Goal: Task Accomplishment & Management: Use online tool/utility

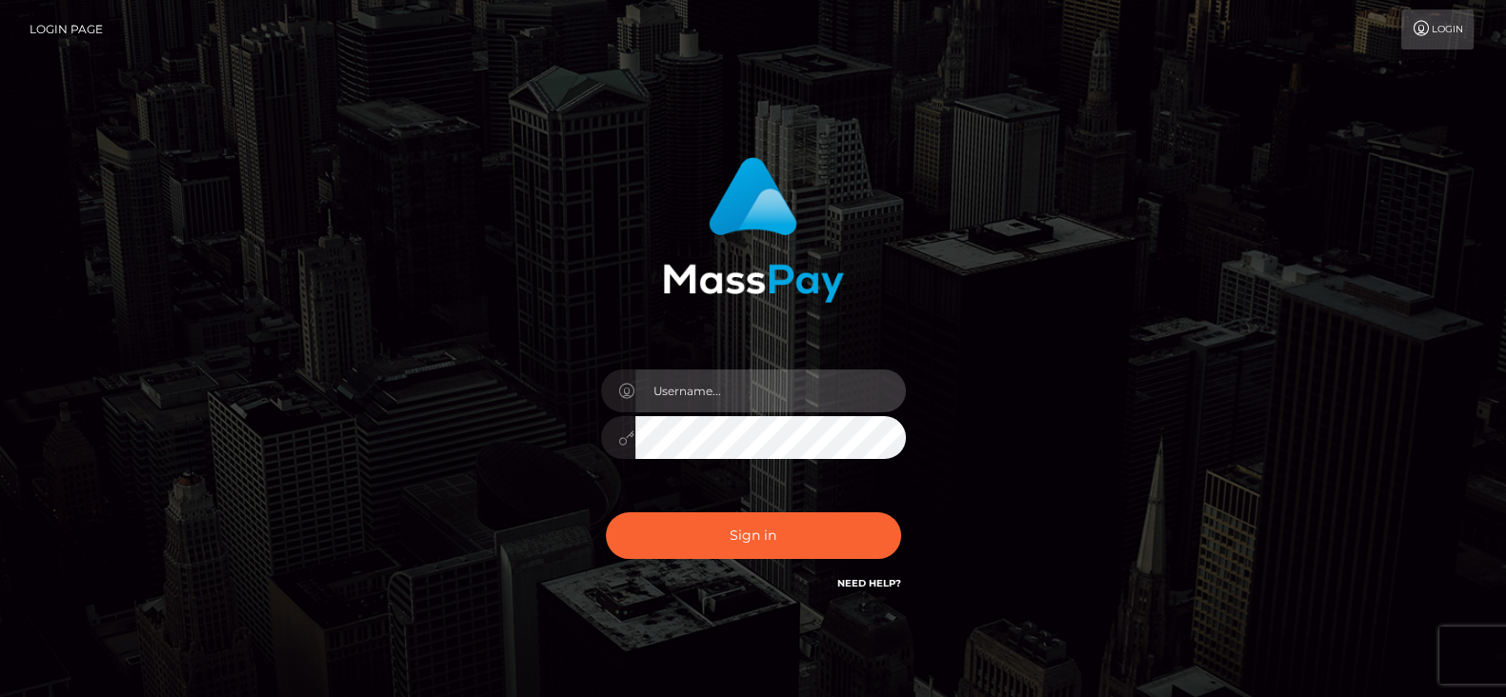
type input "fr.es"
click at [756, 397] on input "fr.es" at bounding box center [770, 390] width 270 height 43
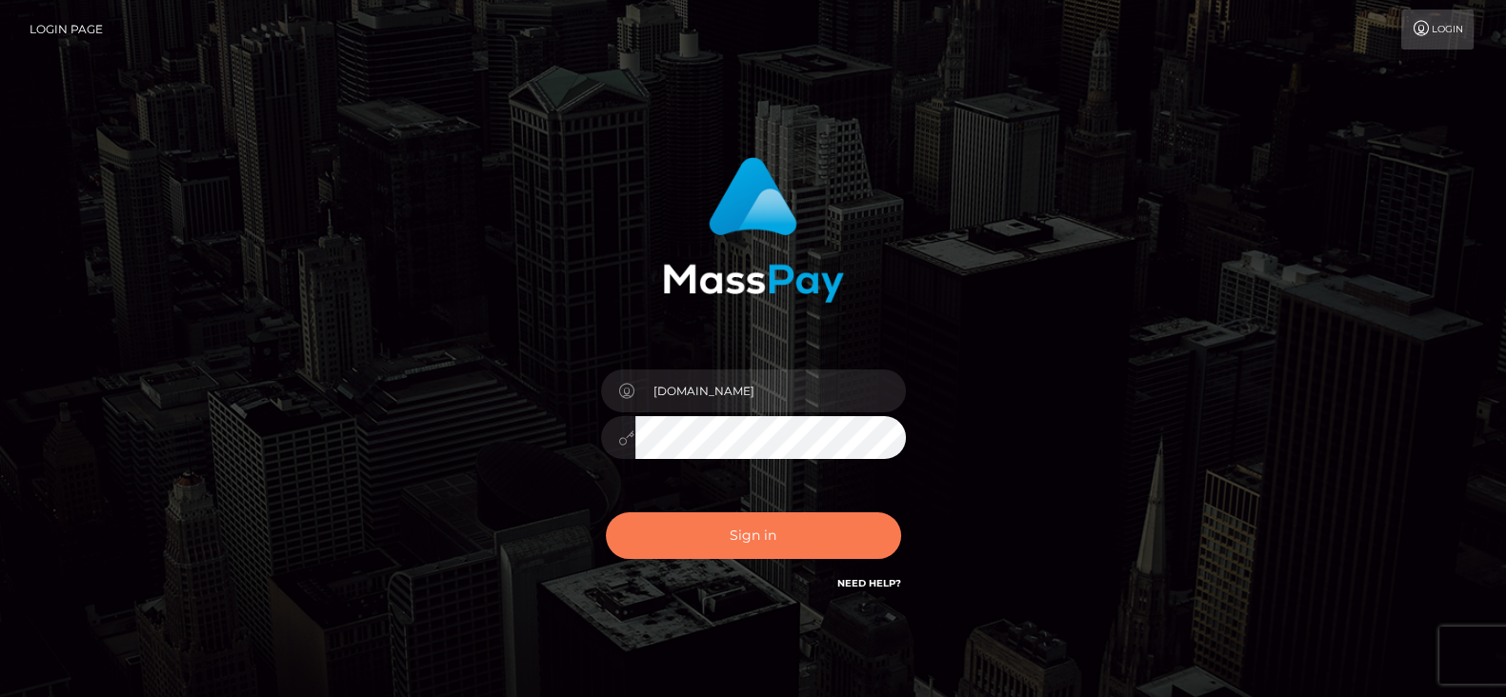
click at [720, 530] on button "Sign in" at bounding box center [753, 535] width 295 height 47
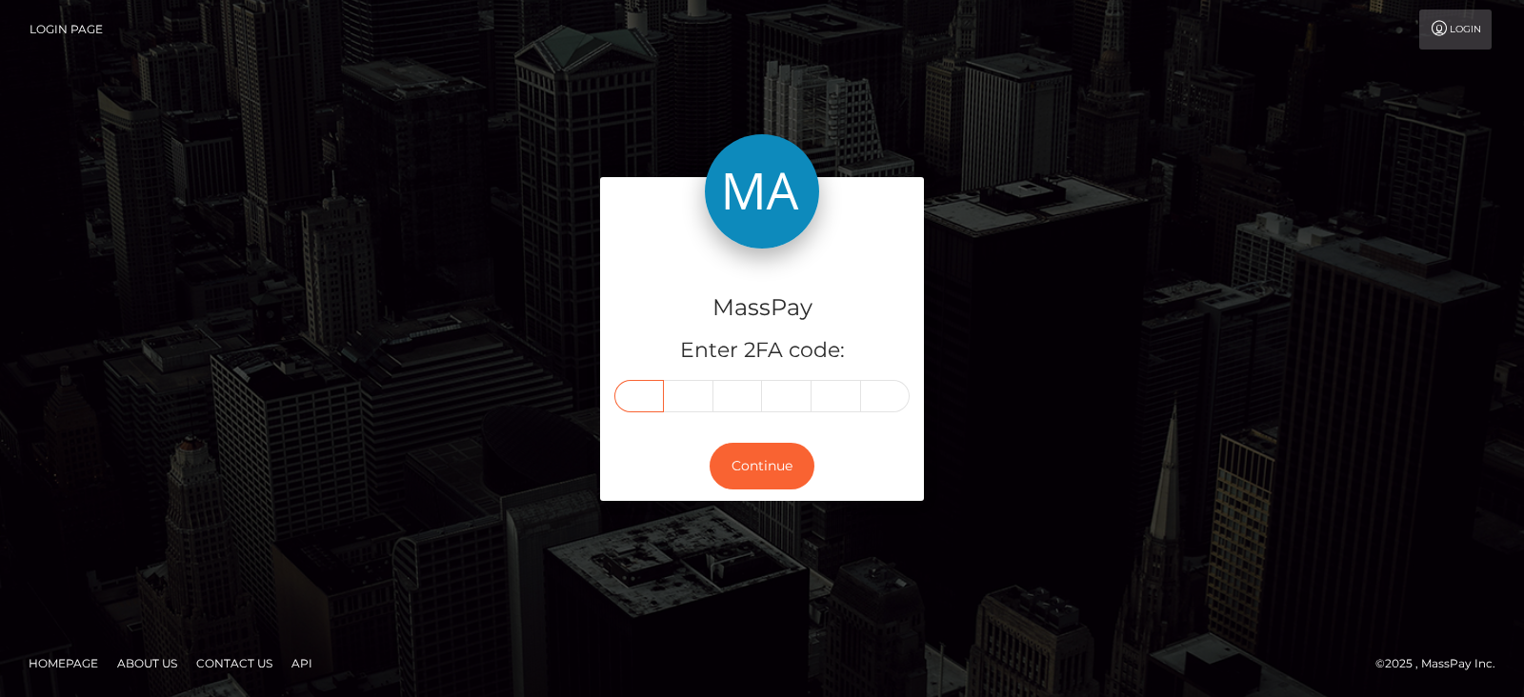
click at [645, 389] on input "text" at bounding box center [639, 396] width 50 height 32
paste input "2"
type input "2"
type input "3"
type input "9"
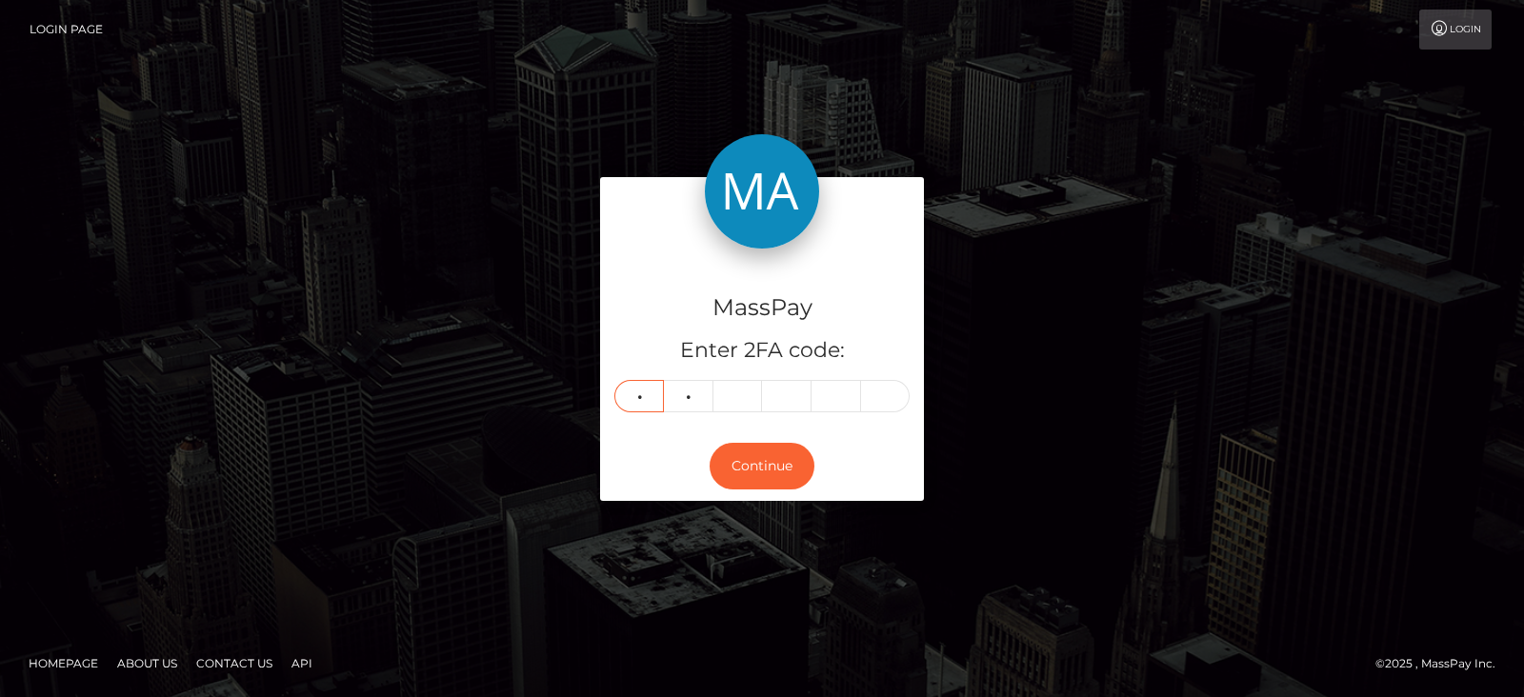
type input "4"
type input "6"
type input "4"
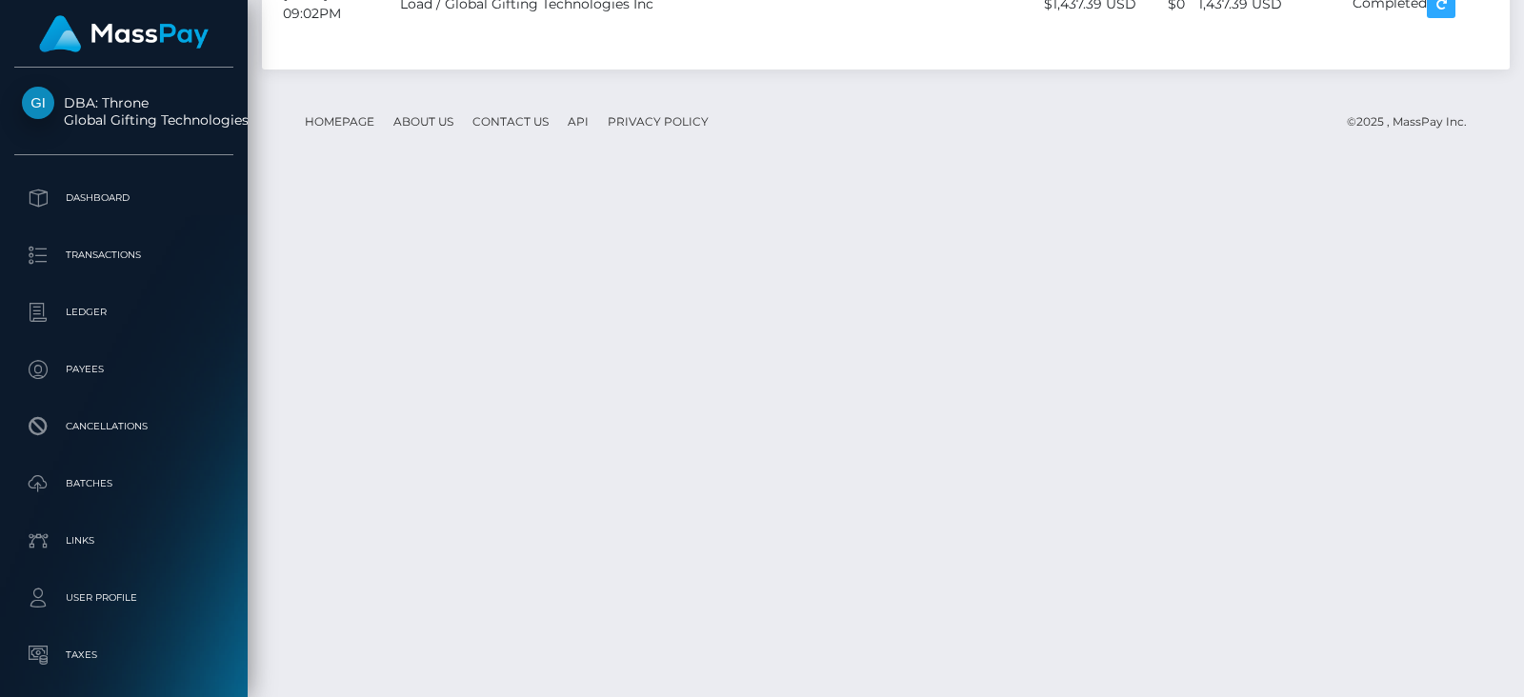
scroll to position [228, 387]
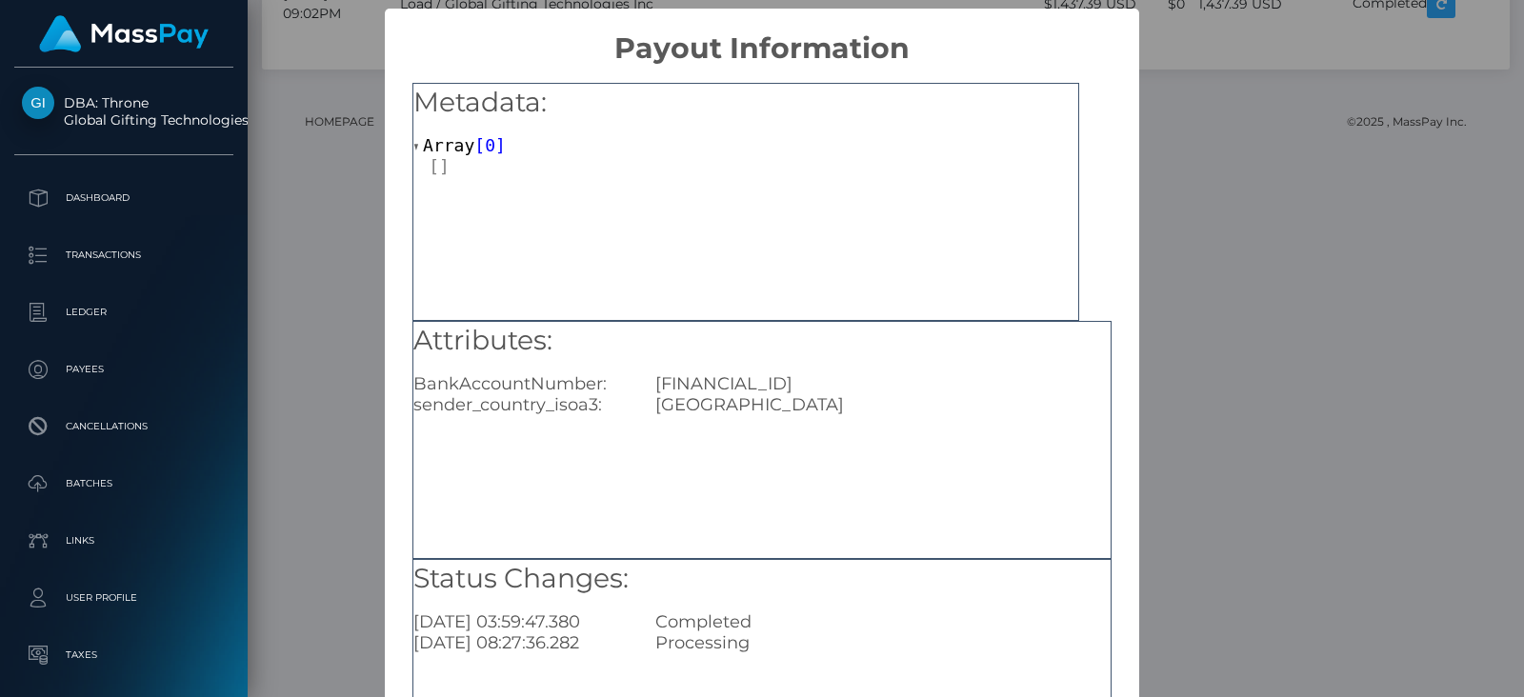
click at [1012, 367] on div "Attributes: BankAccountNumber: [FINANCIAL_ID] sender_country_isoa3: [GEOGRAPHIC…" at bounding box center [761, 369] width 697 height 94
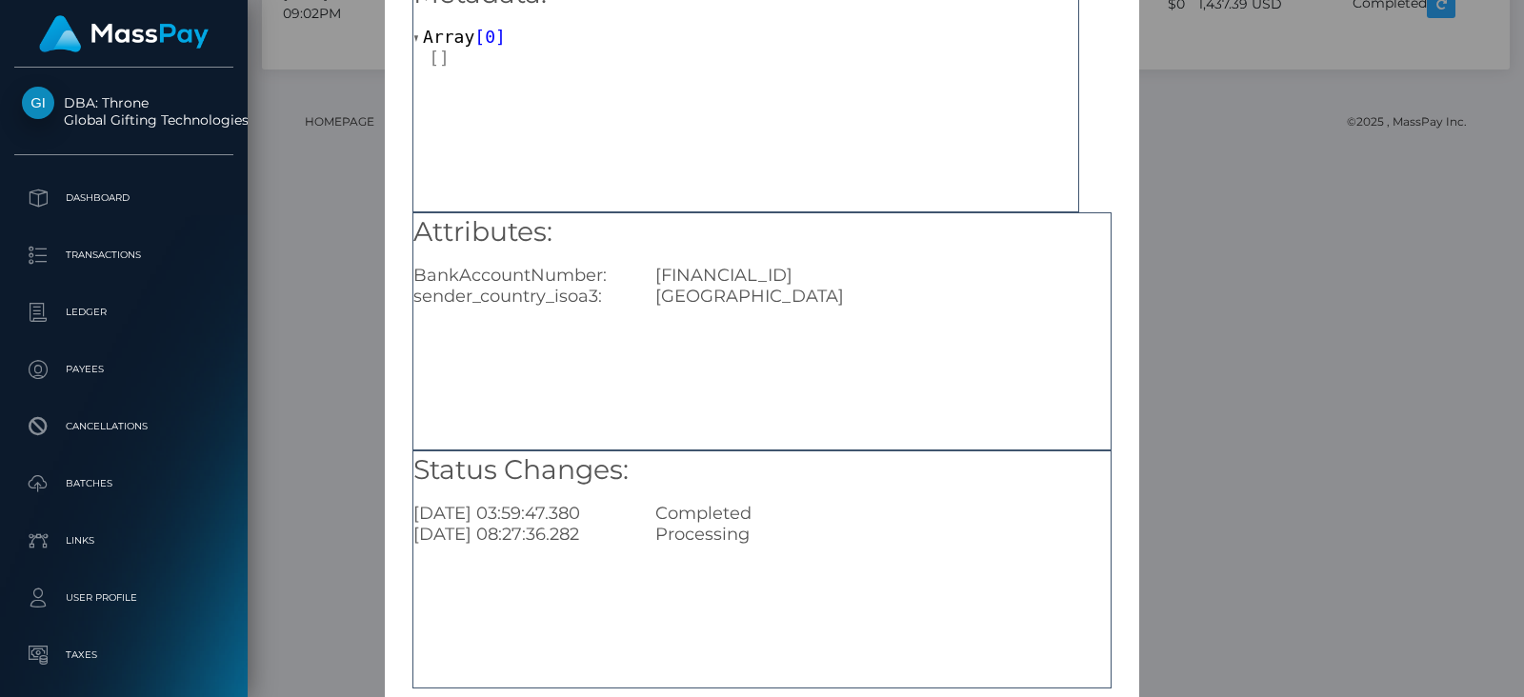
scroll to position [143, 0]
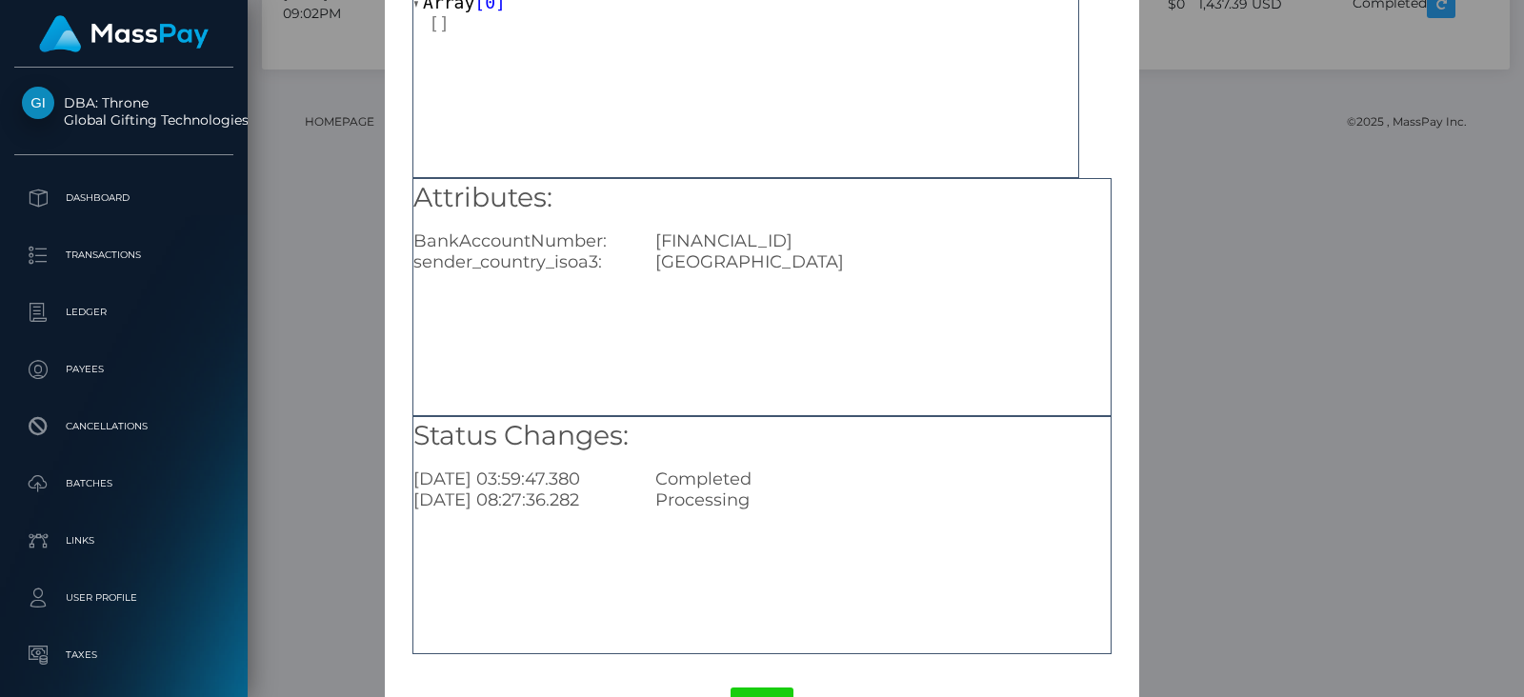
click at [1215, 340] on div "× Payout Information Metadata: Array [ 0 ] Attributes: BankAccountNumber: RO50B…" at bounding box center [762, 348] width 1524 height 697
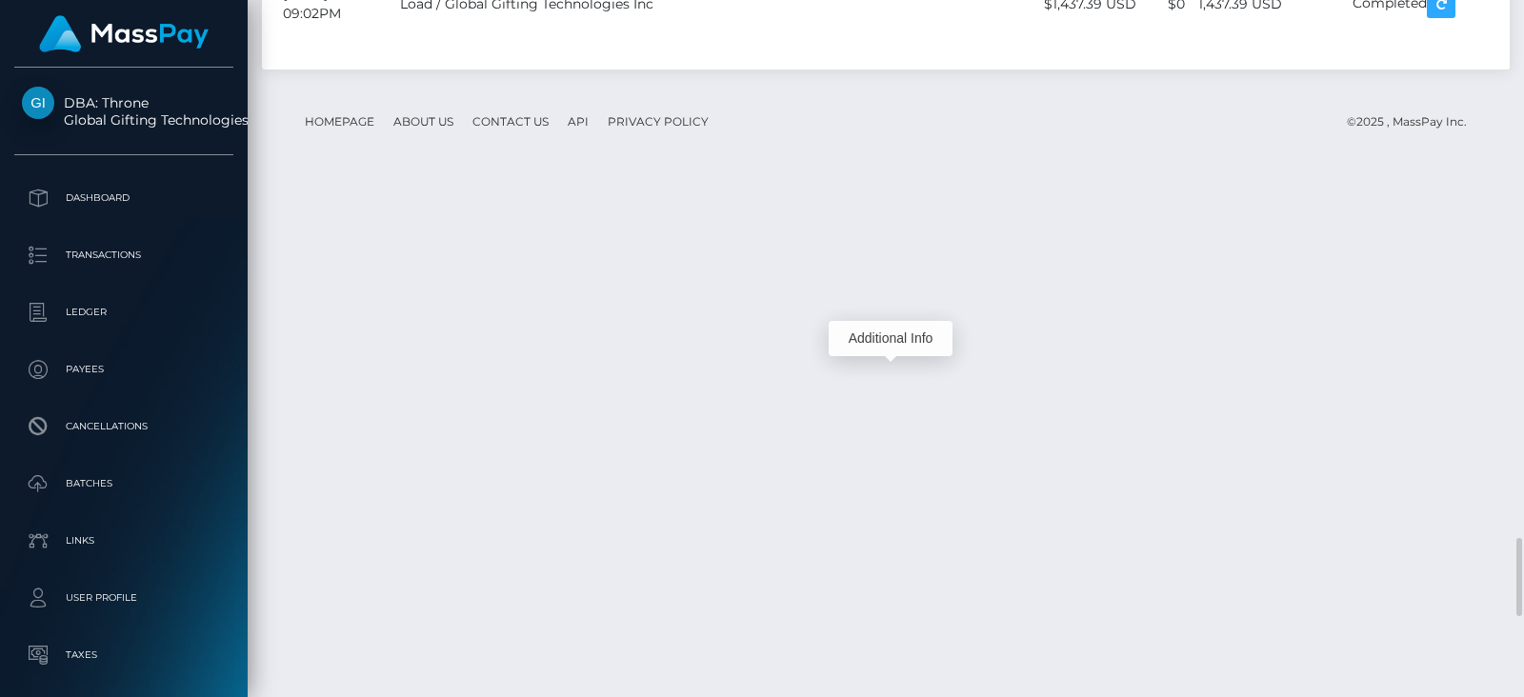
scroll to position [228, 387]
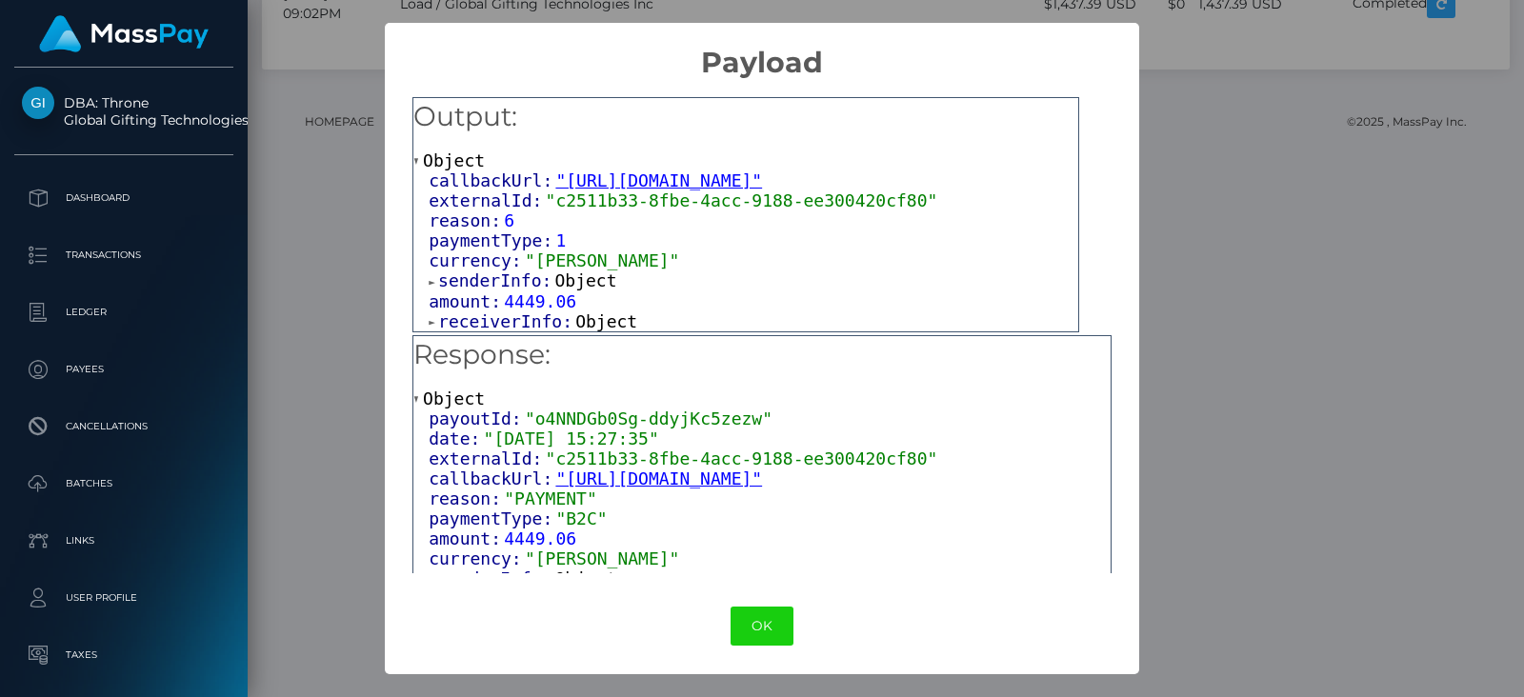
click at [582, 316] on span "Object" at bounding box center [606, 321] width 62 height 20
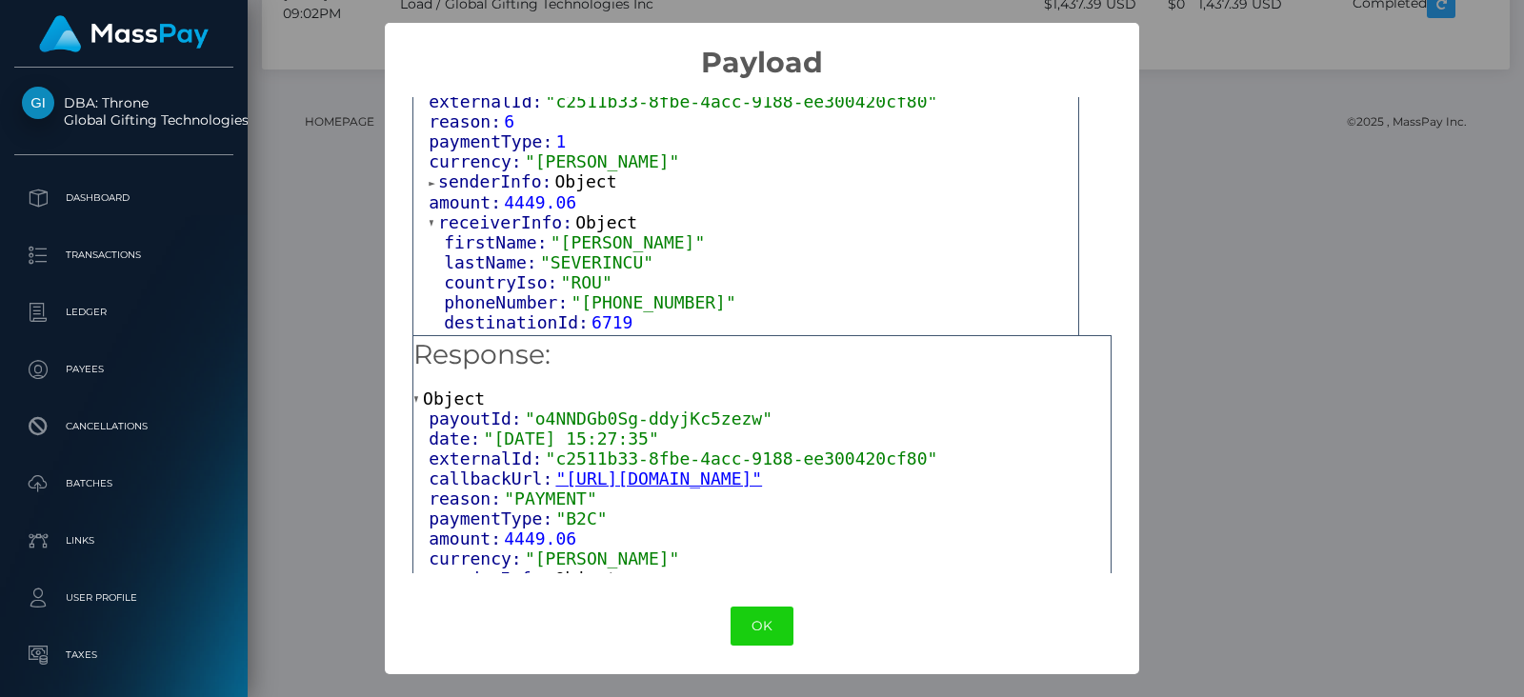
scroll to position [116, 0]
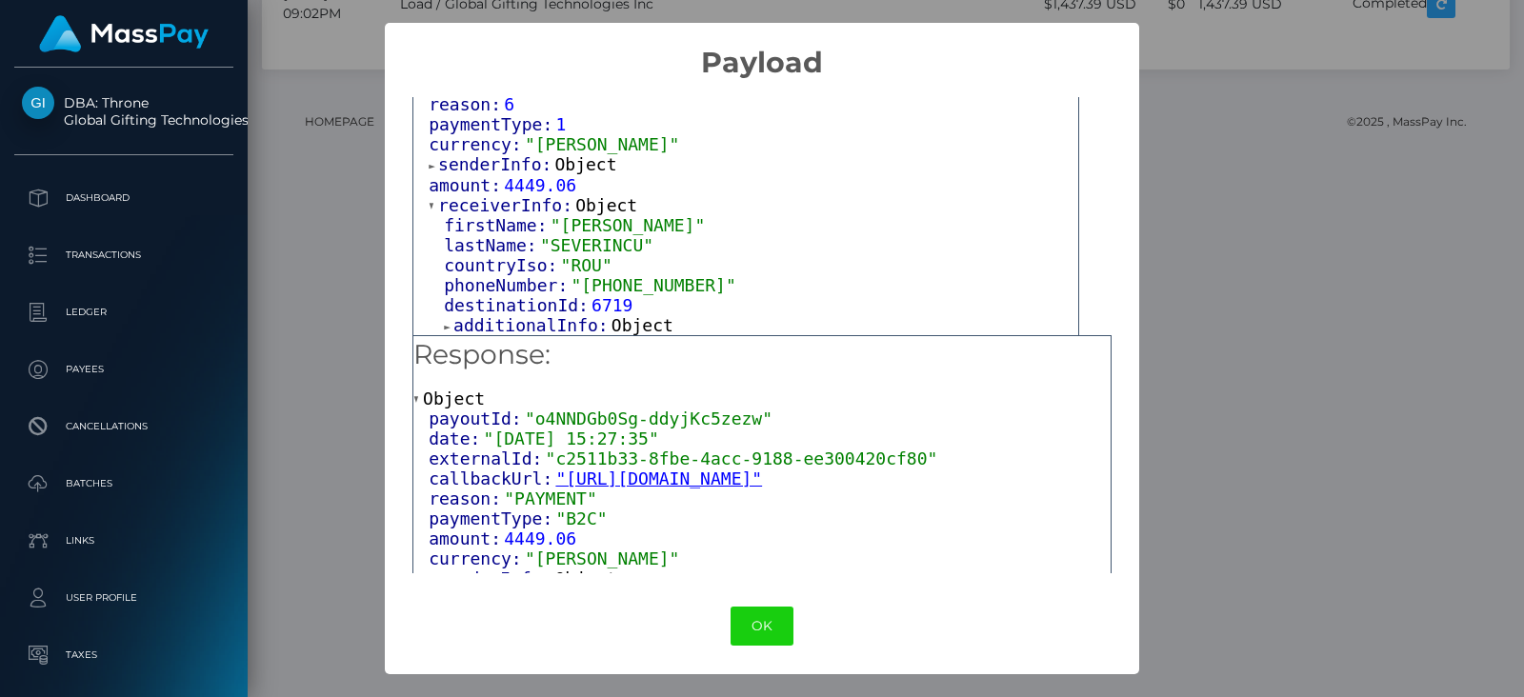
click at [630, 328] on span "Object" at bounding box center [642, 325] width 62 height 20
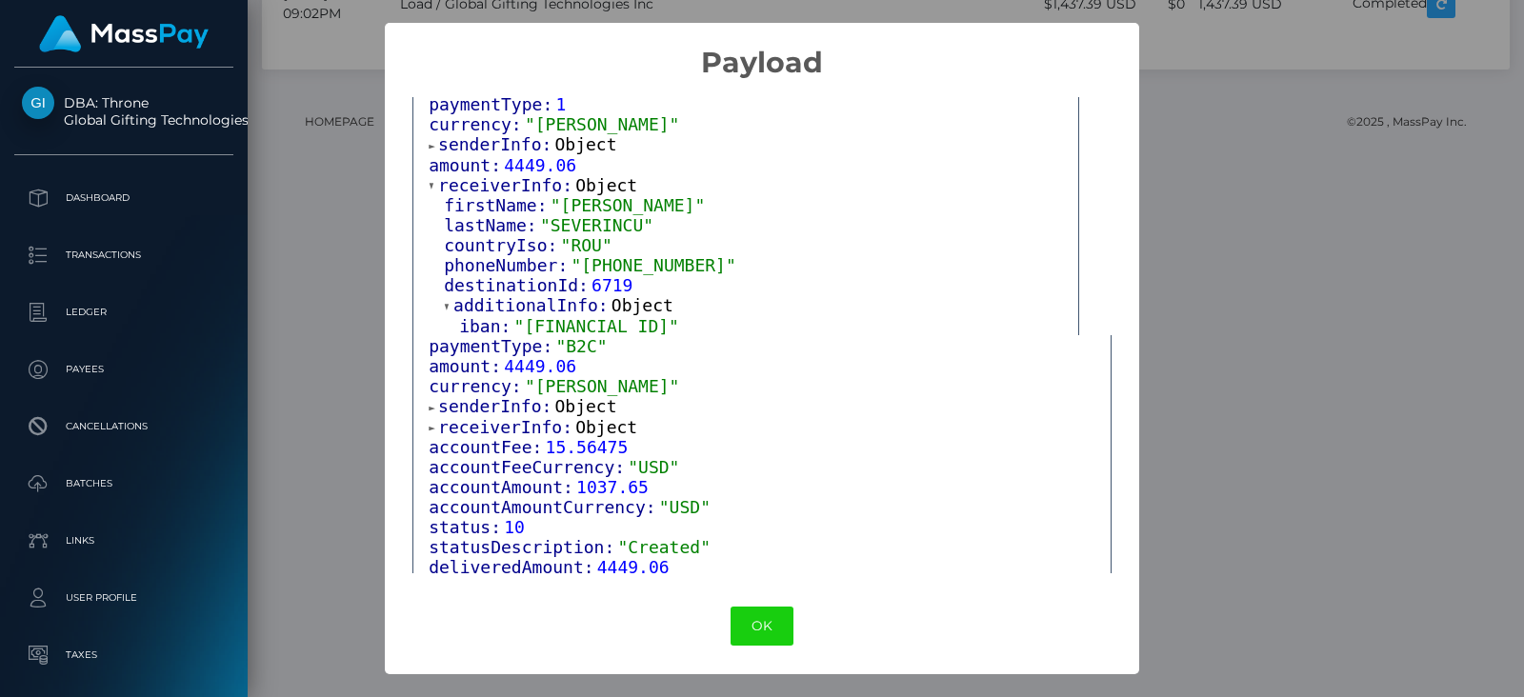
scroll to position [175, 0]
click at [572, 407] on span "Object" at bounding box center [586, 403] width 62 height 20
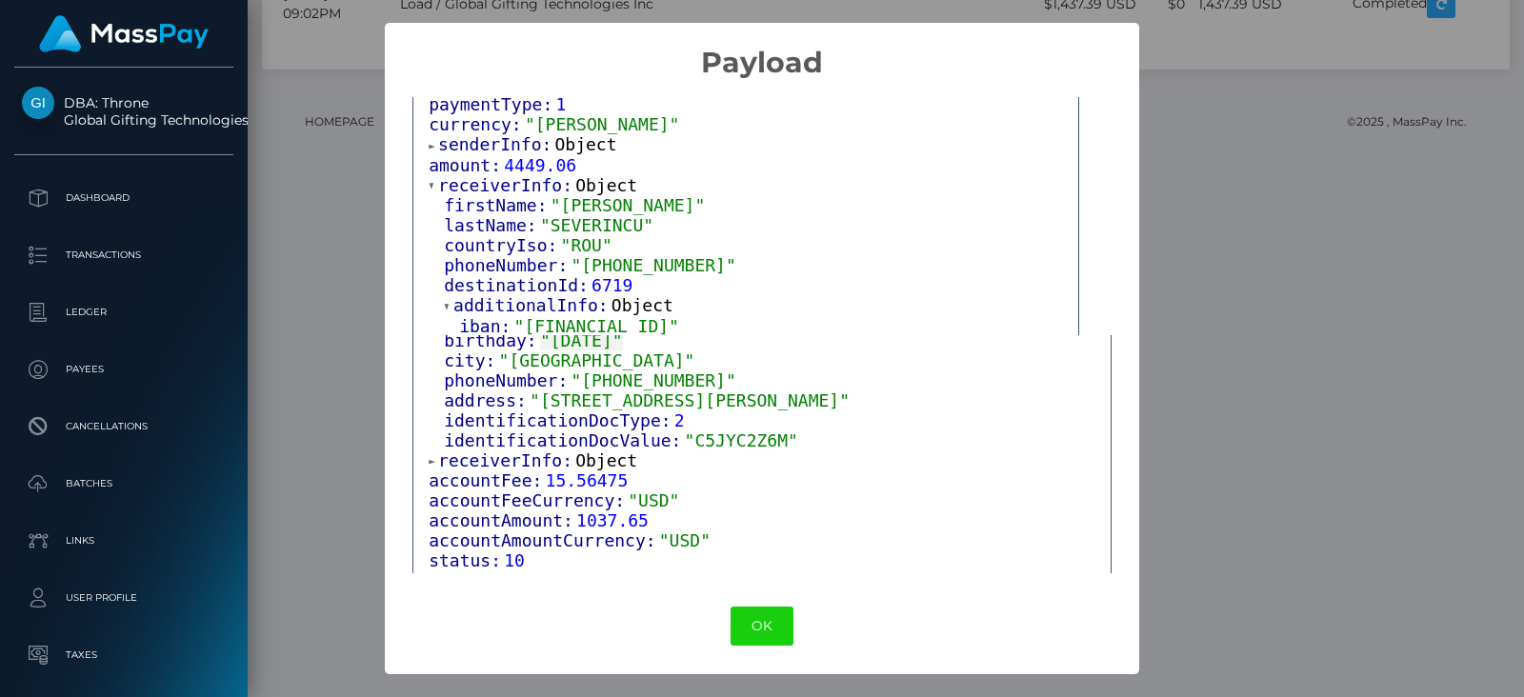
scroll to position [383, 0]
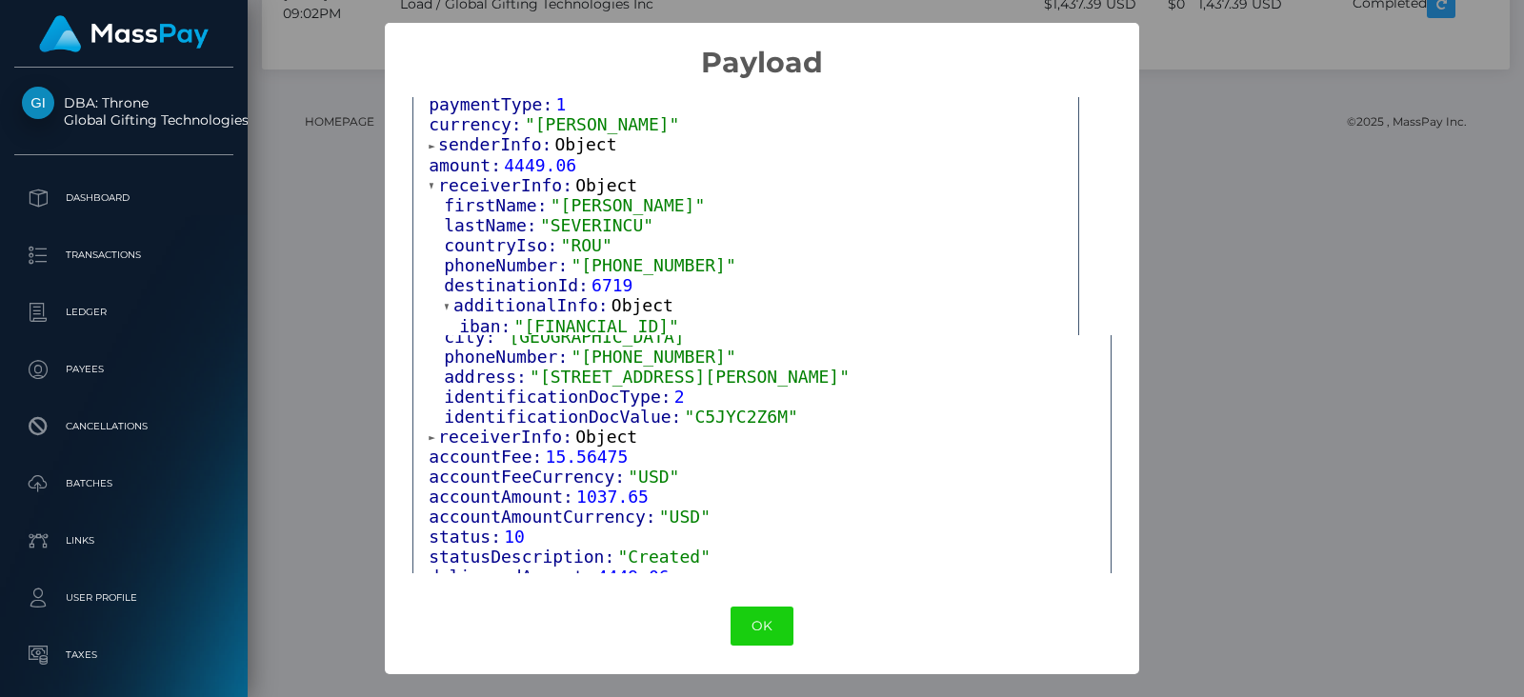
click at [591, 430] on span "Object" at bounding box center [606, 437] width 62 height 20
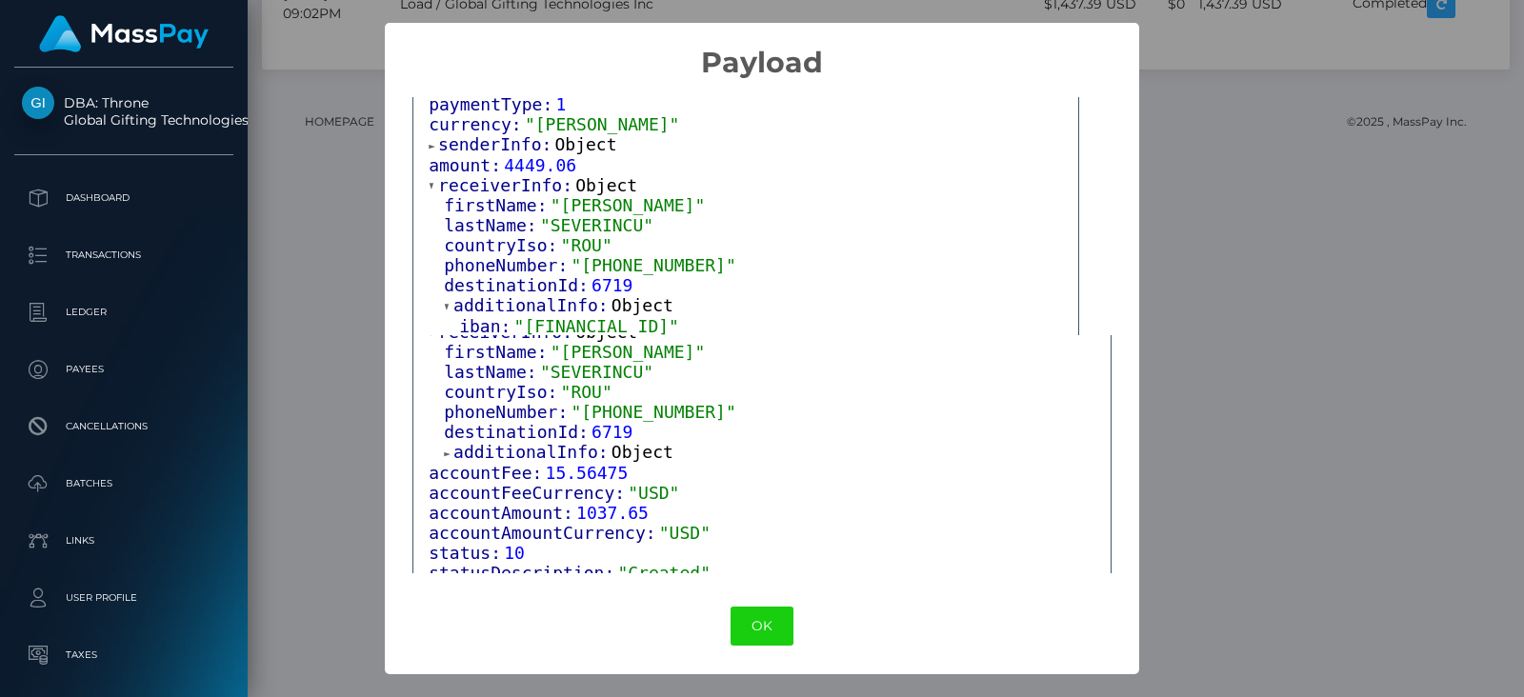
scroll to position [526, 0]
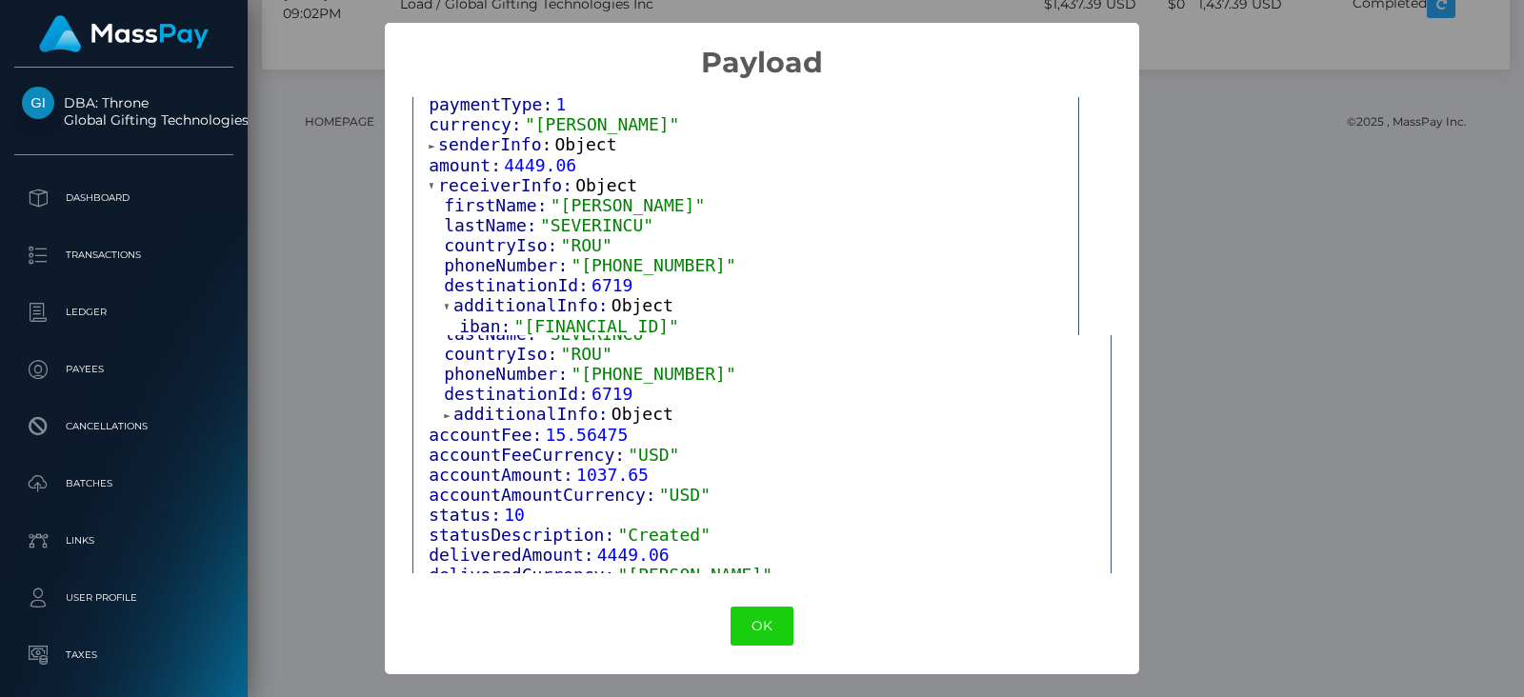
click at [630, 410] on span "Object" at bounding box center [642, 414] width 62 height 20
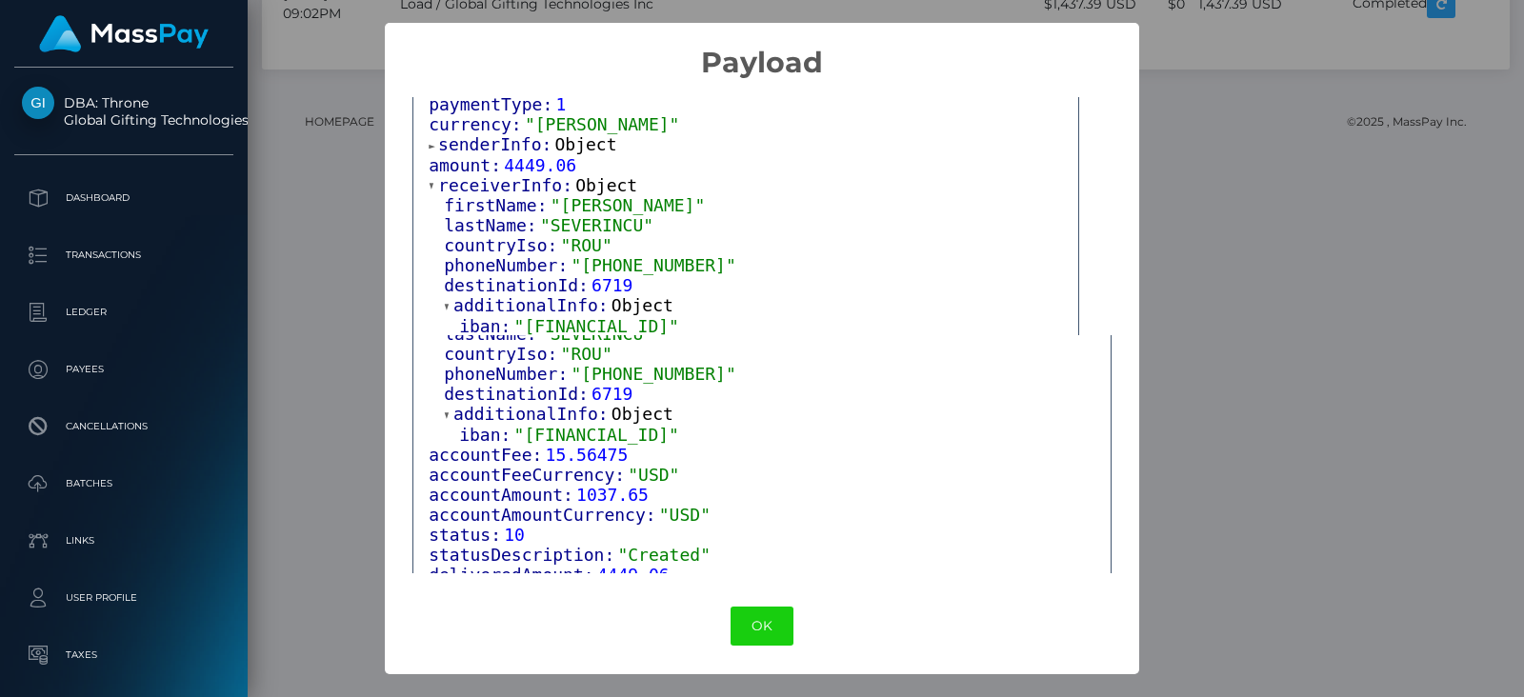
scroll to position [552, 0]
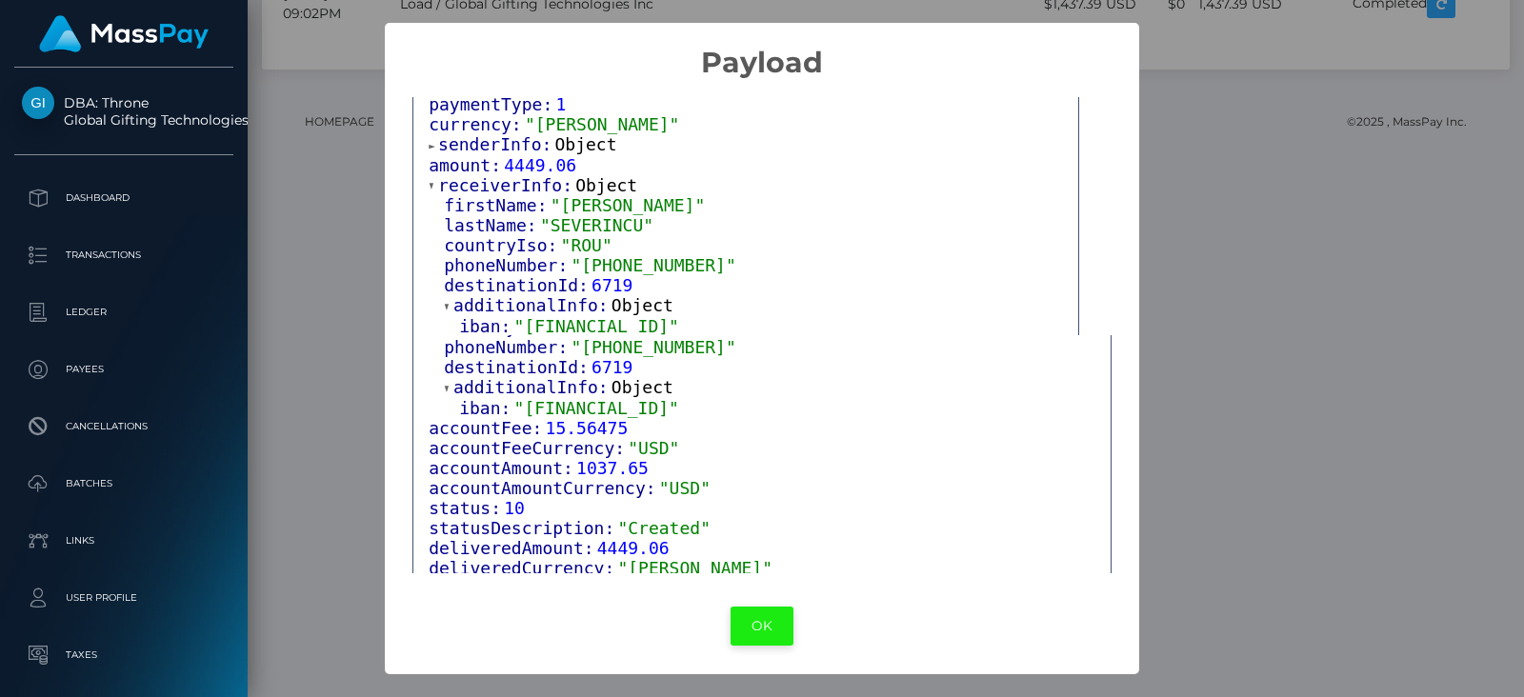
click at [760, 617] on button "OK" at bounding box center [761, 626] width 63 height 39
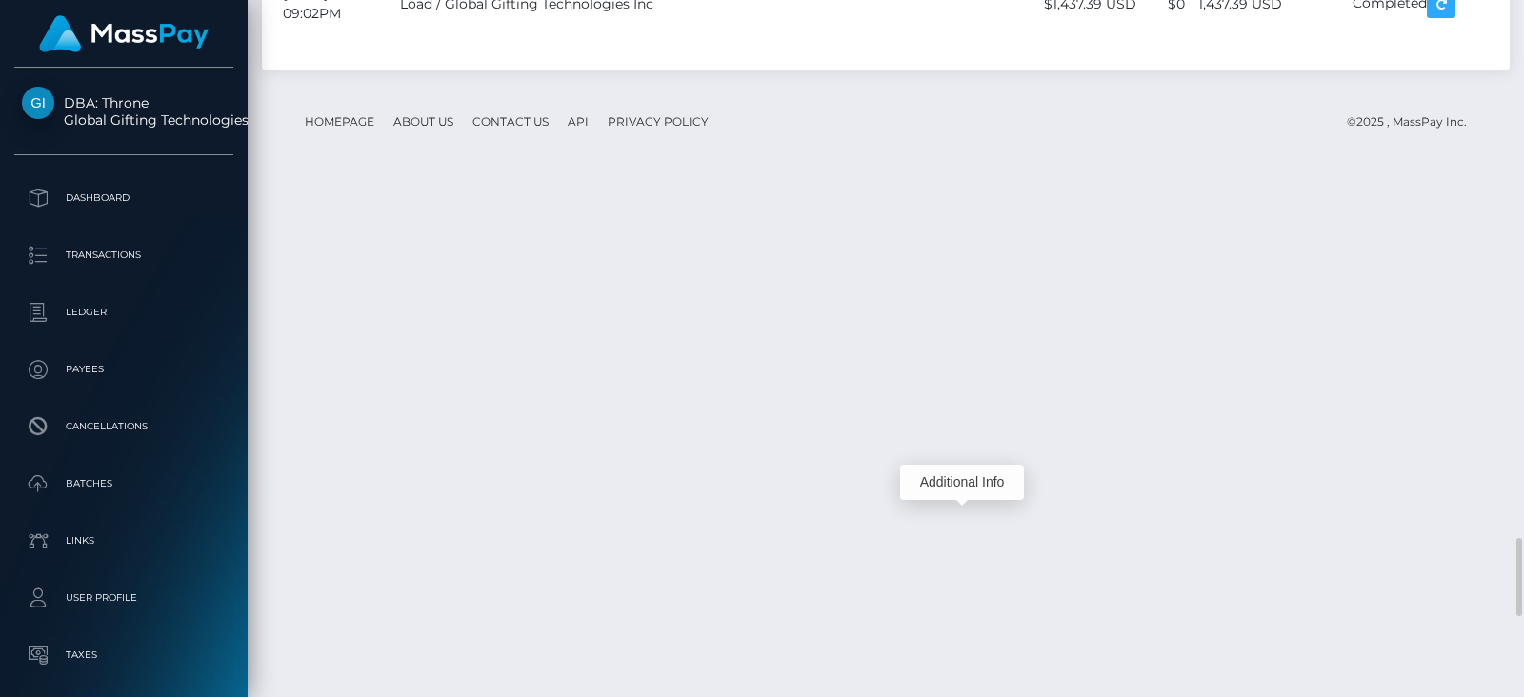
scroll to position [228, 387]
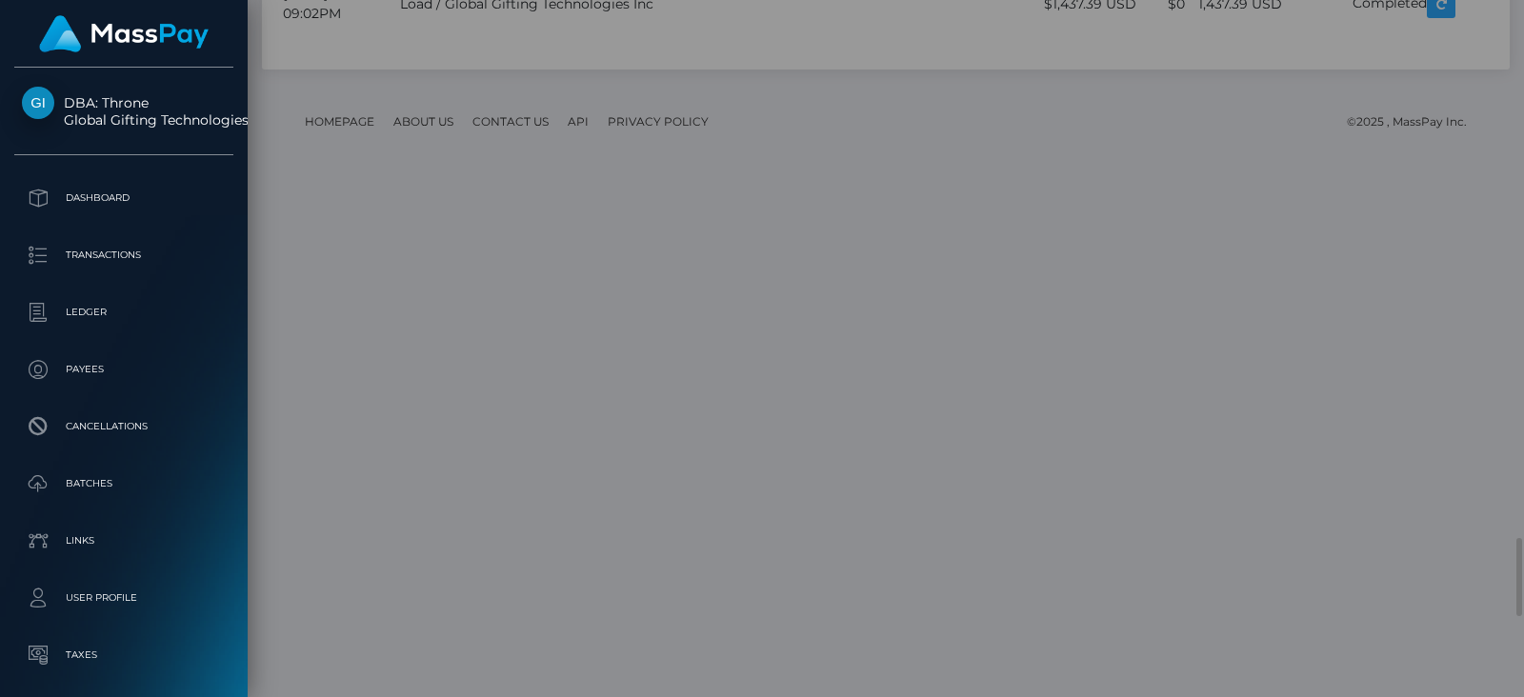
scroll to position [0, 0]
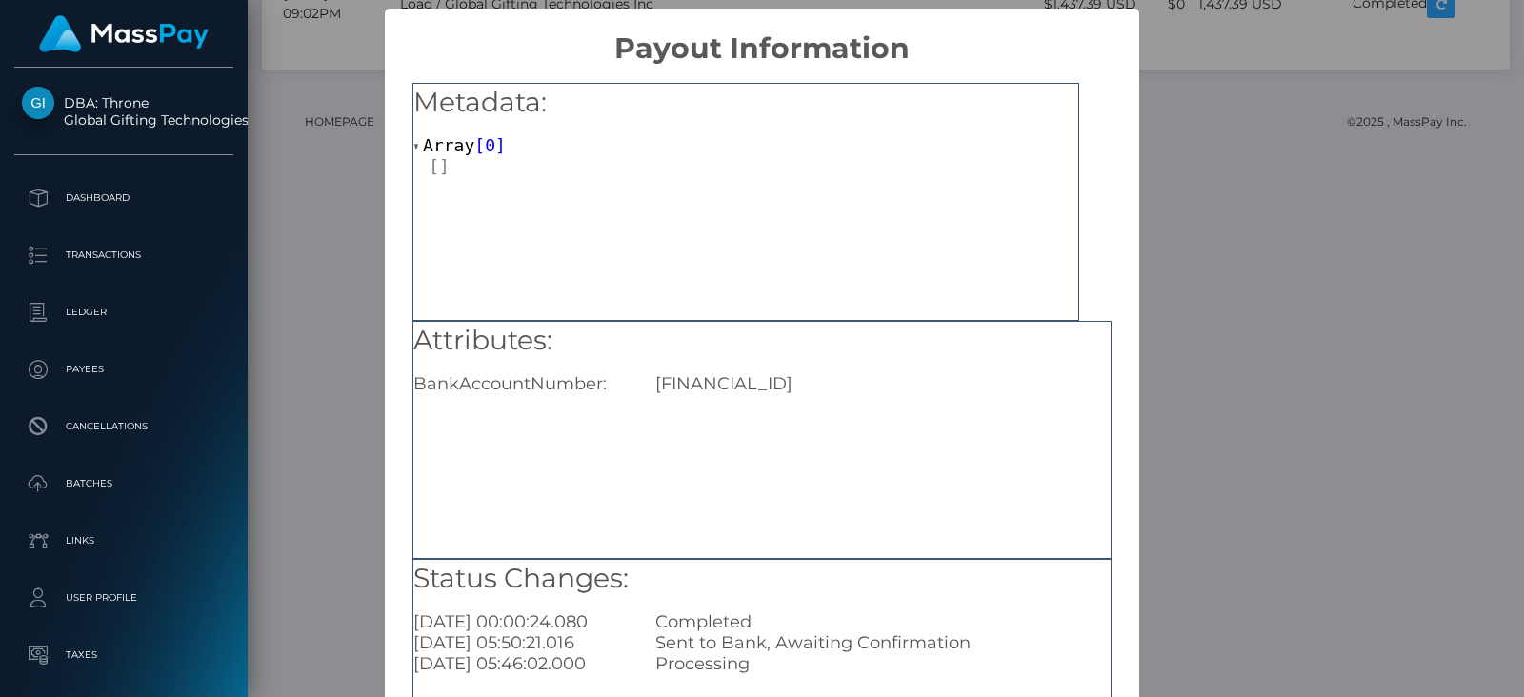
click at [1212, 405] on div "× Payout Information Metadata: Array [ 0 ] Attributes: BankAccountNumber: RO61B…" at bounding box center [762, 348] width 1524 height 697
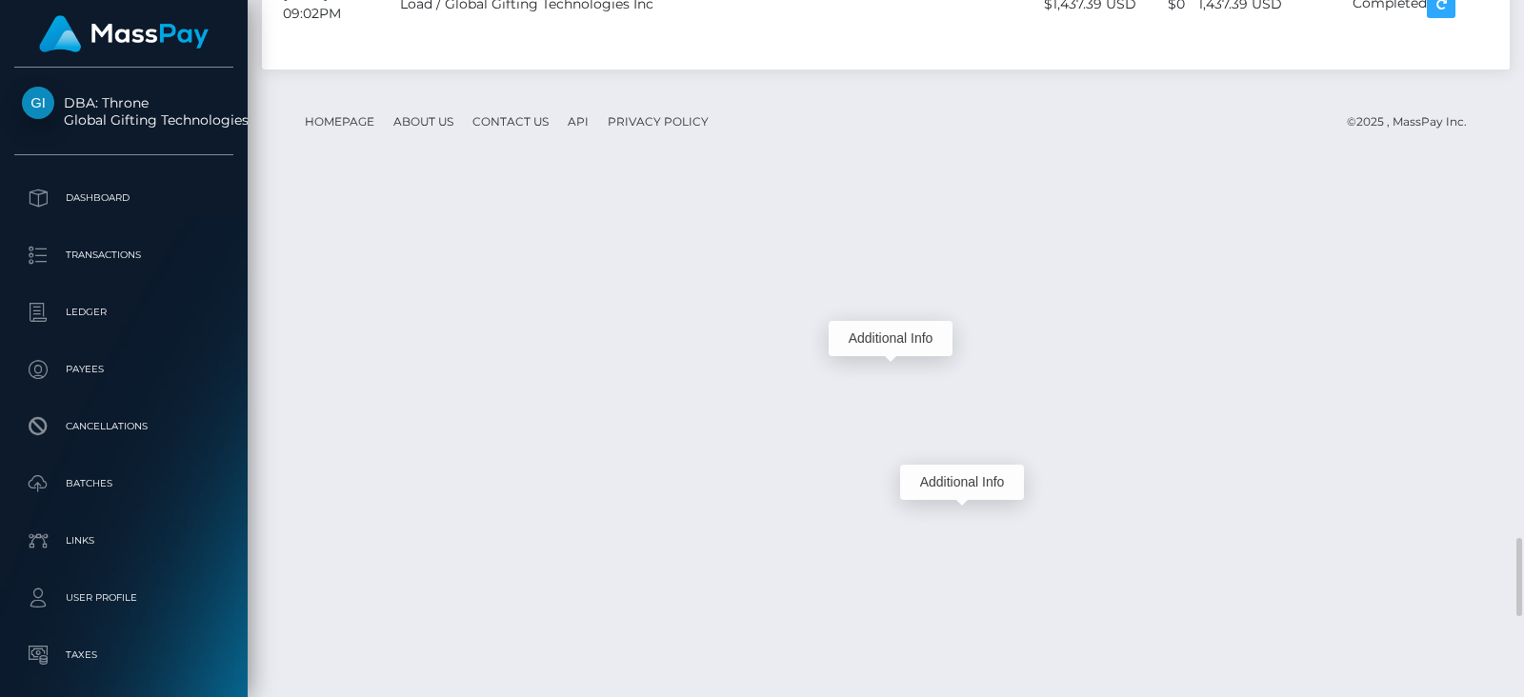
scroll to position [228, 387]
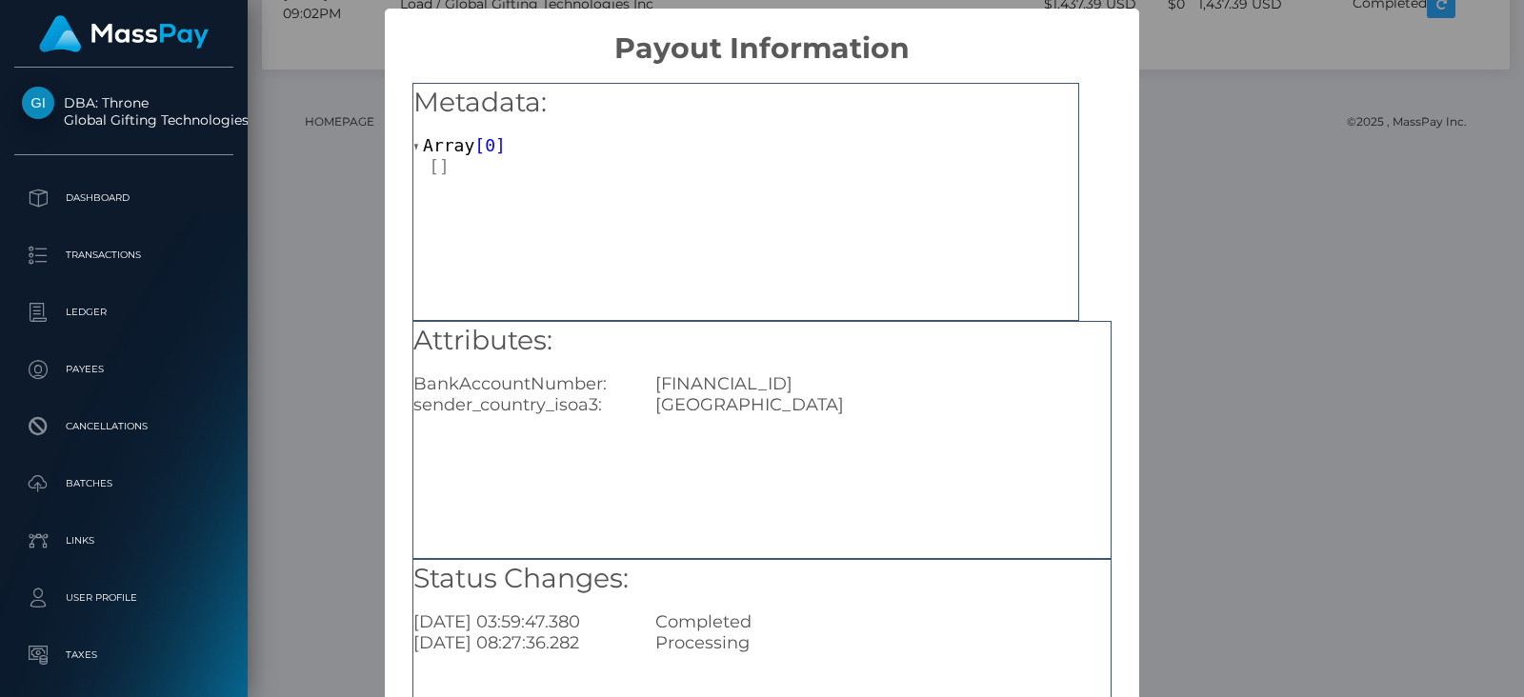
click at [1193, 450] on div "× Payout Information Metadata: Array [ 0 ] Attributes: BankAccountNumber: RO50B…" at bounding box center [762, 348] width 1524 height 697
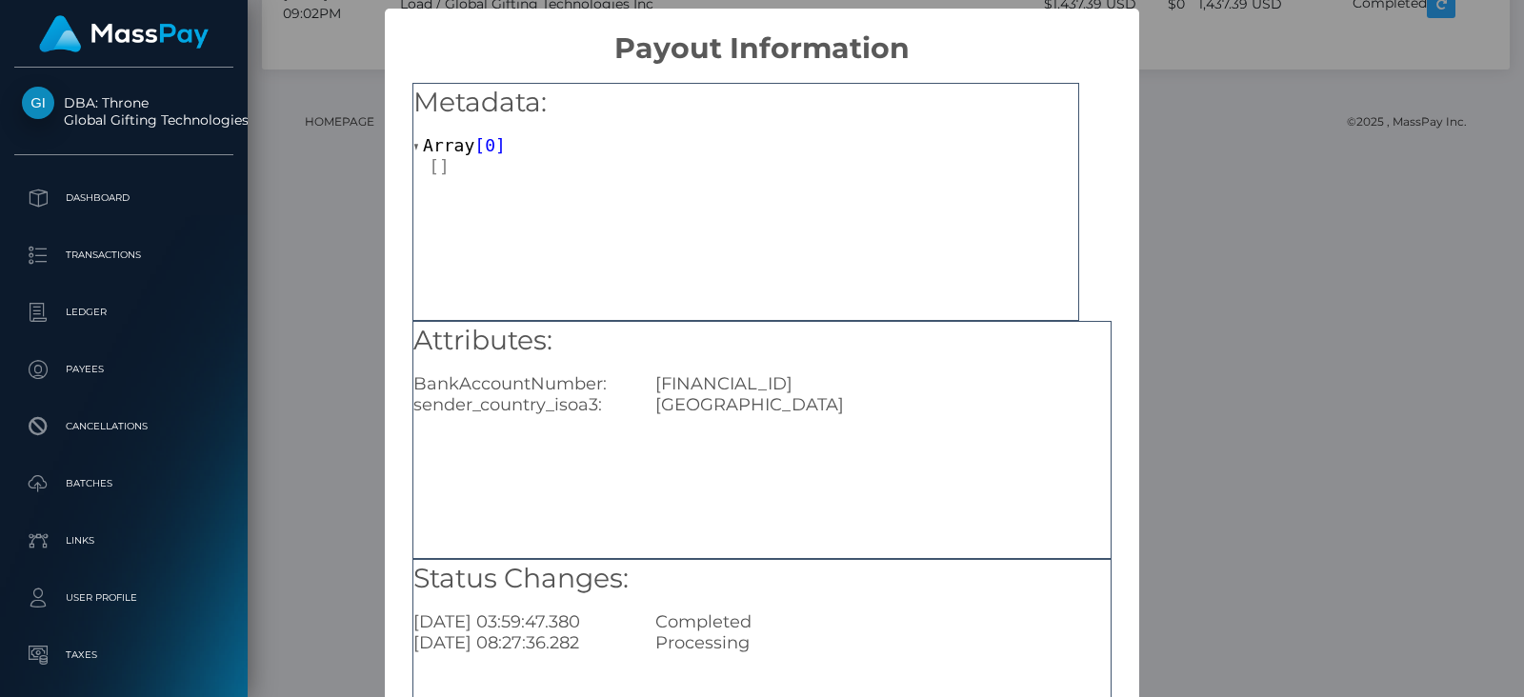
drag, startPoint x: 924, startPoint y: 383, endPoint x: 651, endPoint y: 388, distance: 272.4
click at [651, 388] on div "RO50BREL0002003536500302" at bounding box center [883, 383] width 484 height 21
copy div "RO50BREL0002003536500302"
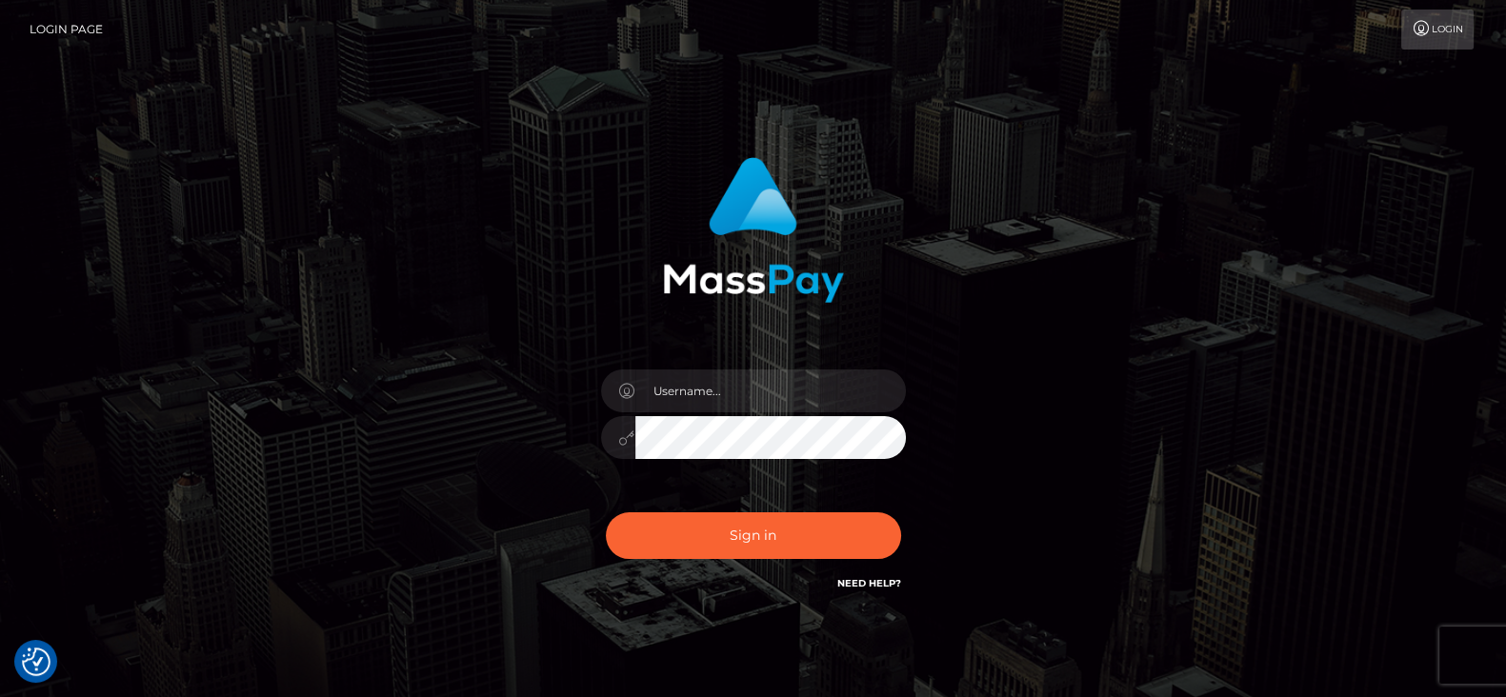
checkbox input "true"
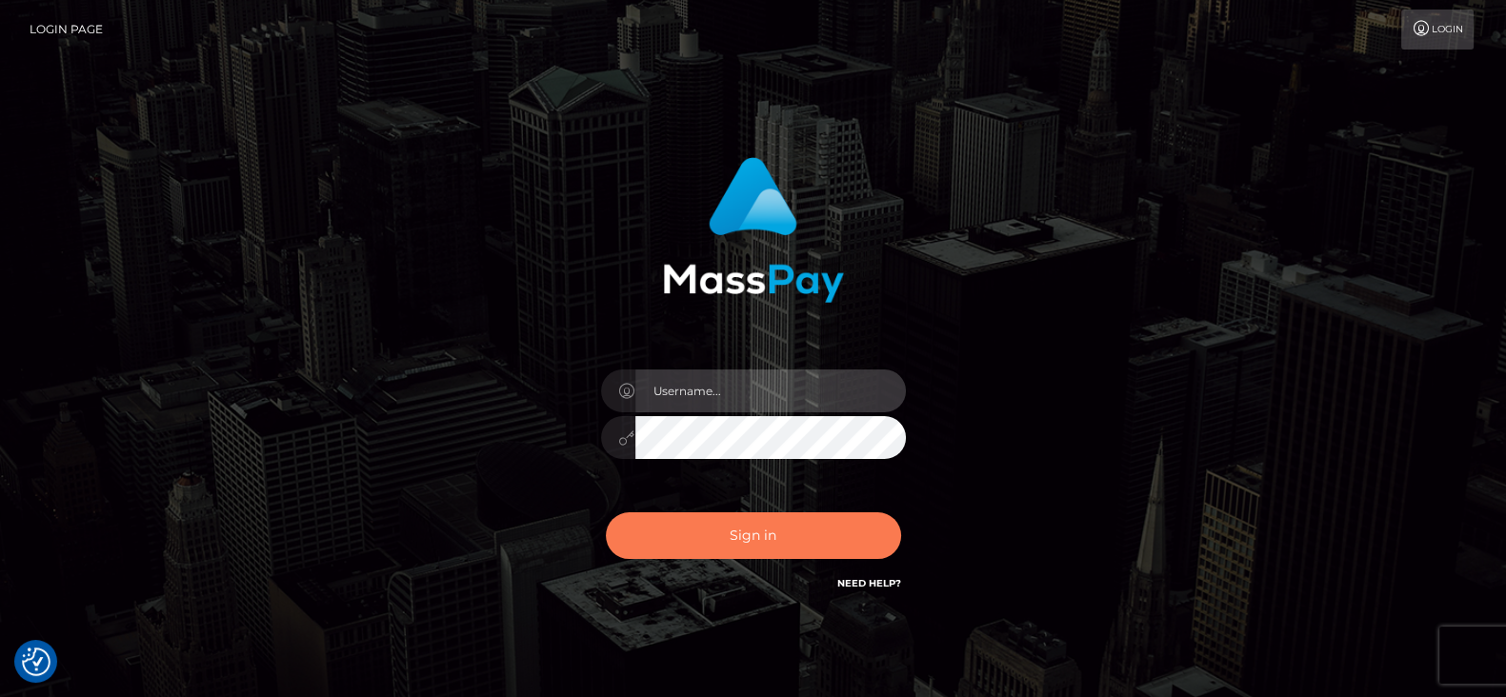
type input "fr.es"
click at [805, 531] on button "Sign in" at bounding box center [753, 535] width 295 height 47
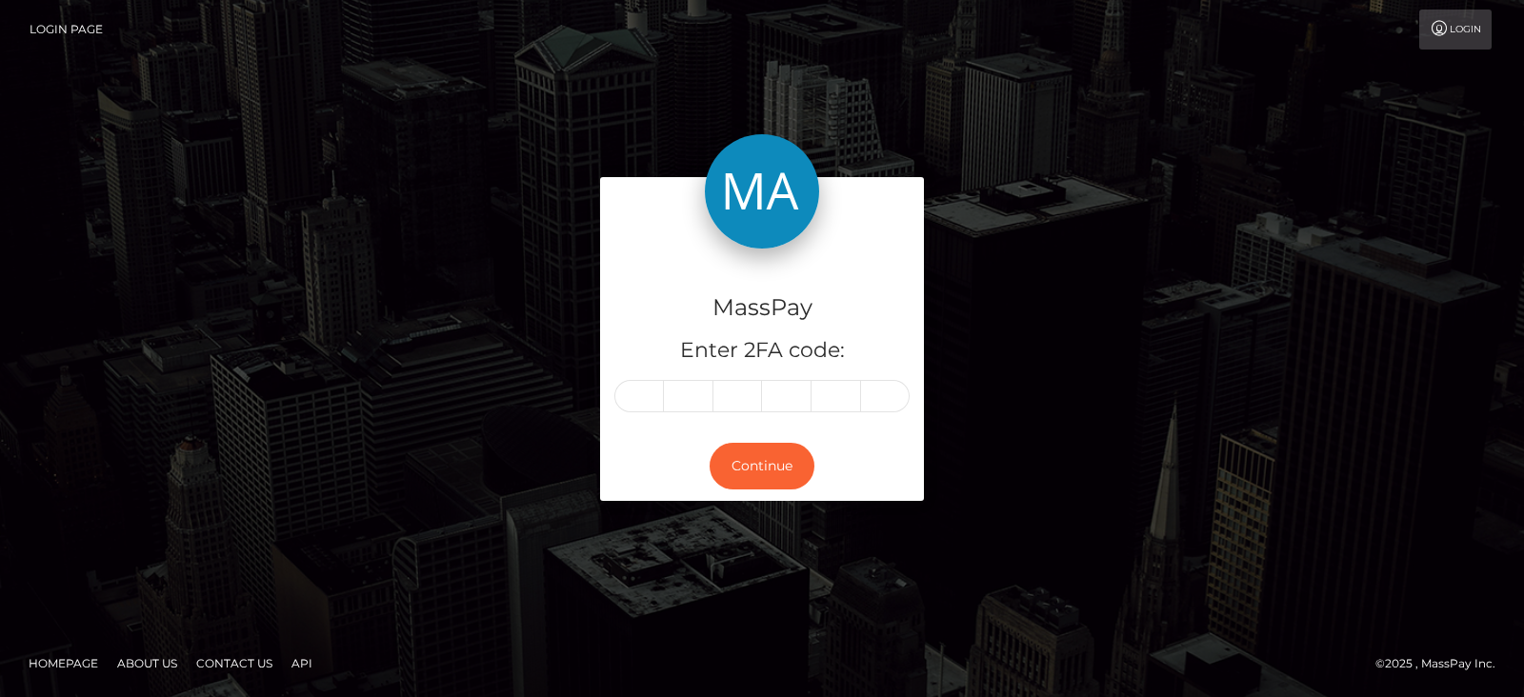
click at [764, 219] on img at bounding box center [762, 191] width 114 height 114
drag, startPoint x: 709, startPoint y: 311, endPoint x: 843, endPoint y: 336, distance: 135.6
click at [843, 336] on div "MassPay Enter 2FA code:" at bounding box center [762, 340] width 324 height 183
click at [843, 336] on h5 "Enter 2FA code:" at bounding box center [761, 351] width 295 height 30
drag, startPoint x: 709, startPoint y: 307, endPoint x: 842, endPoint y: 345, distance: 138.7
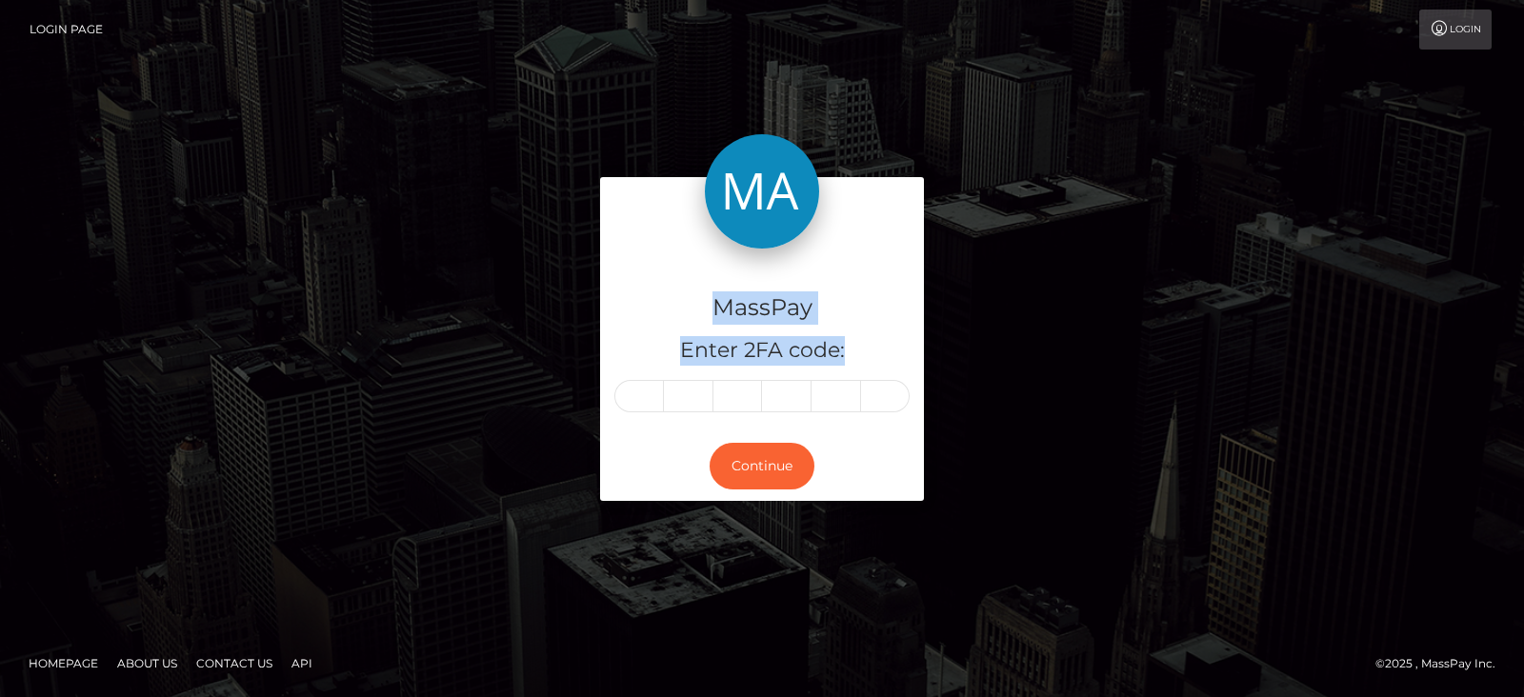
click at [842, 345] on div "MassPay Enter 2FA code:" at bounding box center [762, 340] width 324 height 183
click at [719, 310] on h4 "MassPay" at bounding box center [761, 307] width 295 height 33
drag, startPoint x: 719, startPoint y: 310, endPoint x: 788, endPoint y: 326, distance: 70.2
click at [788, 326] on div "MassPay Enter 2FA code:" at bounding box center [762, 340] width 324 height 183
click at [714, 297] on h4 "MassPay" at bounding box center [761, 307] width 295 height 33
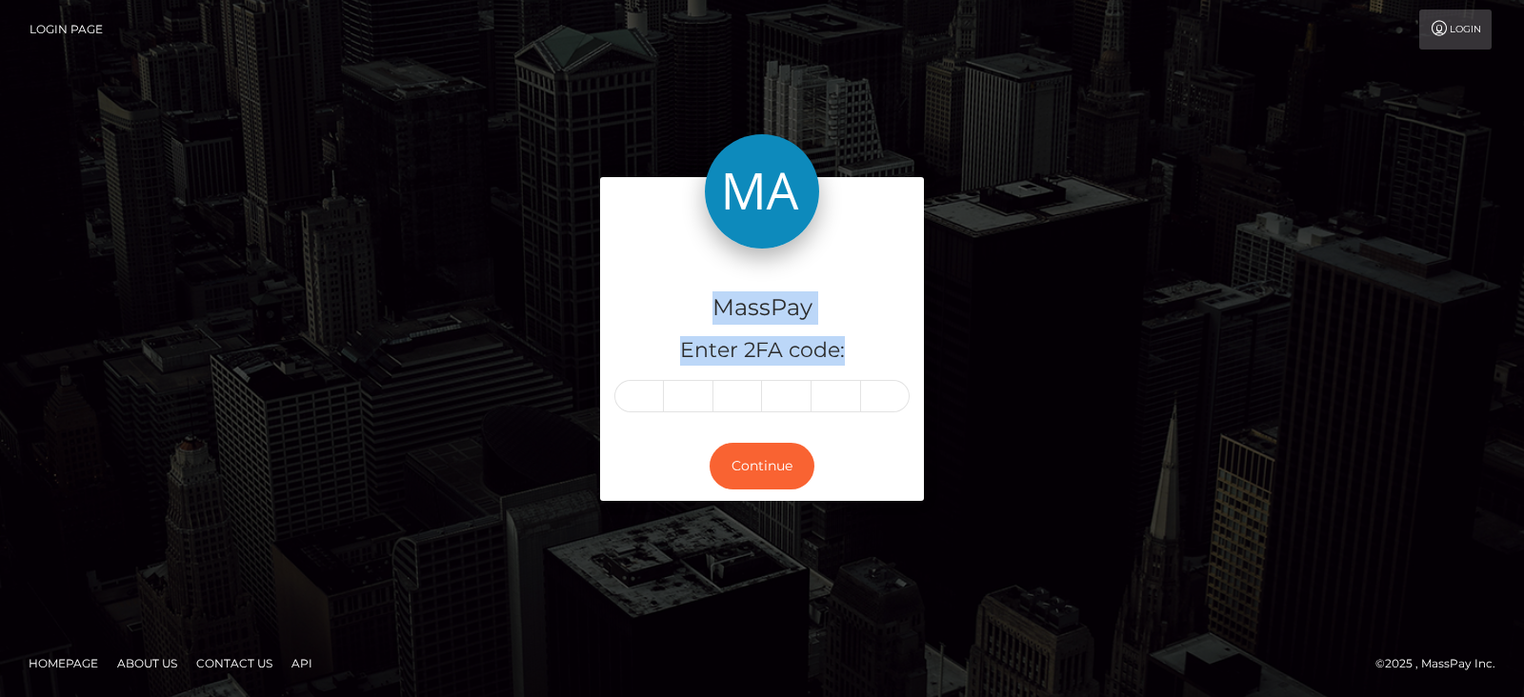
drag, startPoint x: 714, startPoint y: 297, endPoint x: 842, endPoint y: 354, distance: 139.8
click at [842, 354] on div "MassPay Enter 2FA code:" at bounding box center [762, 340] width 324 height 183
click at [711, 301] on h4 "MassPay" at bounding box center [761, 307] width 295 height 33
drag, startPoint x: 712, startPoint y: 301, endPoint x: 852, endPoint y: 349, distance: 148.2
click at [852, 349] on div "MassPay Enter 2FA code:" at bounding box center [762, 340] width 324 height 183
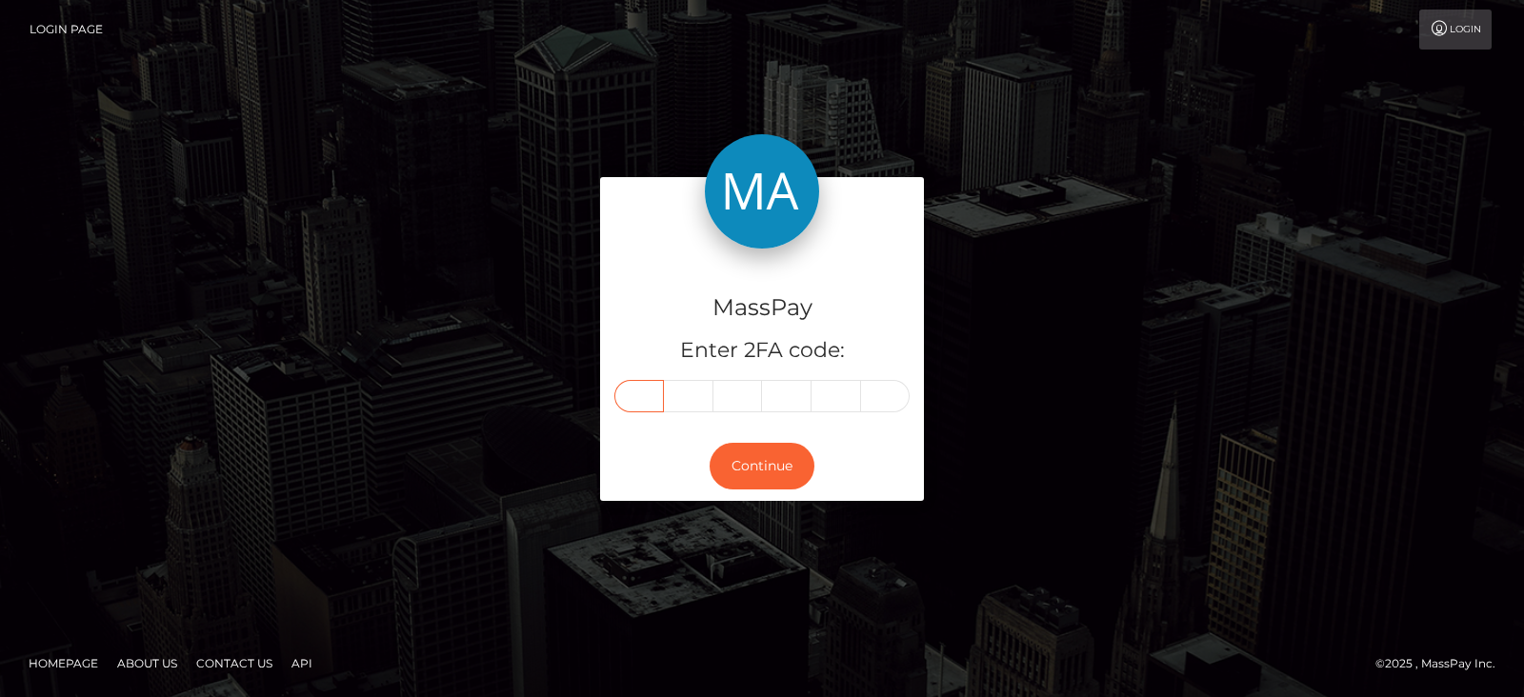
click at [643, 390] on input "text" at bounding box center [639, 396] width 50 height 32
paste input "9"
type input "9"
type input "5"
type input "8"
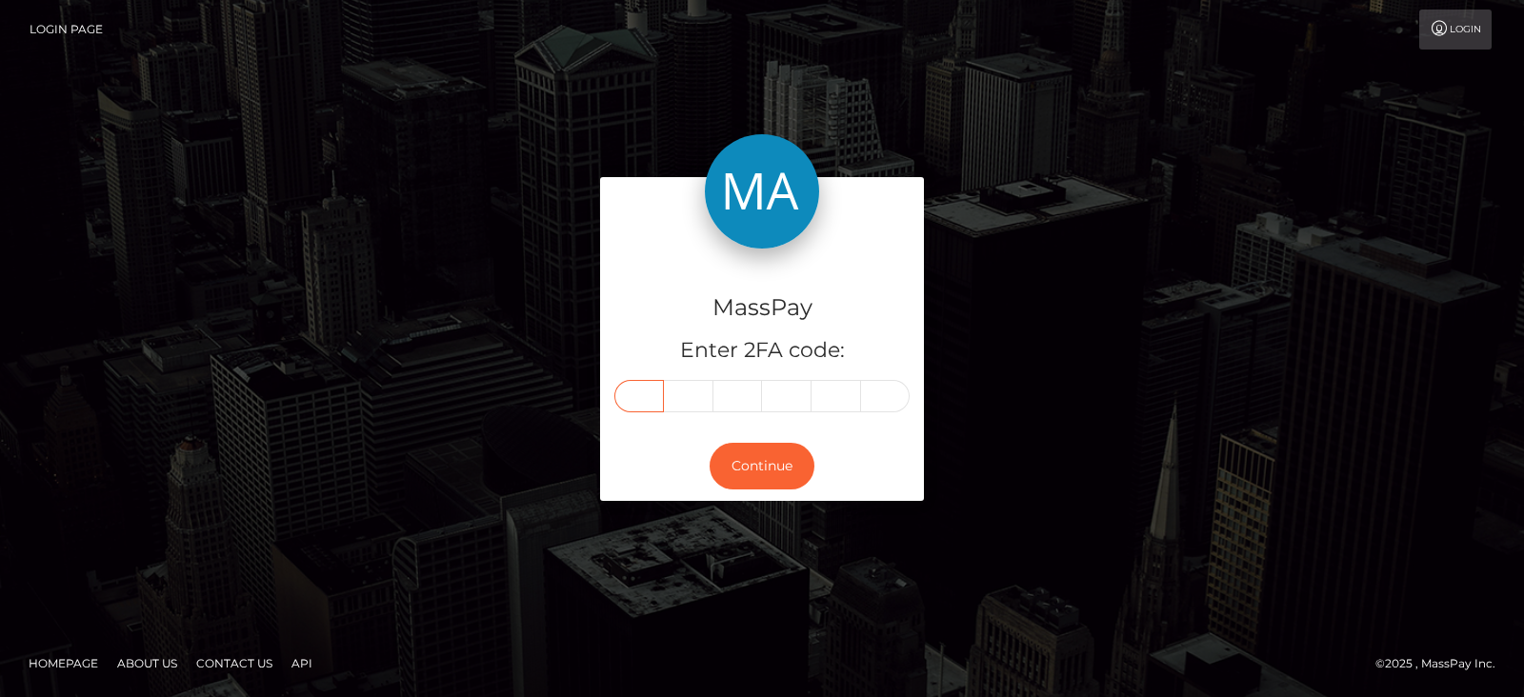
type input "6"
type input "1"
type input "3"
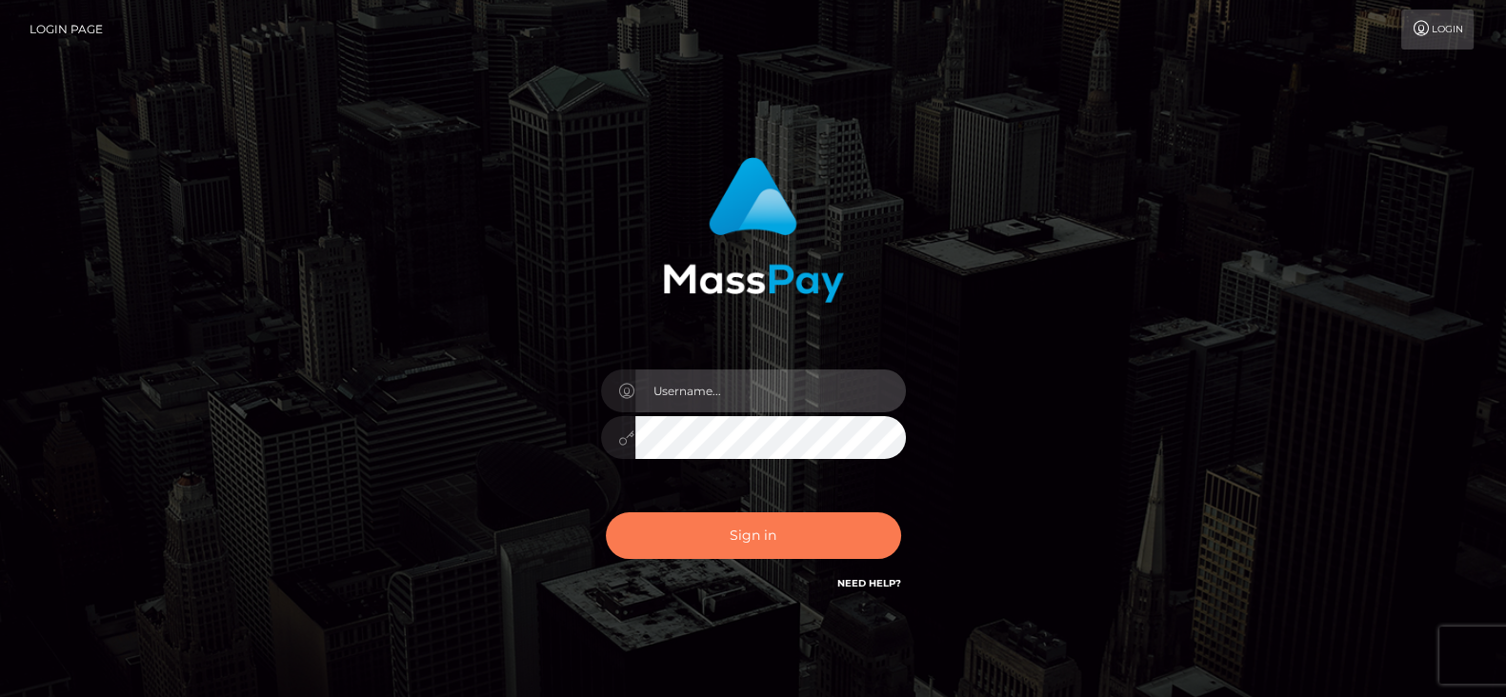
type input "fr.es"
click at [750, 520] on button "Sign in" at bounding box center [753, 535] width 295 height 47
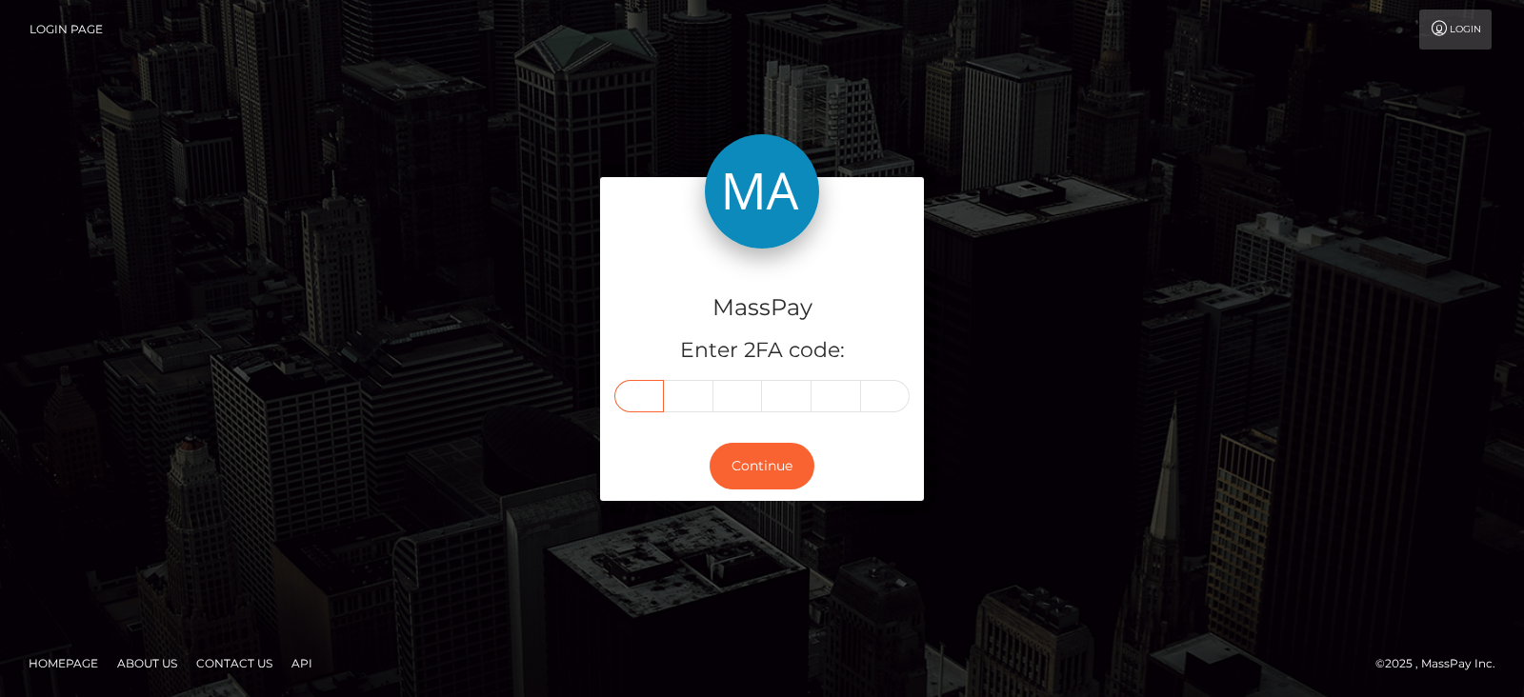
click at [636, 399] on input "text" at bounding box center [639, 396] width 50 height 32
paste input "4"
type input "4"
type input "6"
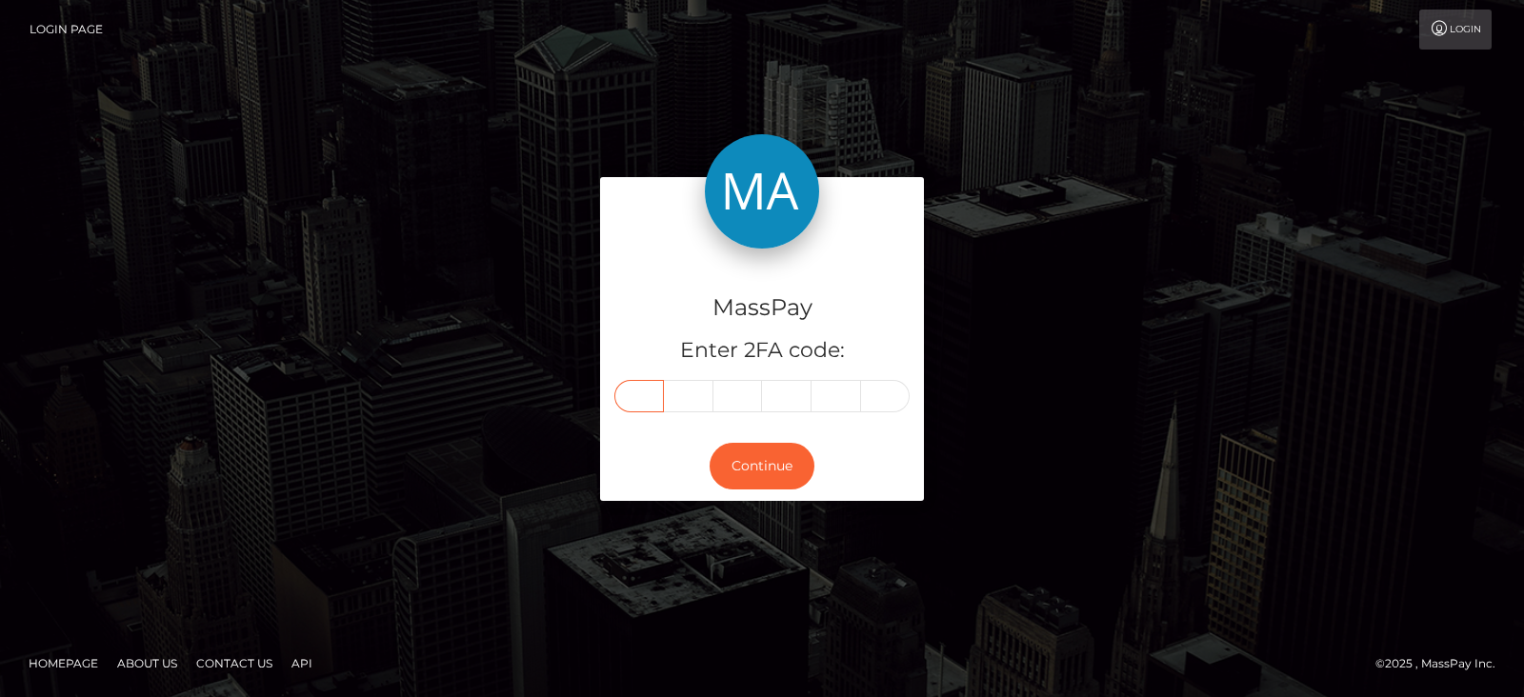
type input "2"
type input "0"
type input "2"
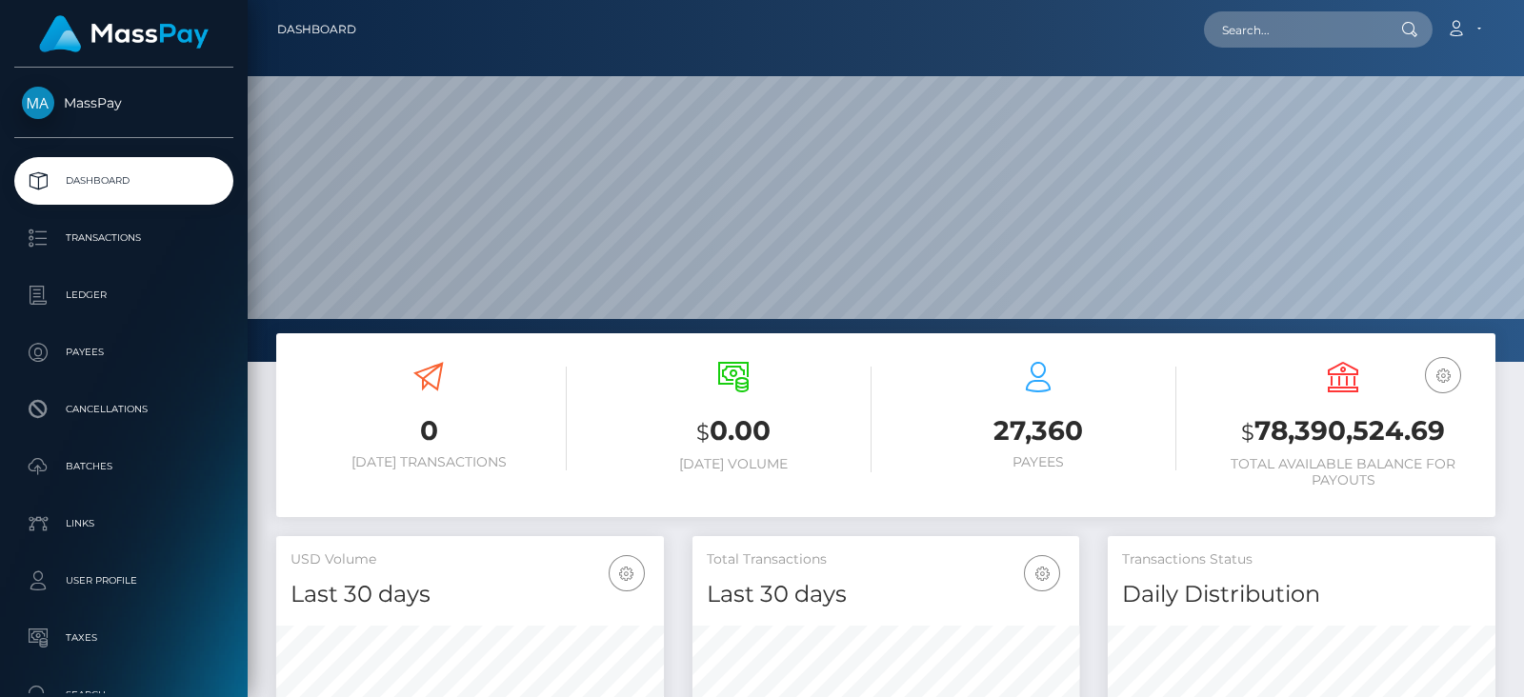
scroll to position [337, 387]
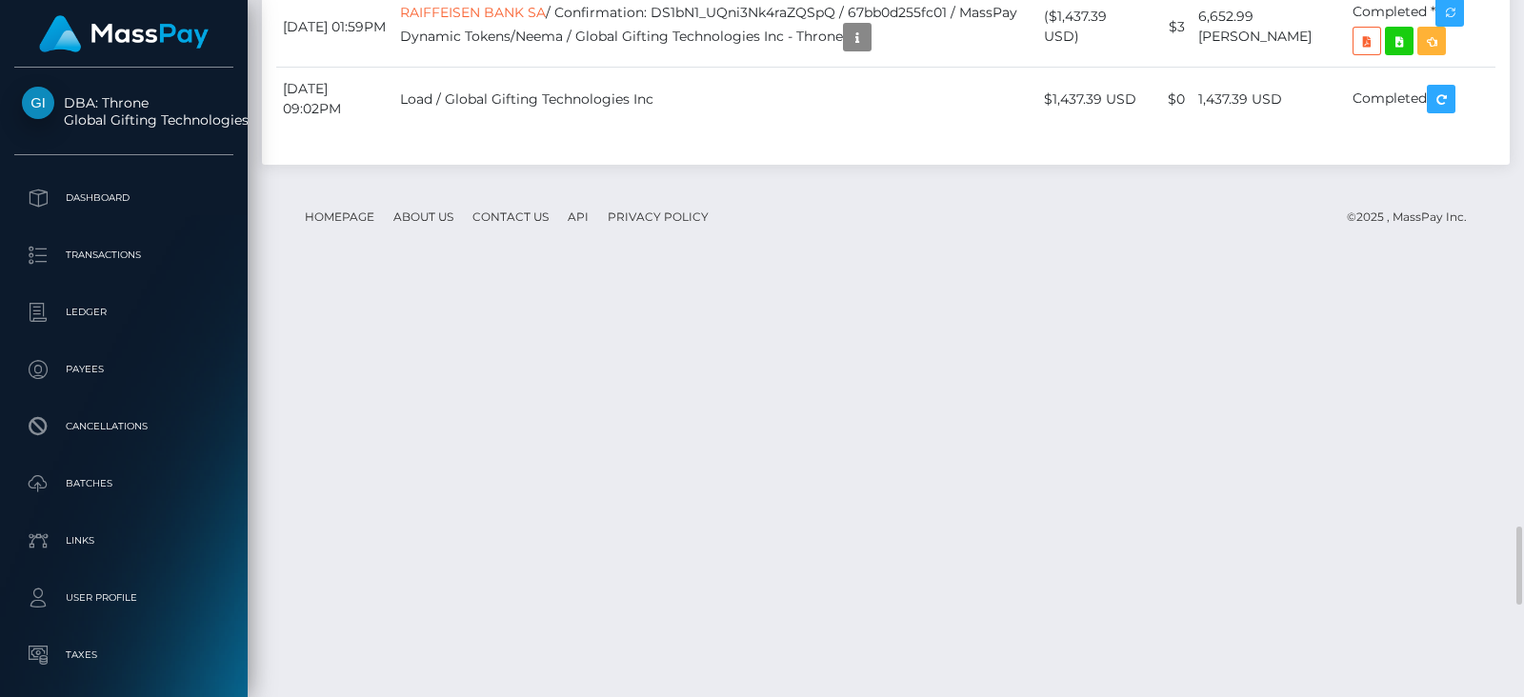
scroll to position [228, 387]
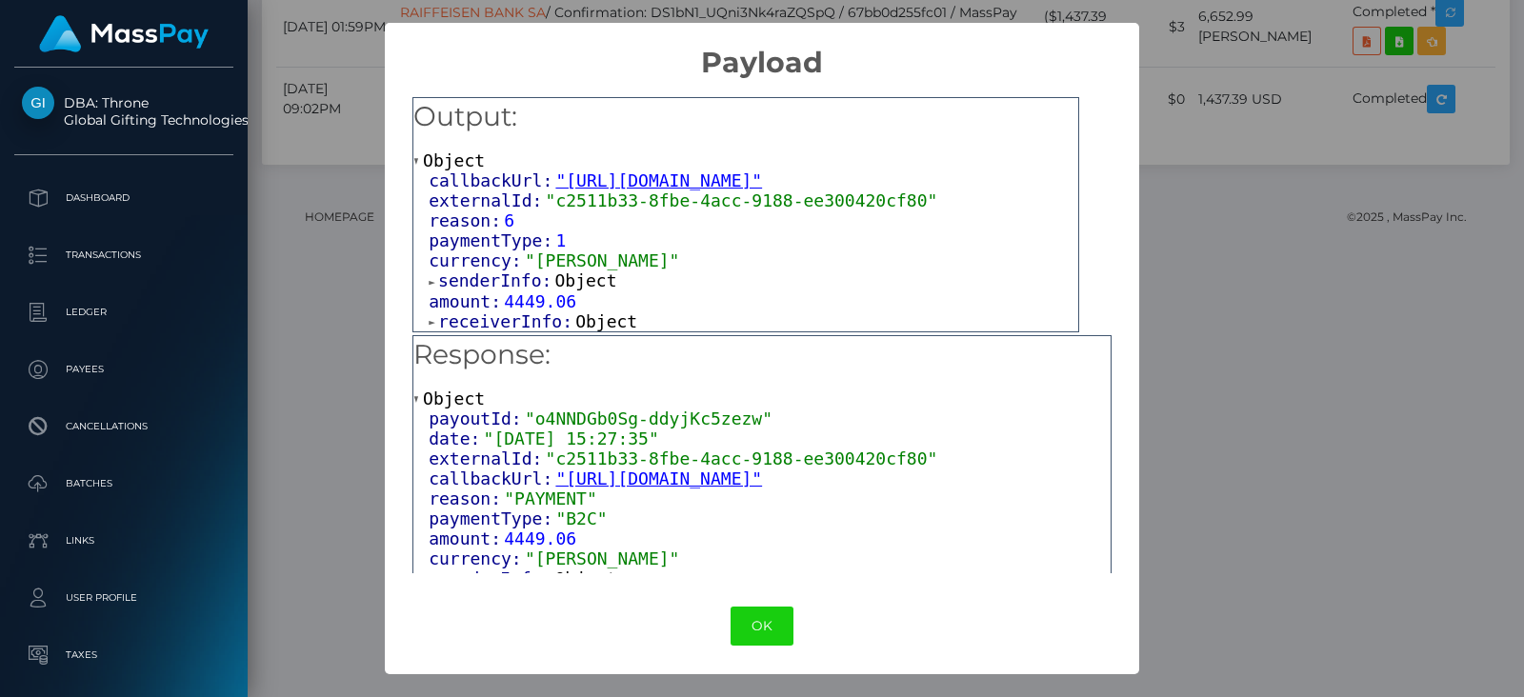
click at [580, 280] on span "Object" at bounding box center [586, 280] width 62 height 20
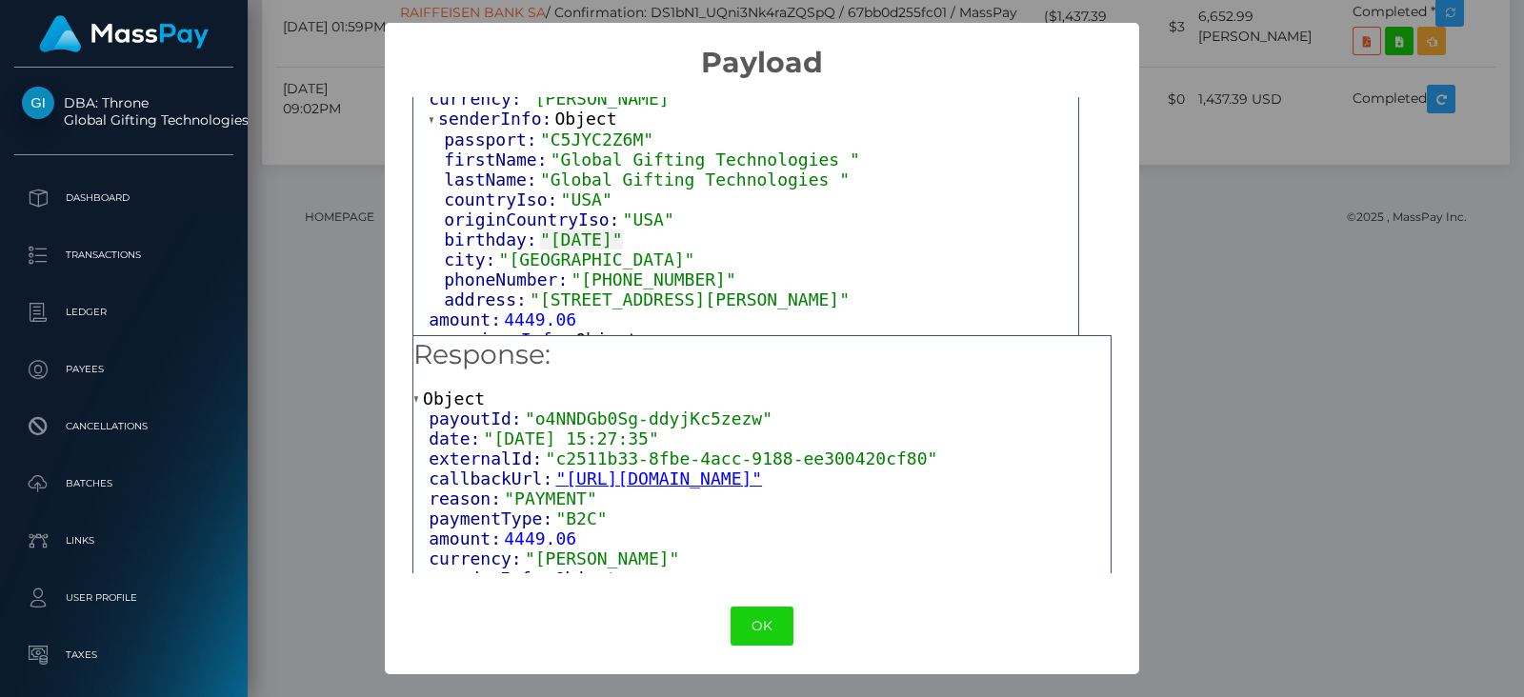
scroll to position [175, 0]
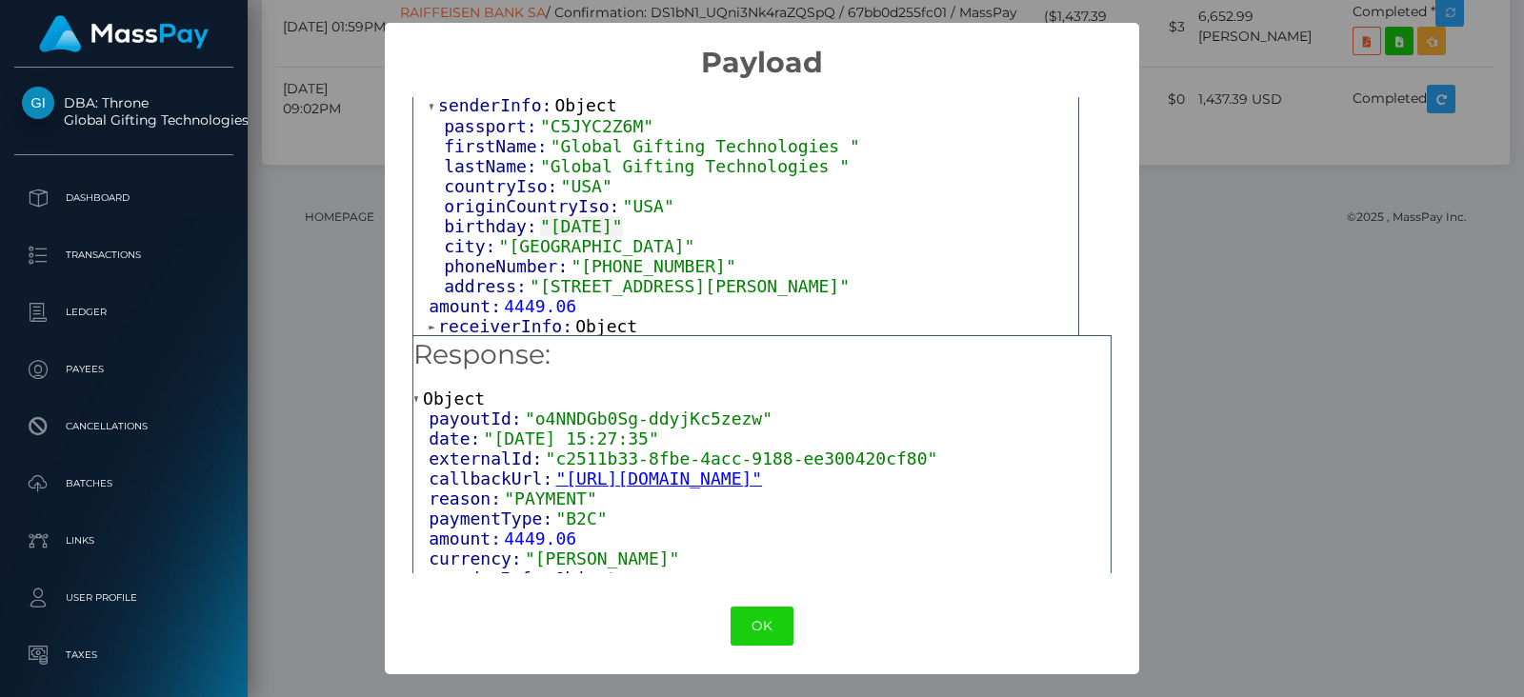
click at [595, 321] on span "Object" at bounding box center [606, 326] width 62 height 20
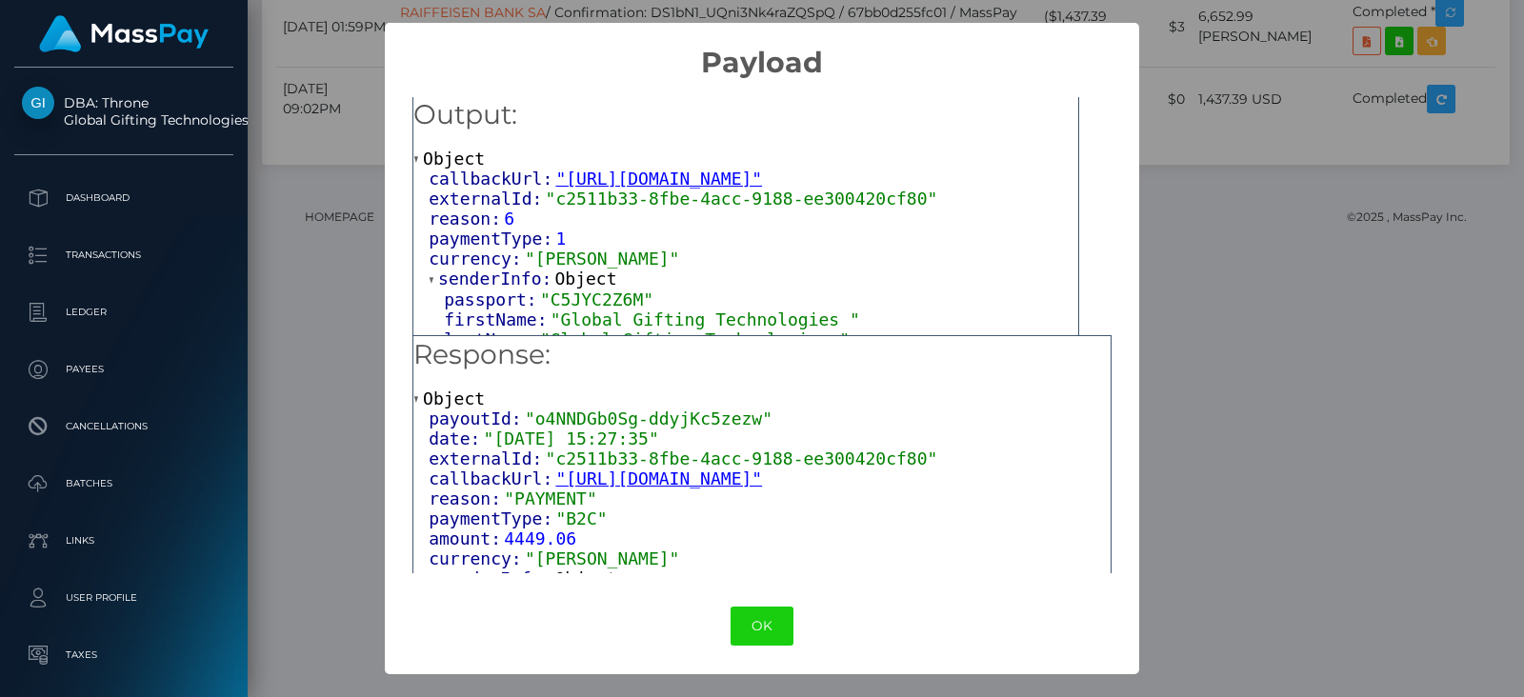
scroll to position [0, 0]
click at [581, 274] on span "Object" at bounding box center [586, 280] width 62 height 20
click at [607, 316] on span "Object" at bounding box center [606, 321] width 62 height 20
click at [568, 282] on span "Object" at bounding box center [586, 280] width 62 height 20
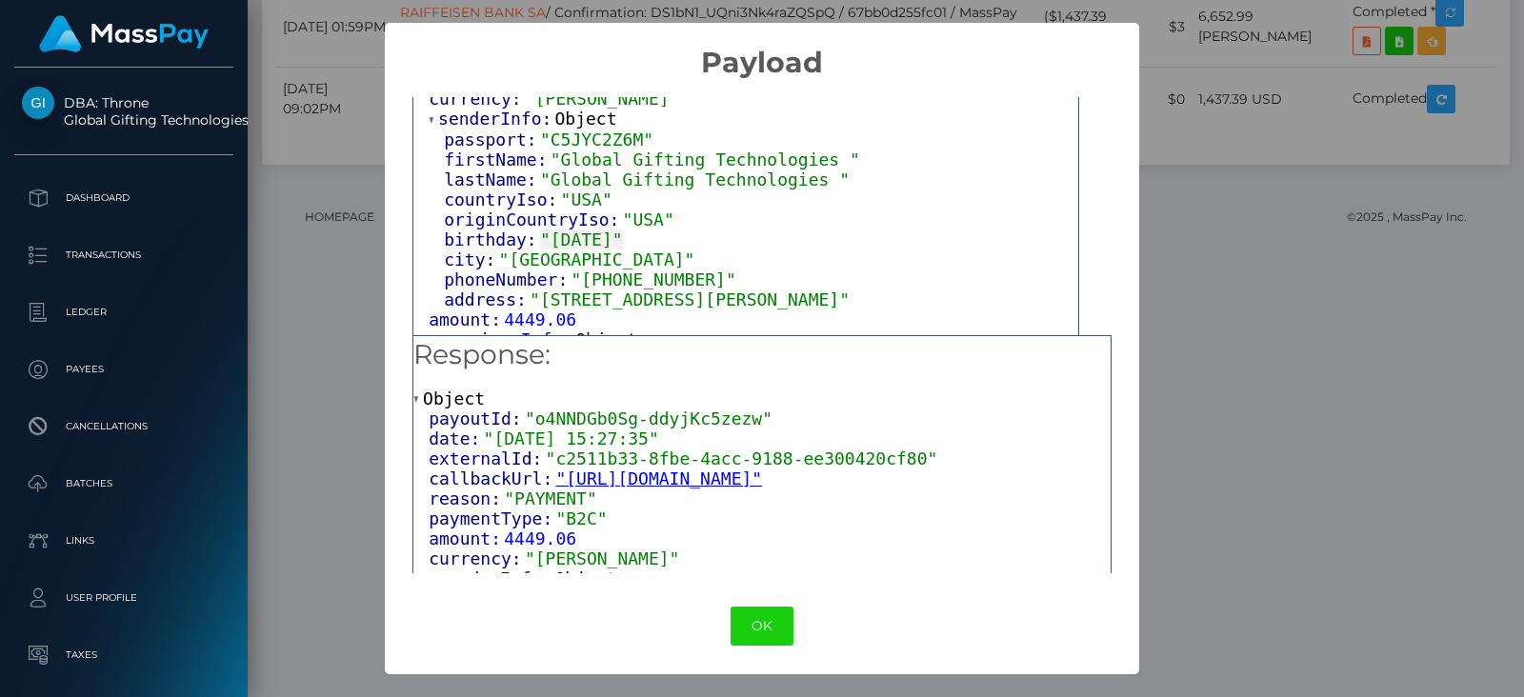
scroll to position [175, 0]
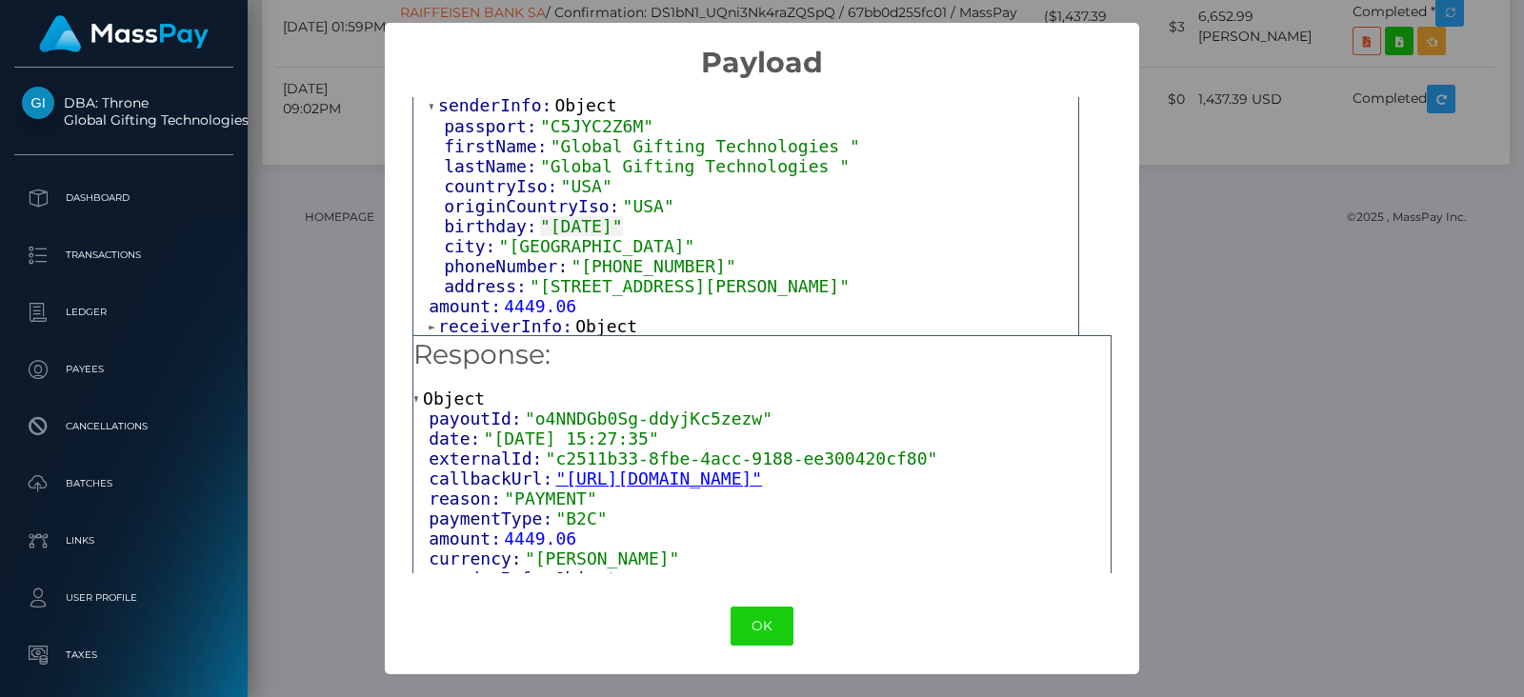
click at [587, 317] on span "Object" at bounding box center [606, 326] width 62 height 20
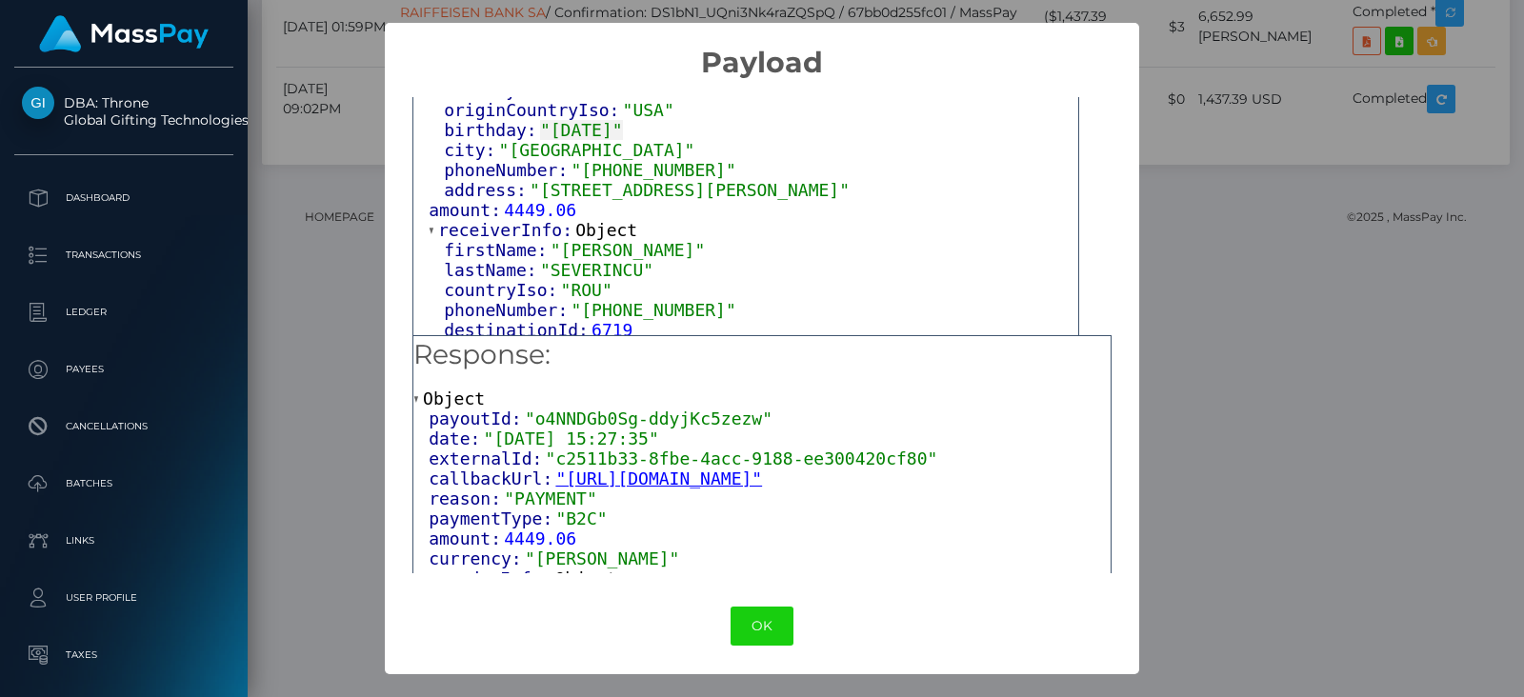
scroll to position [295, 0]
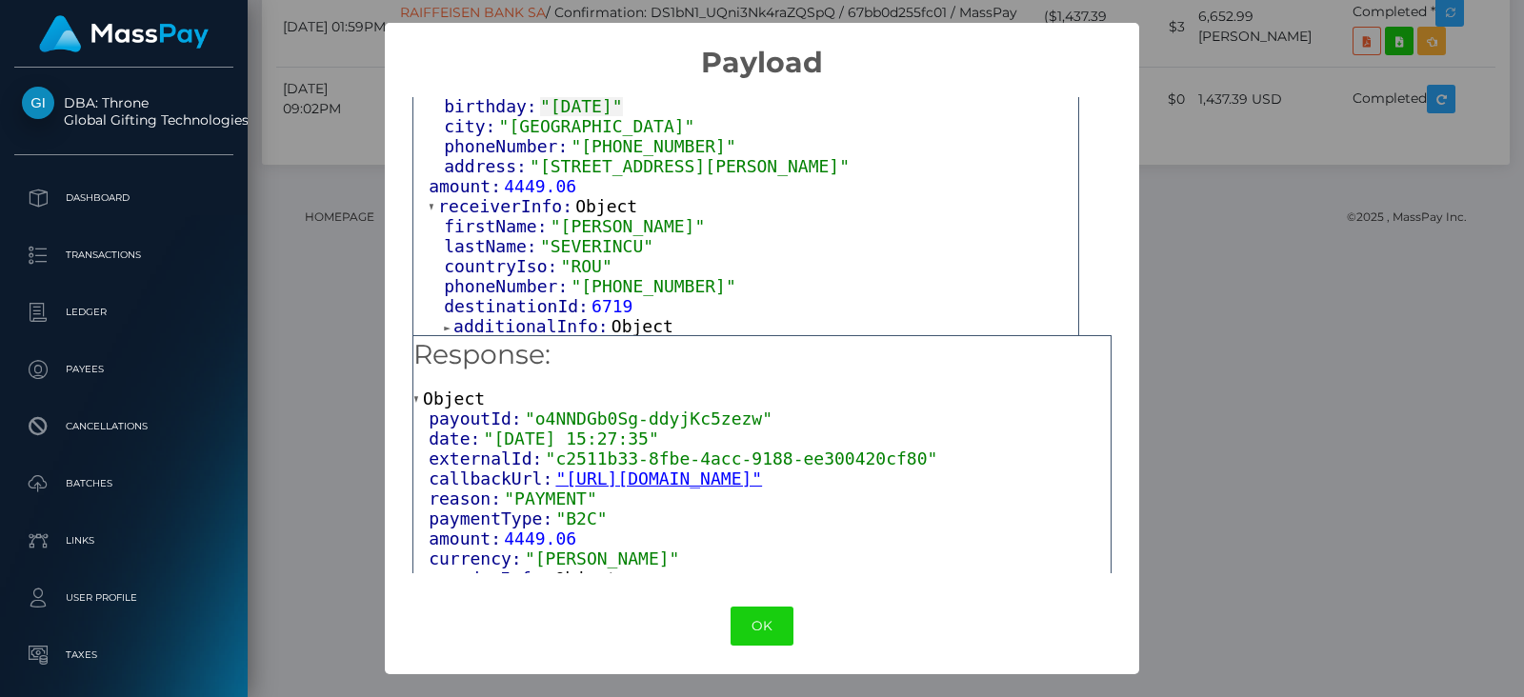
click at [643, 318] on span "Object" at bounding box center [642, 326] width 62 height 20
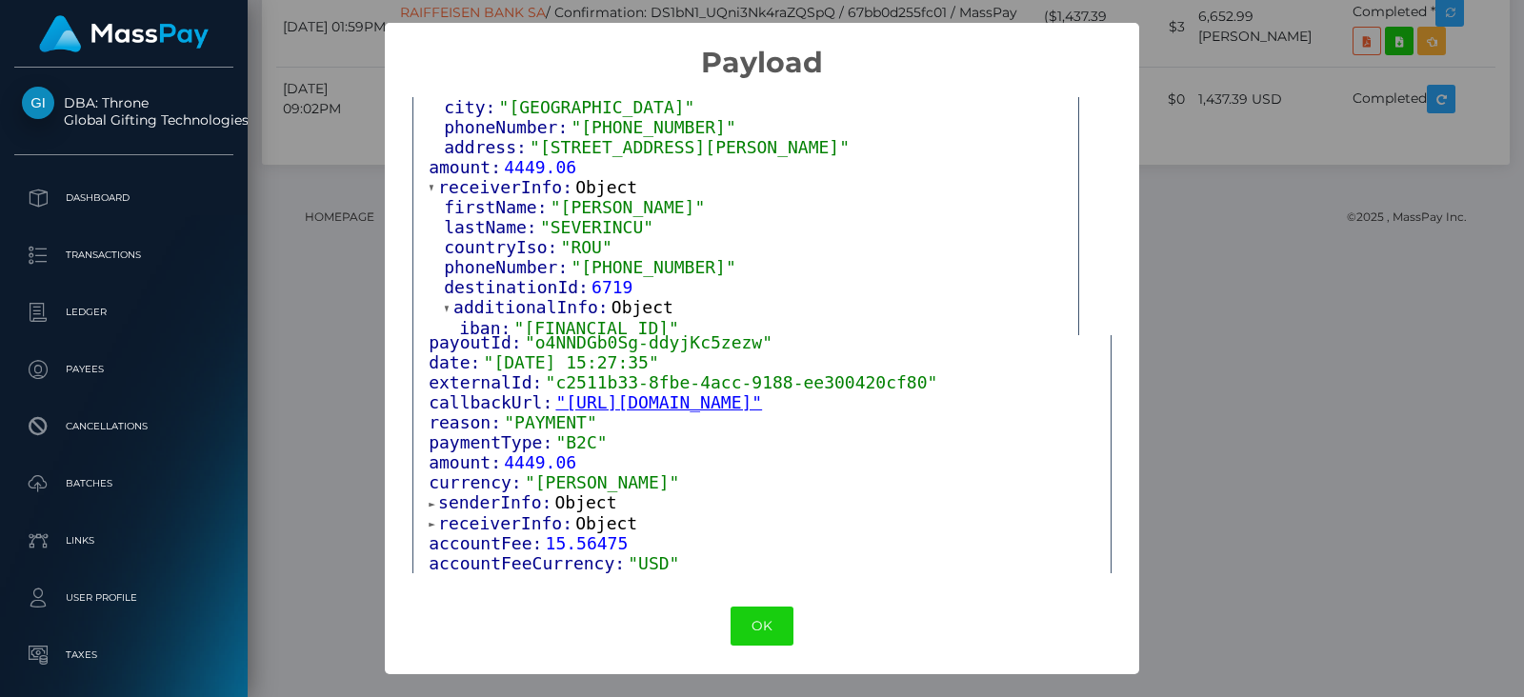
scroll to position [194, 0]
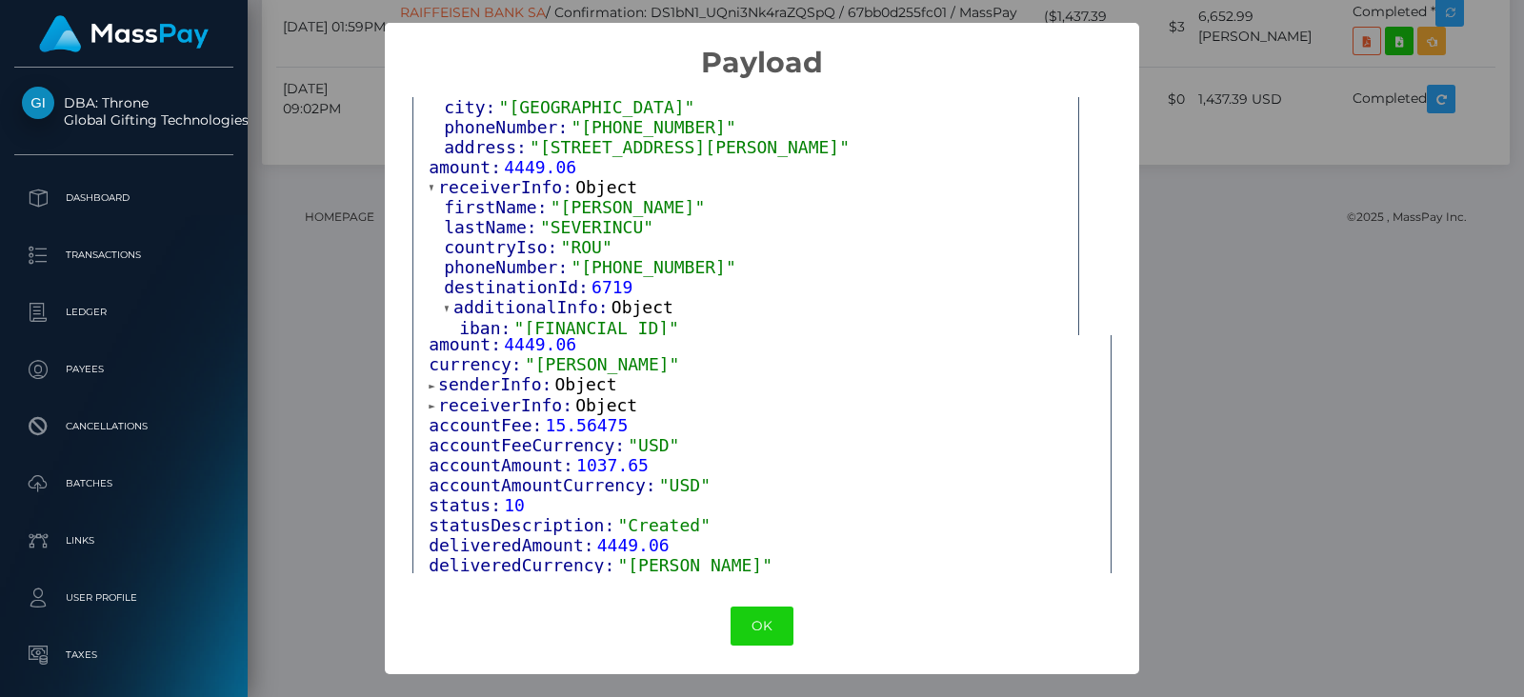
click at [599, 411] on span "Object" at bounding box center [606, 405] width 62 height 20
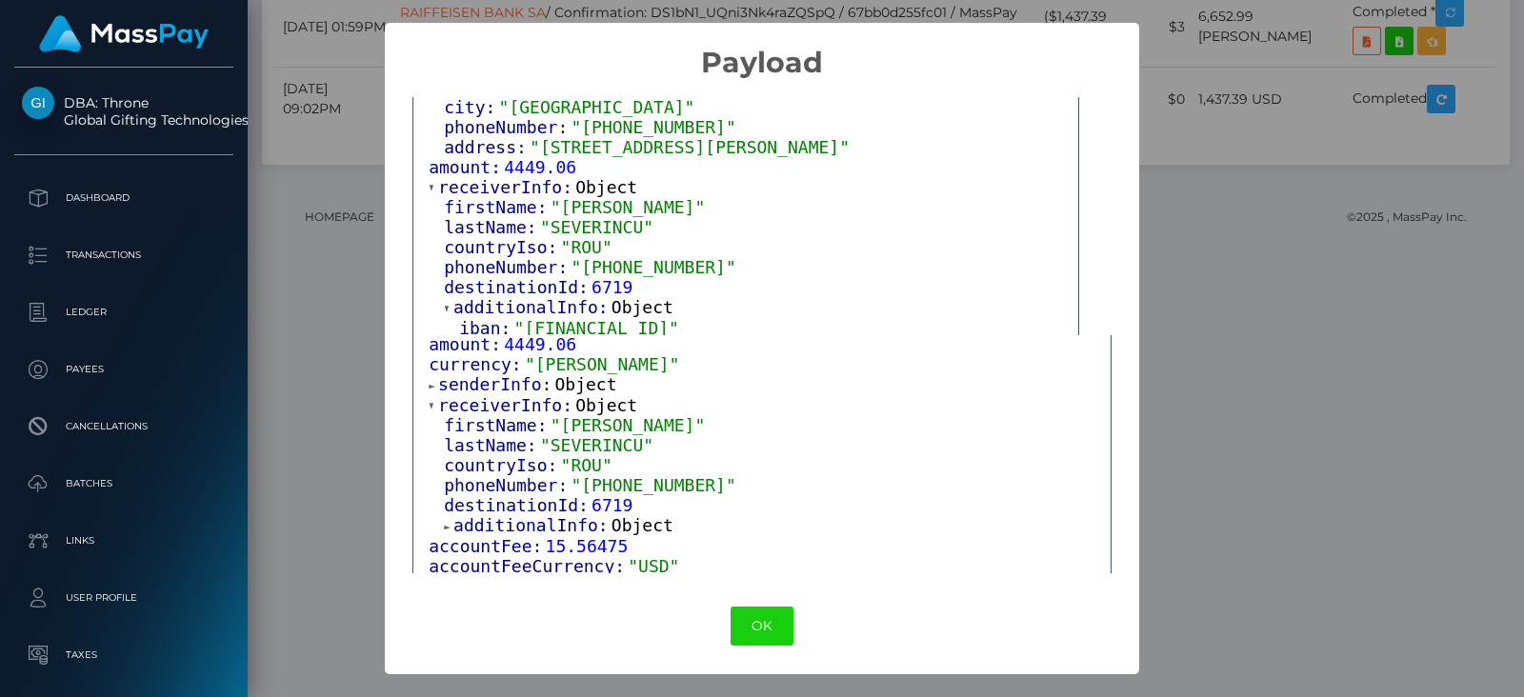
click at [639, 522] on span "Object" at bounding box center [642, 525] width 62 height 20
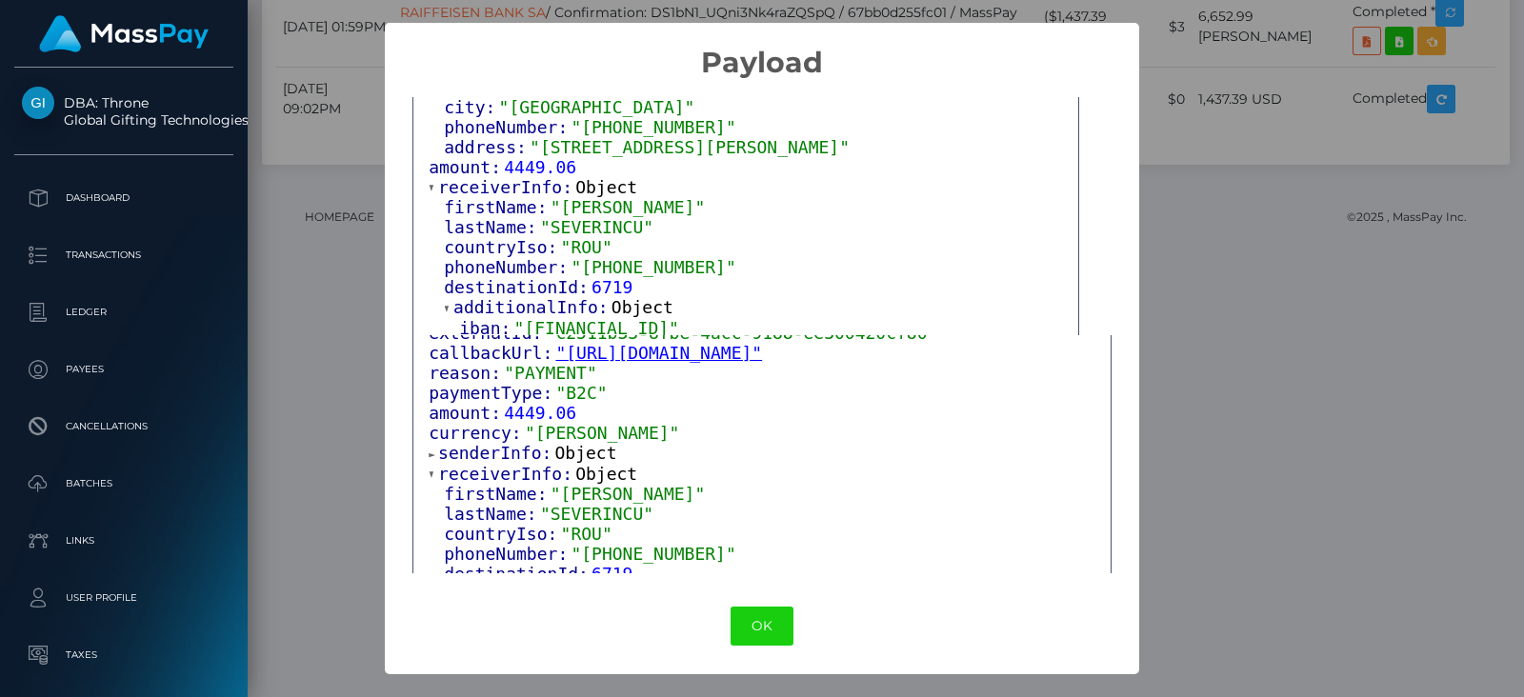
scroll to position [110, 0]
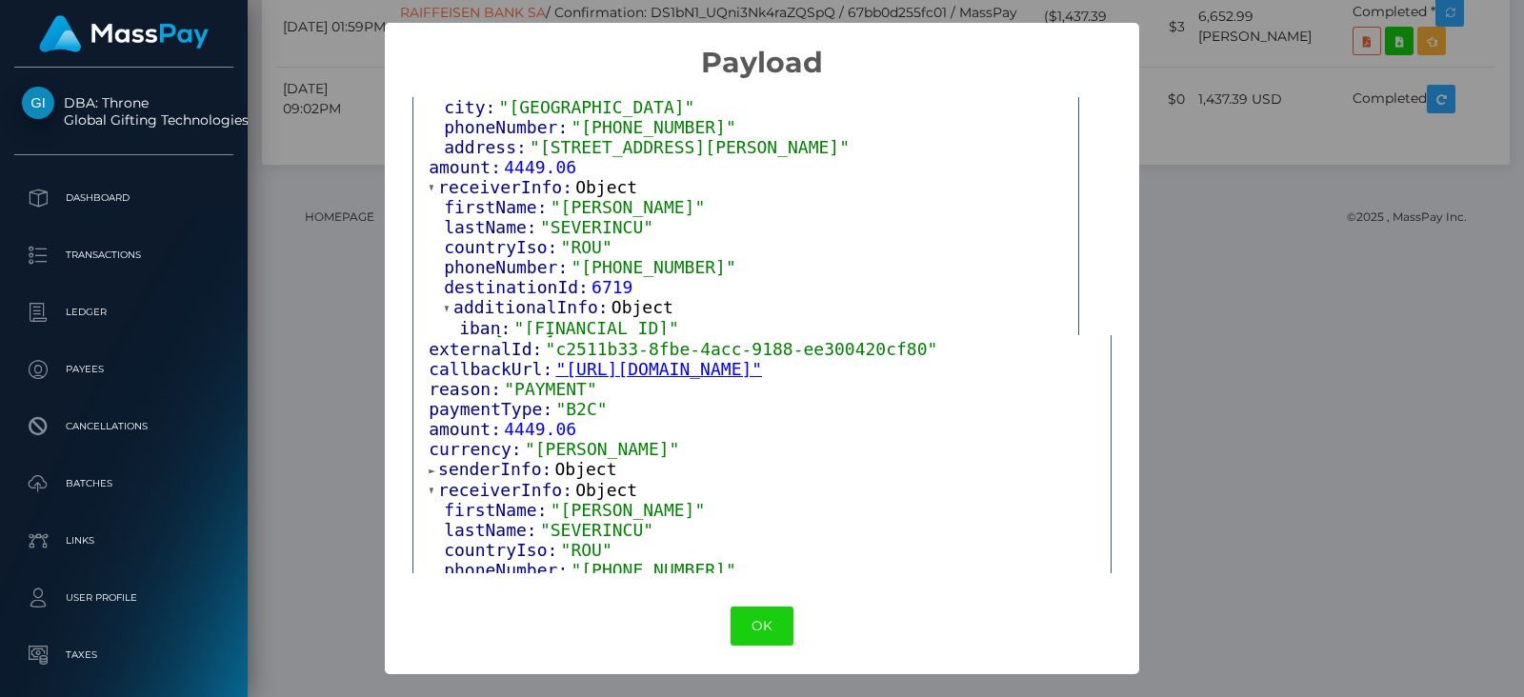
click at [584, 460] on span "Object" at bounding box center [586, 469] width 62 height 20
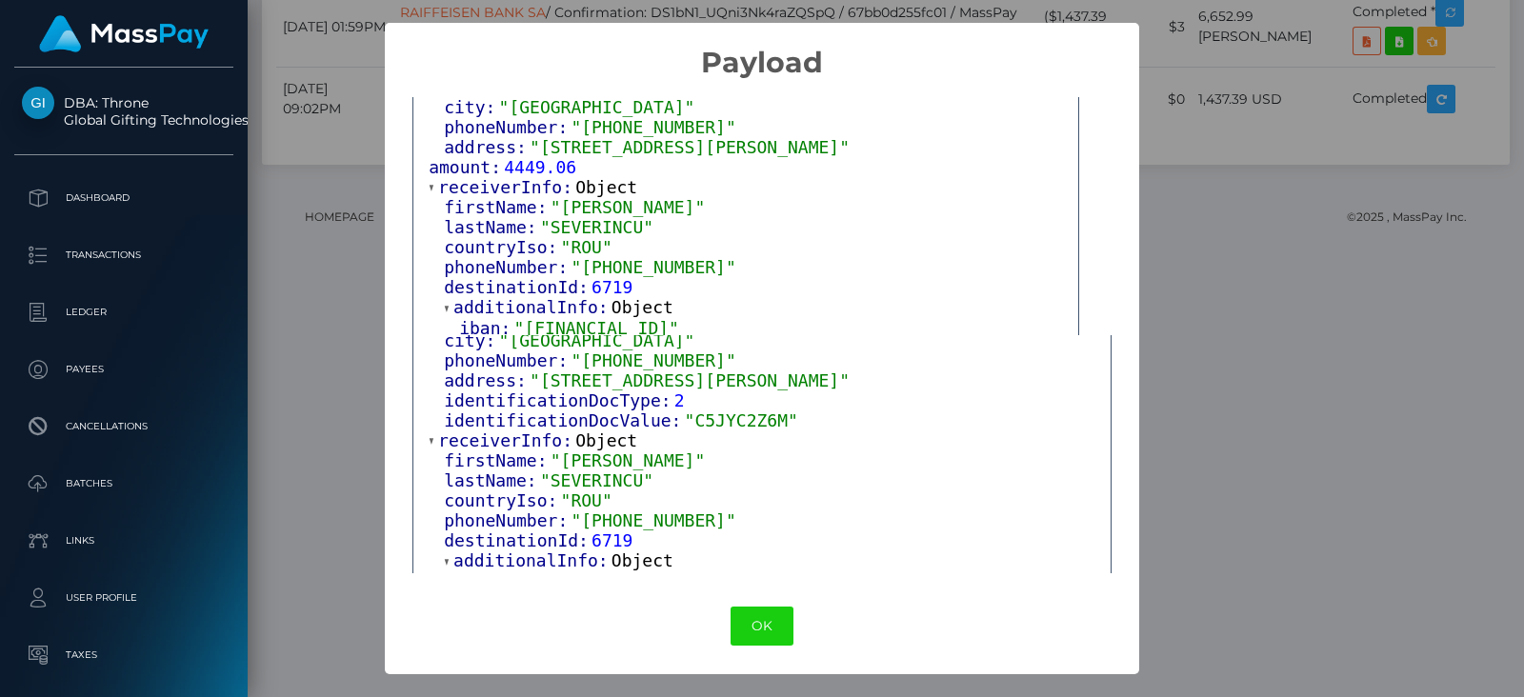
scroll to position [391, 0]
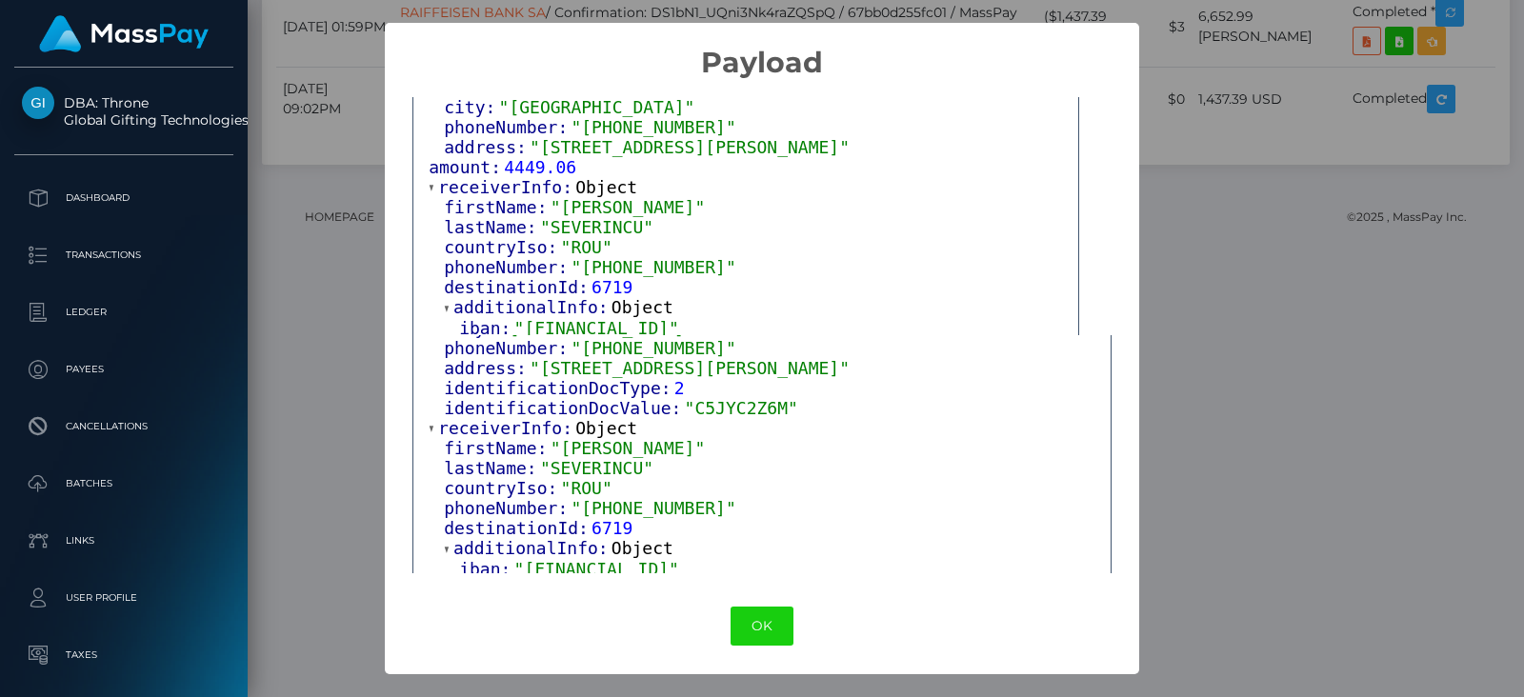
drag, startPoint x: 1110, startPoint y: 483, endPoint x: 1101, endPoint y: 490, distance: 12.2
click at [1101, 490] on div "Response: Object payoutId: "o4NNDGb0Sg-ddyjKc5zezw" date: "2025-07-28 15:27:35"…" at bounding box center [761, 454] width 699 height 238
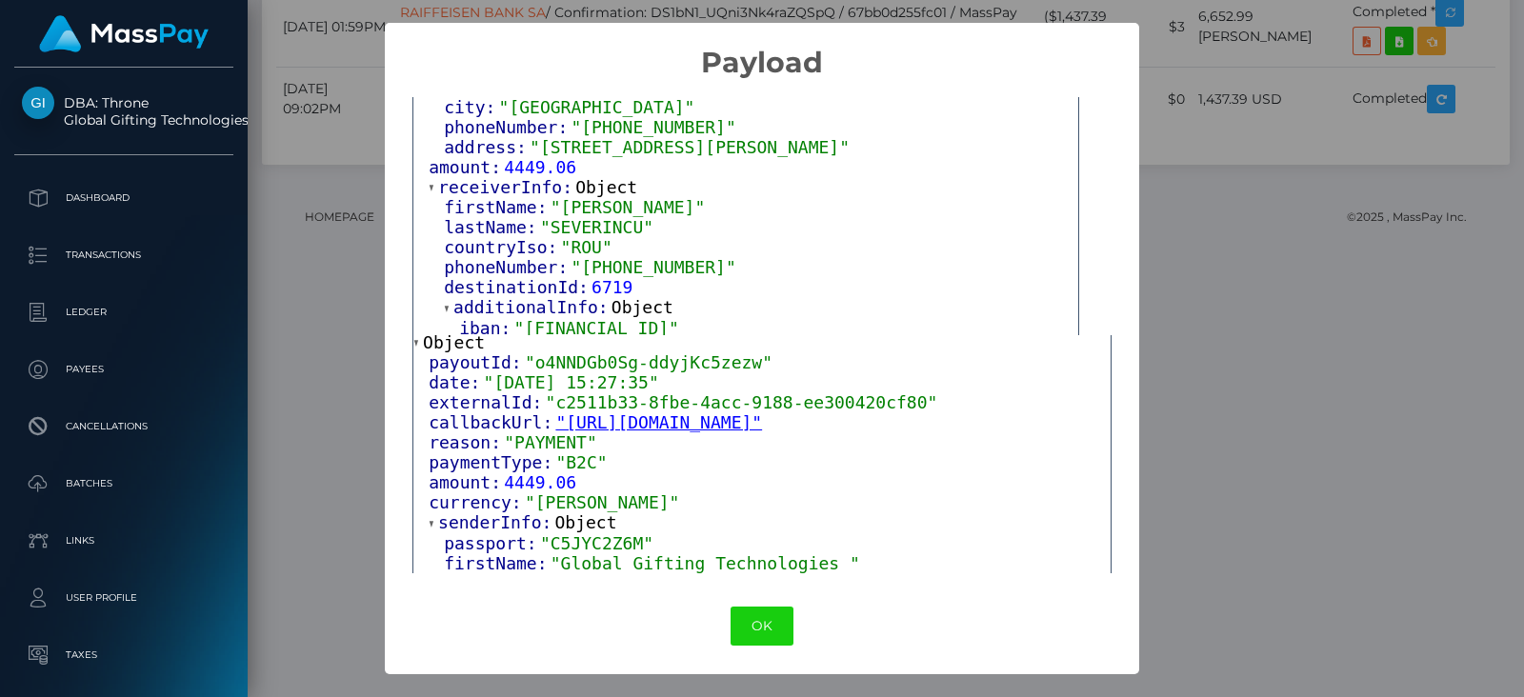
scroll to position [0, 0]
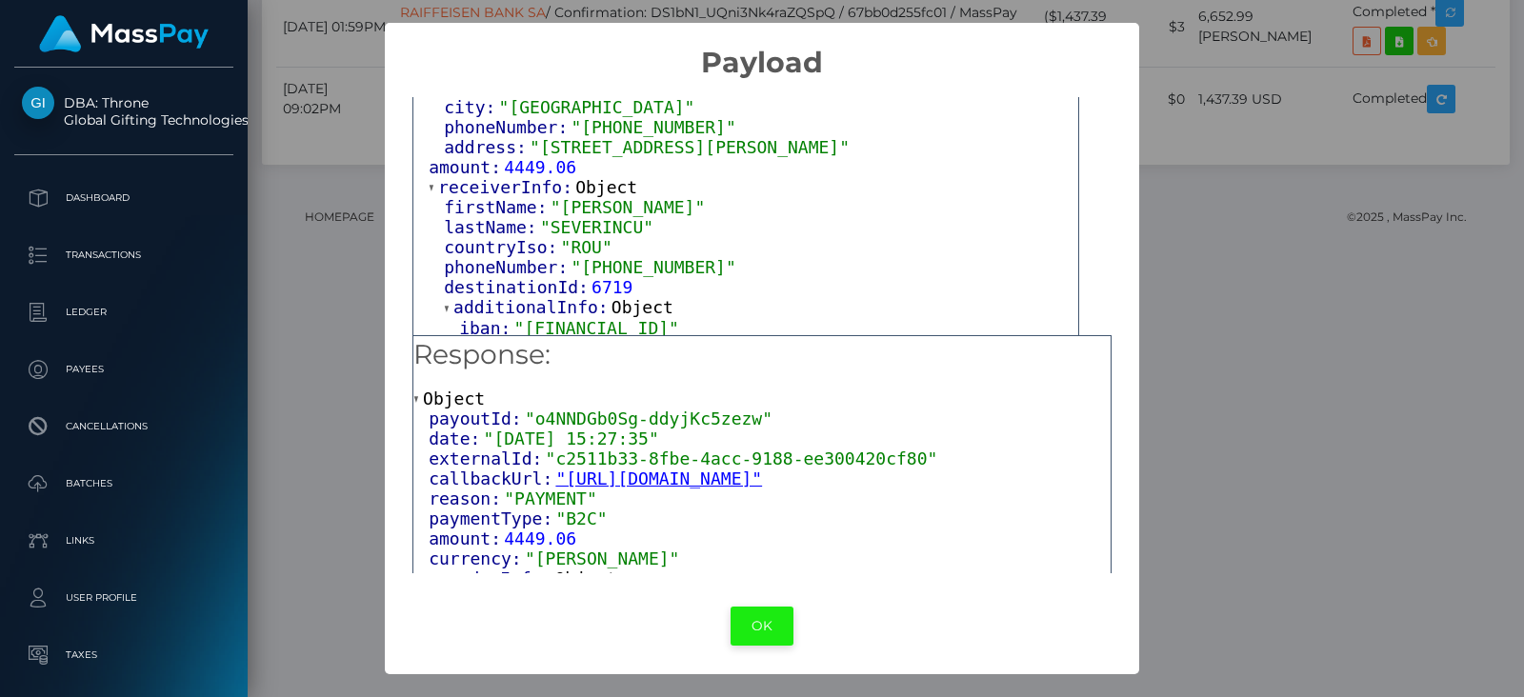
click at [753, 630] on button "OK" at bounding box center [761, 626] width 63 height 39
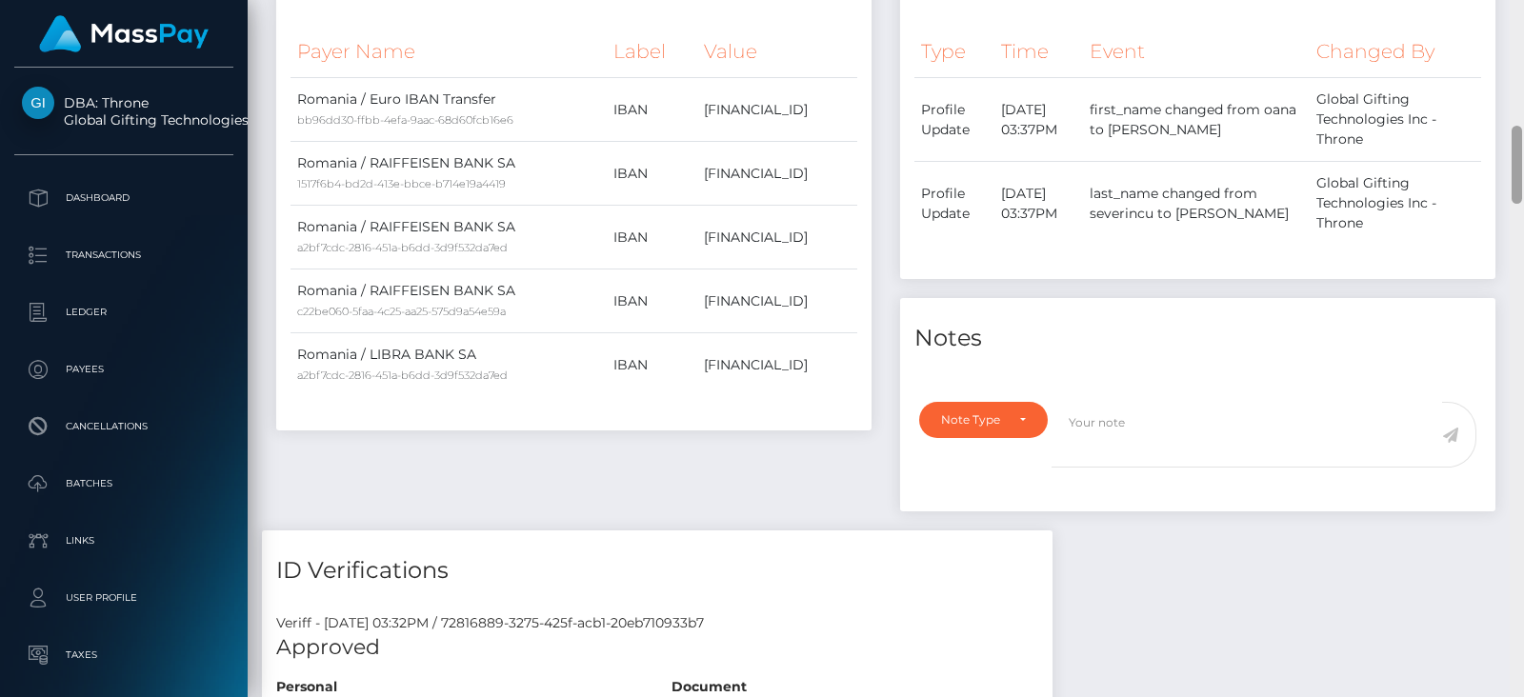
scroll to position [1115, 0]
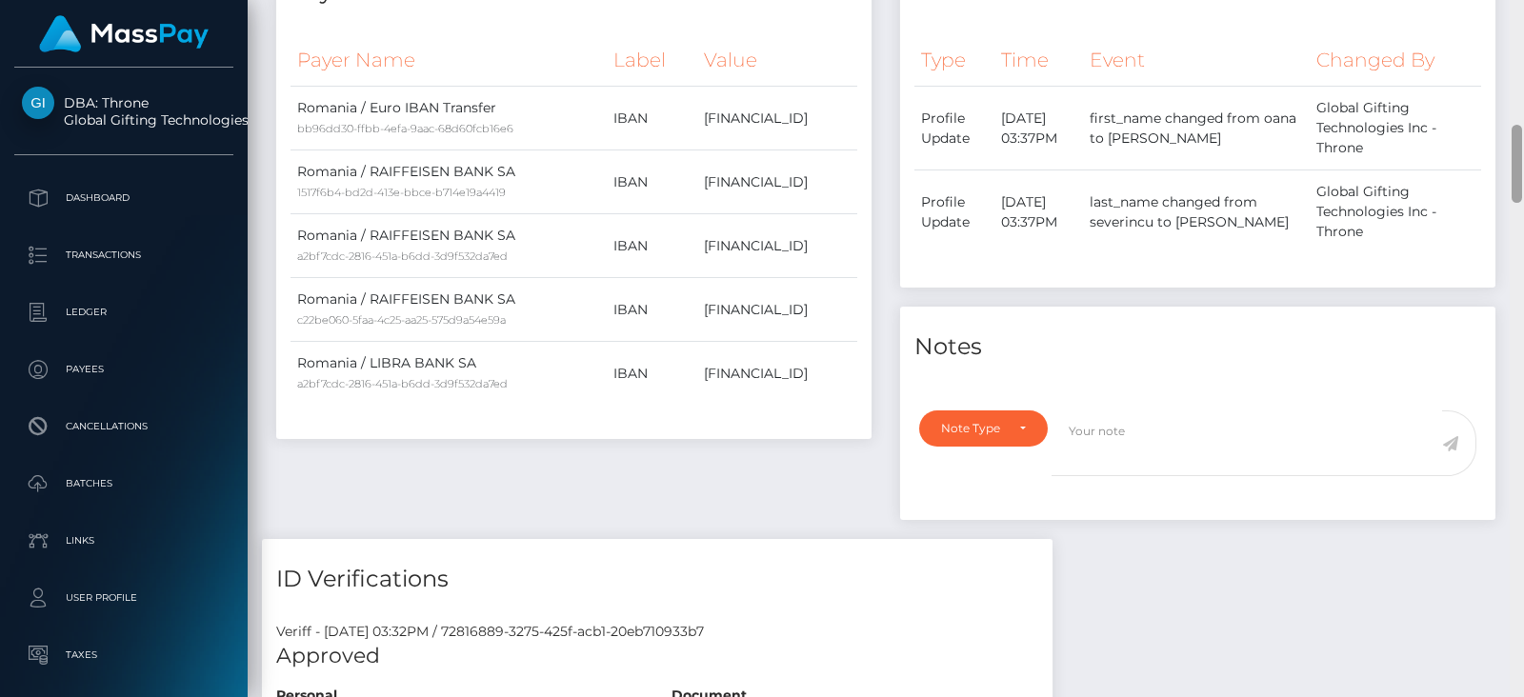
drag, startPoint x: 1514, startPoint y: 565, endPoint x: 1523, endPoint y: 163, distance: 402.0
click at [1523, 163] on div at bounding box center [1516, 348] width 14 height 697
click at [703, 394] on td "RO50BREL0002003536500302" at bounding box center [777, 374] width 160 height 64
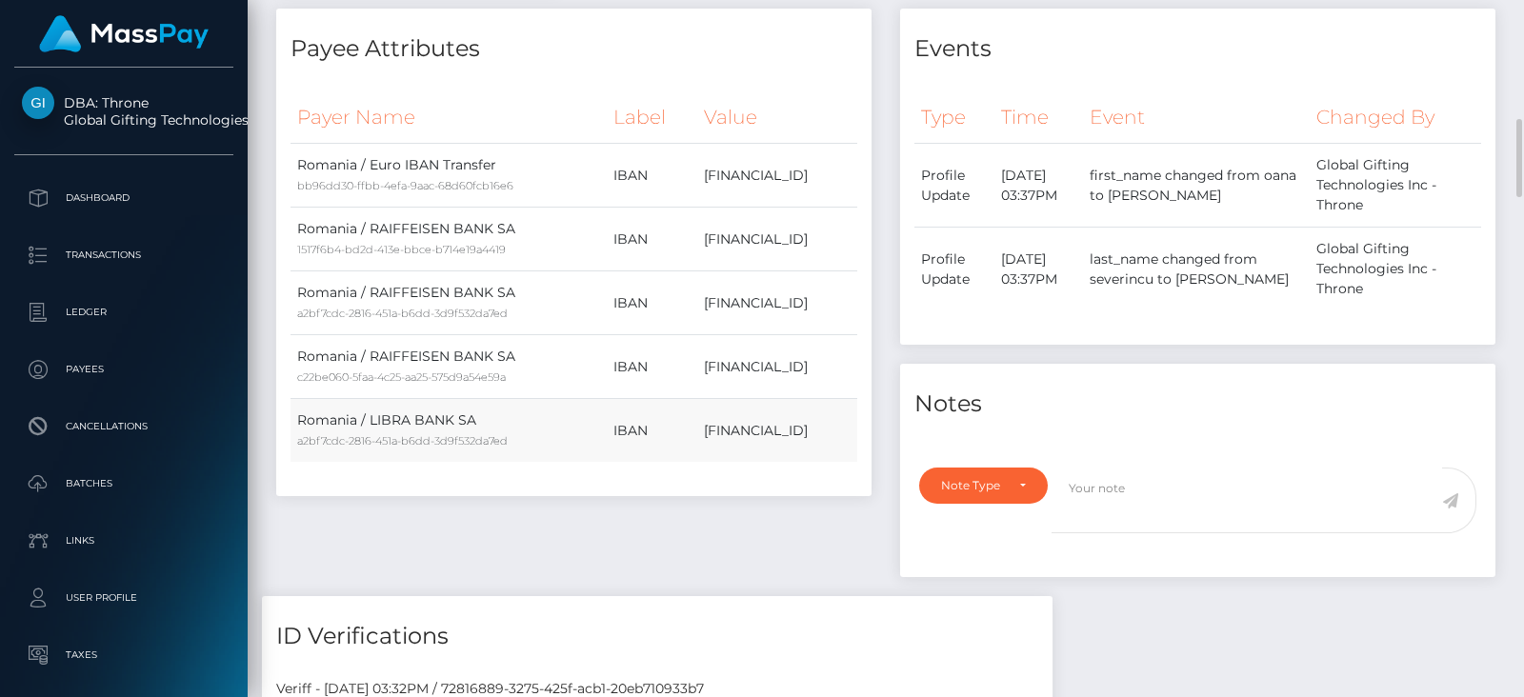
scroll to position [1029, 0]
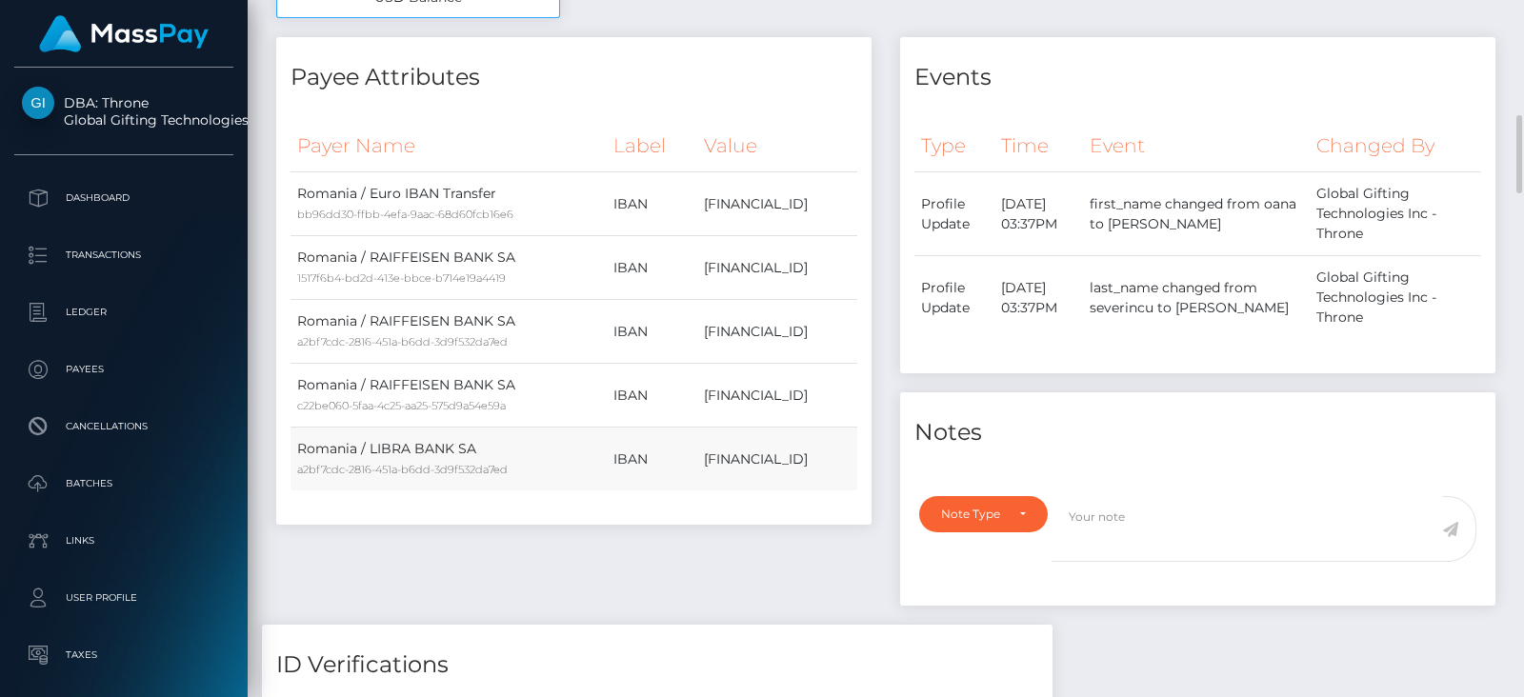
drag, startPoint x: 804, startPoint y: 450, endPoint x: 612, endPoint y: 456, distance: 191.5
click at [612, 456] on tr "Romania / LIBRA BANK SA a2bf7cdc-2816-451a-b6dd-3d9f532da7ed IBAN RO50BREL00020…" at bounding box center [573, 460] width 567 height 64
copy tr "RO50BREL0002003536500302"
click at [697, 472] on td "[FINANCIAL_ID]" at bounding box center [777, 460] width 160 height 64
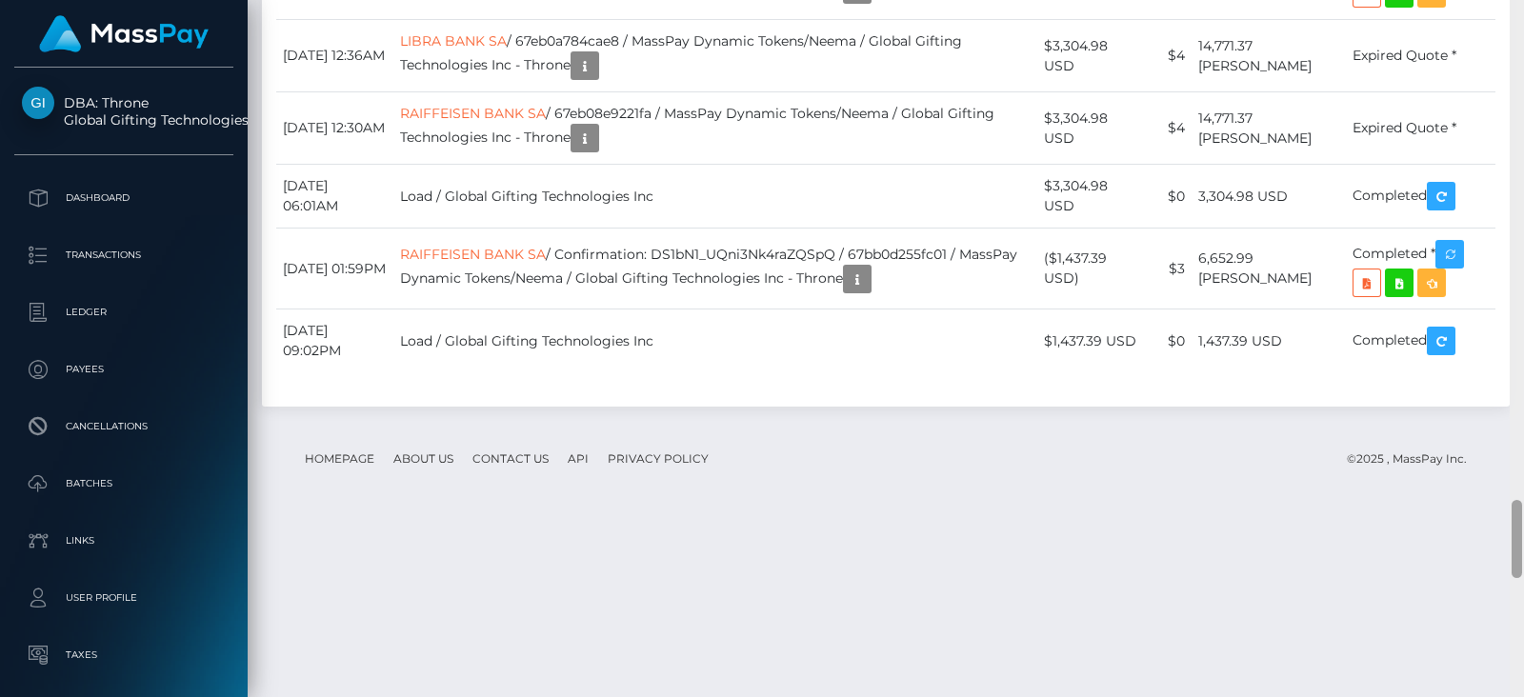
scroll to position [4537, 0]
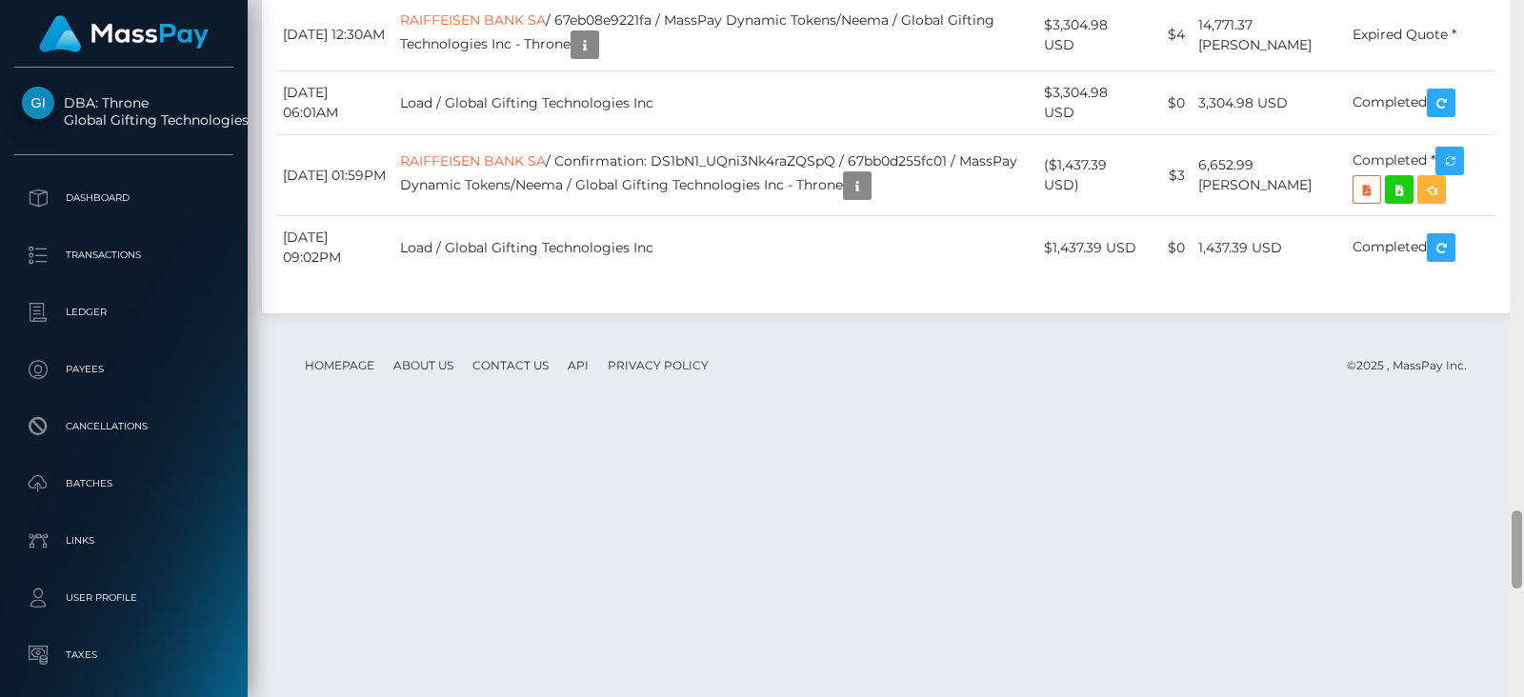
drag, startPoint x: 1519, startPoint y: 307, endPoint x: 1509, endPoint y: 560, distance: 253.5
click at [1509, 560] on div at bounding box center [1516, 348] width 14 height 697
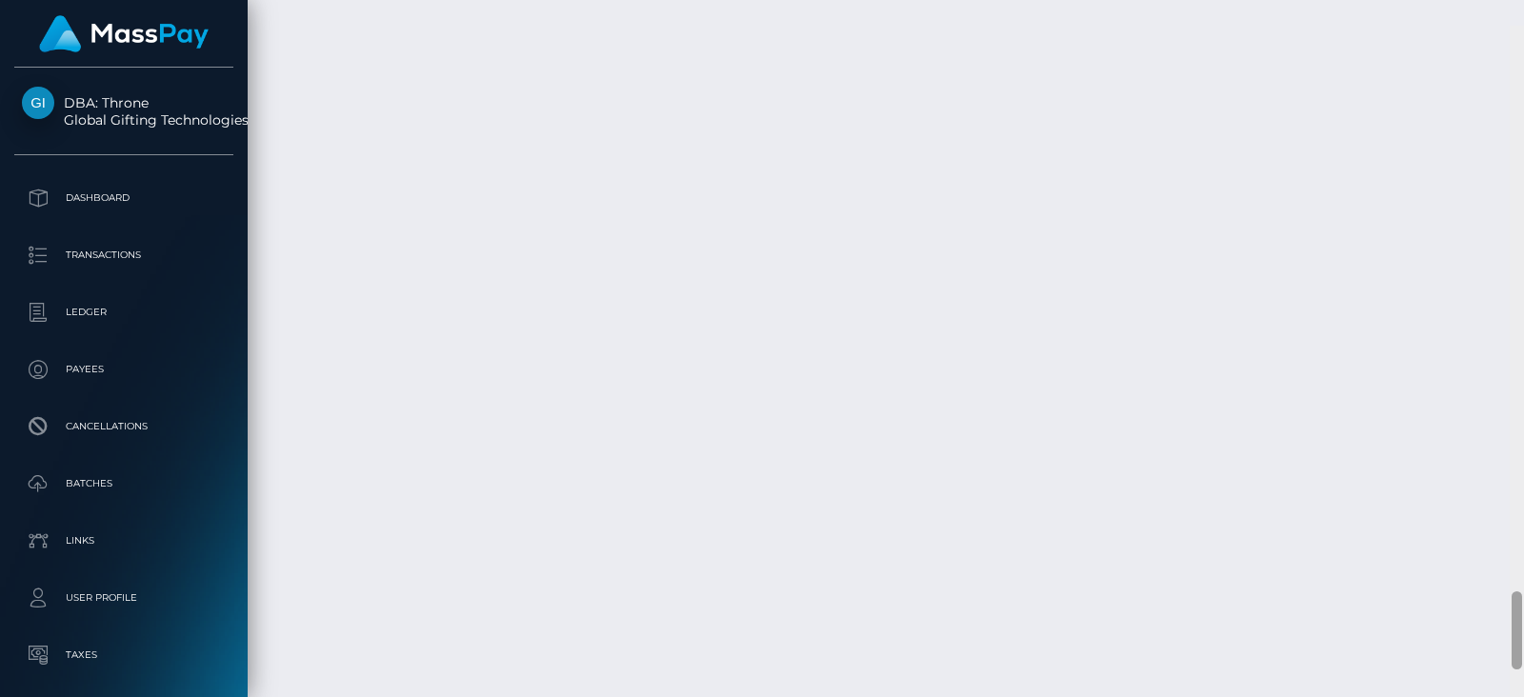
scroll to position [5027, 0]
drag, startPoint x: 1514, startPoint y: 541, endPoint x: 1512, endPoint y: 596, distance: 55.3
click at [1512, 596] on div at bounding box center [1516, 605] width 10 height 78
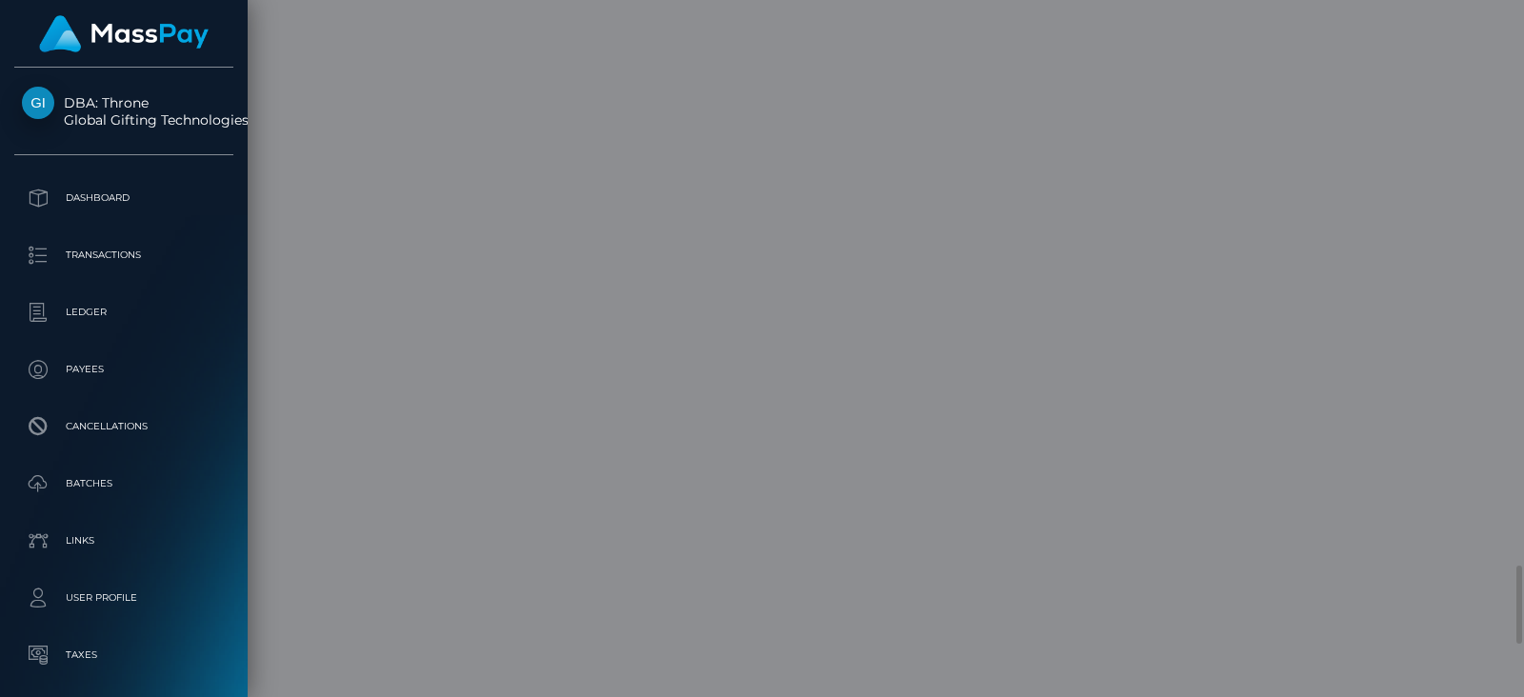
scroll to position [0, 0]
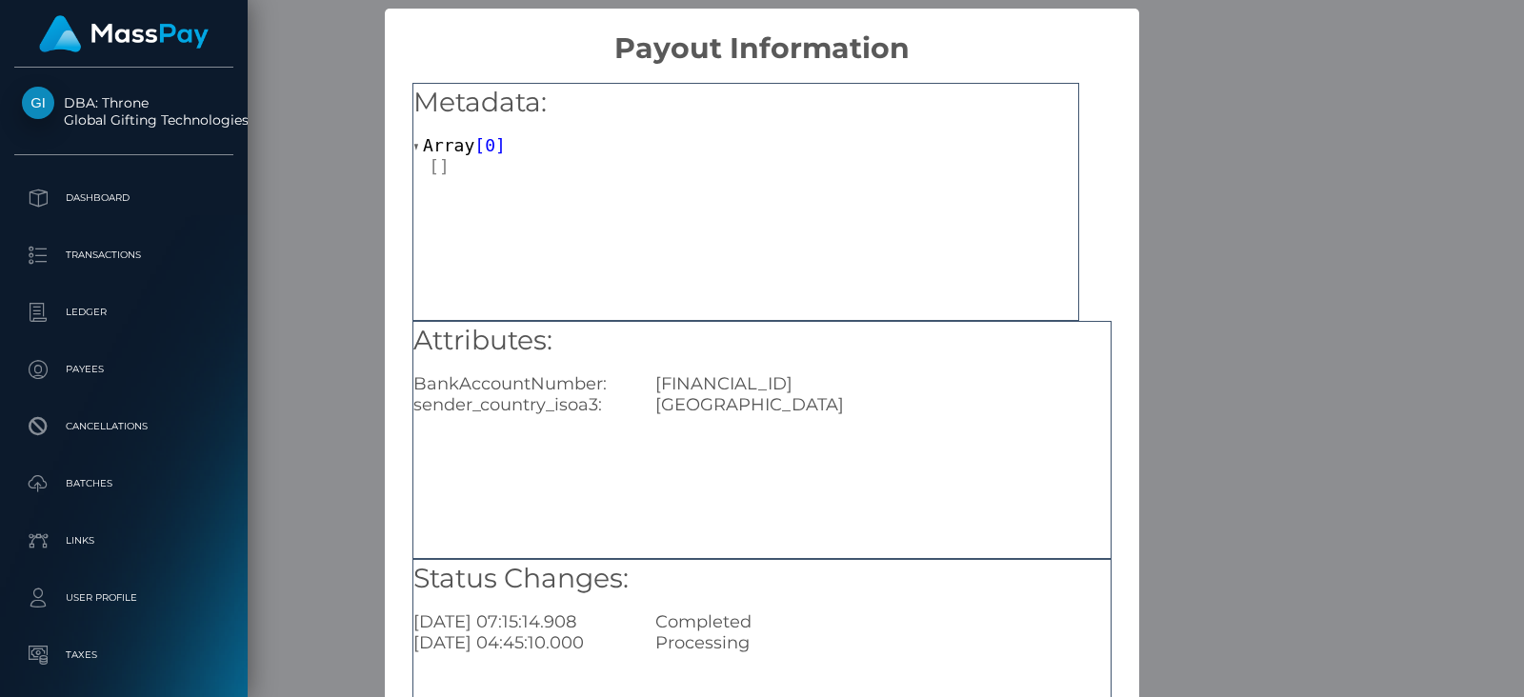
click at [1230, 517] on div "× Payout Information Metadata: Array [ 0 ] Attributes: BankAccountNumber: RO50B…" at bounding box center [762, 348] width 1524 height 697
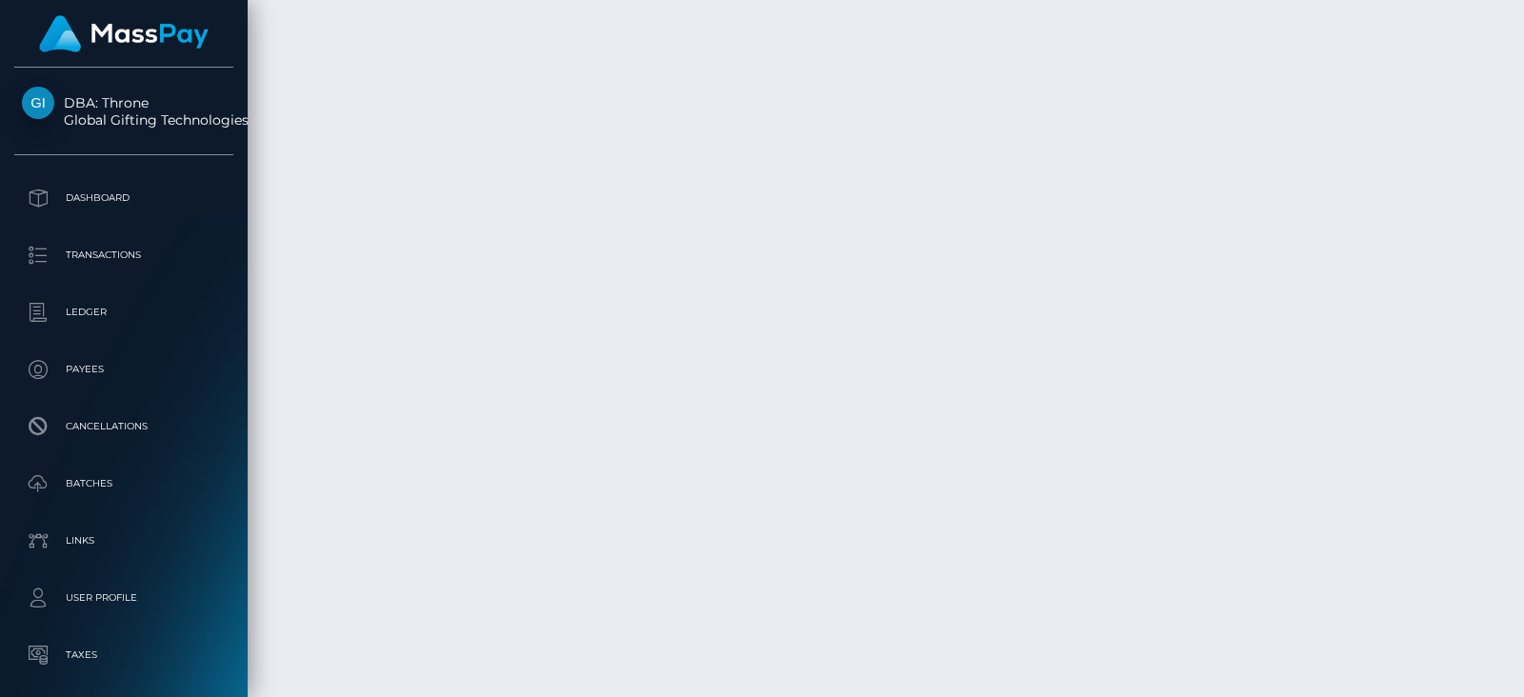
scroll to position [228, 387]
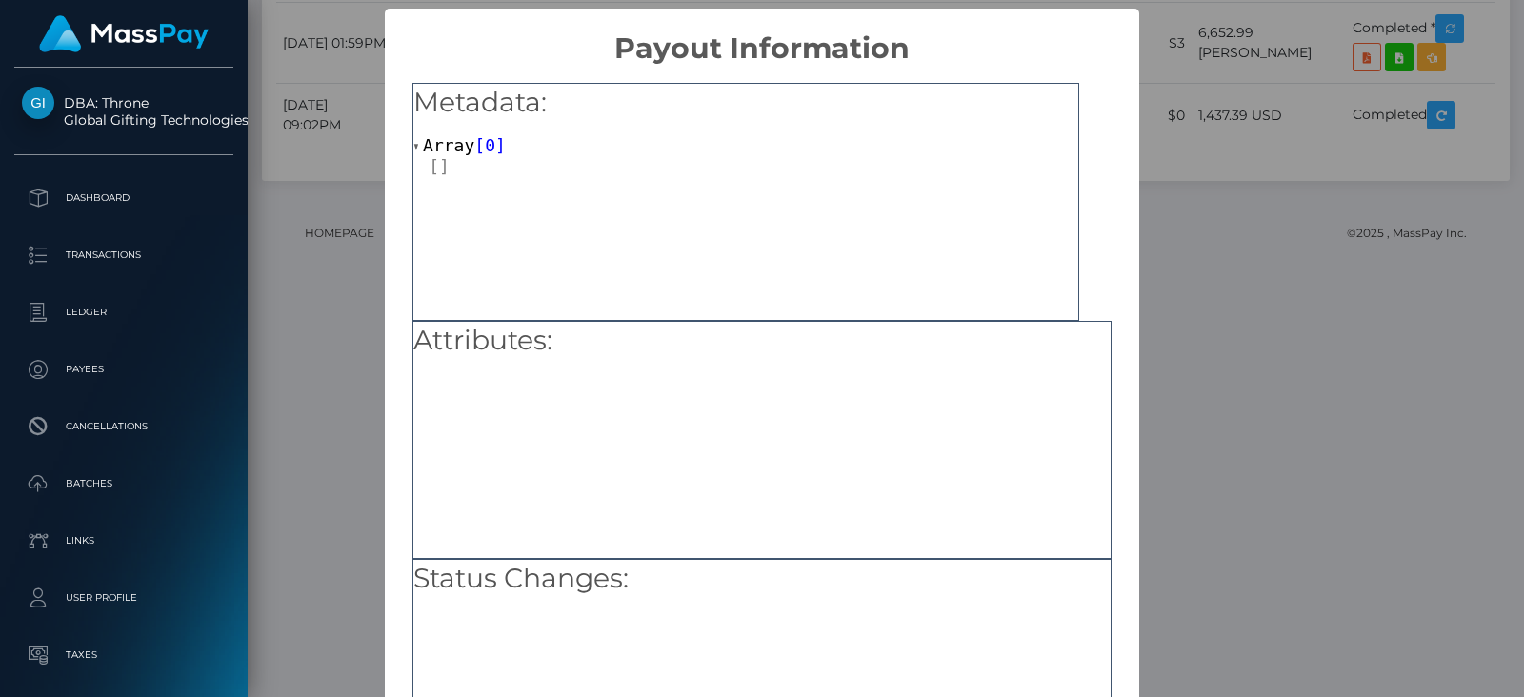
click at [1267, 273] on div "× Payout Information Metadata: Array [ 0 ] Attributes: Status Changes: OK No Ca…" at bounding box center [762, 348] width 1524 height 697
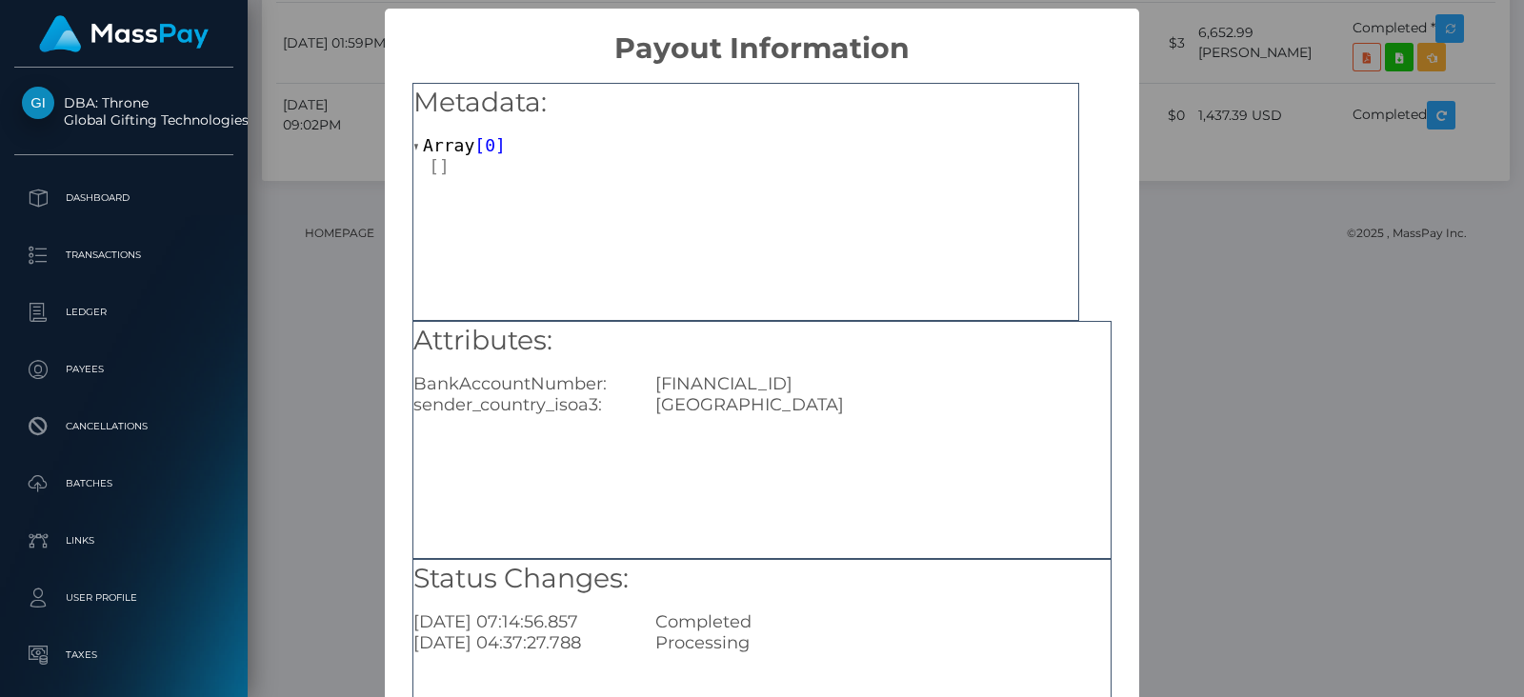
click at [1182, 395] on div "× Payout Information Metadata: Array [ 0 ] Attributes: BankAccountNumber: RO14R…" at bounding box center [762, 348] width 1524 height 697
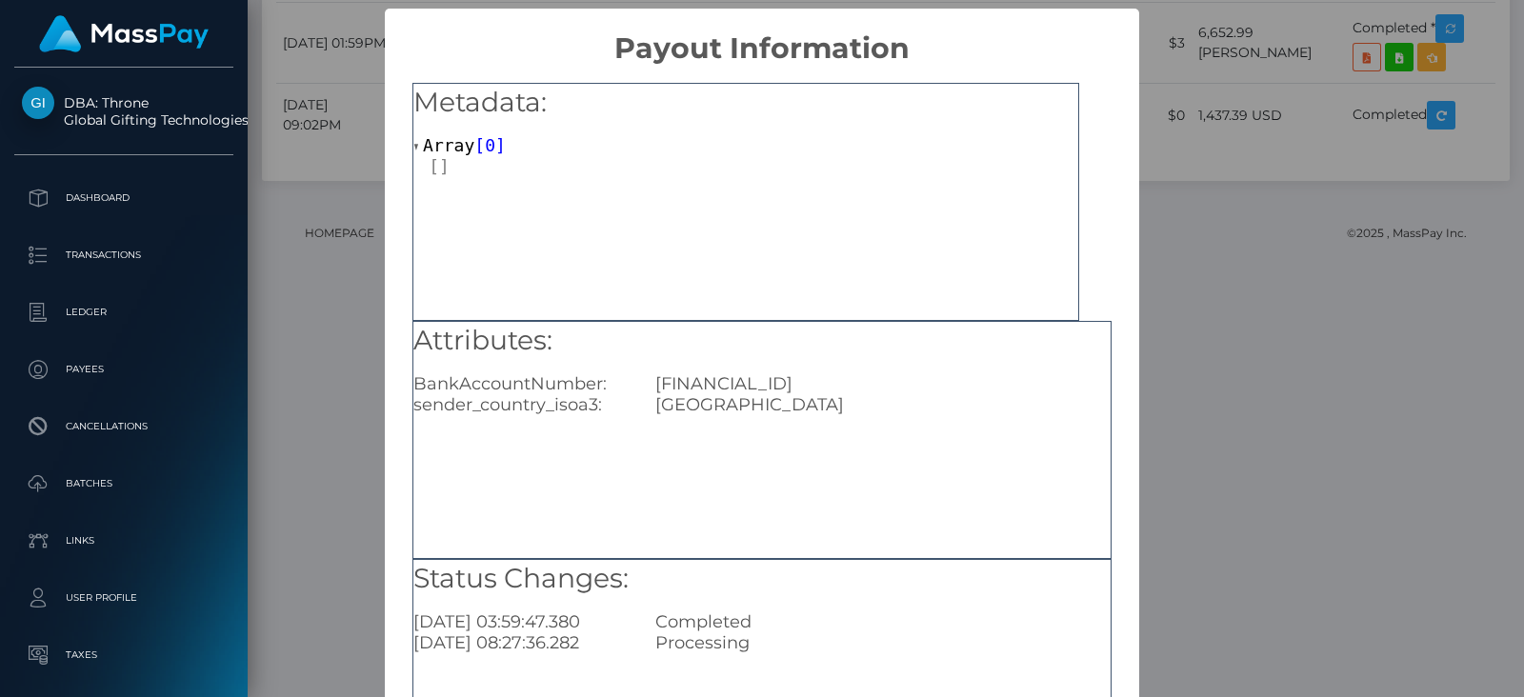
click at [1174, 426] on div "× Payout Information Metadata: Array [ 0 ] Attributes: BankAccountNumber: RO50B…" at bounding box center [762, 348] width 1524 height 697
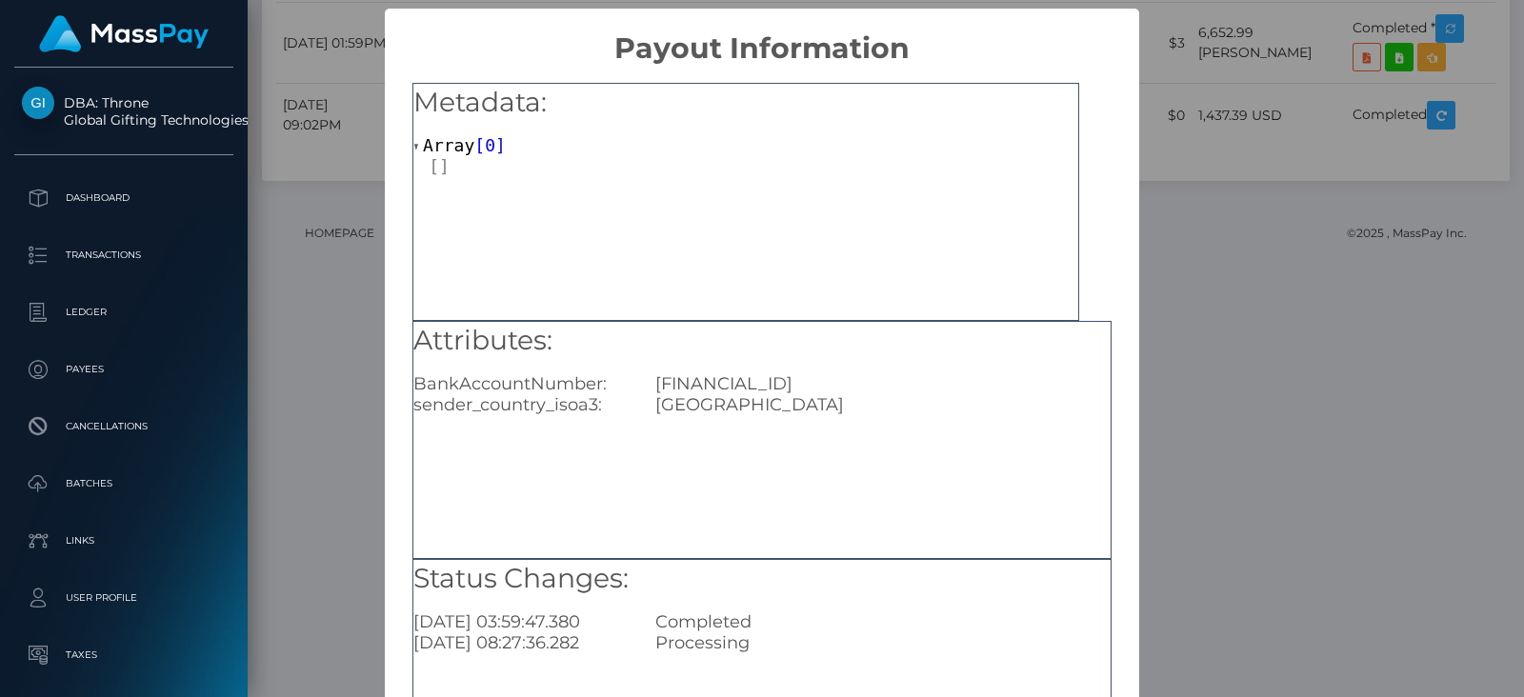
drag, startPoint x: 914, startPoint y: 385, endPoint x: 651, endPoint y: 391, distance: 262.9
click at [651, 391] on div "RO50BREL0002003536500302" at bounding box center [883, 383] width 484 height 21
copy div "RO50BREL0002003536500302"
click at [1257, 378] on div "× Payout Information Metadata: Array [ 0 ] Attributes: BankAccountNumber: RO50B…" at bounding box center [762, 348] width 1524 height 697
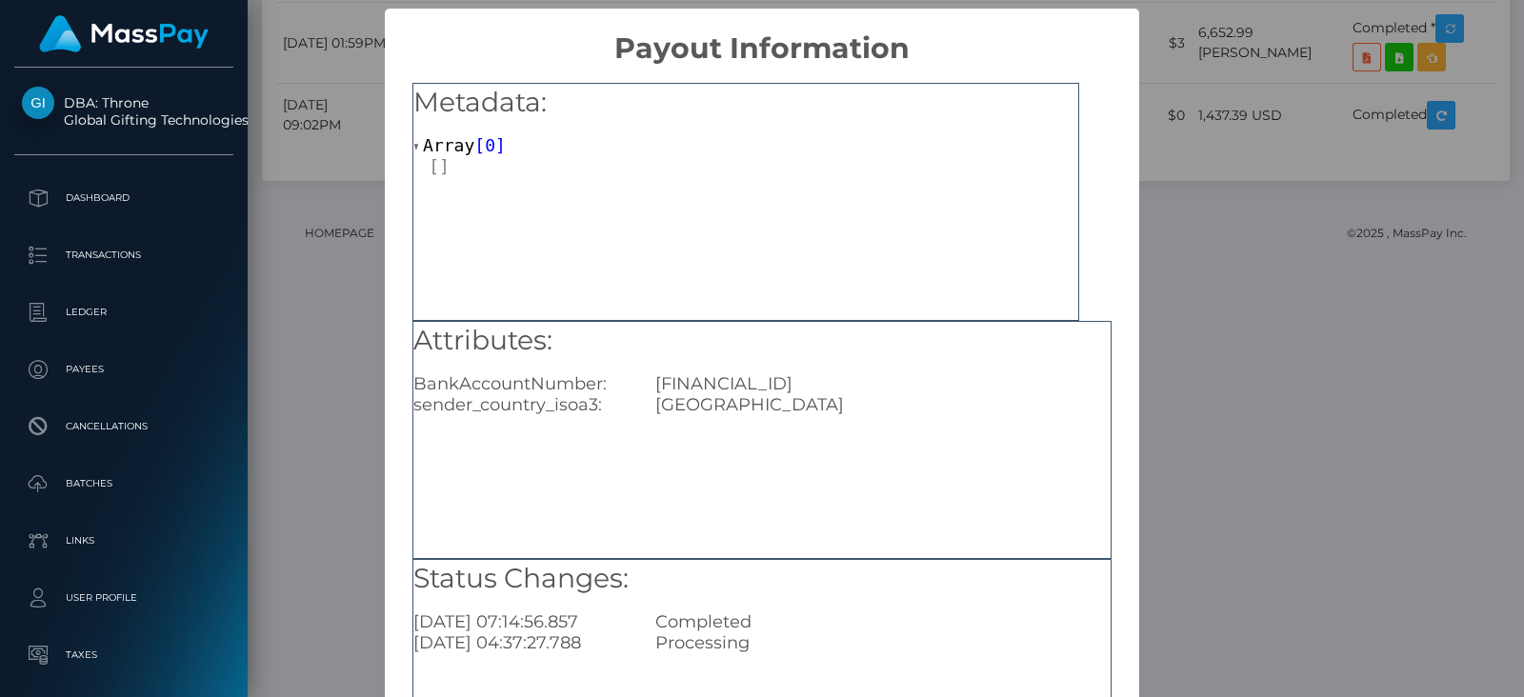
click at [1191, 283] on div "× Payout Information Metadata: Array [ 0 ] Attributes: BankAccountNumber: RO14R…" at bounding box center [762, 348] width 1524 height 697
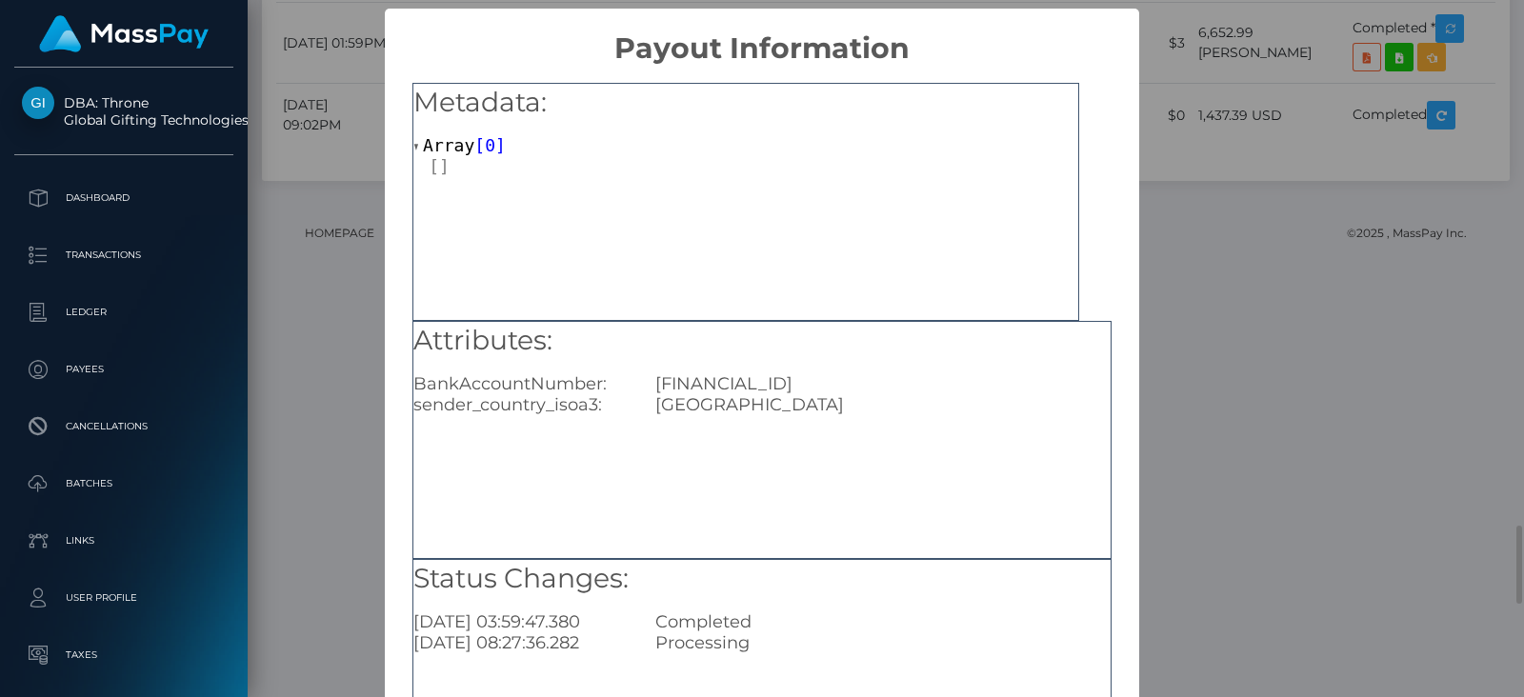
scroll to position [0, 0]
click at [1174, 130] on div "× Payout Information Metadata: Array [ 0 ] Attributes: BankAccountNumber: RO50B…" at bounding box center [762, 348] width 1524 height 697
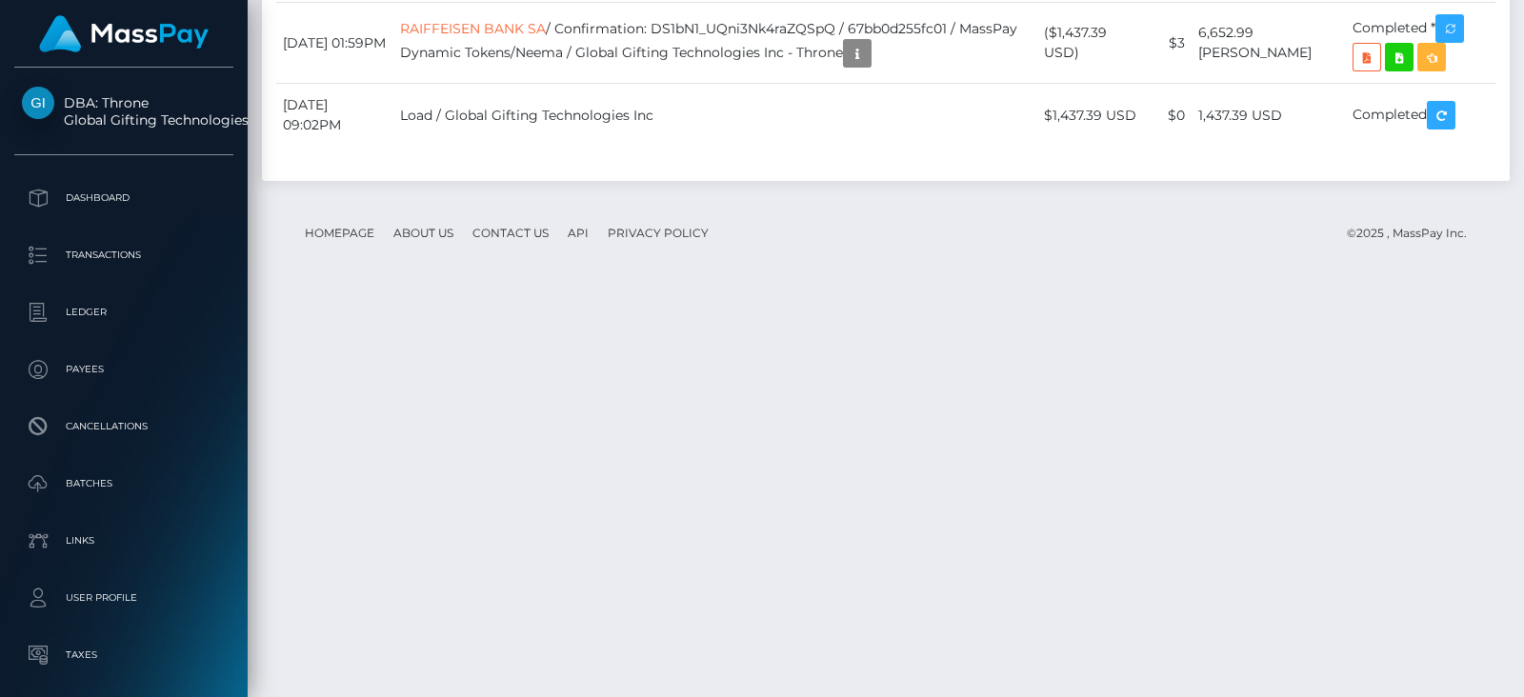
scroll to position [228, 387]
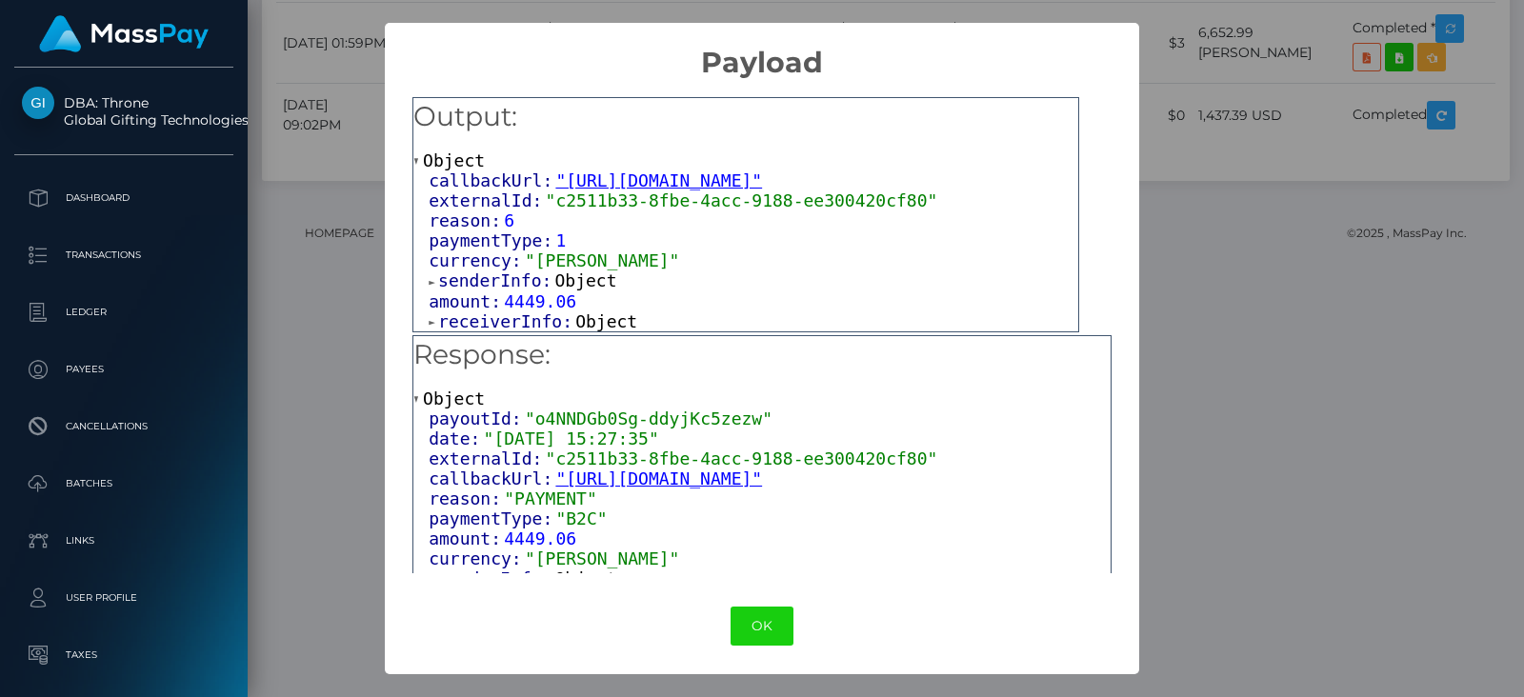
click at [597, 315] on span "Object" at bounding box center [606, 321] width 62 height 20
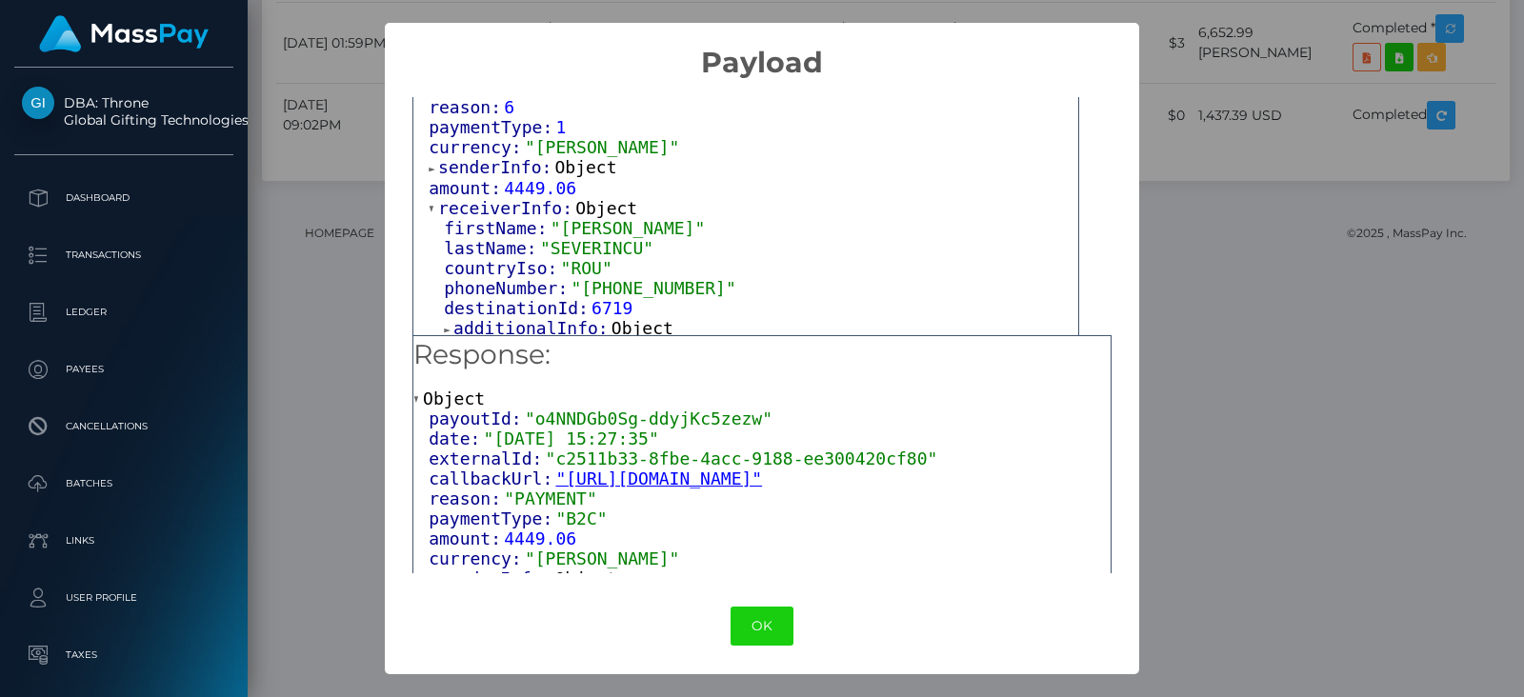
scroll to position [116, 0]
click at [624, 324] on span "Object" at bounding box center [642, 325] width 62 height 20
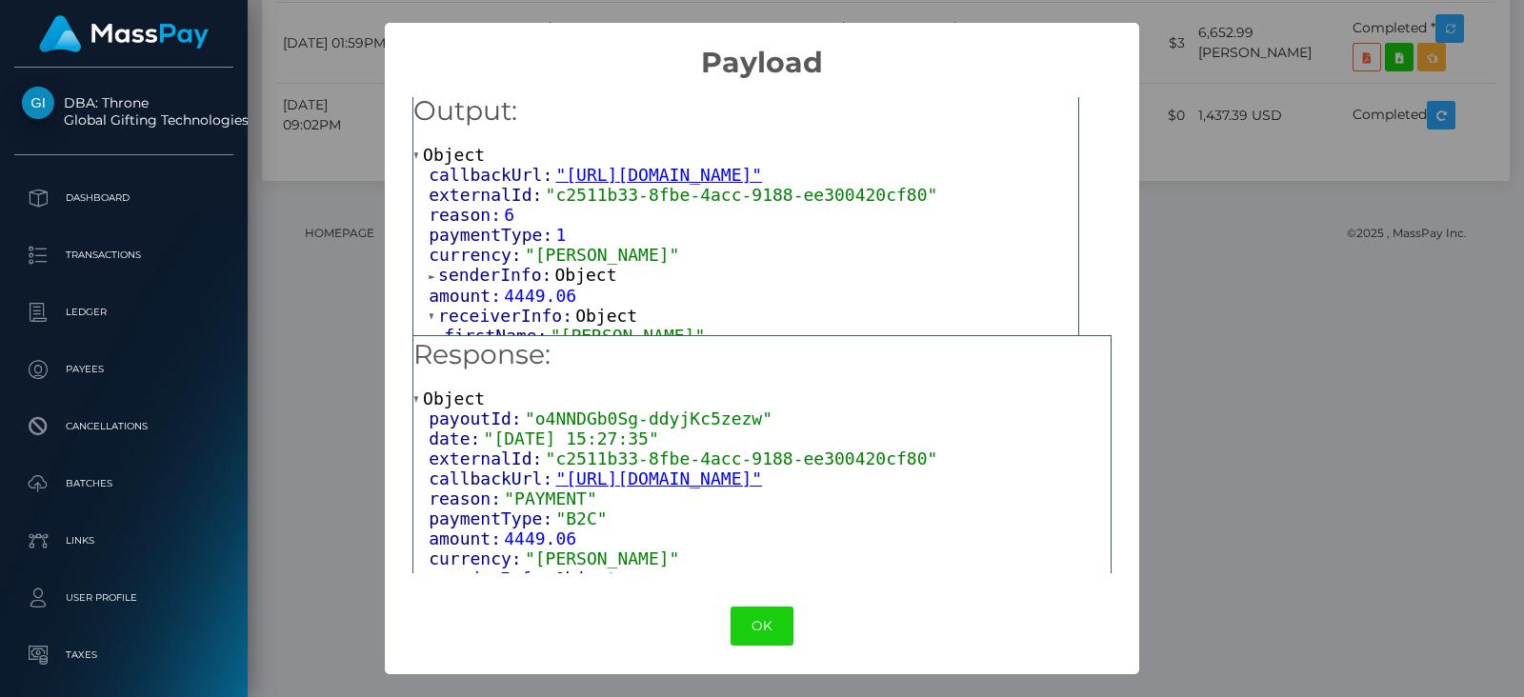
scroll to position [0, 0]
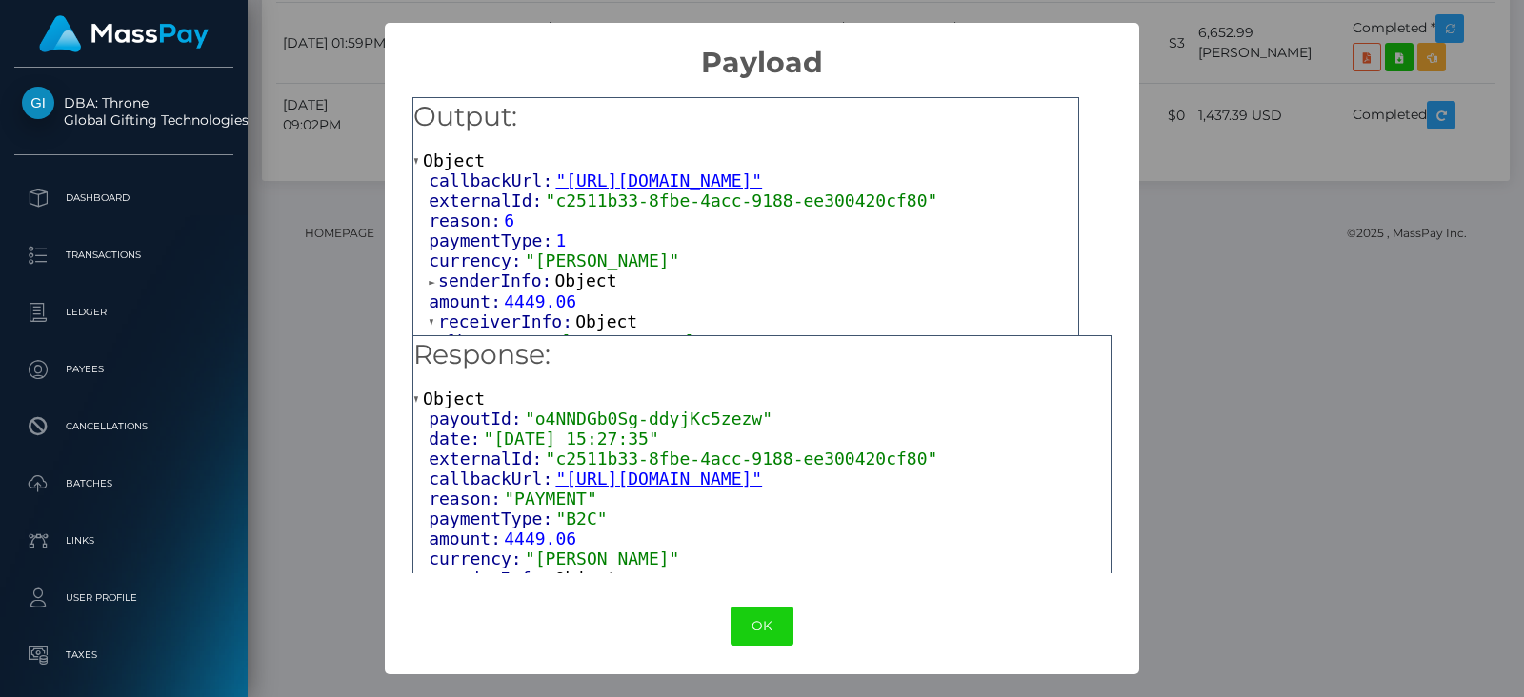
click at [584, 275] on span "Object" at bounding box center [586, 280] width 62 height 20
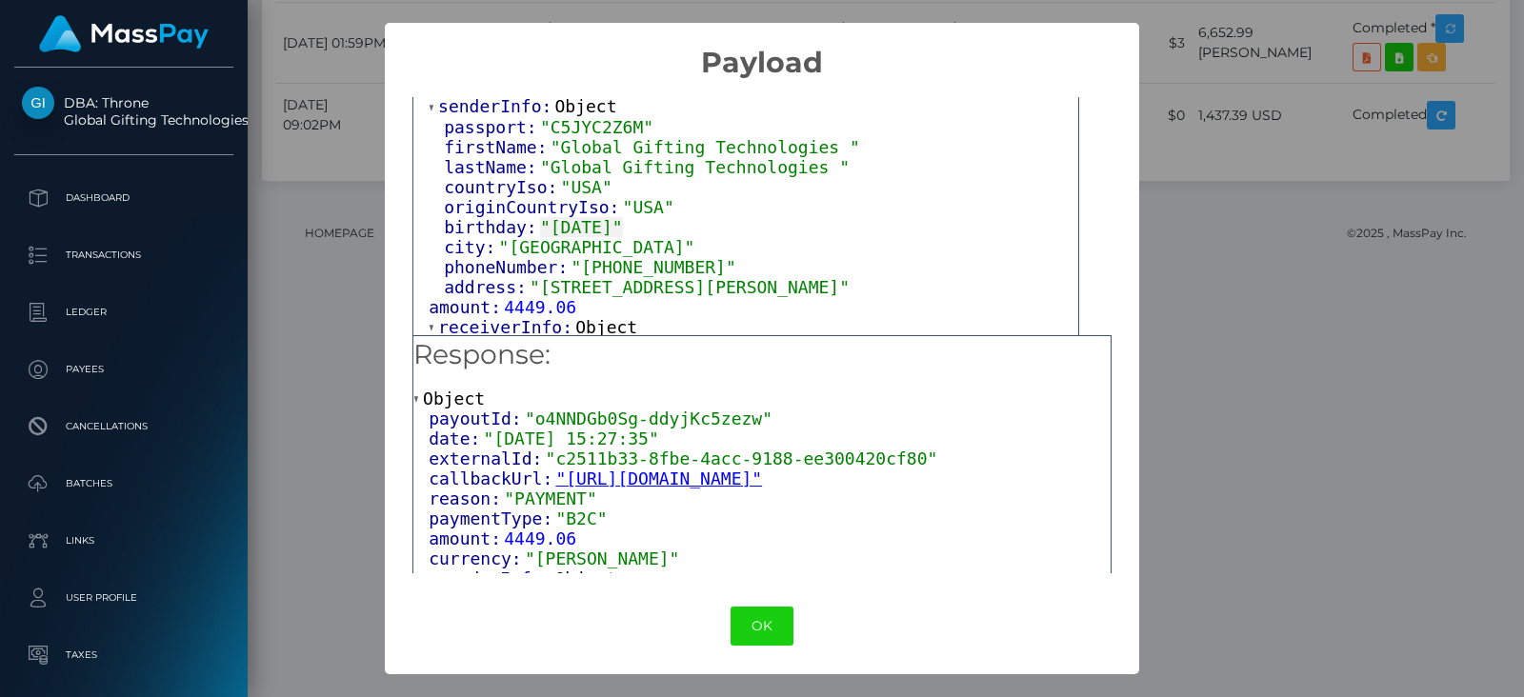
scroll to position [214, 0]
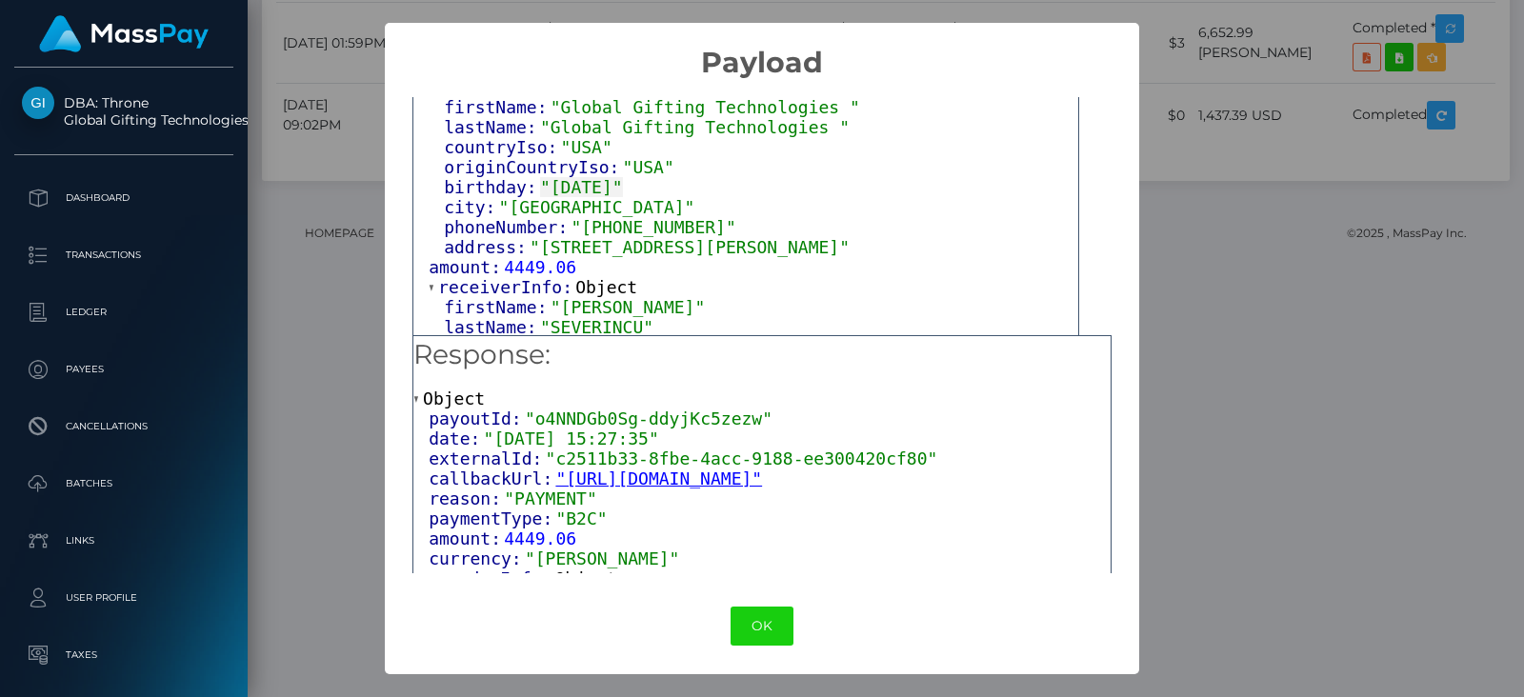
click at [749, 605] on div "OK No Cancel" at bounding box center [761, 626] width 753 height 58
click at [751, 624] on button "OK" at bounding box center [761, 626] width 63 height 39
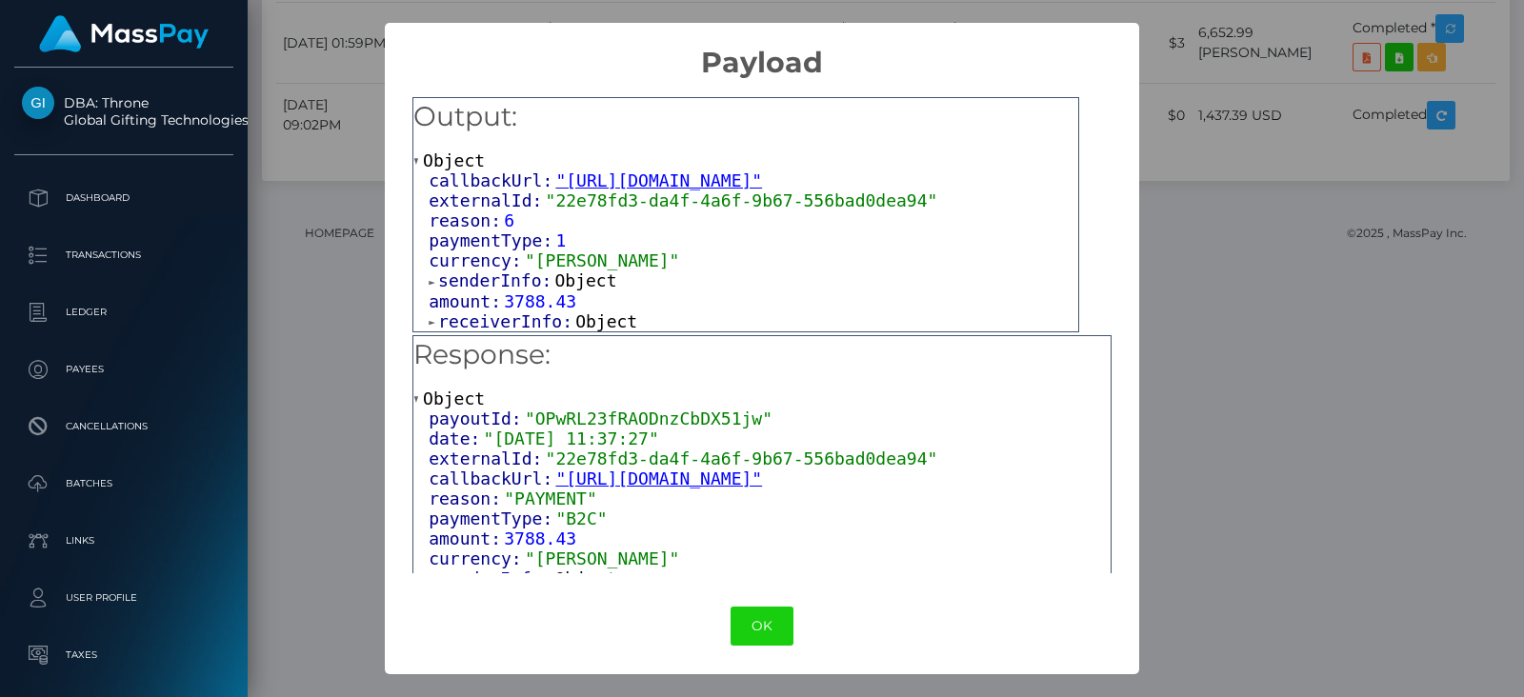
click at [591, 318] on span "Object" at bounding box center [606, 321] width 62 height 20
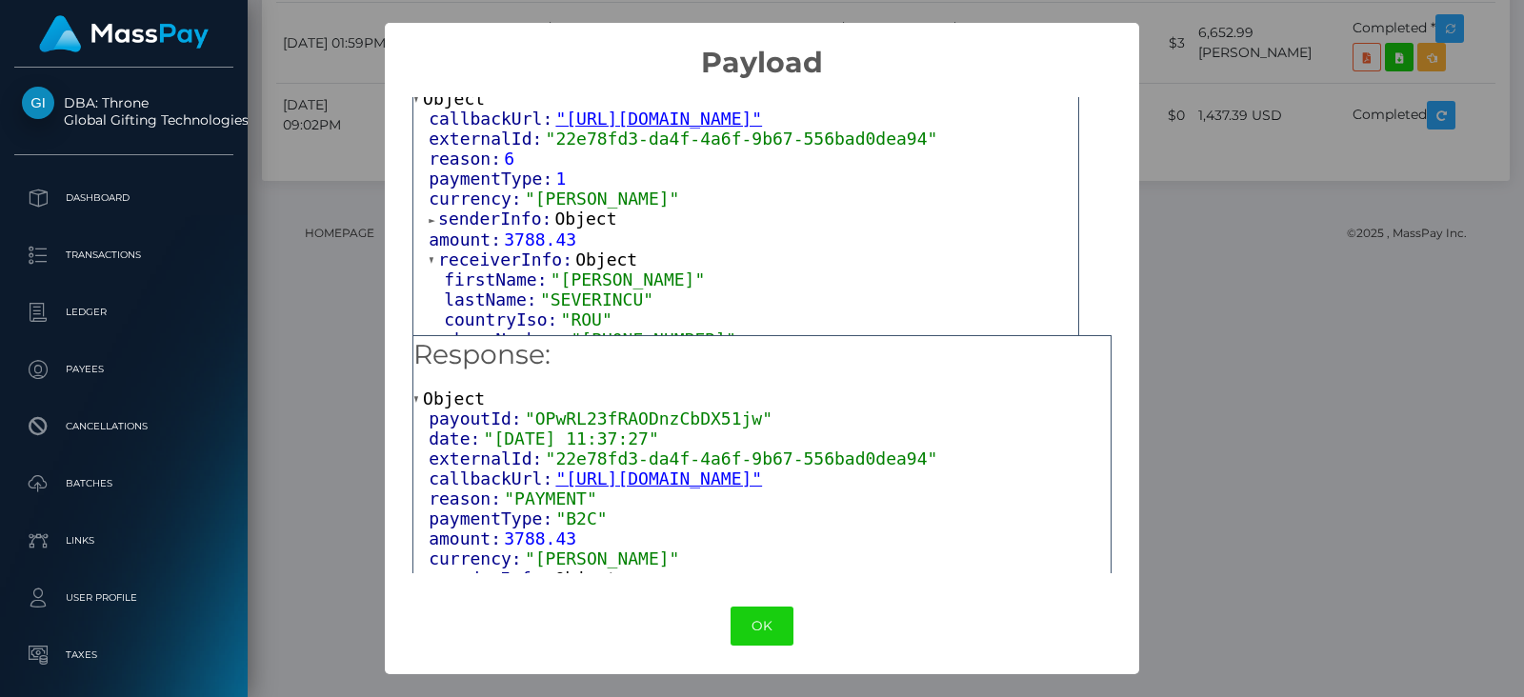
scroll to position [116, 0]
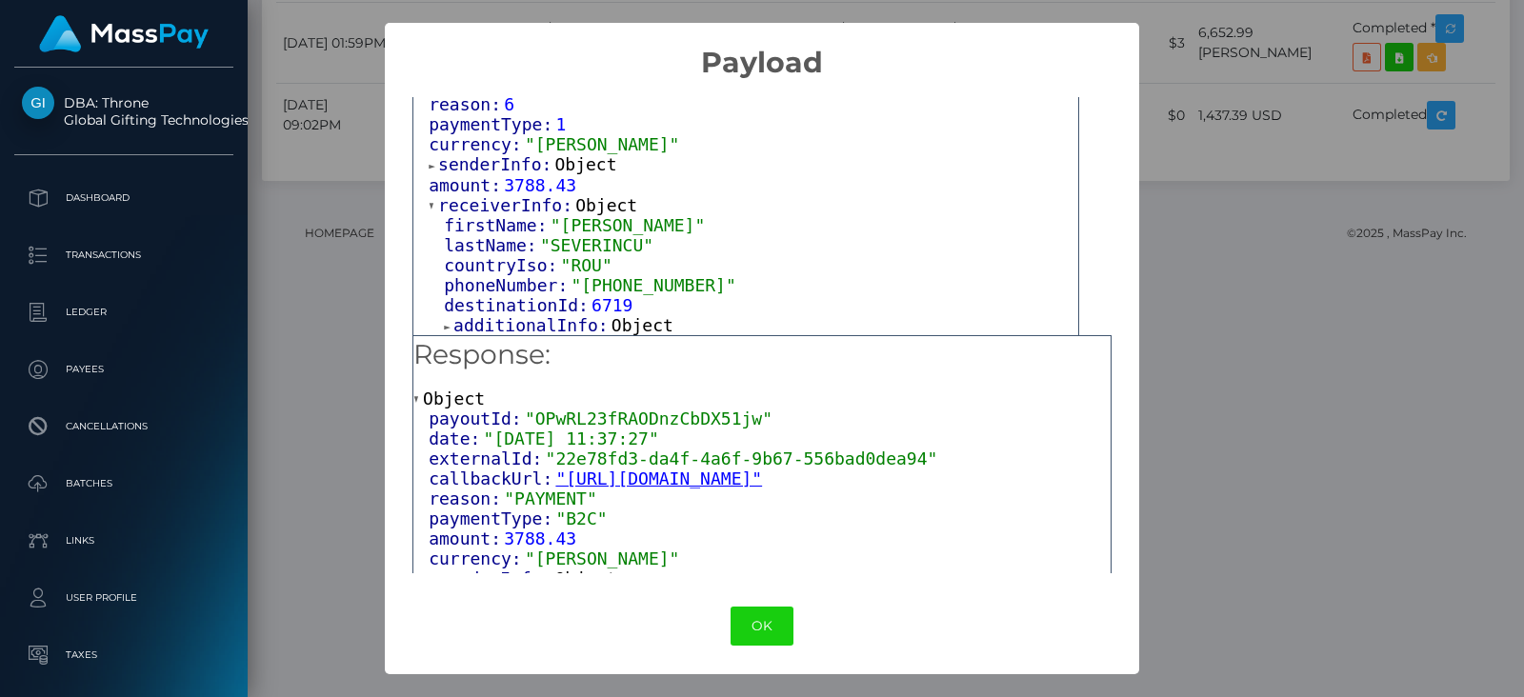
click at [643, 321] on span "Object" at bounding box center [642, 325] width 62 height 20
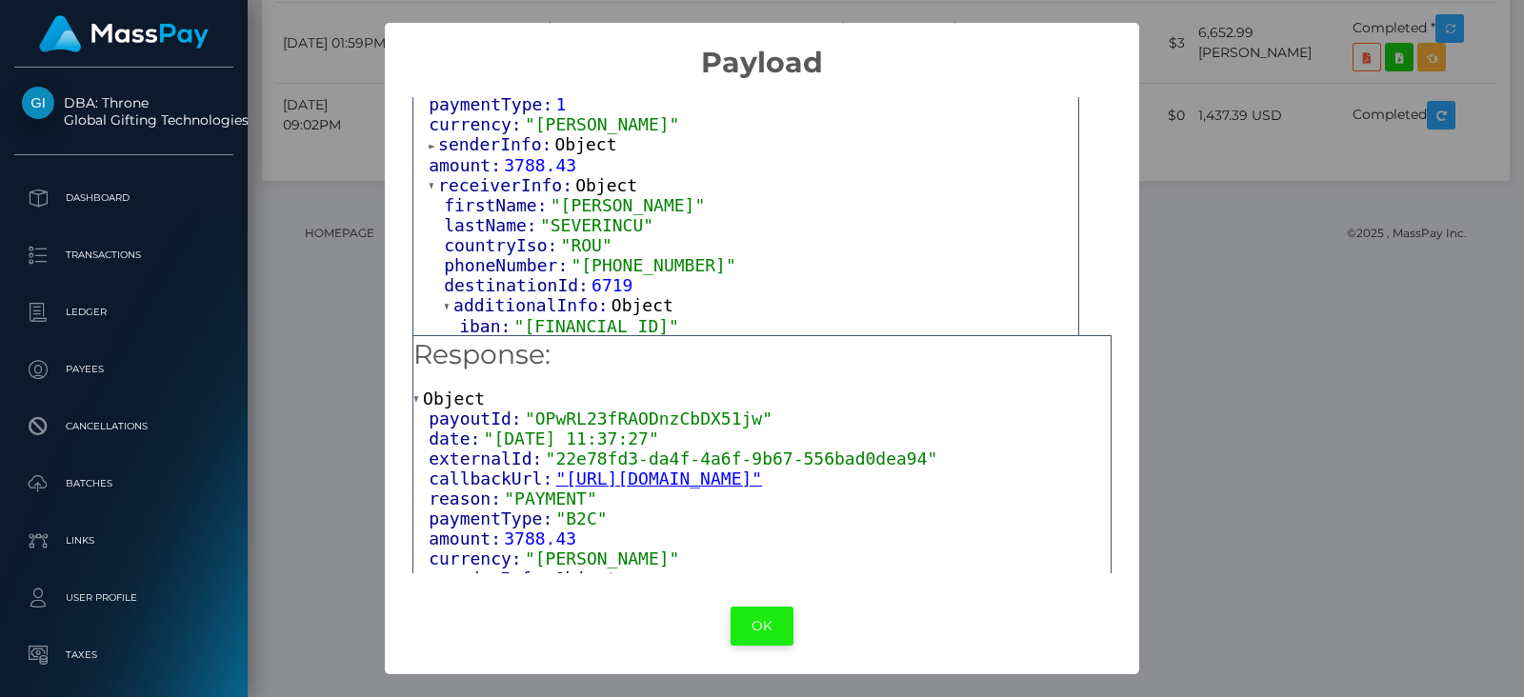
click at [765, 625] on button "OK" at bounding box center [761, 626] width 63 height 39
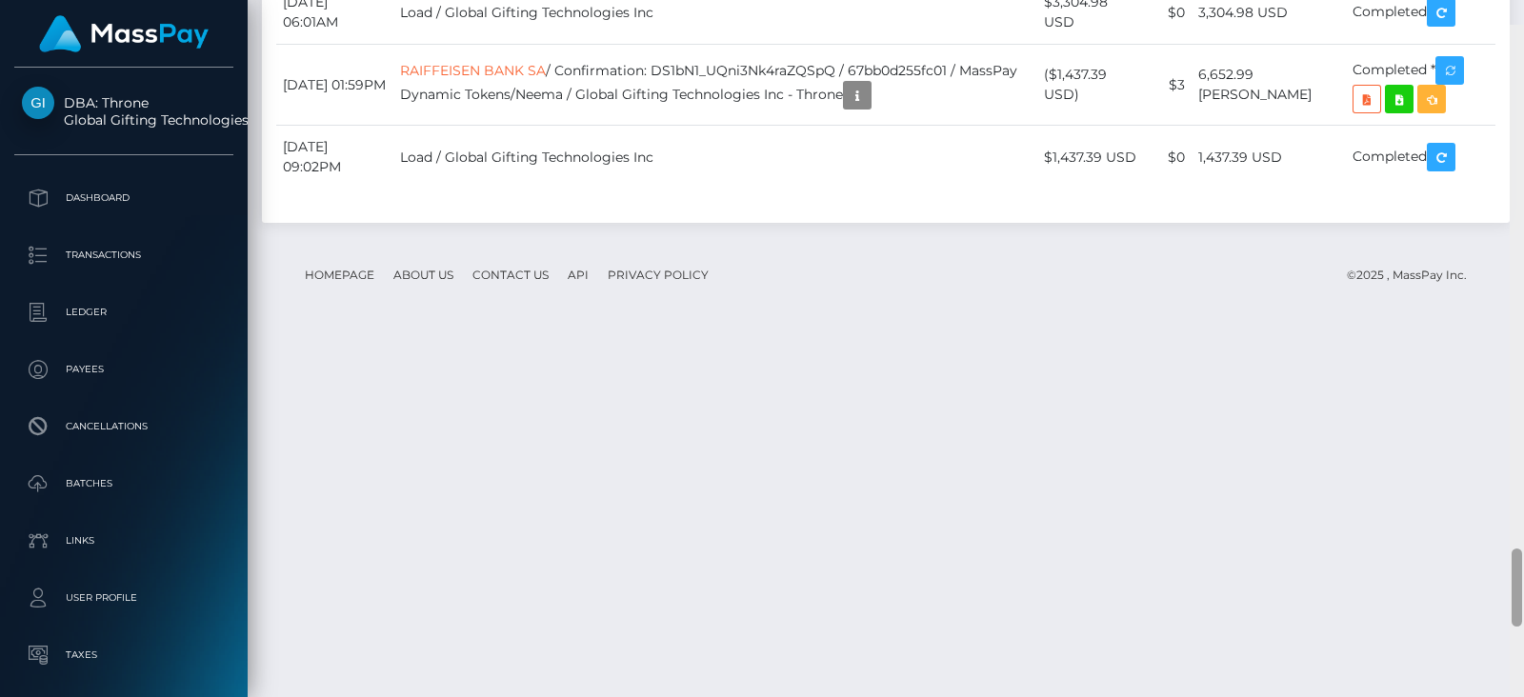
scroll to position [4652, 0]
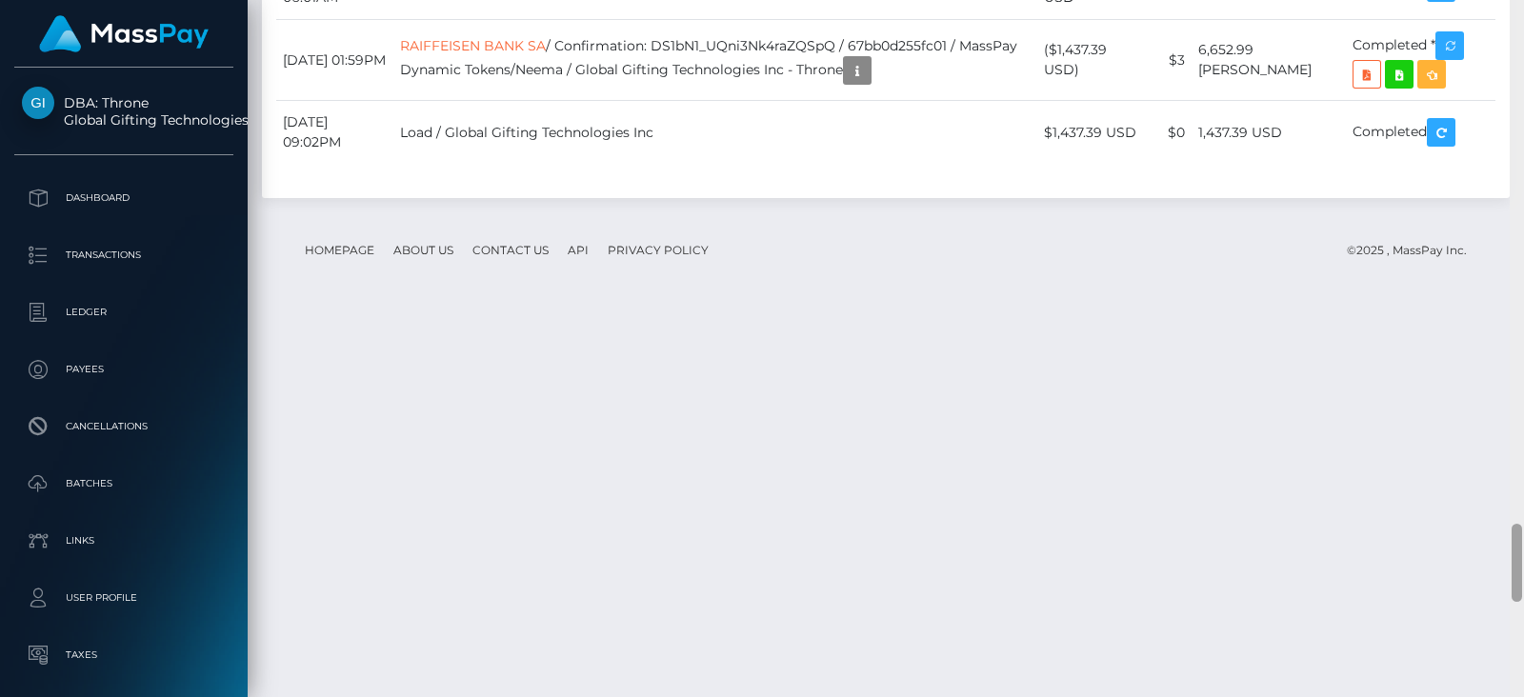
click at [1523, 537] on div at bounding box center [1516, 348] width 14 height 697
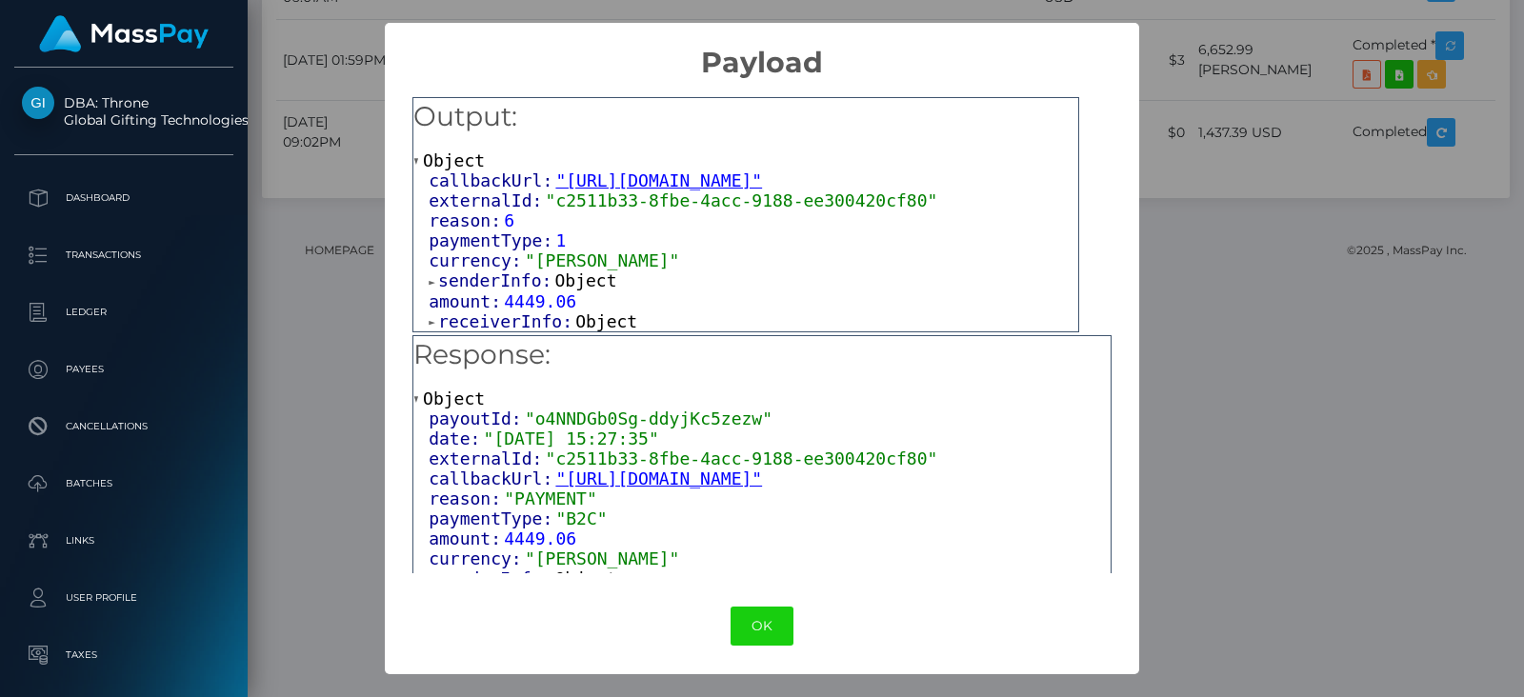
click at [591, 321] on span "Object" at bounding box center [606, 321] width 62 height 20
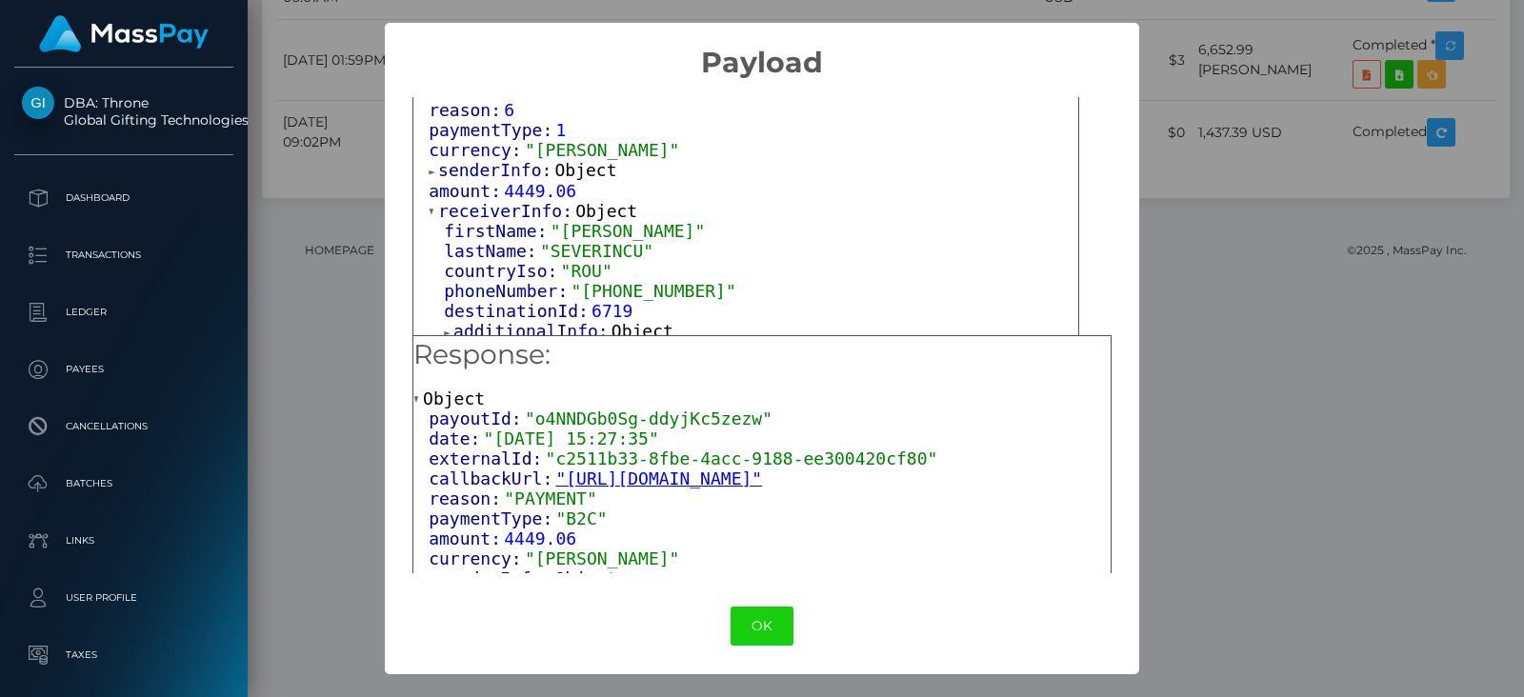
scroll to position [116, 0]
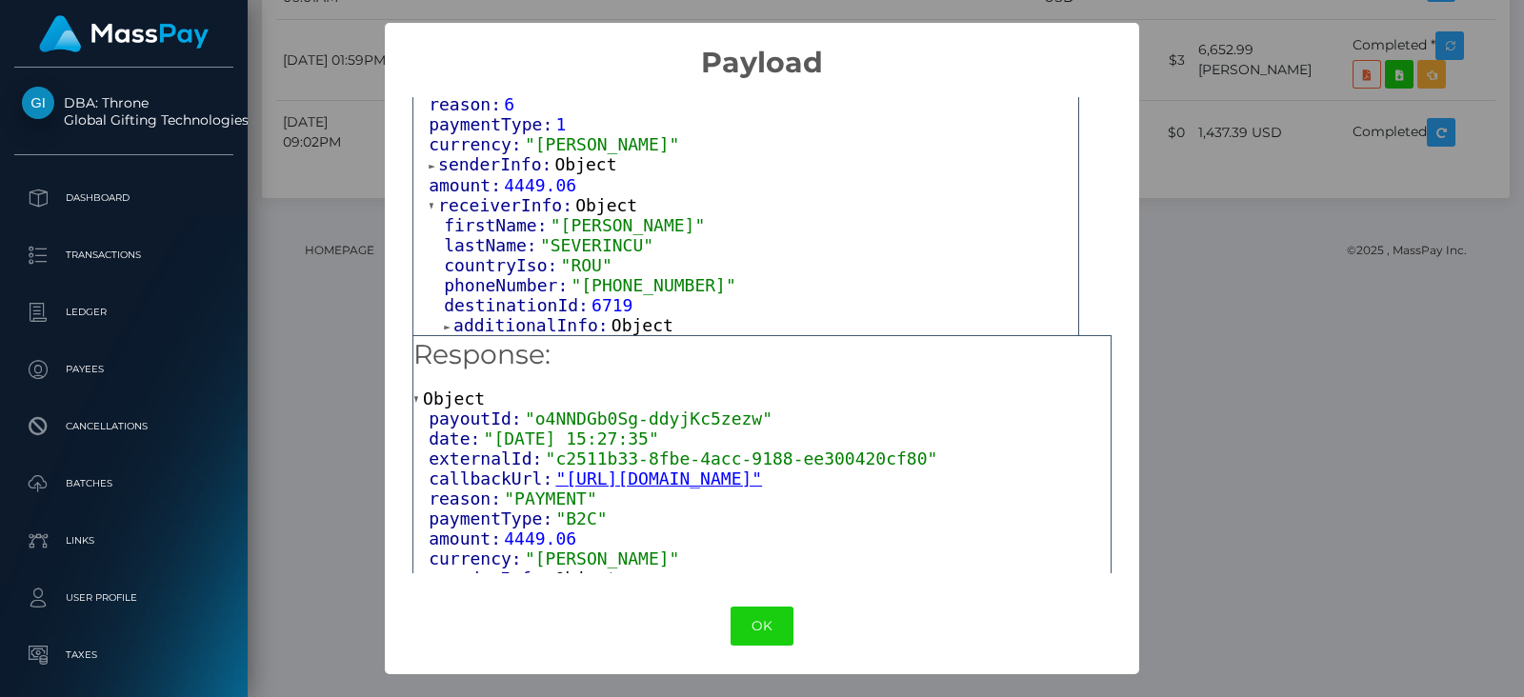
click at [646, 323] on span "Object" at bounding box center [642, 325] width 62 height 20
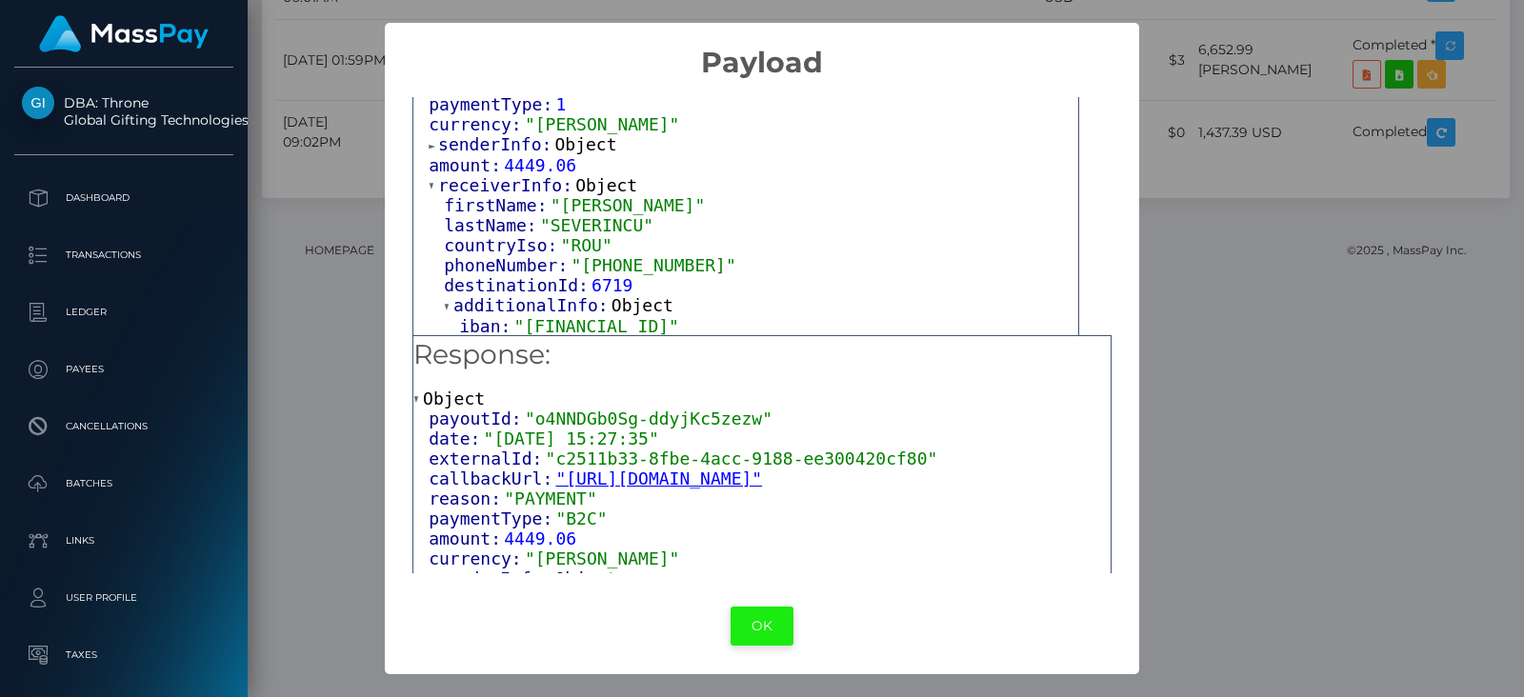
click at [763, 625] on button "OK" at bounding box center [761, 626] width 63 height 39
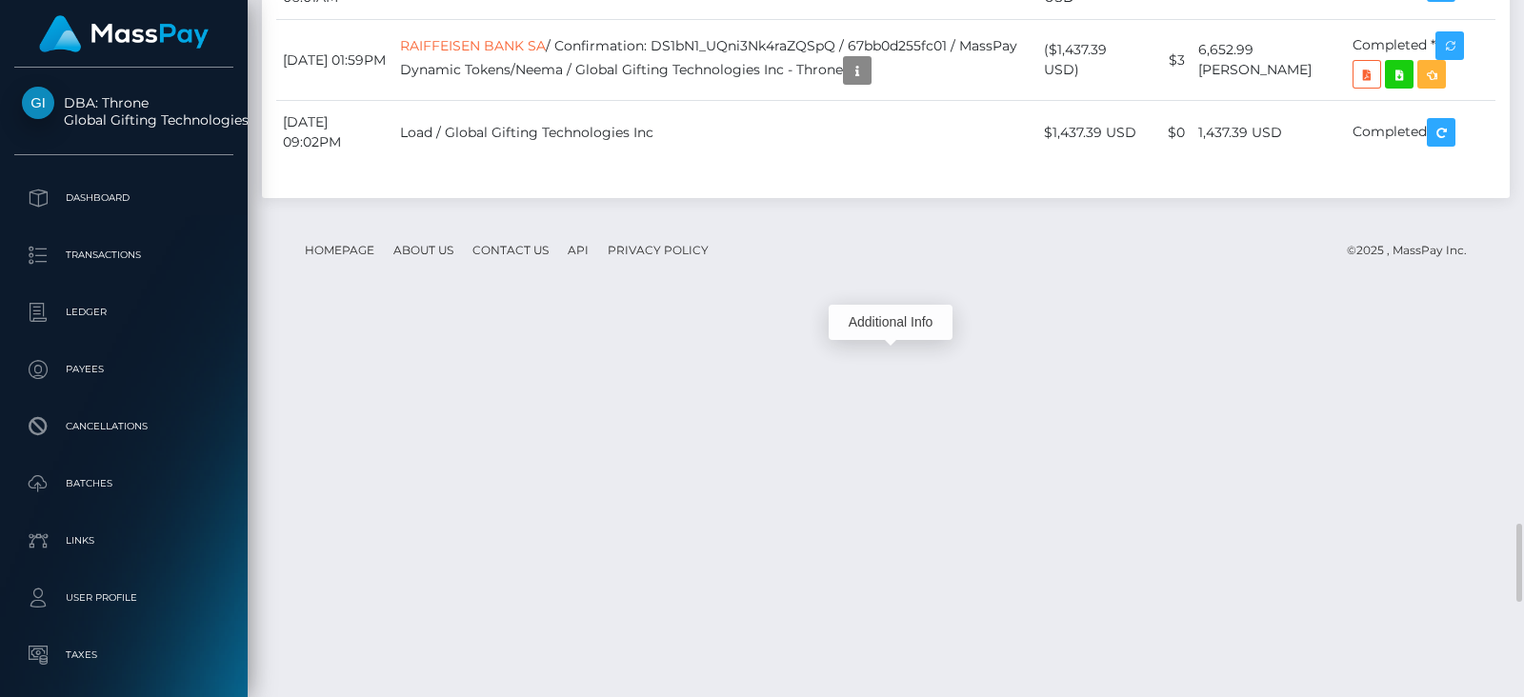
scroll to position [228, 387]
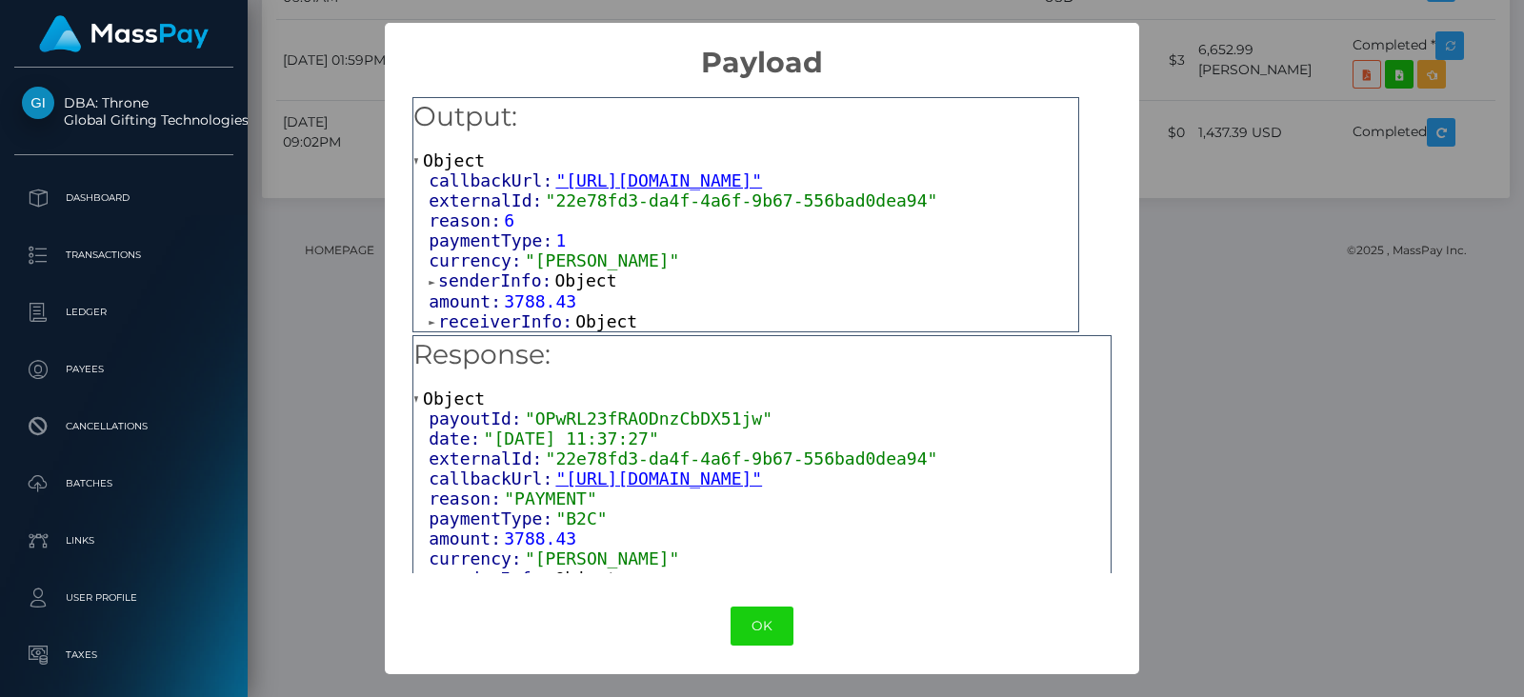
click at [589, 324] on span "Object" at bounding box center [606, 321] width 62 height 20
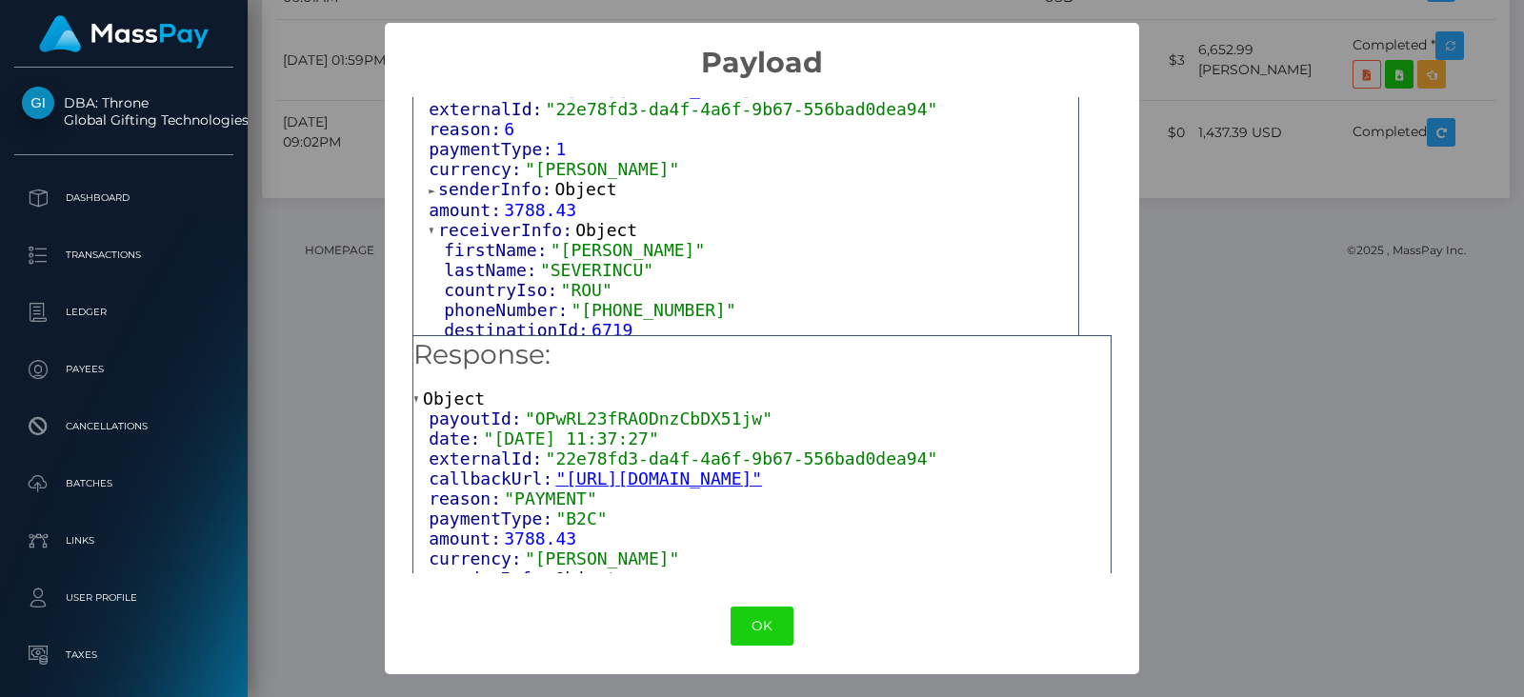
scroll to position [116, 0]
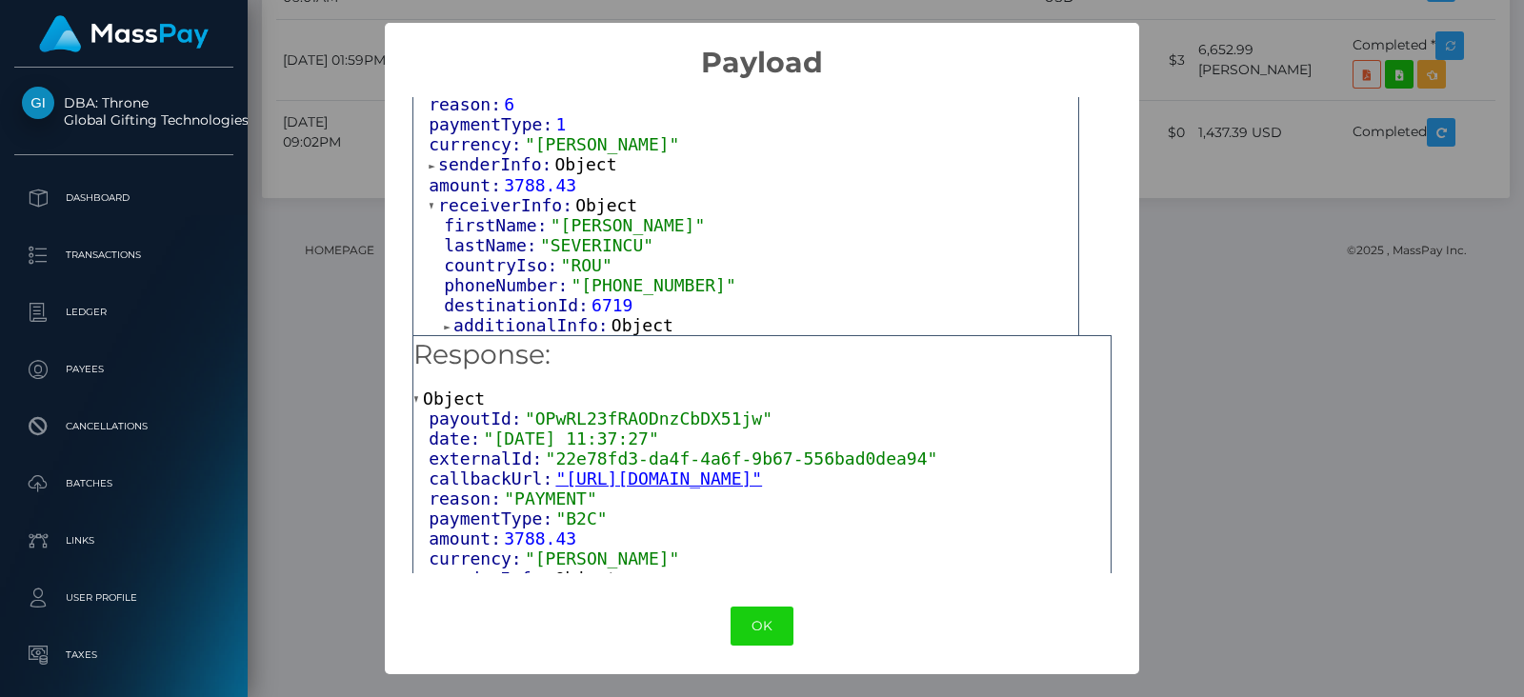
click at [638, 322] on span "Object" at bounding box center [642, 325] width 62 height 20
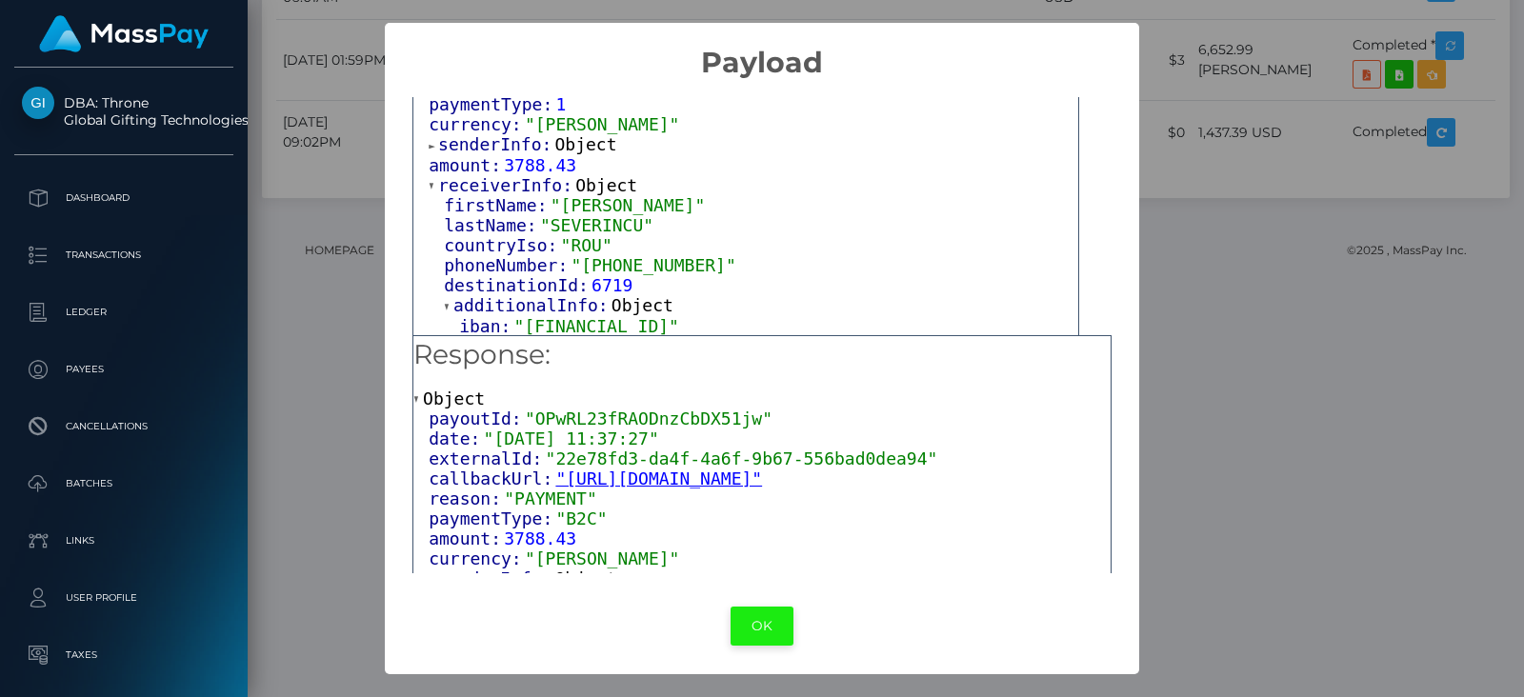
click at [780, 623] on button "OK" at bounding box center [761, 626] width 63 height 39
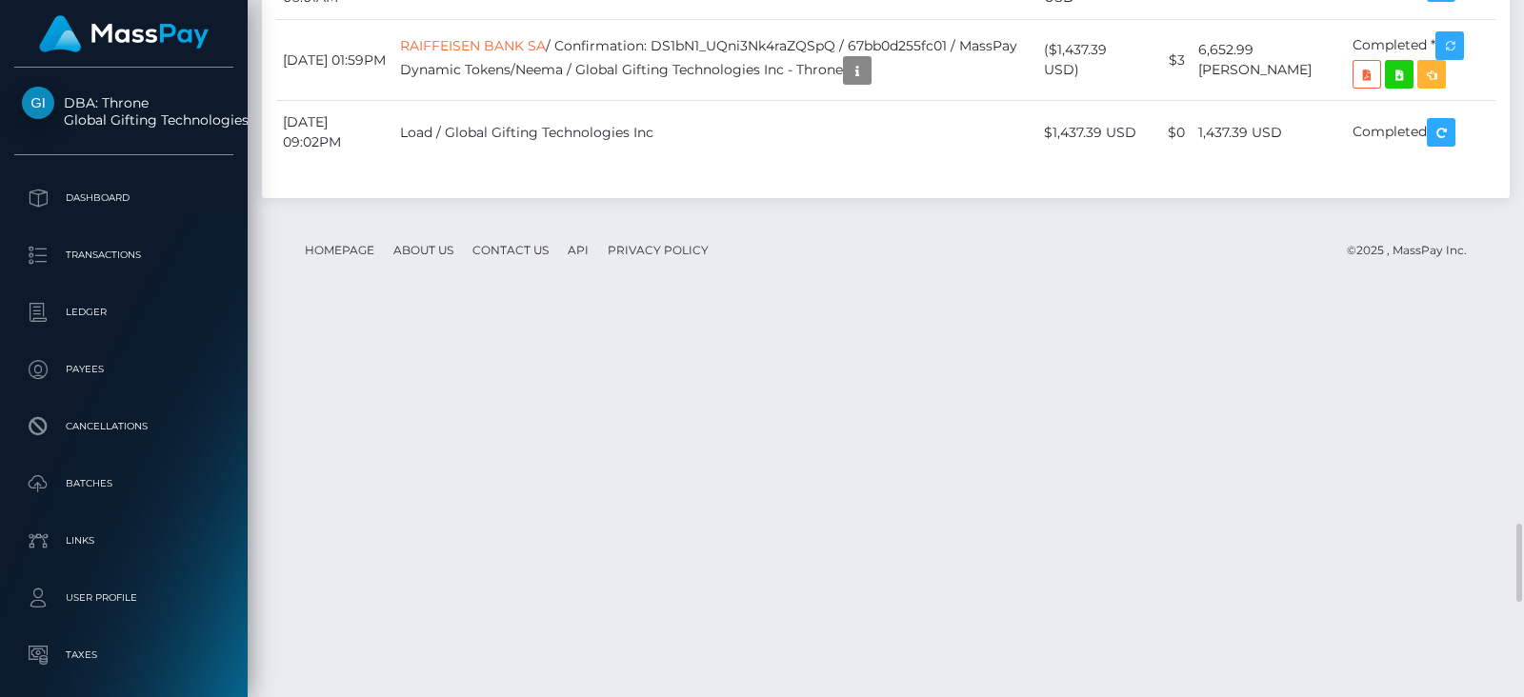
scroll to position [228, 387]
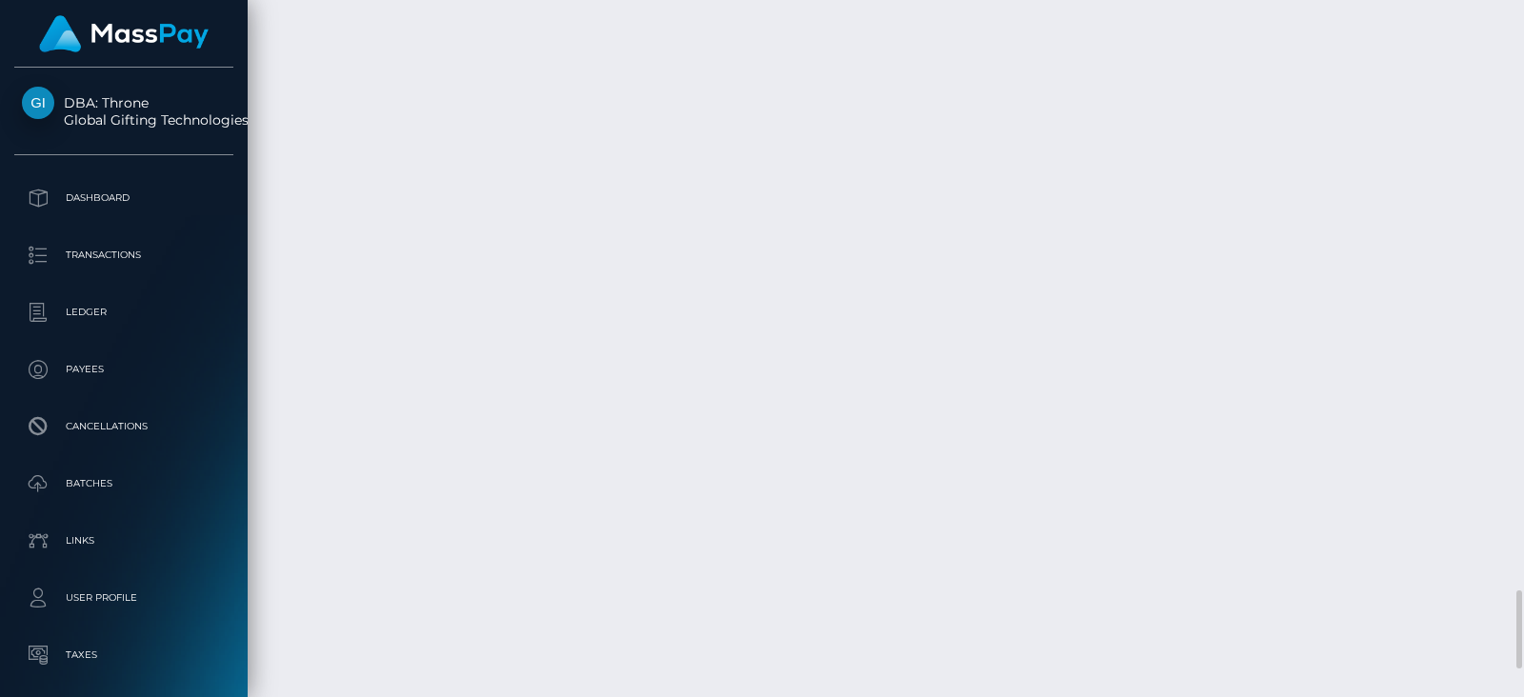
scroll to position [4995, 0]
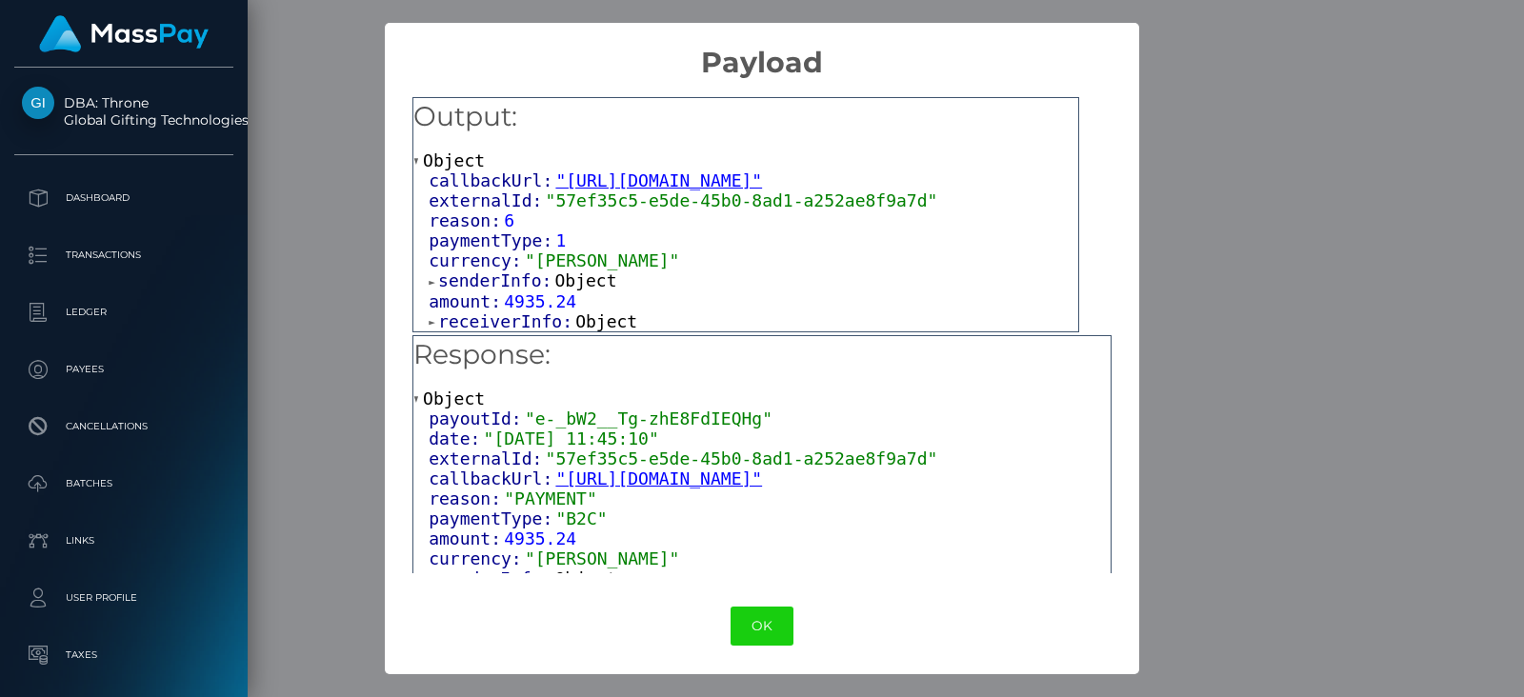
click at [577, 321] on span "Object" at bounding box center [606, 321] width 62 height 20
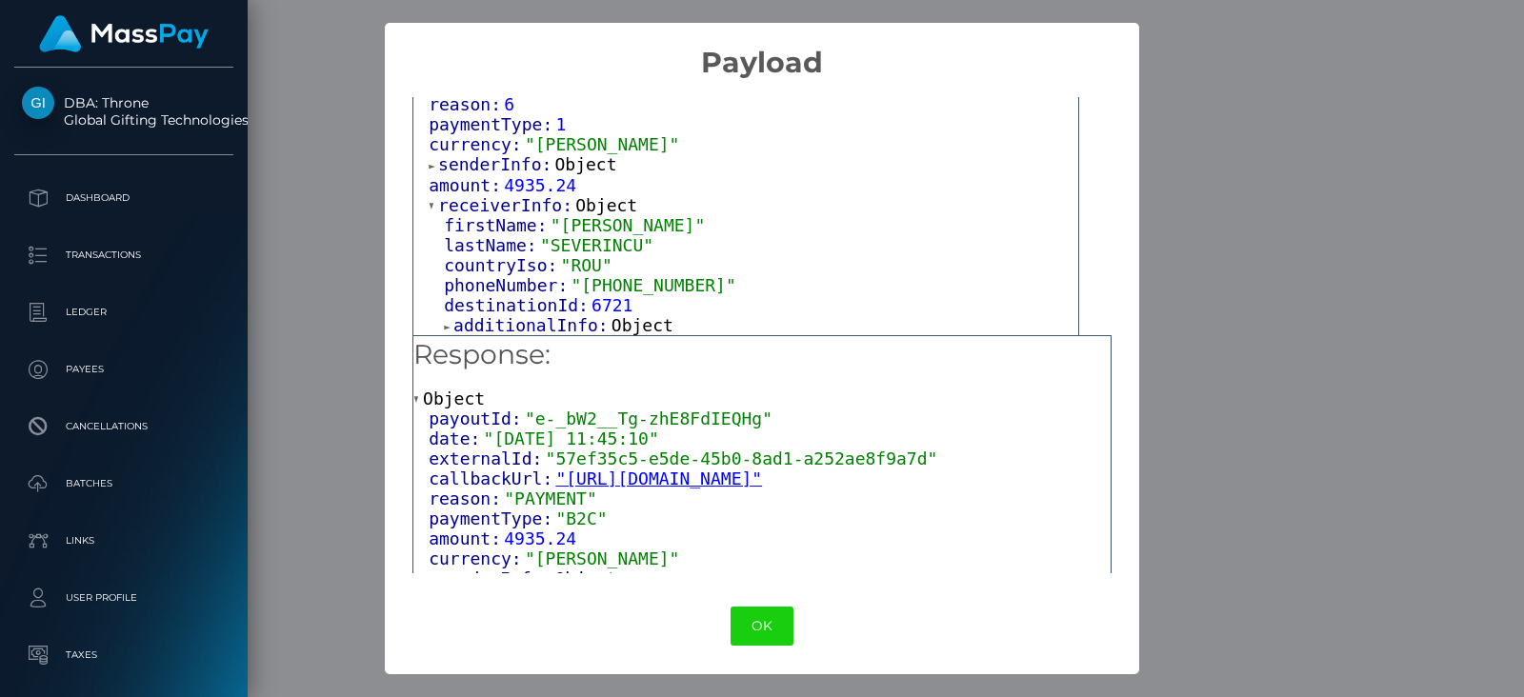
click at [652, 320] on span "Object" at bounding box center [642, 325] width 62 height 20
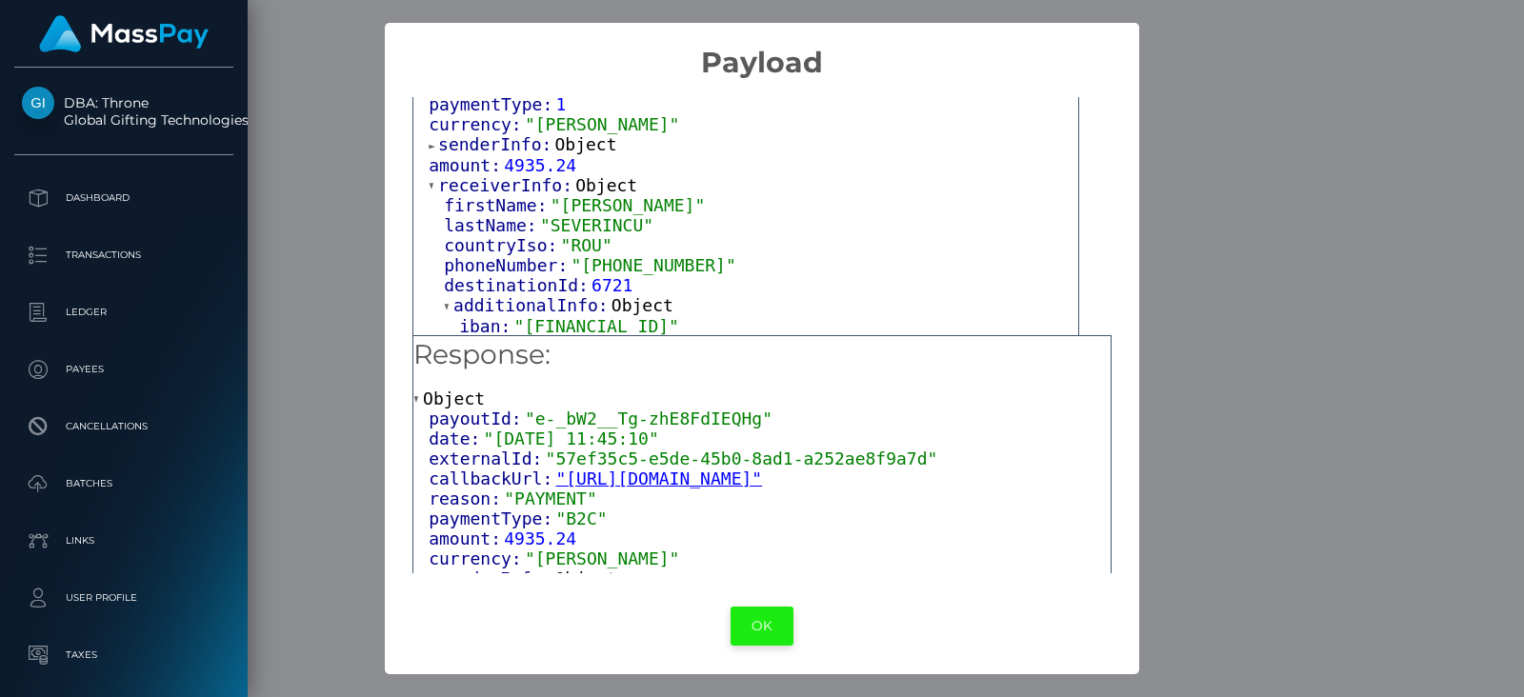
click at [771, 615] on button "OK" at bounding box center [761, 626] width 63 height 39
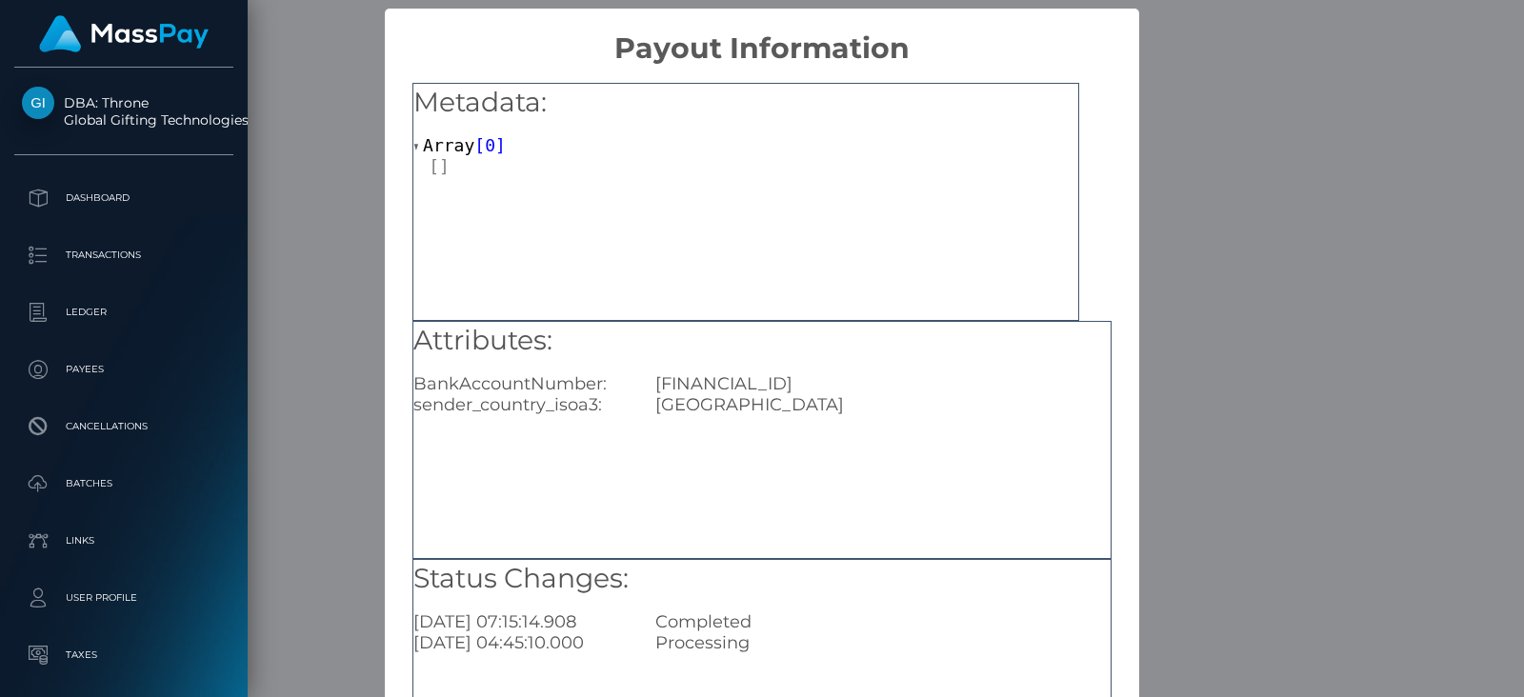
click at [1296, 302] on div "× Payout Information Metadata: Array [ 0 ] Attributes: BankAccountNumber: RO50B…" at bounding box center [762, 348] width 1524 height 697
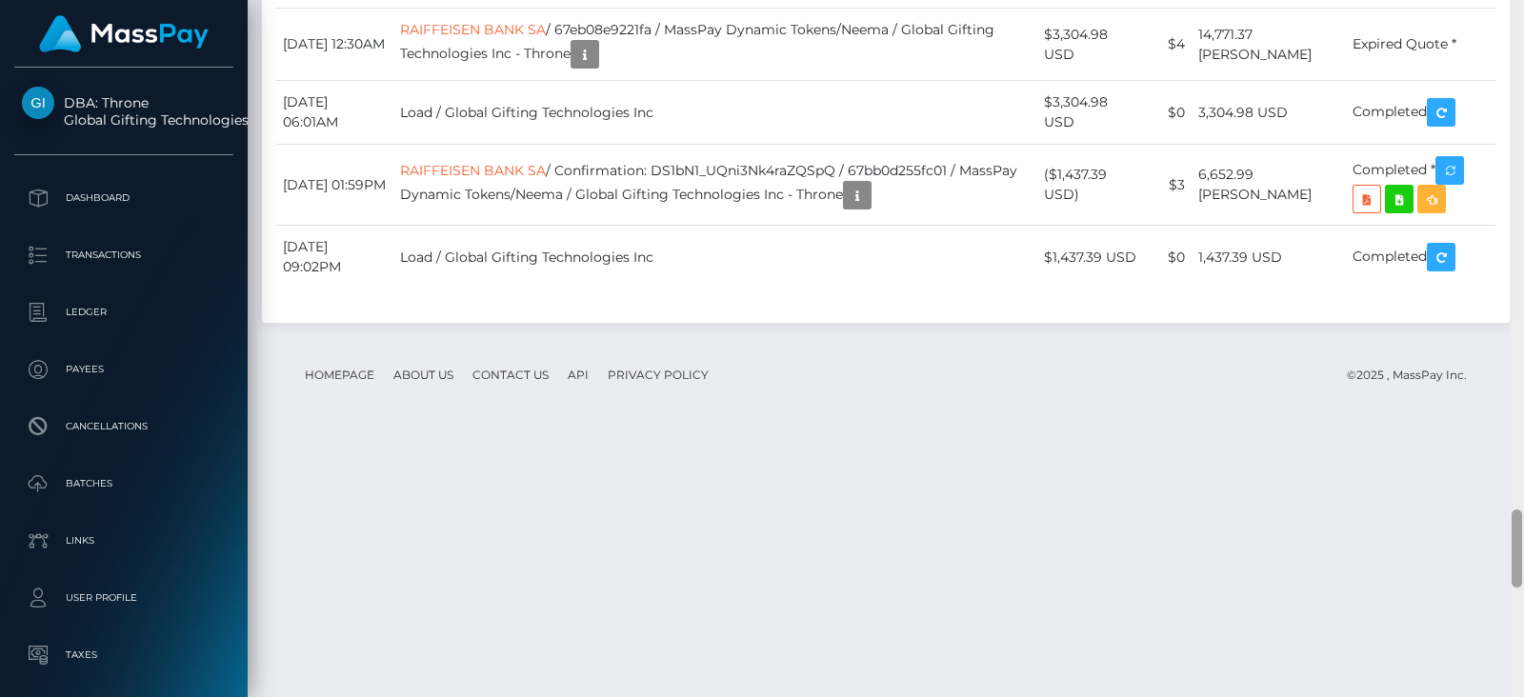
click at [1512, 255] on div at bounding box center [1516, 348] width 14 height 697
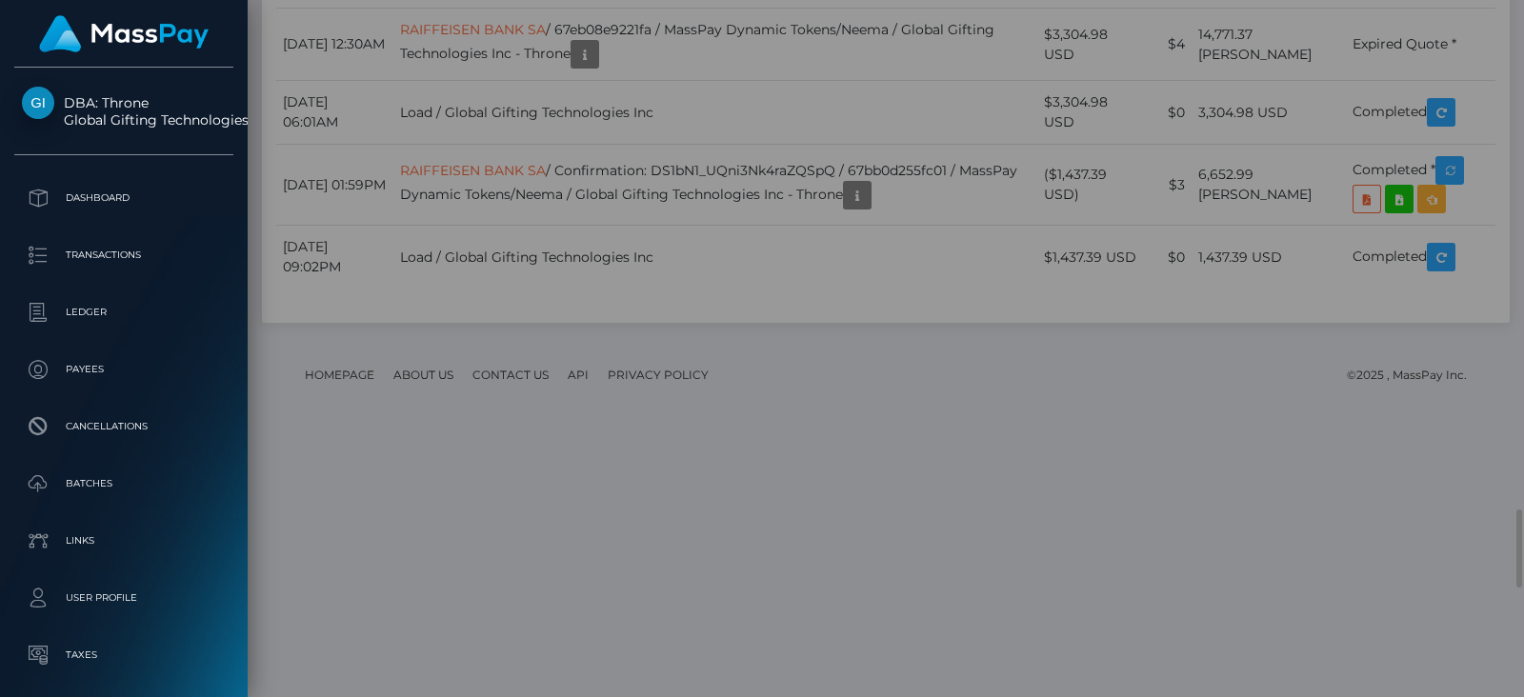
scroll to position [0, 0]
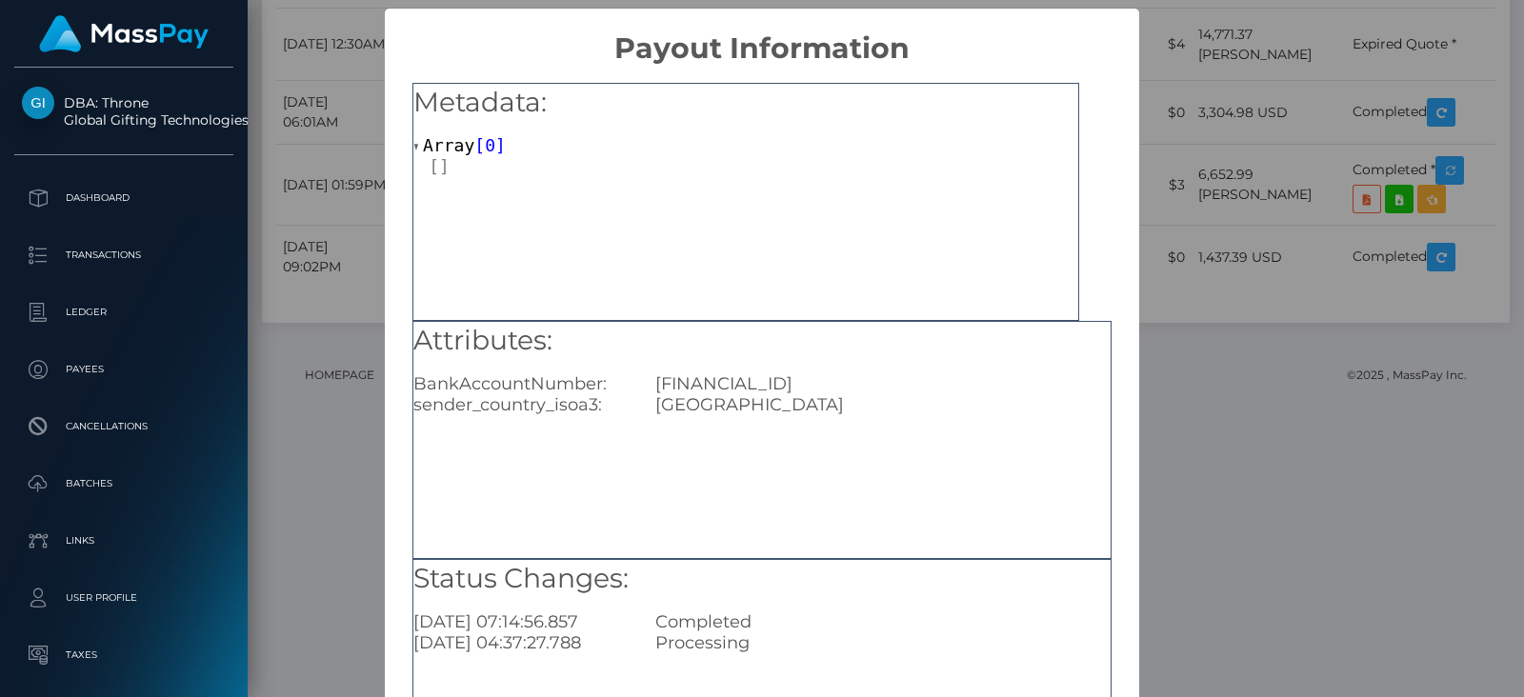
drag, startPoint x: 927, startPoint y: 392, endPoint x: 649, endPoint y: 391, distance: 278.1
click at [649, 391] on div "RO14RZBR0000060022611229" at bounding box center [883, 383] width 484 height 21
copy div "RO14RZBR0000060022611229"
click at [1262, 348] on div "× Payout Information Metadata: Array [ 0 ] Attributes: BankAccountNumber: RO14R…" at bounding box center [762, 348] width 1524 height 697
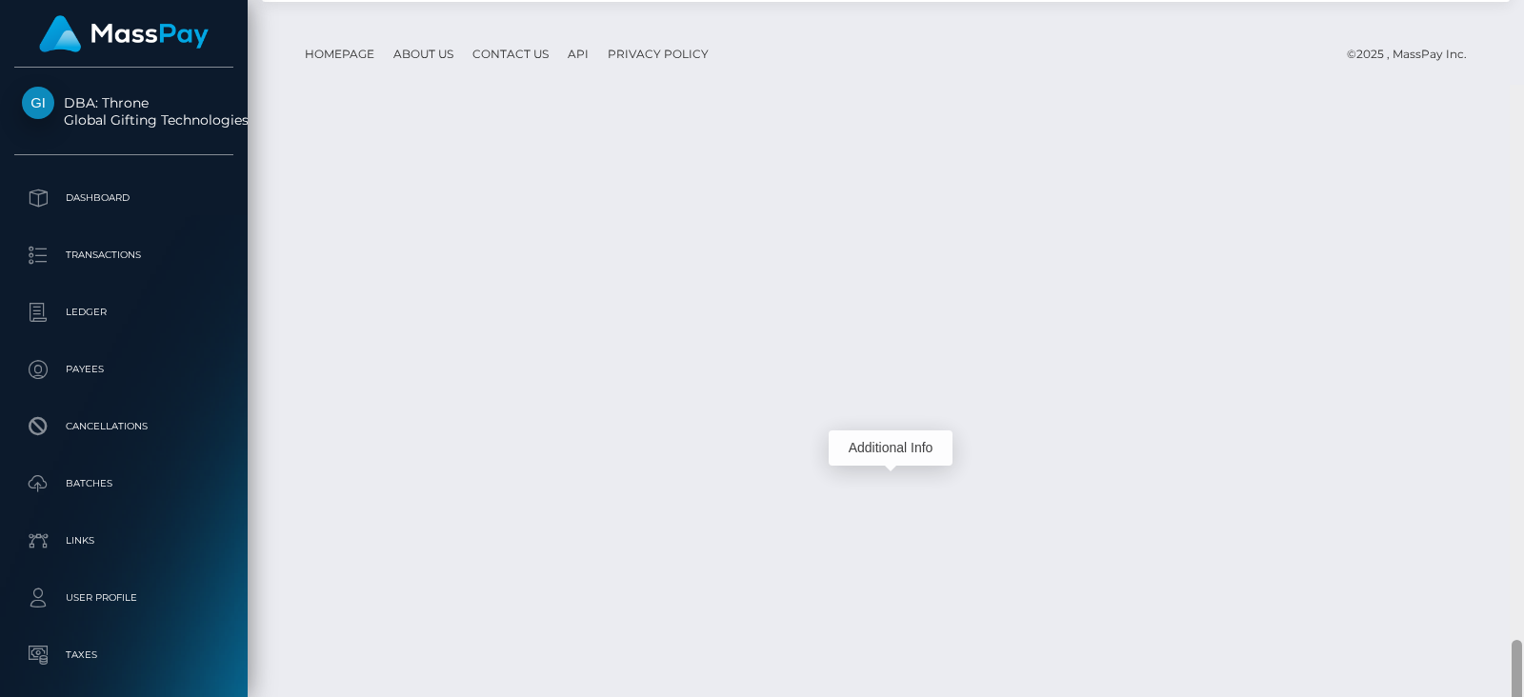
scroll to position [4984, 0]
drag, startPoint x: 1518, startPoint y: 554, endPoint x: 1523, endPoint y: 621, distance: 66.8
click at [1523, 621] on div at bounding box center [1516, 424] width 14 height 697
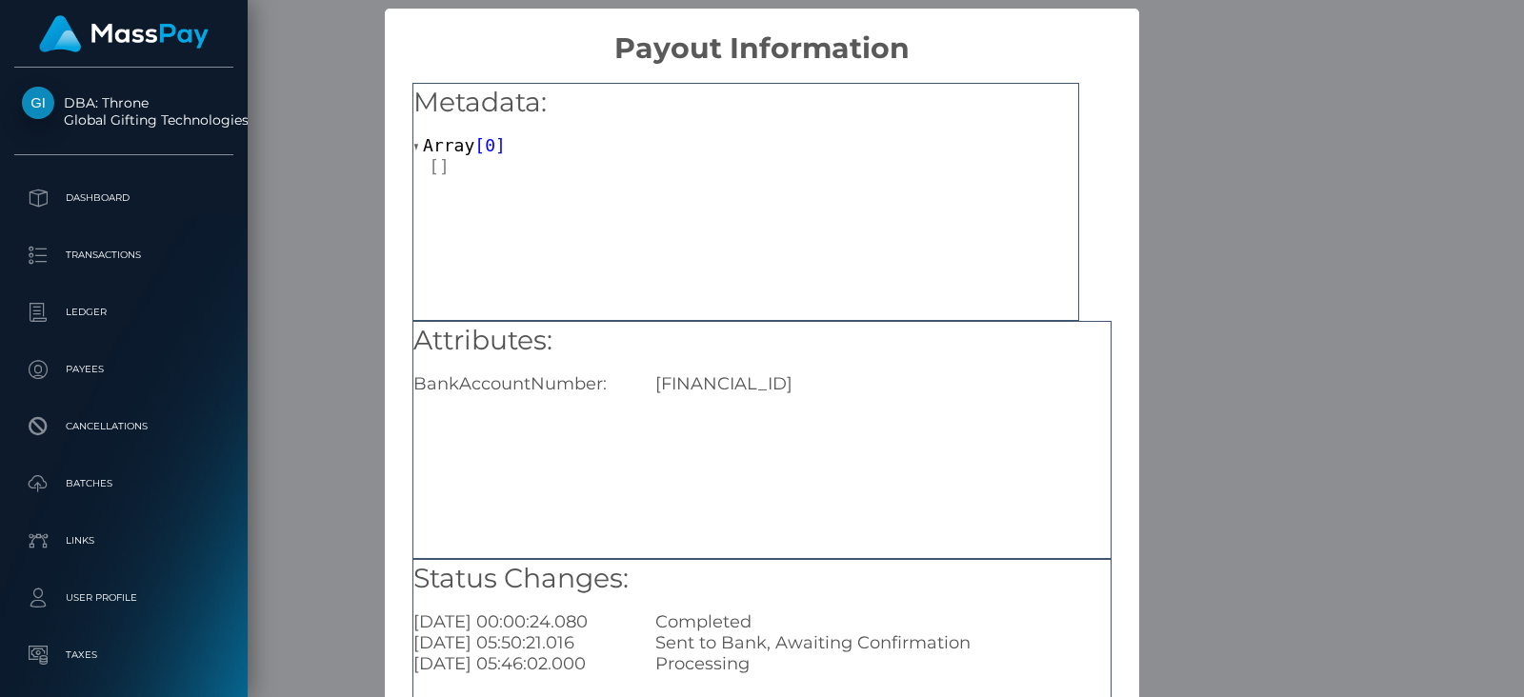
drag, startPoint x: 928, startPoint y: 381, endPoint x: 647, endPoint y: 392, distance: 282.1
click at [647, 392] on div "RO61BREL0002003536500201" at bounding box center [883, 383] width 484 height 21
copy div "RO61BREL0002003536500201"
click at [1328, 314] on div "× Payout Information Metadata: Array [ 0 ] Attributes: BankAccountNumber: RO61B…" at bounding box center [762, 348] width 1524 height 697
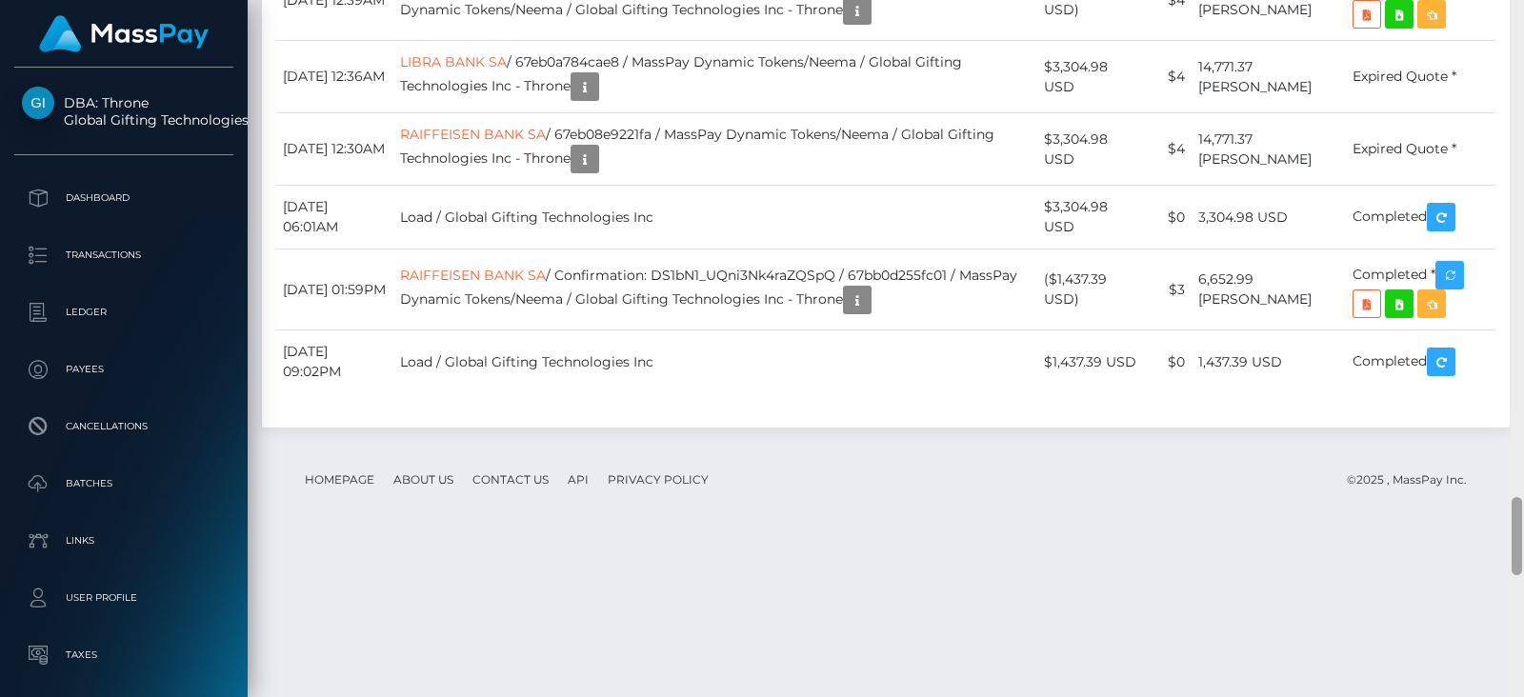
click at [1523, 296] on div at bounding box center [1516, 348] width 14 height 697
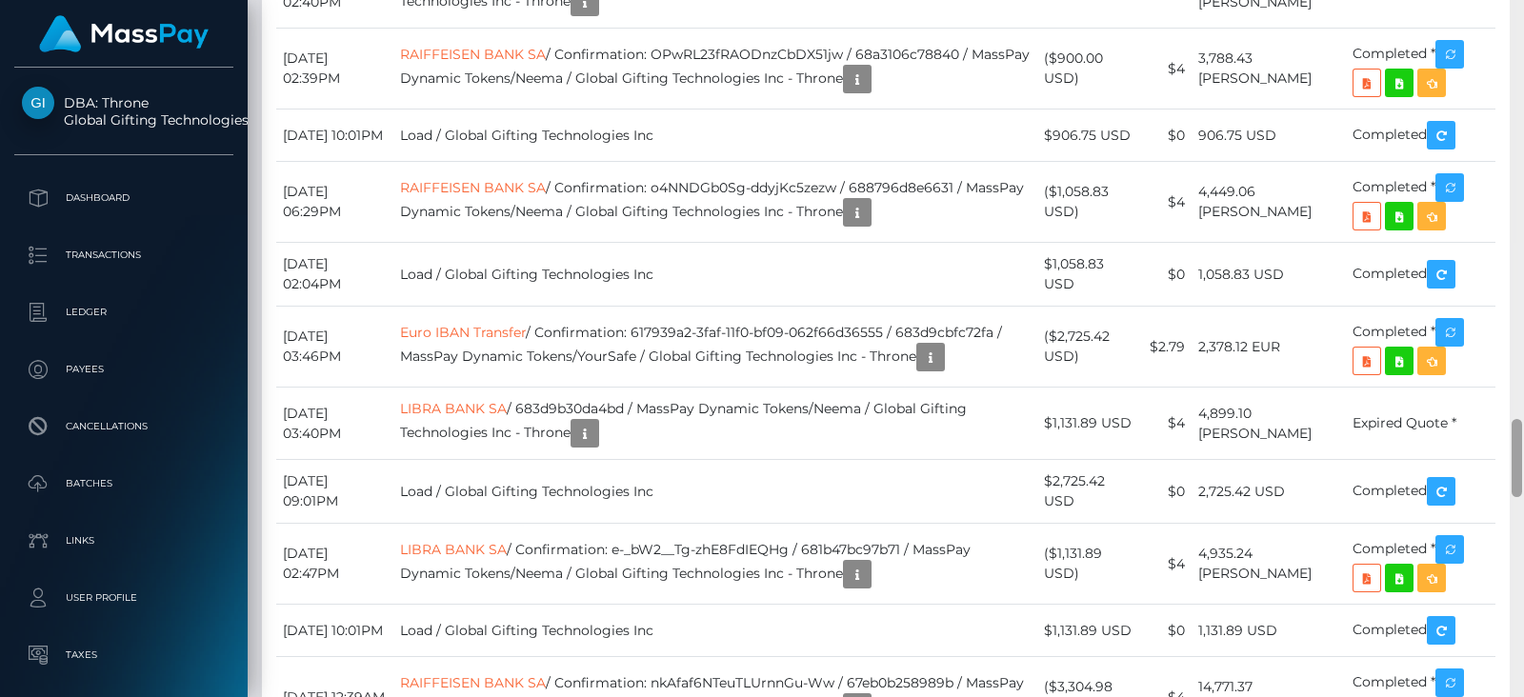
click at [1523, 296] on div at bounding box center [1516, 348] width 14 height 697
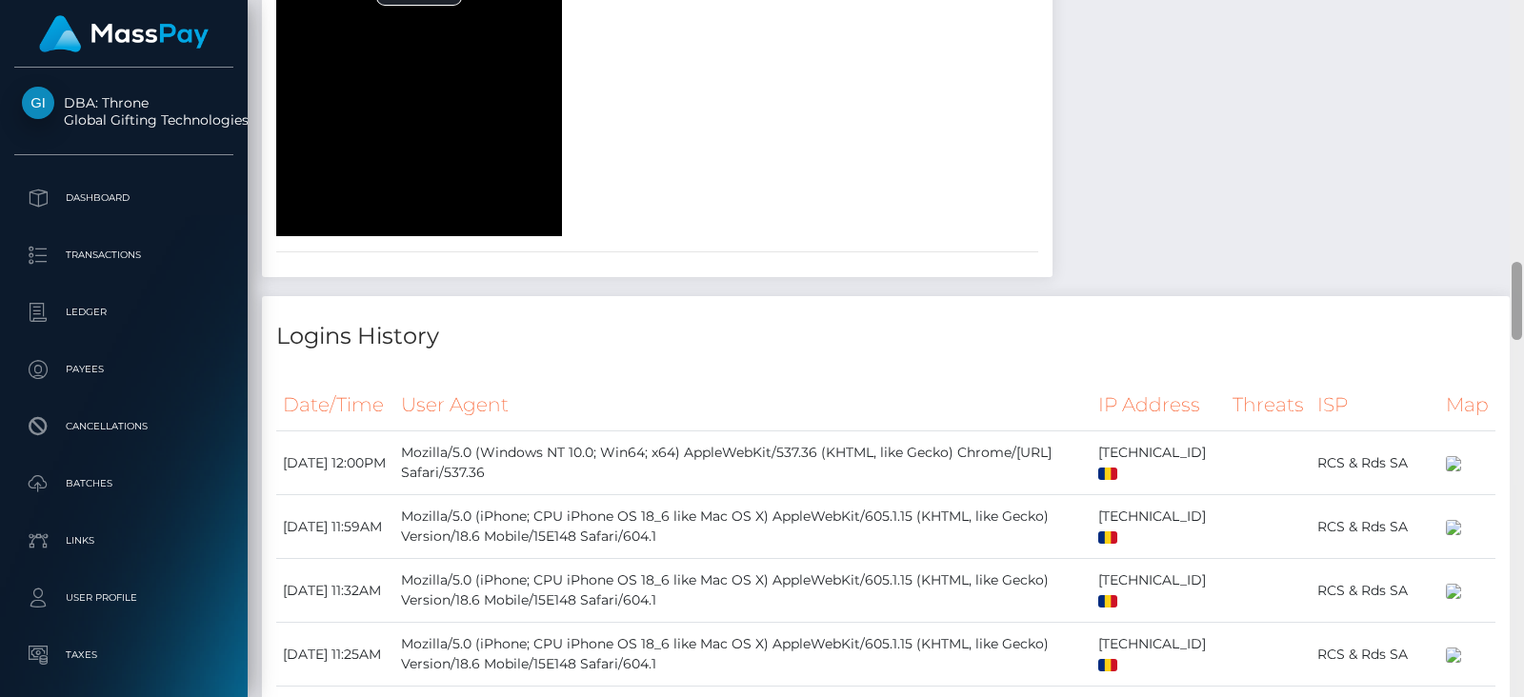
click at [1523, 296] on div at bounding box center [1516, 348] width 14 height 697
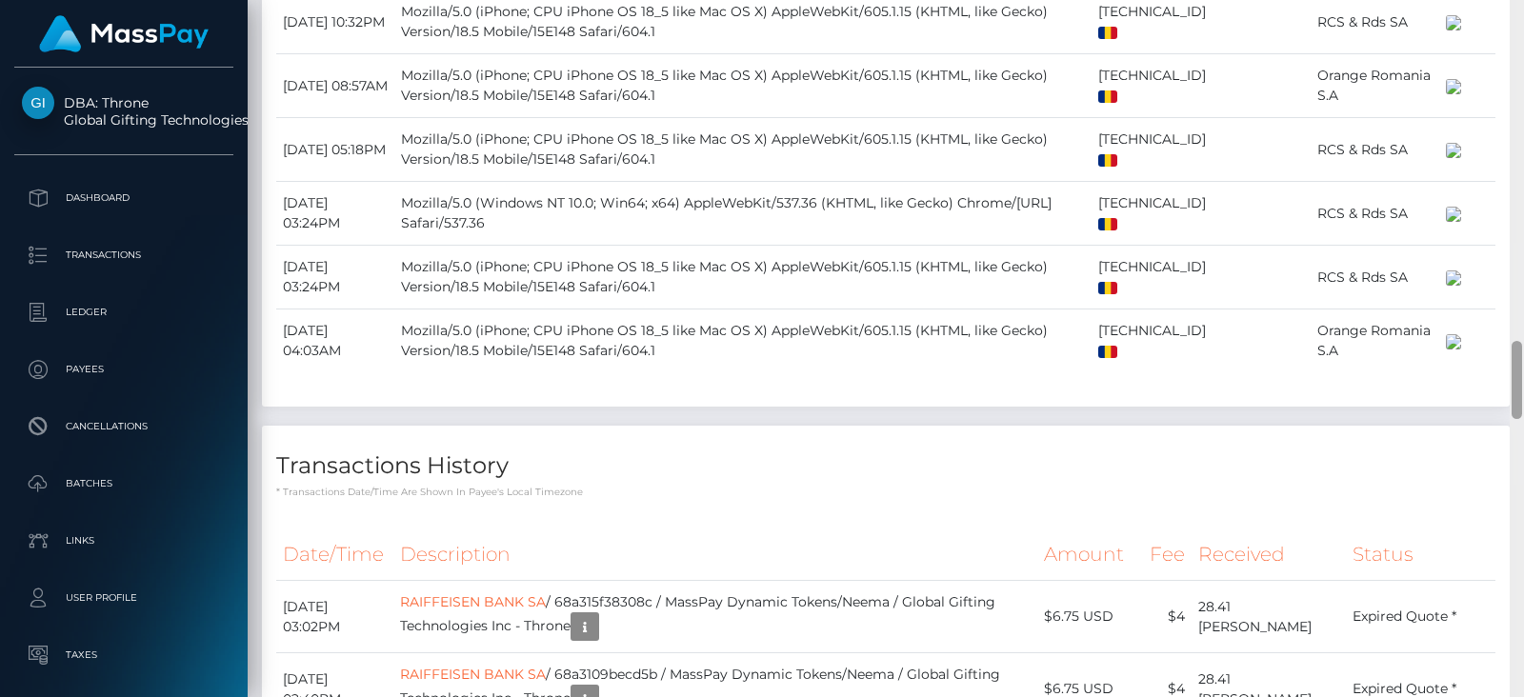
click at [1523, 296] on div at bounding box center [1516, 348] width 14 height 697
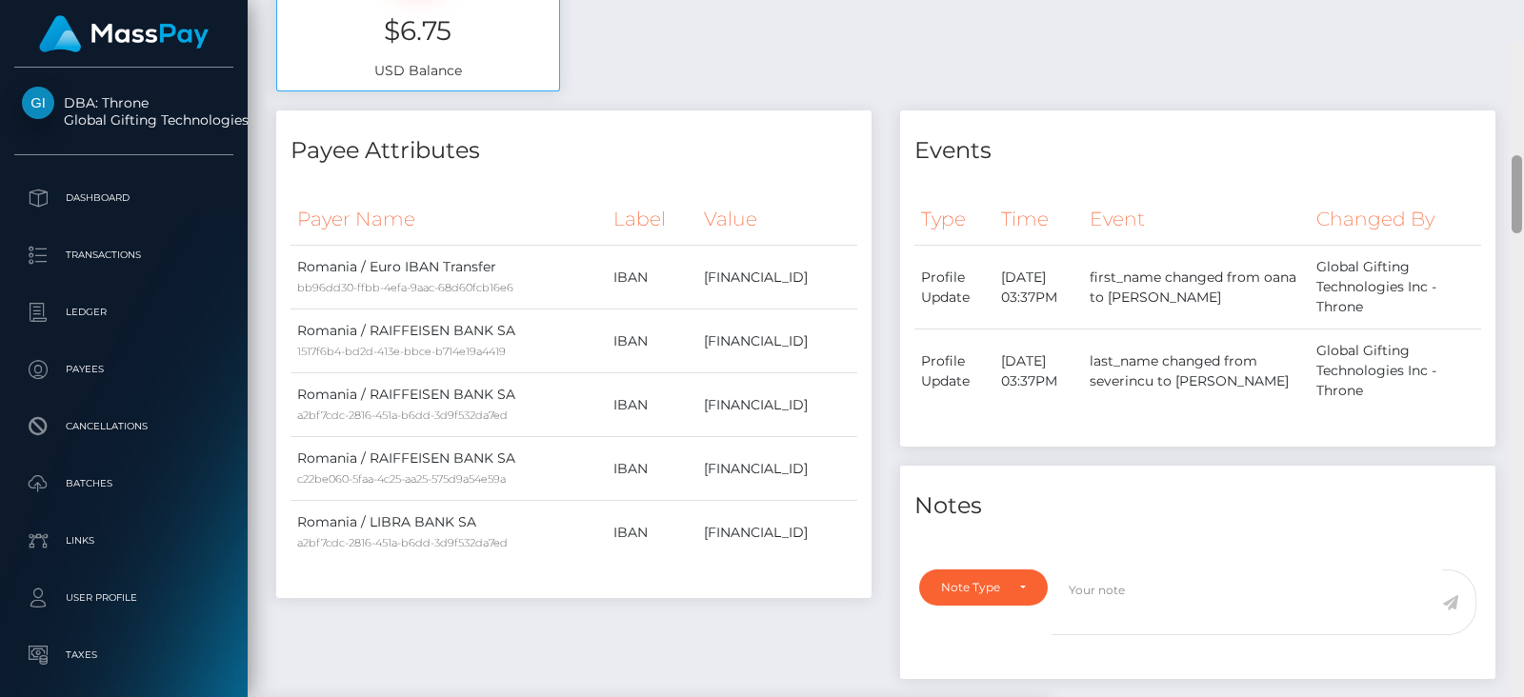
scroll to position [940, 0]
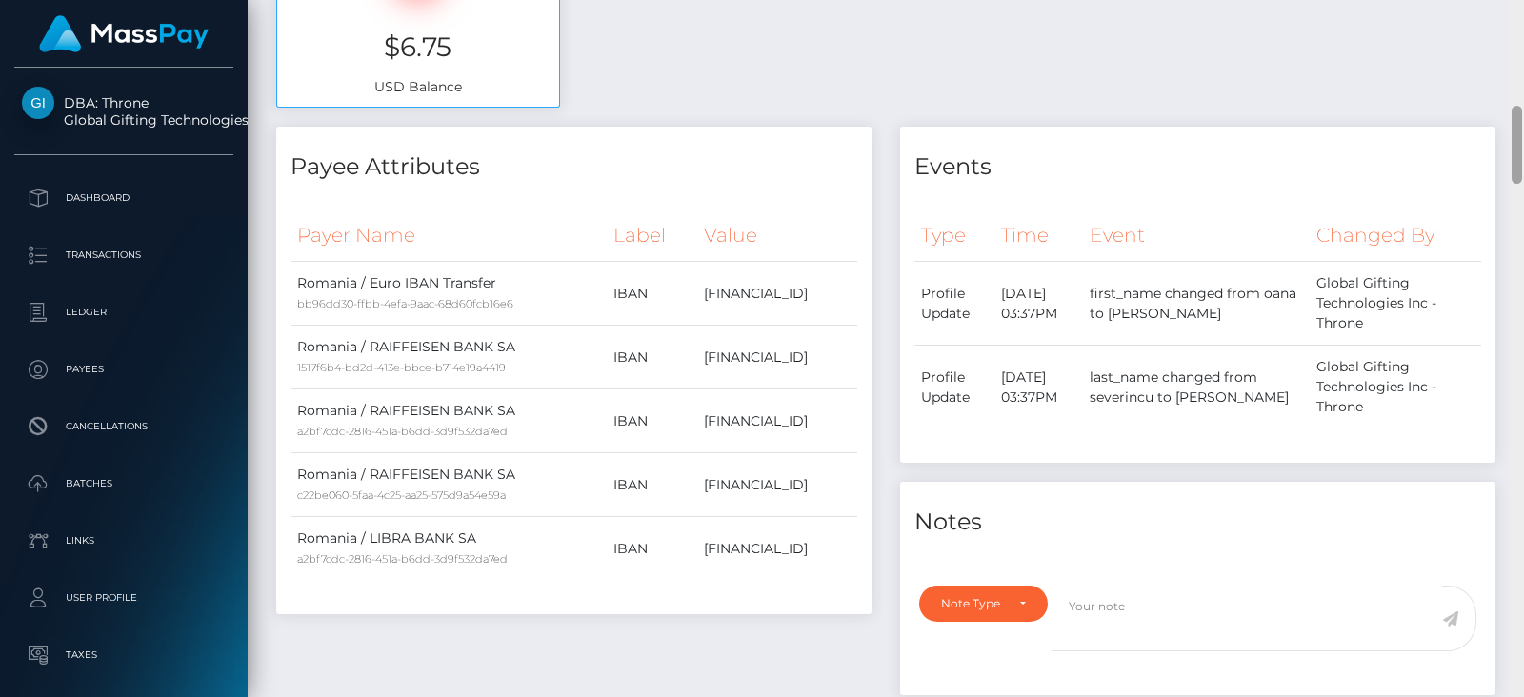
drag, startPoint x: 1518, startPoint y: 354, endPoint x: 1504, endPoint y: 119, distance: 235.7
click at [1504, 119] on div "Customer Profile Loading... Loading..." at bounding box center [886, 348] width 1276 height 697
click at [832, 550] on td "RO50BREL0002003536500302" at bounding box center [777, 549] width 160 height 64
click at [697, 304] on td "RO61BREL0002003536500201" at bounding box center [777, 294] width 160 height 64
click at [697, 293] on td "RO61BREL0002003536500201" at bounding box center [777, 294] width 160 height 64
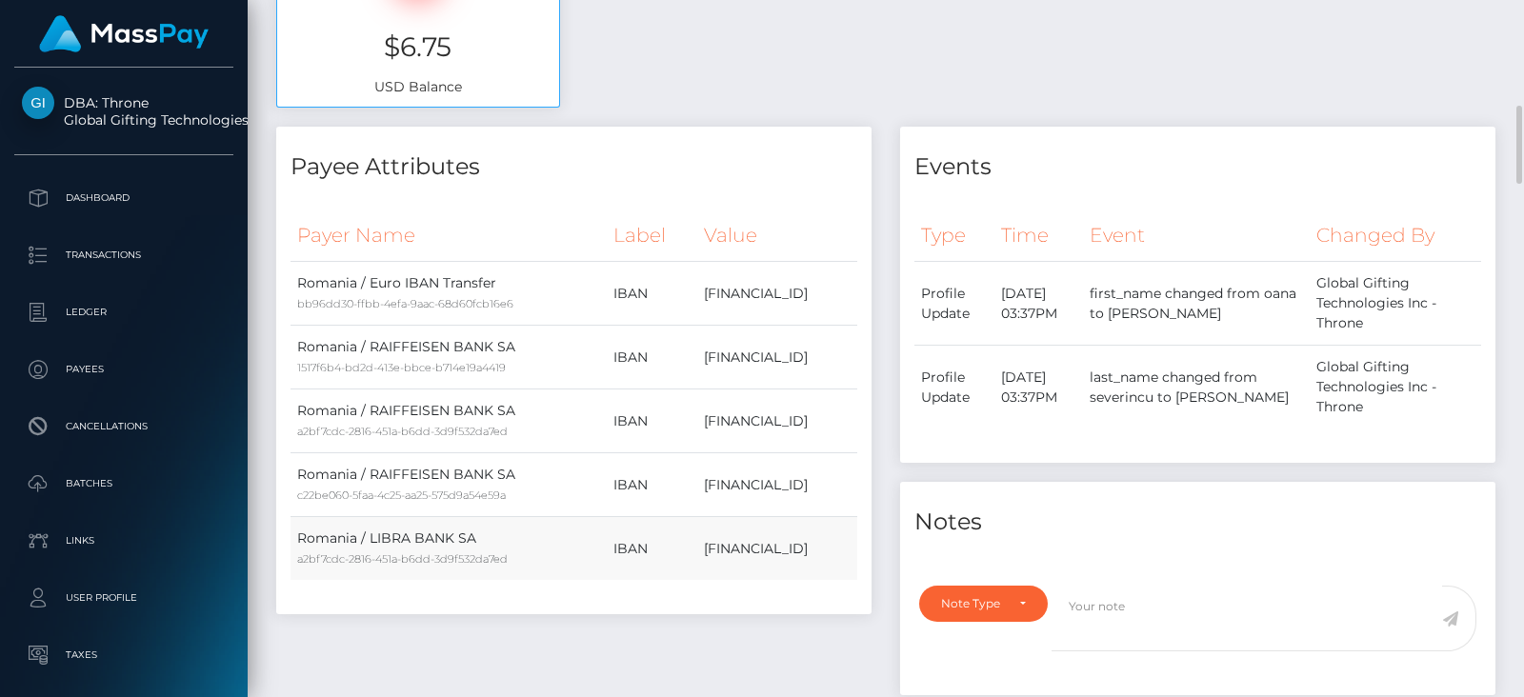
drag, startPoint x: 649, startPoint y: 544, endPoint x: 617, endPoint y: 544, distance: 31.4
click at [697, 544] on td "RO50BREL0002003536500302" at bounding box center [777, 549] width 160 height 64
click at [697, 549] on td "RO50BREL0002003536500302" at bounding box center [777, 549] width 160 height 64
drag, startPoint x: 643, startPoint y: 549, endPoint x: 617, endPoint y: 546, distance: 25.9
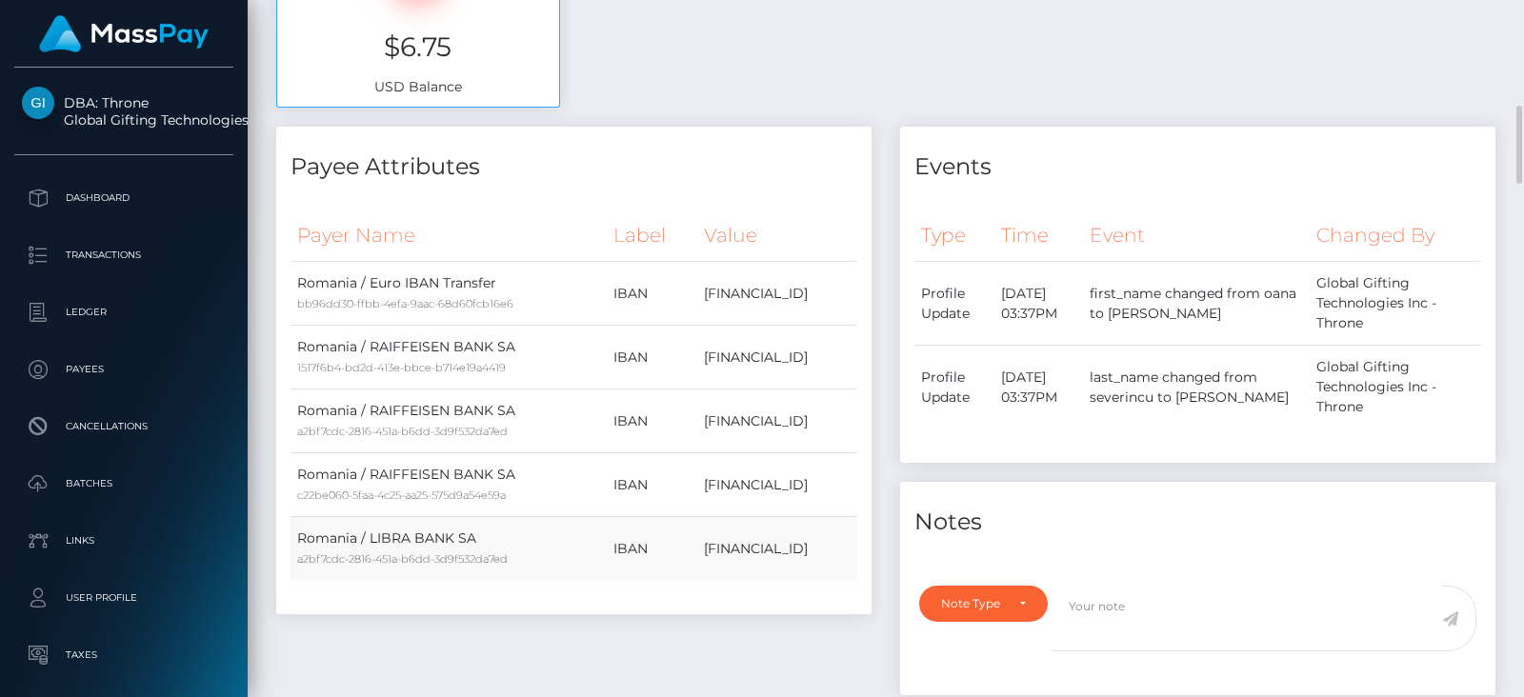
click at [697, 546] on td "RO50BREL0002003536500302" at bounding box center [777, 549] width 160 height 64
click at [697, 549] on td "RO50BREL0002003536500302" at bounding box center [777, 549] width 160 height 64
drag, startPoint x: 620, startPoint y: 287, endPoint x: 648, endPoint y: 529, distance: 243.5
click at [648, 529] on tbody "Romania / Euro IBAN Transfer bb96dd30-ffbb-4efa-9aac-68d60fcb16e6 IBAN RO61BREL…" at bounding box center [573, 421] width 567 height 319
click at [744, 190] on div "Payee Attributes Payer Name Label Value Romania / Euro IBAN Transfer bb96dd30-f…" at bounding box center [573, 371] width 595 height 488
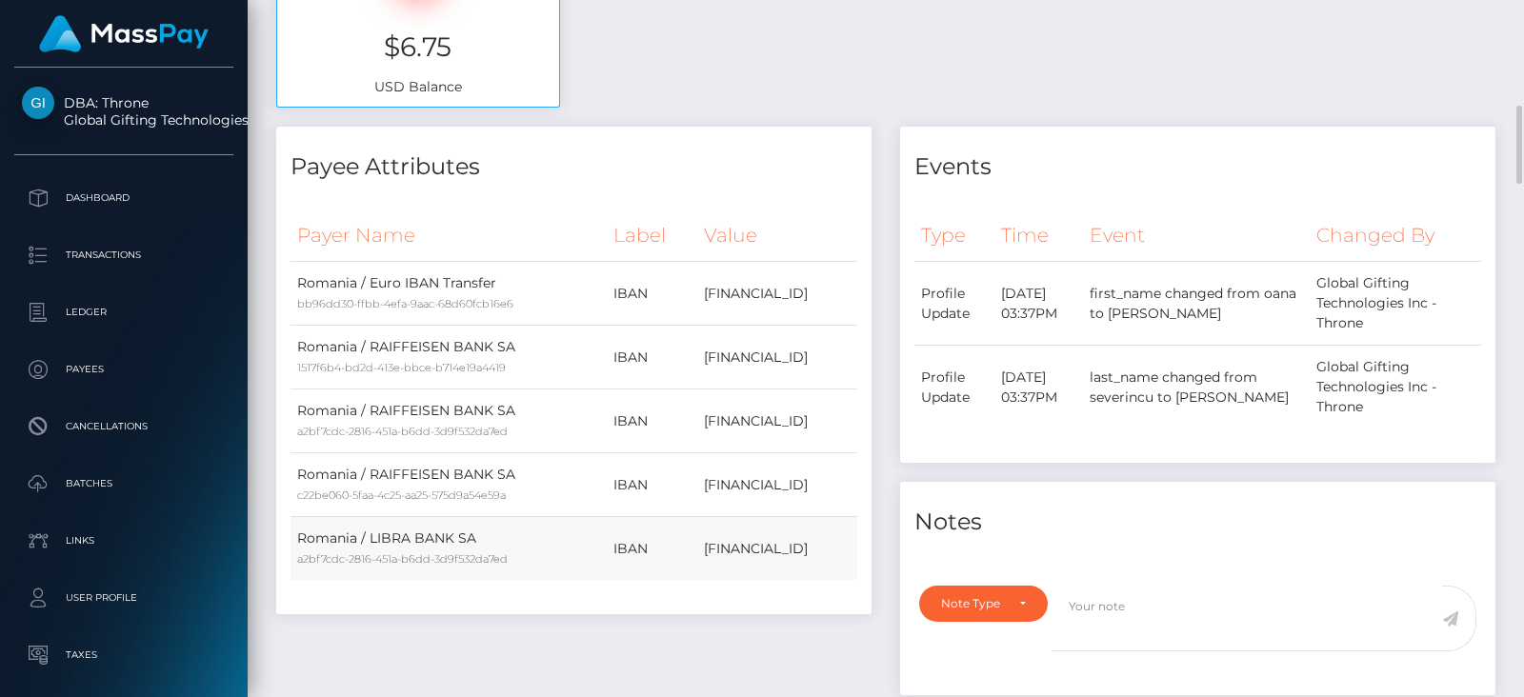
drag, startPoint x: 623, startPoint y: 292, endPoint x: 639, endPoint y: 533, distance: 241.5
click at [639, 533] on tbody "Romania / Euro IBAN Transfer bb96dd30-ffbb-4efa-9aac-68d60fcb16e6 IBAN RO61BREL…" at bounding box center [573, 421] width 567 height 319
click at [697, 549] on td "RO50BREL0002003536500302" at bounding box center [777, 549] width 160 height 64
click at [697, 522] on td "RO50BREL0002003536500302" at bounding box center [777, 549] width 160 height 64
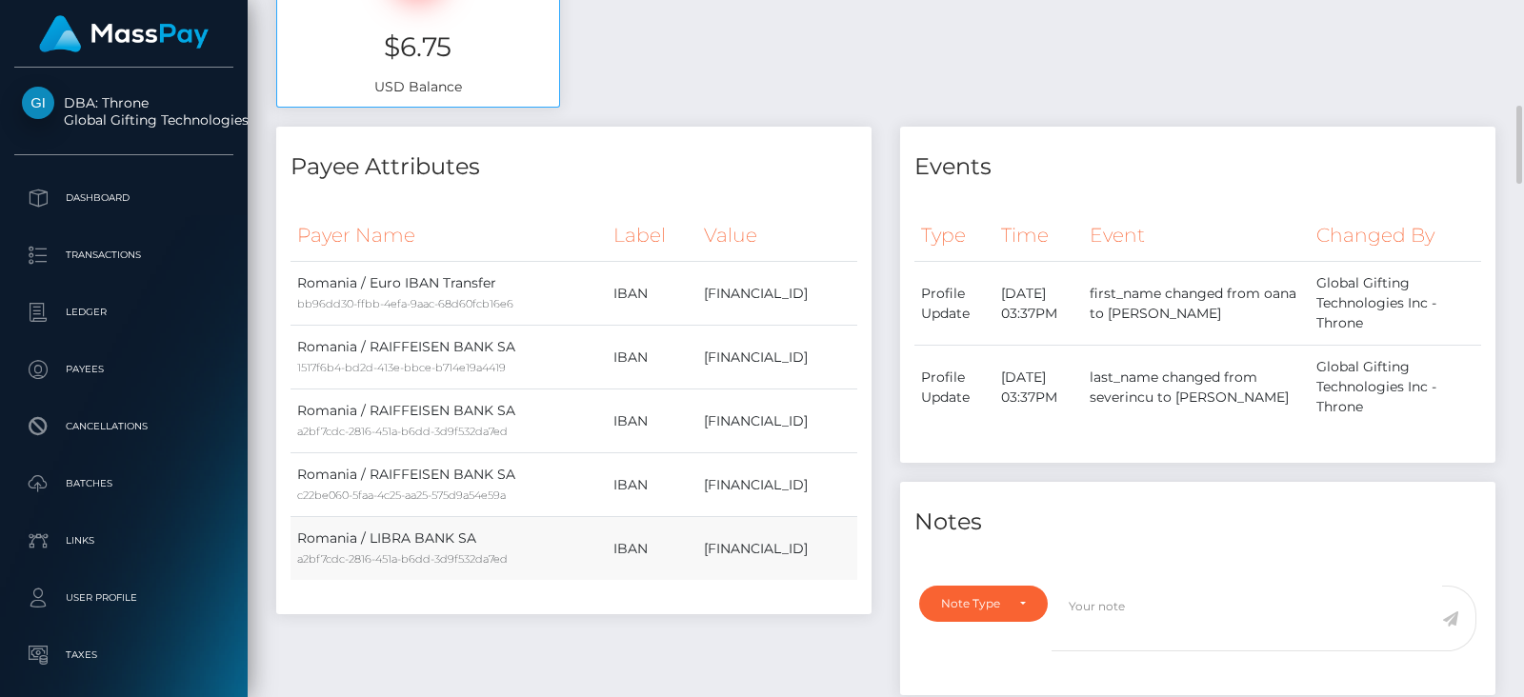
drag, startPoint x: 626, startPoint y: 290, endPoint x: 648, endPoint y: 540, distance: 251.4
click at [648, 540] on tbody "Romania / Euro IBAN Transfer bb96dd30-ffbb-4efa-9aac-68d60fcb16e6 IBAN RO61BREL…" at bounding box center [573, 421] width 567 height 319
click at [669, 584] on div "Payer Name Label Value Romania / Euro IBAN Transfer bb96dd30-ffbb-4efa-9aac-68d…" at bounding box center [573, 407] width 567 height 395
drag, startPoint x: 625, startPoint y: 288, endPoint x: 644, endPoint y: 544, distance: 256.9
click at [644, 544] on tbody "Romania / Euro IBAN Transfer bb96dd30-ffbb-4efa-9aac-68d60fcb16e6 IBAN RO61BREL…" at bounding box center [573, 421] width 567 height 319
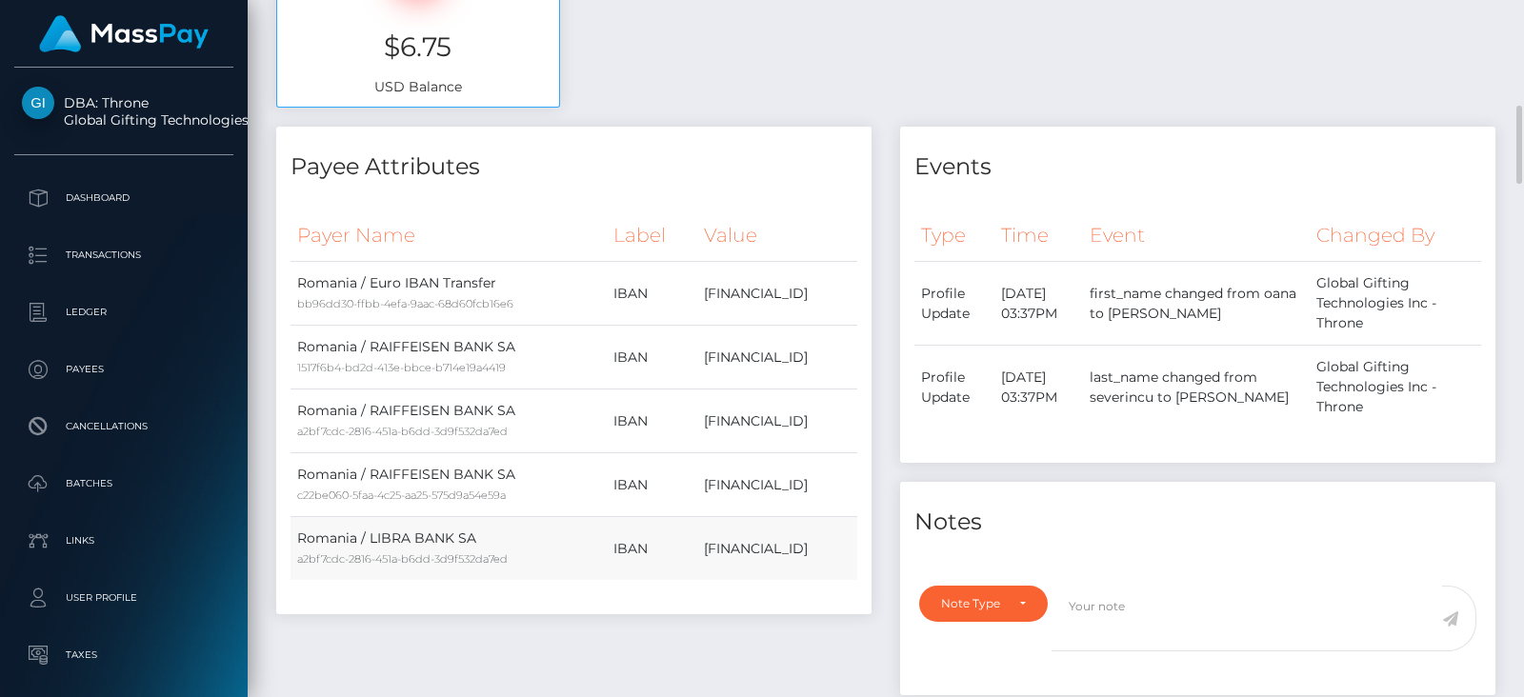
click at [697, 544] on td "RO50BREL0002003536500302" at bounding box center [777, 549] width 160 height 64
click at [705, 376] on td "RO14RZBR0000060022611229" at bounding box center [777, 358] width 160 height 64
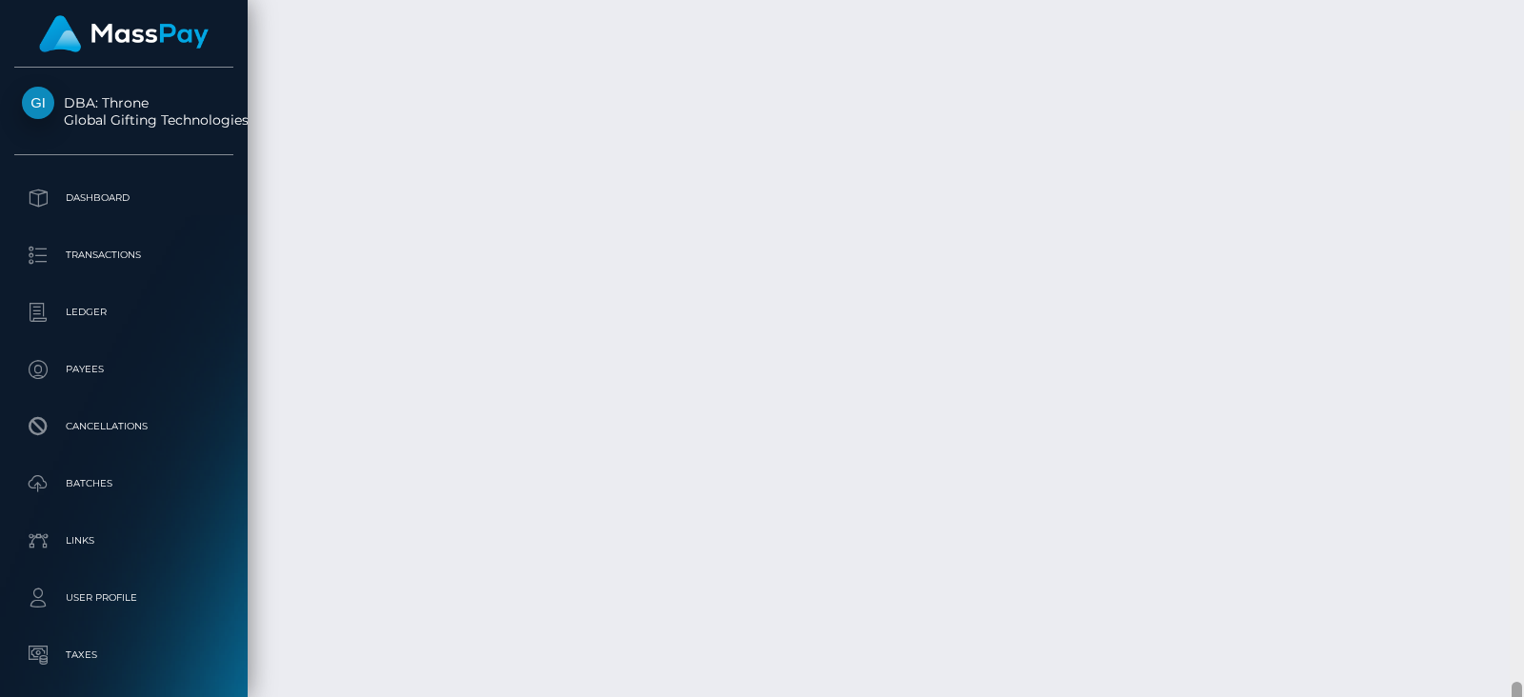
scroll to position [4959, 0]
drag, startPoint x: 1516, startPoint y: 206, endPoint x: 1523, endPoint y: 597, distance: 391.5
click at [1523, 597] on div at bounding box center [1516, 348] width 14 height 697
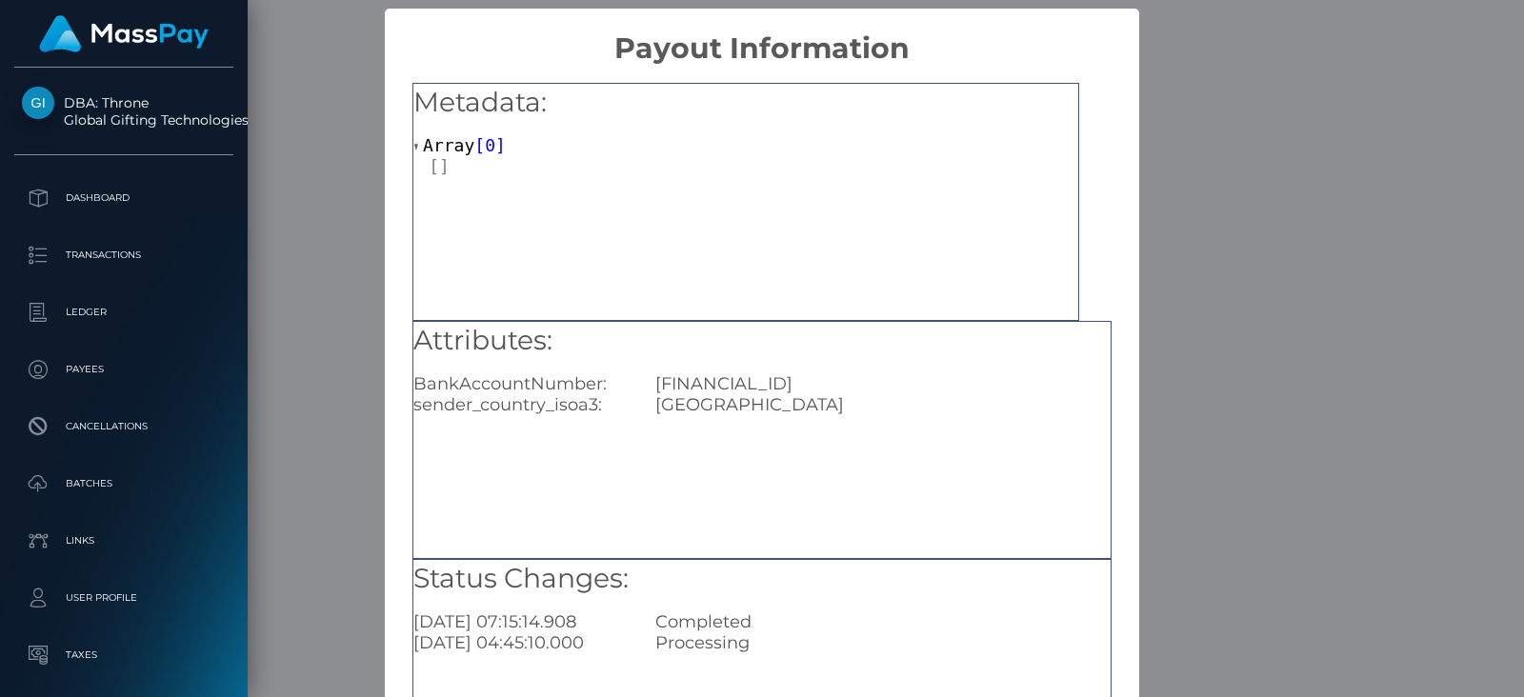
drag, startPoint x: 913, startPoint y: 382, endPoint x: 640, endPoint y: 385, distance: 273.3
click at [641, 385] on div "RO50BREL0002003536500302" at bounding box center [883, 383] width 484 height 21
copy div "RO50BREL0002003536500302"
click at [1148, 326] on div "× Payout Information Metadata: Array [ 0 ] Attributes: BankAccountNumber: RO50B…" at bounding box center [762, 348] width 1524 height 697
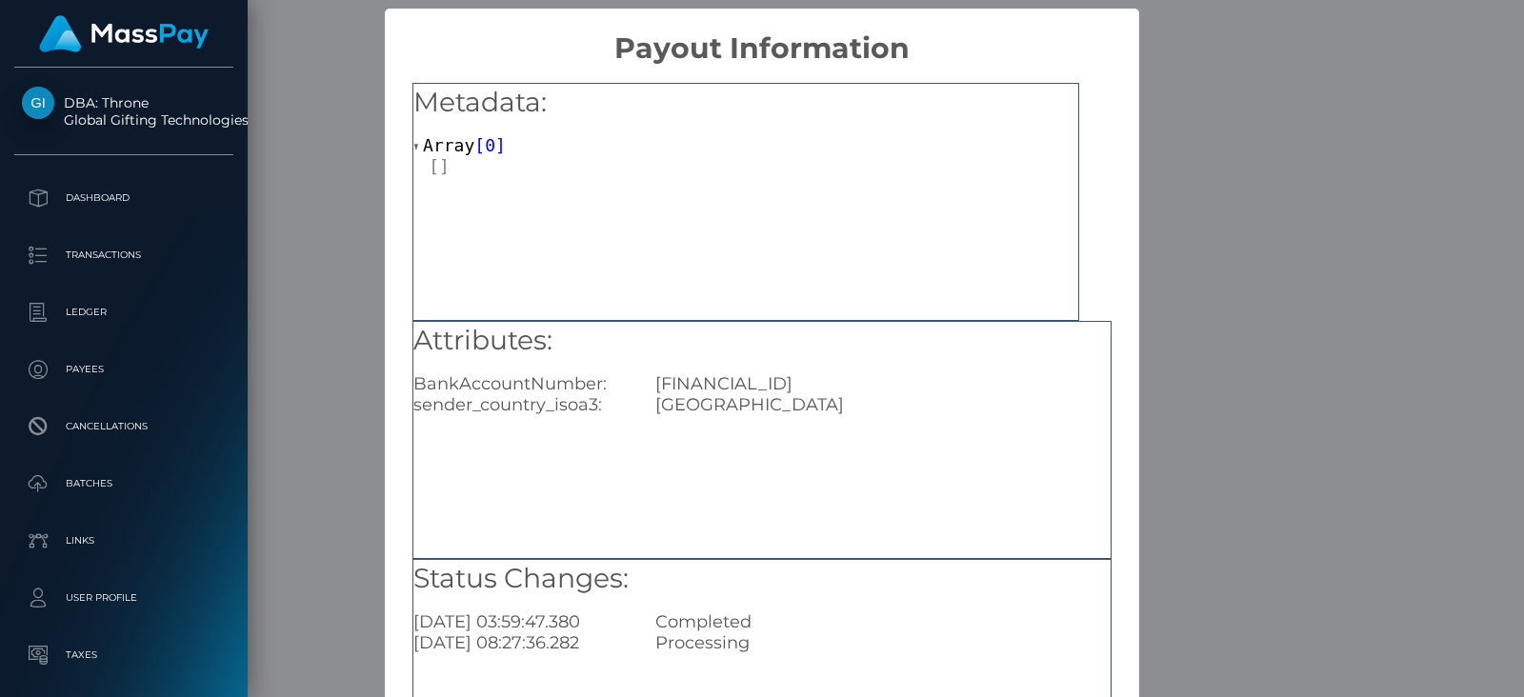
click at [1181, 313] on div "× Payout Information Metadata: Array [ 0 ] Attributes: BankAccountNumber: RO50B…" at bounding box center [762, 348] width 1524 height 697
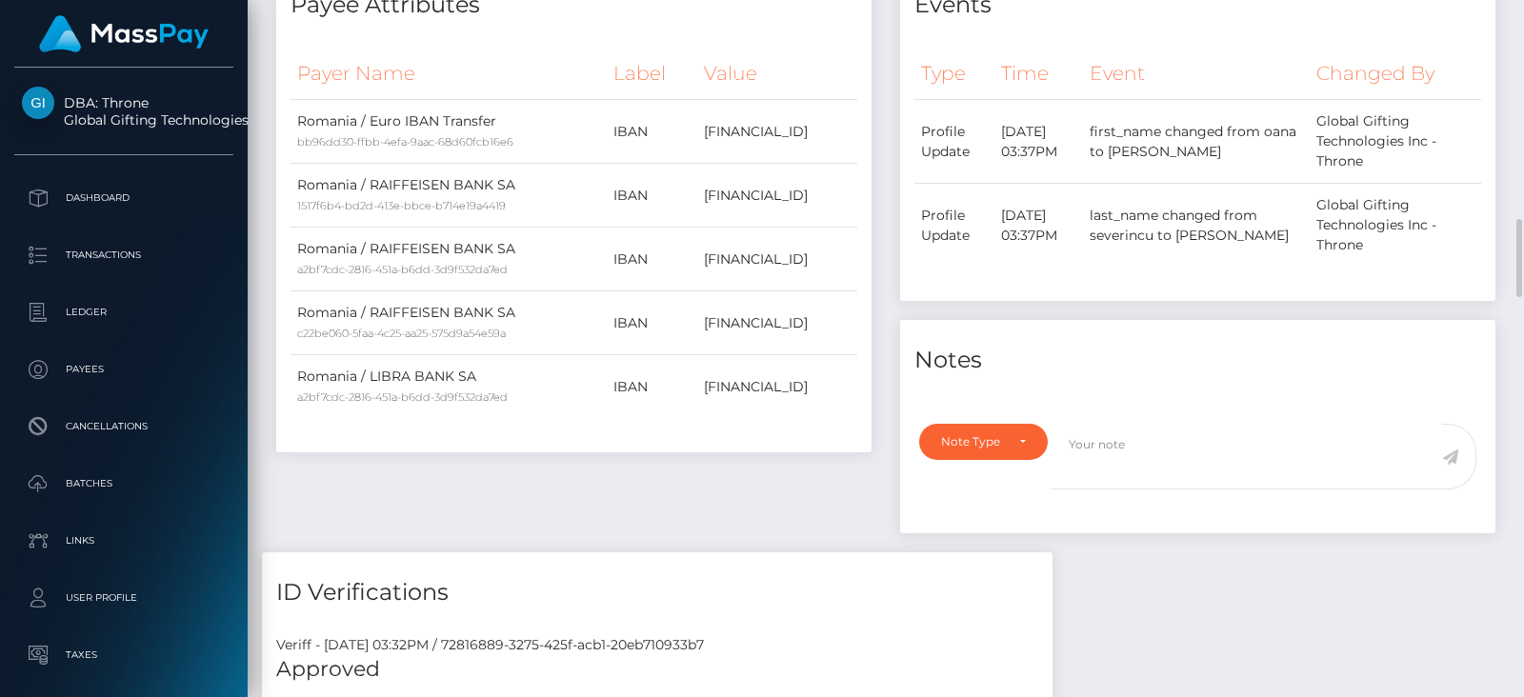
scroll to position [1045, 0]
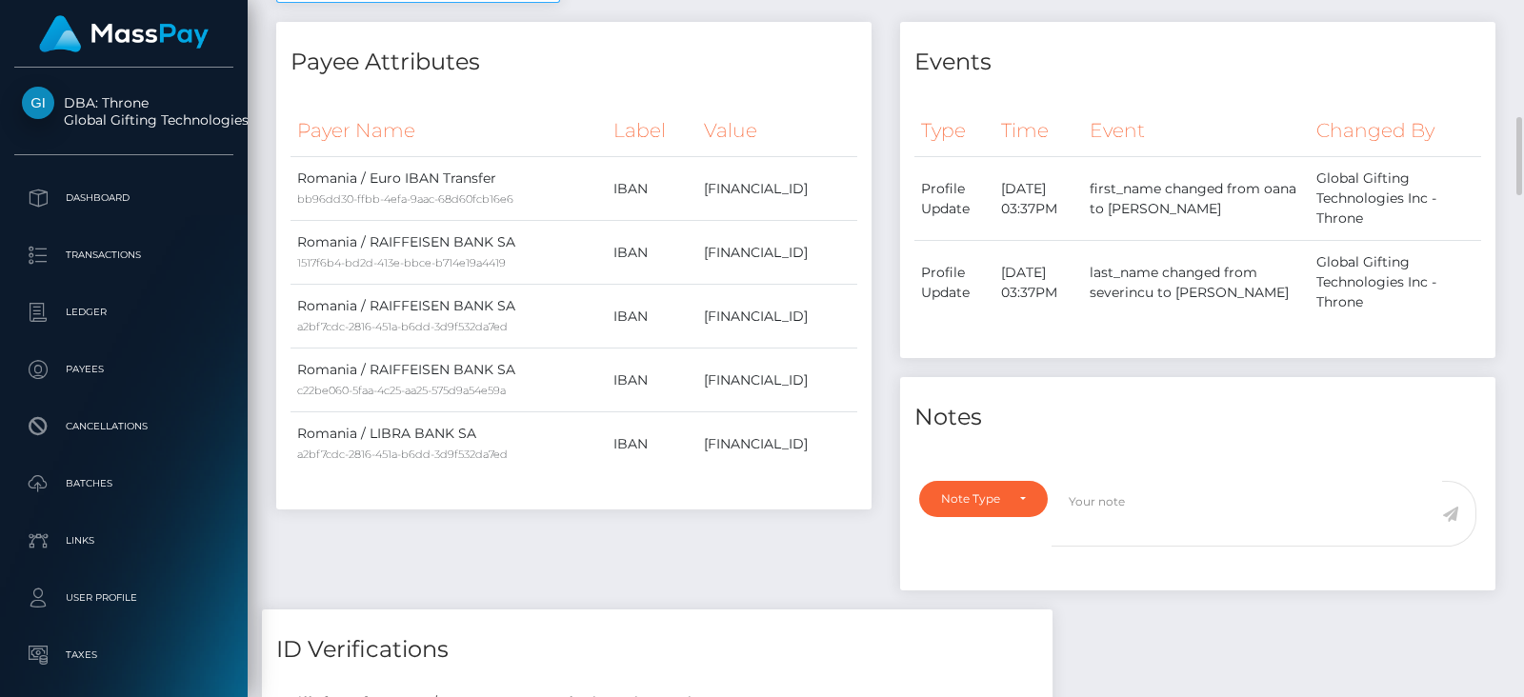
click at [861, 287] on div "Payer Name Label Value Romania / Euro IBAN Transfer bb96dd30-ffbb-4efa-9aac-68d…" at bounding box center [573, 299] width 595 height 419
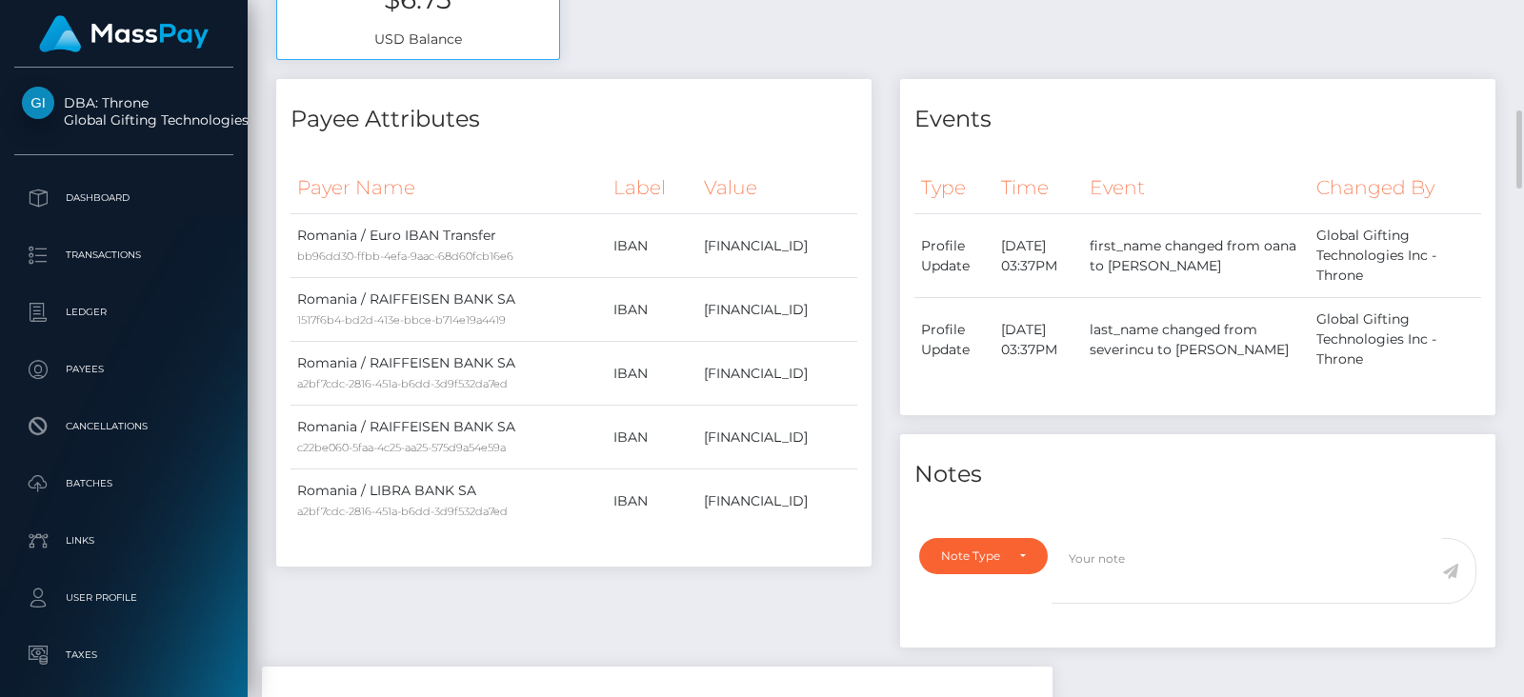
scroll to position [959, 0]
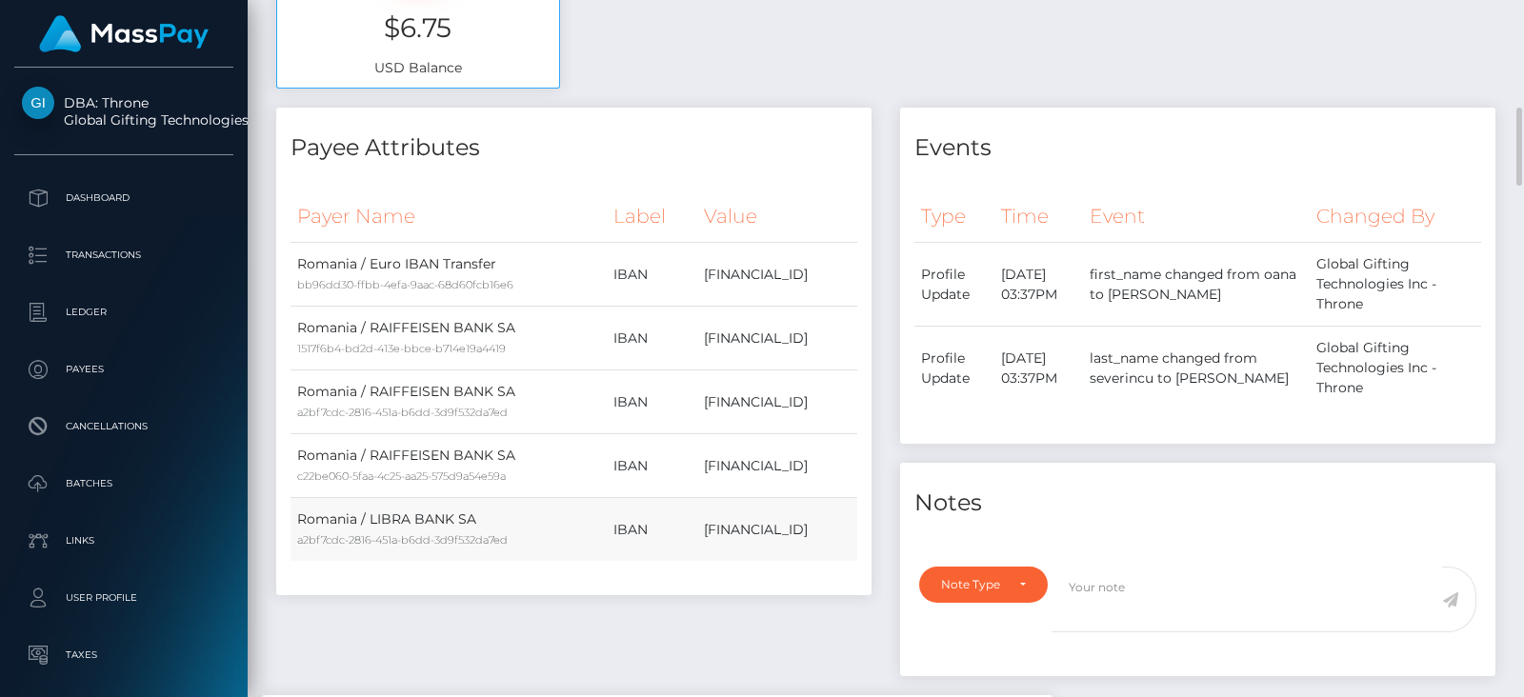
click at [800, 521] on td "RO50BREL0002003536500302" at bounding box center [777, 530] width 160 height 64
click at [786, 465] on td "RO50BREL0002003536500302" at bounding box center [777, 466] width 160 height 64
click at [726, 397] on td "RO14RZBR0000060022611229" at bounding box center [777, 402] width 160 height 64
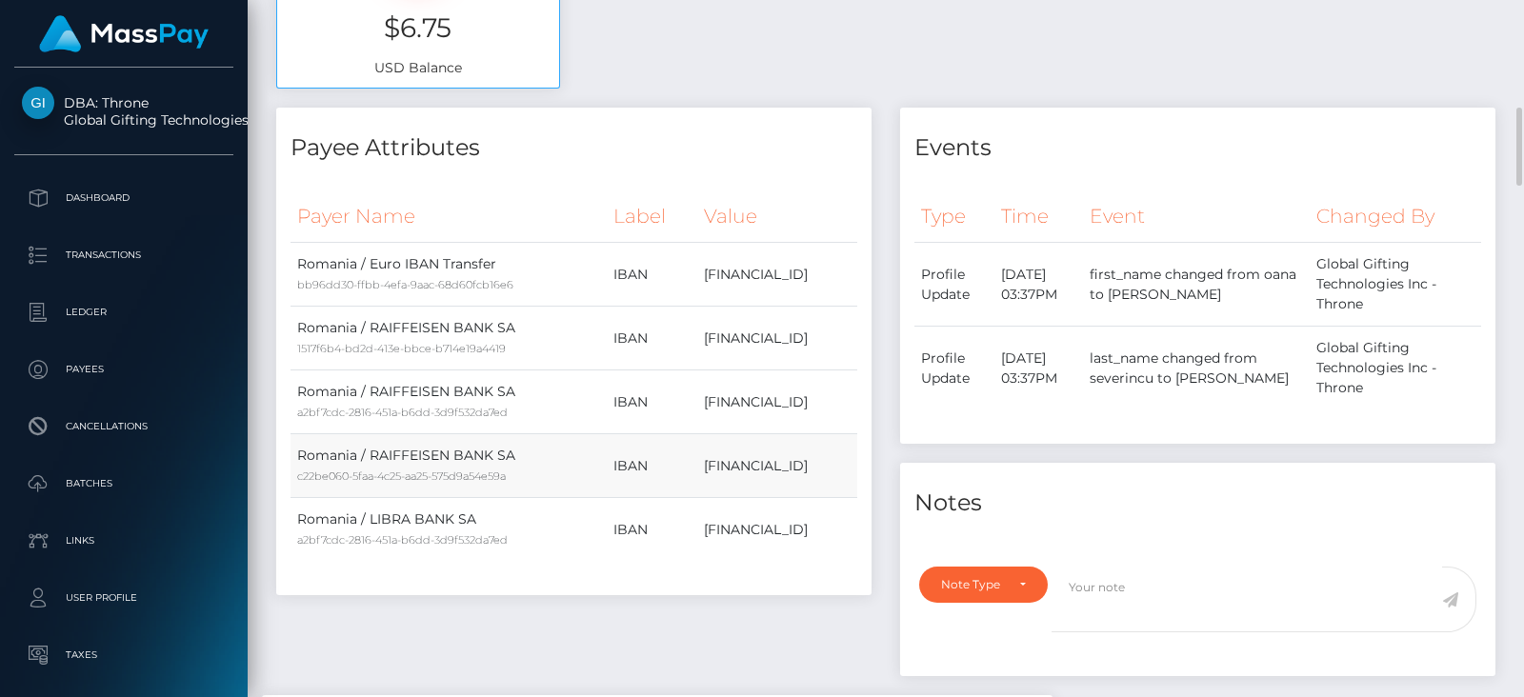
click at [765, 469] on td "RO50BREL0002003536500302" at bounding box center [777, 466] width 160 height 64
click at [799, 524] on td "RO50BREL0002003536500302" at bounding box center [777, 530] width 160 height 64
click at [744, 404] on td "RO14RZBR0000060022611229" at bounding box center [777, 402] width 160 height 64
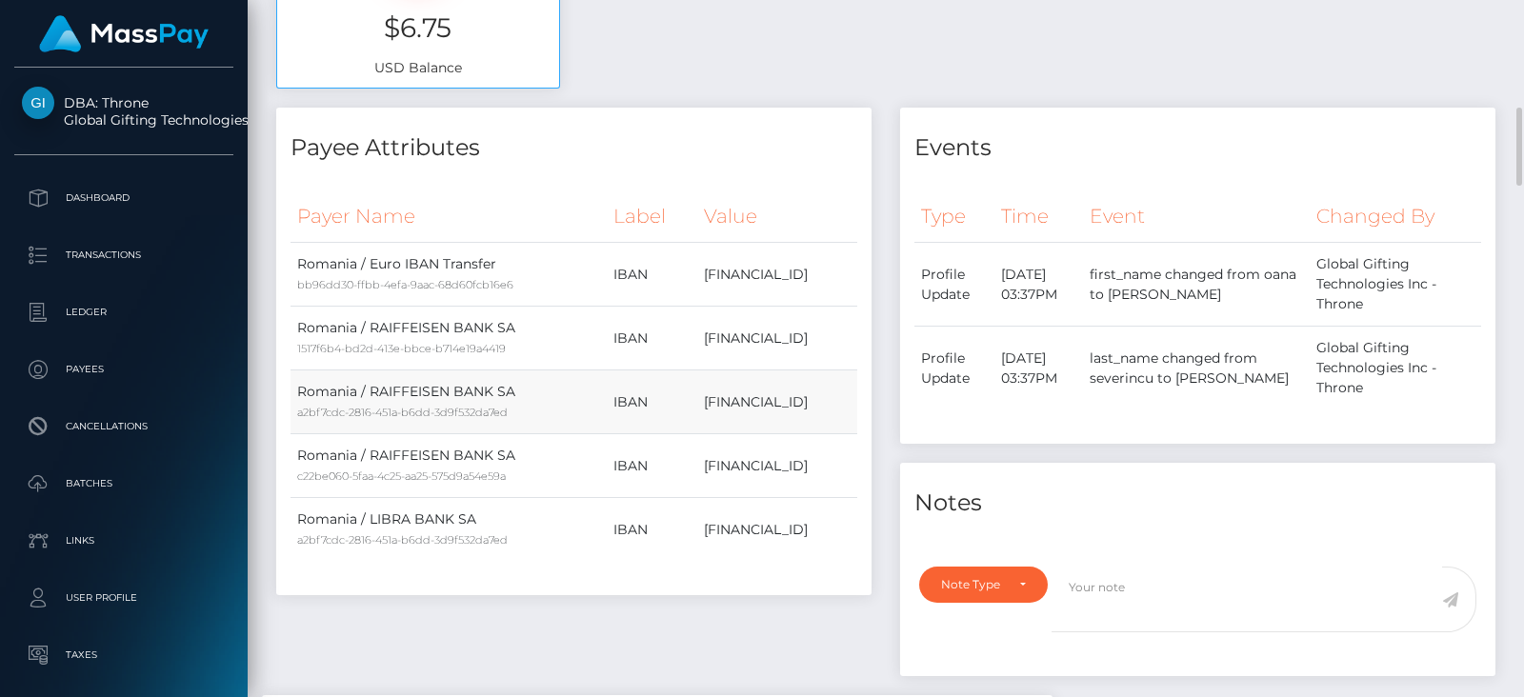
click at [744, 404] on td "RO14RZBR0000060022611229" at bounding box center [777, 402] width 160 height 64
click at [737, 462] on td "RO50BREL0002003536500302" at bounding box center [777, 466] width 160 height 64
click at [721, 404] on td "RO14RZBR0000060022611229" at bounding box center [777, 402] width 160 height 64
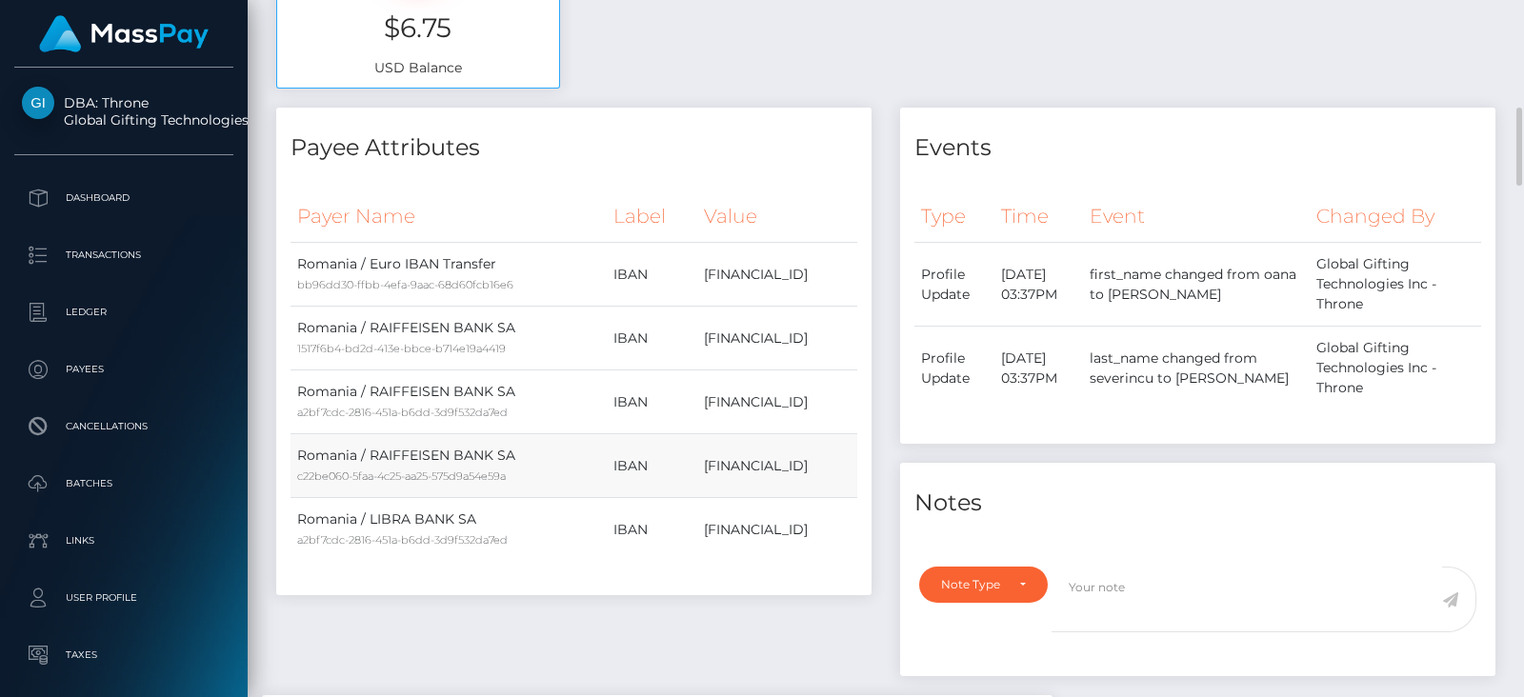
click at [709, 466] on td "RO50BREL0002003536500302" at bounding box center [777, 466] width 160 height 64
click at [710, 522] on td "RO50BREL0002003536500302" at bounding box center [777, 530] width 160 height 64
click at [786, 277] on td "RO61BREL0002003536500201" at bounding box center [777, 275] width 160 height 64
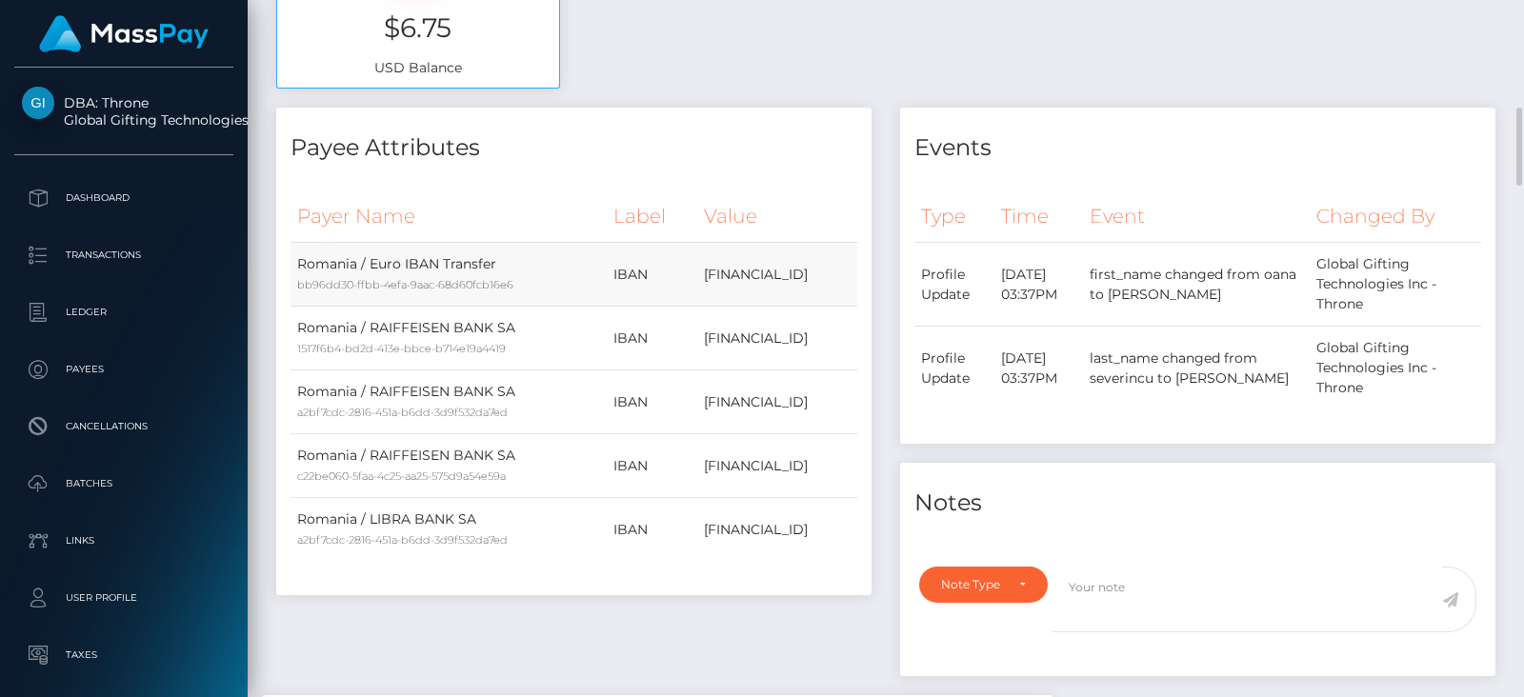
click at [786, 277] on td "RO61BREL0002003536500201" at bounding box center [777, 275] width 160 height 64
click at [798, 340] on td "RO14RZBR0000060022611229" at bounding box center [777, 339] width 160 height 64
click at [795, 459] on td "RO50BREL0002003536500302" at bounding box center [777, 466] width 160 height 64
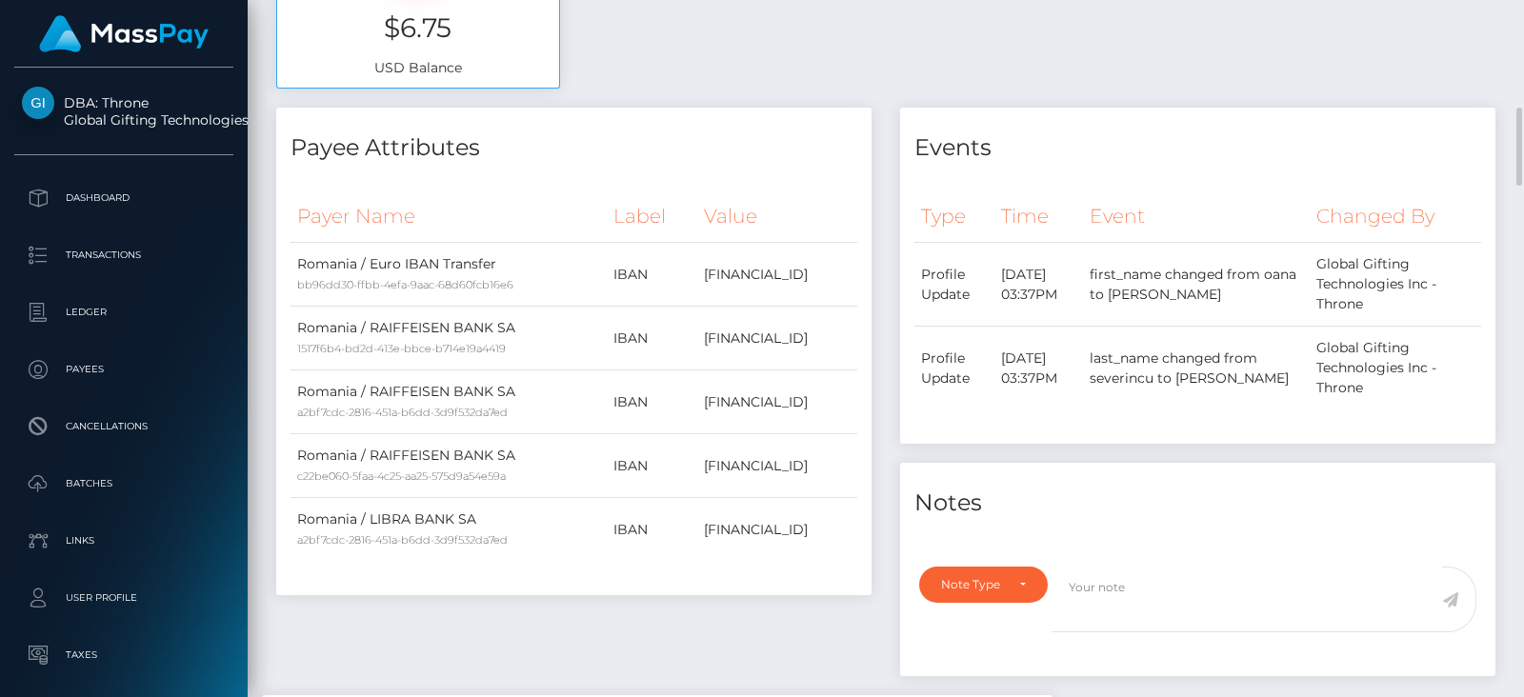
click at [894, 434] on div "Events Type Time Event Changed By" at bounding box center [1198, 402] width 624 height 588
click at [790, 521] on td "RO50BREL0002003536500302" at bounding box center [777, 530] width 160 height 64
click at [890, 377] on div "Events Type Time Event Changed By" at bounding box center [1198, 402] width 624 height 588
click at [790, 399] on td "RO14RZBR0000060022611229" at bounding box center [777, 402] width 160 height 64
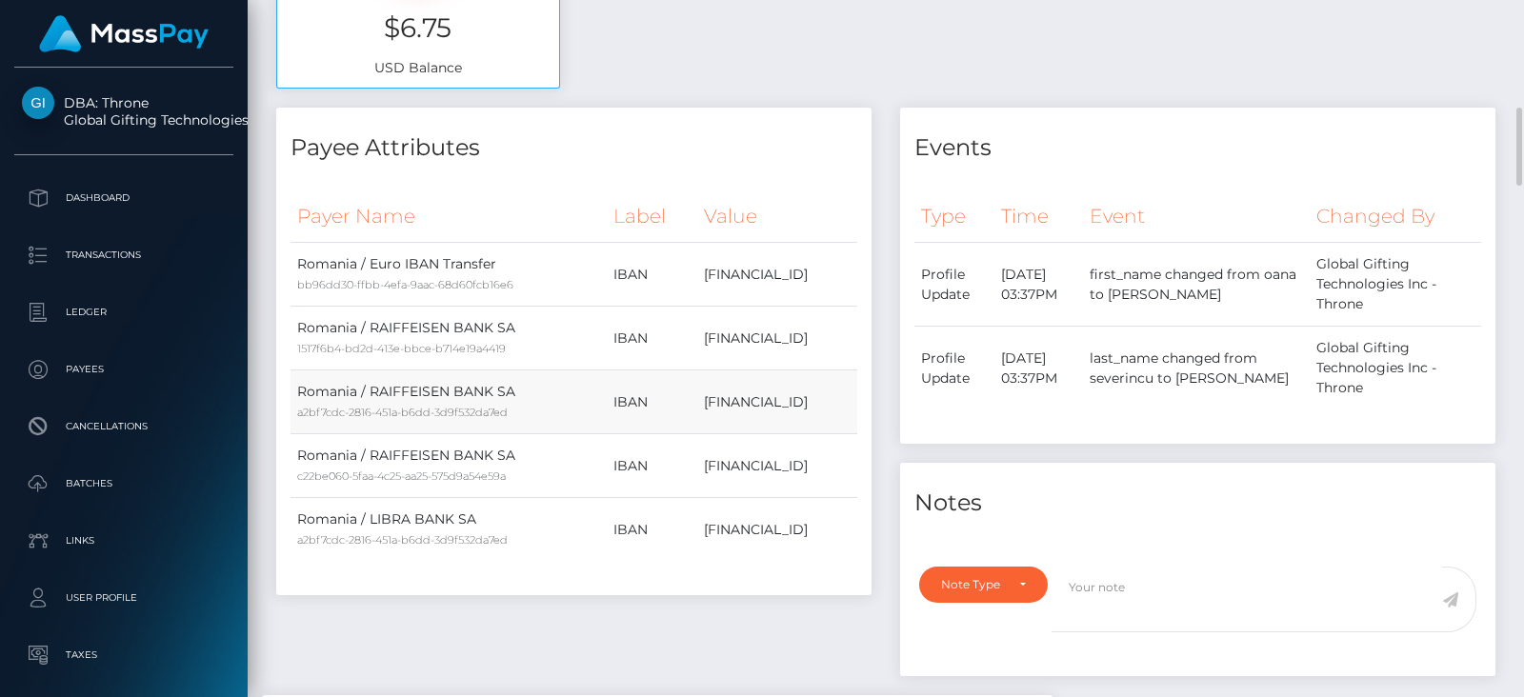
click at [790, 399] on td "RO14RZBR0000060022611229" at bounding box center [777, 402] width 160 height 64
click at [753, 339] on td "RO14RZBR0000060022611229" at bounding box center [777, 339] width 160 height 64
click at [743, 463] on td "RO50BREL0002003536500302" at bounding box center [777, 466] width 160 height 64
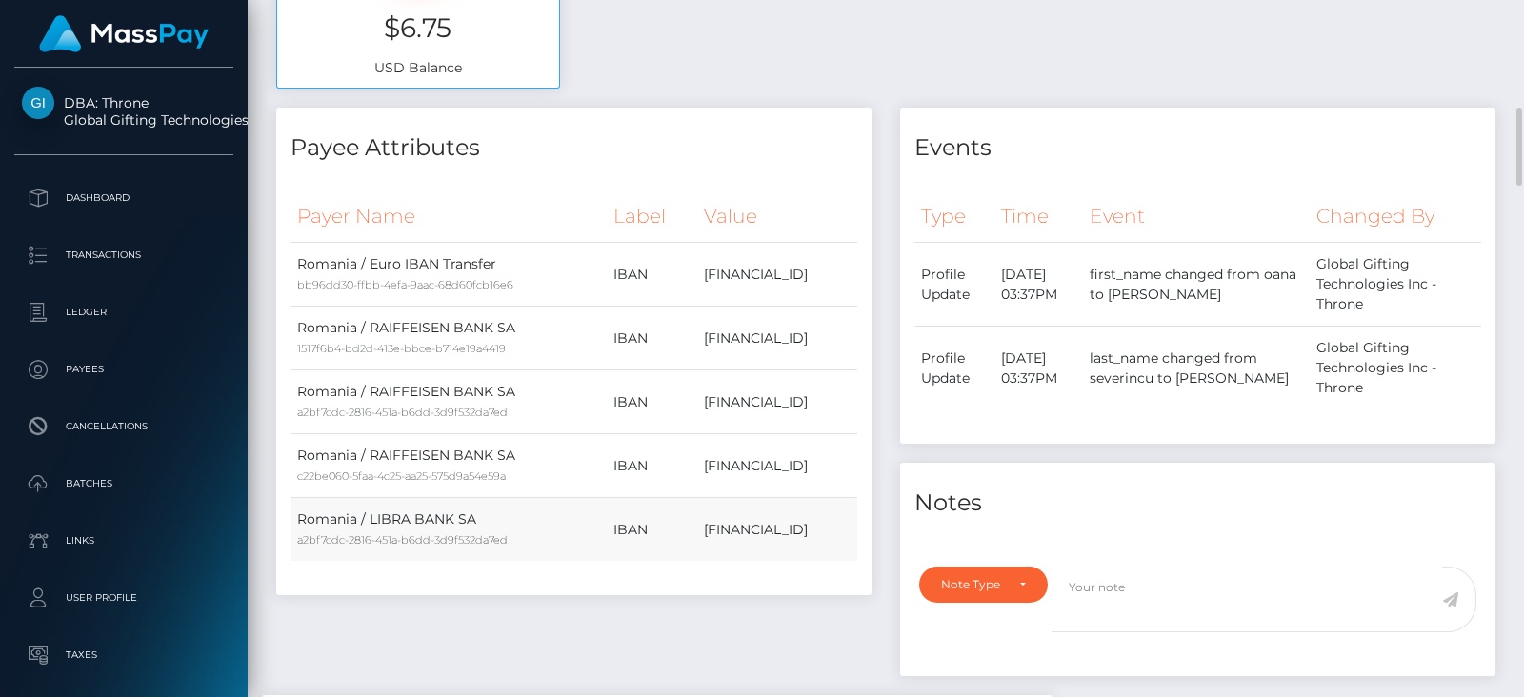
click at [743, 522] on td "RO50BREL0002003536500302" at bounding box center [777, 530] width 160 height 64
click at [714, 406] on td "RO14RZBR0000060022611229" at bounding box center [777, 402] width 160 height 64
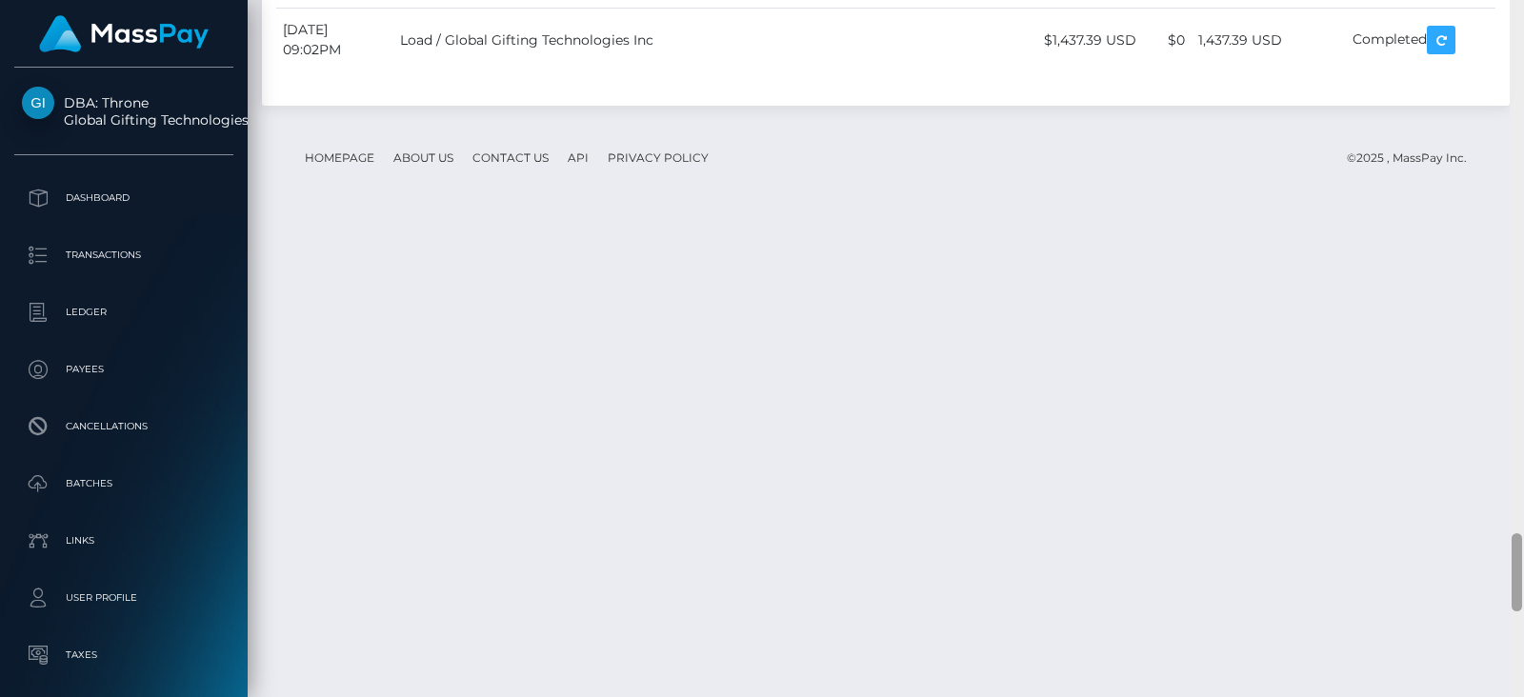
scroll to position [4744, 0]
drag, startPoint x: 1516, startPoint y: 220, endPoint x: 1523, endPoint y: 583, distance: 362.9
click at [1523, 583] on div at bounding box center [1516, 348] width 14 height 697
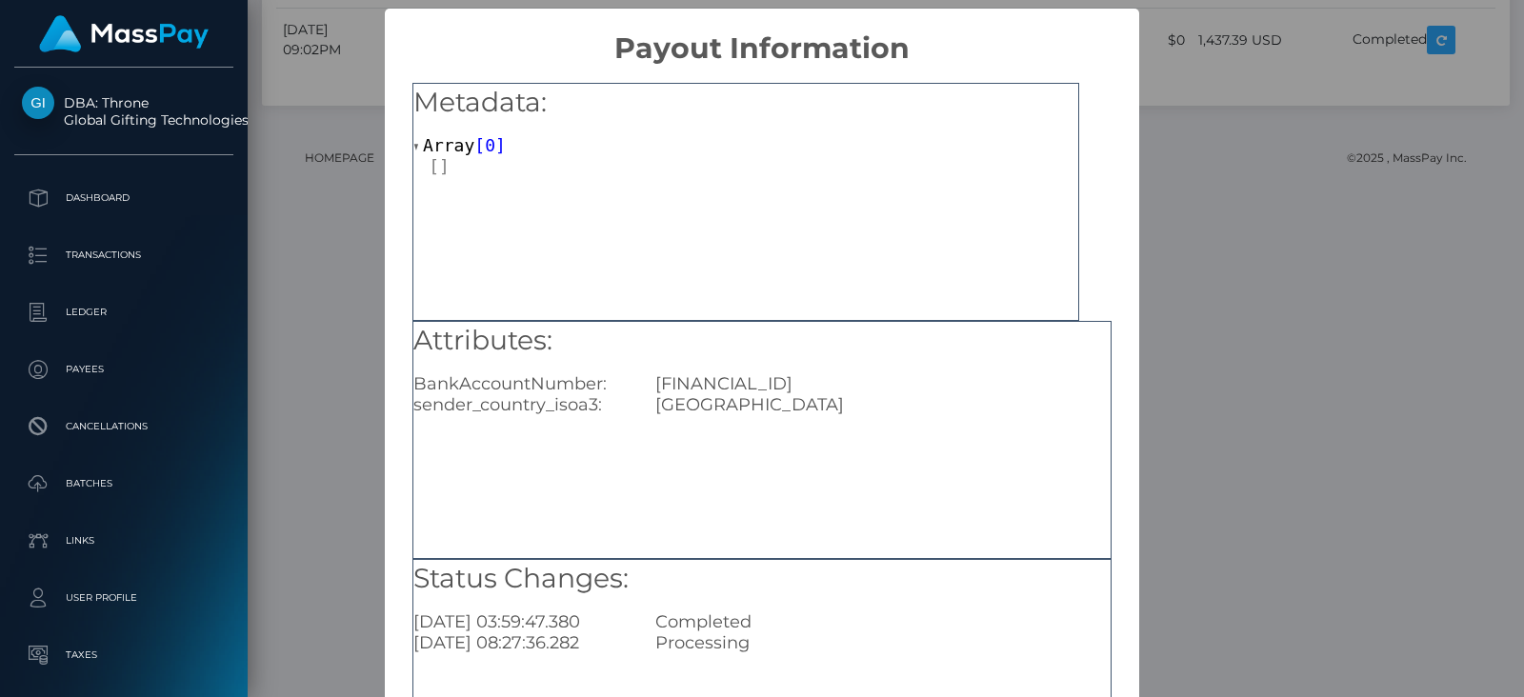
click at [1162, 368] on div "× Payout Information Metadata: Array [ 0 ] Attributes: BankAccountNumber: RO50B…" at bounding box center [762, 348] width 1524 height 697
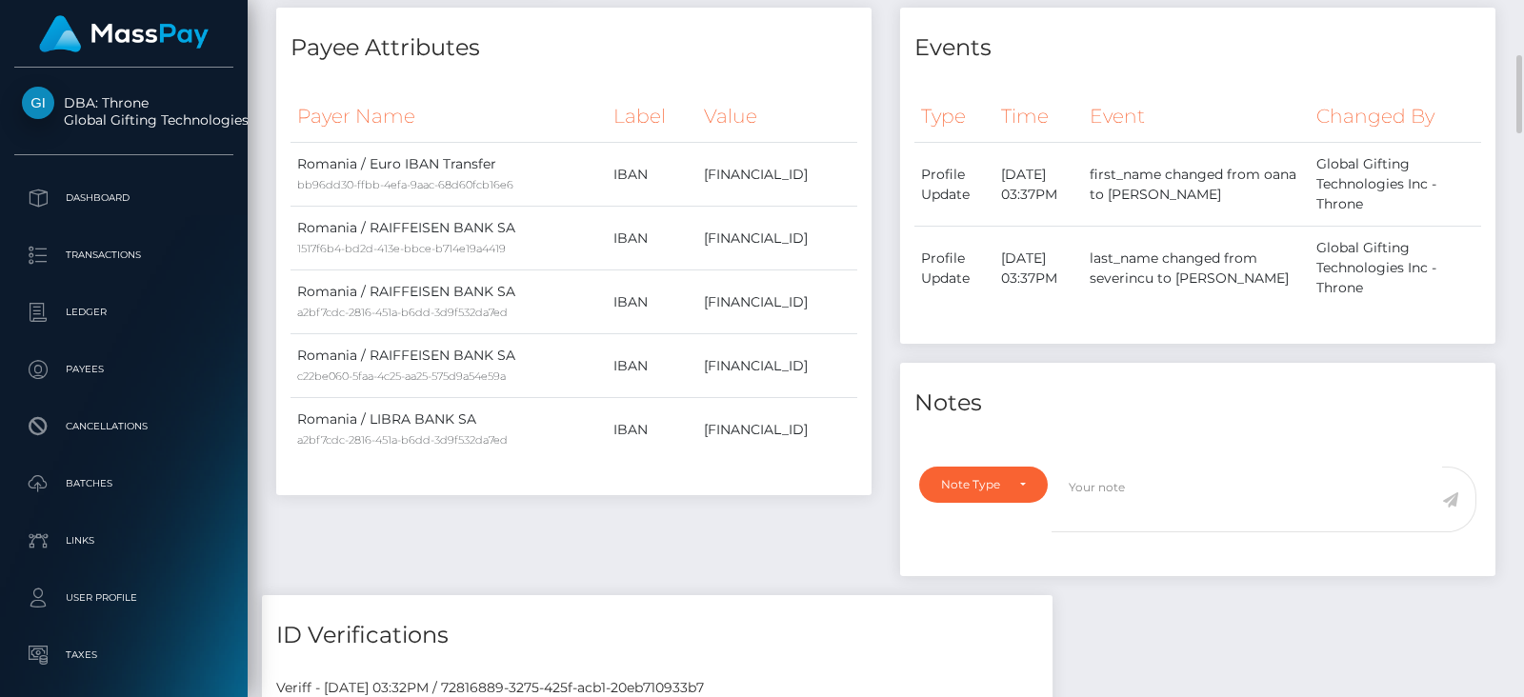
scroll to position [973, 0]
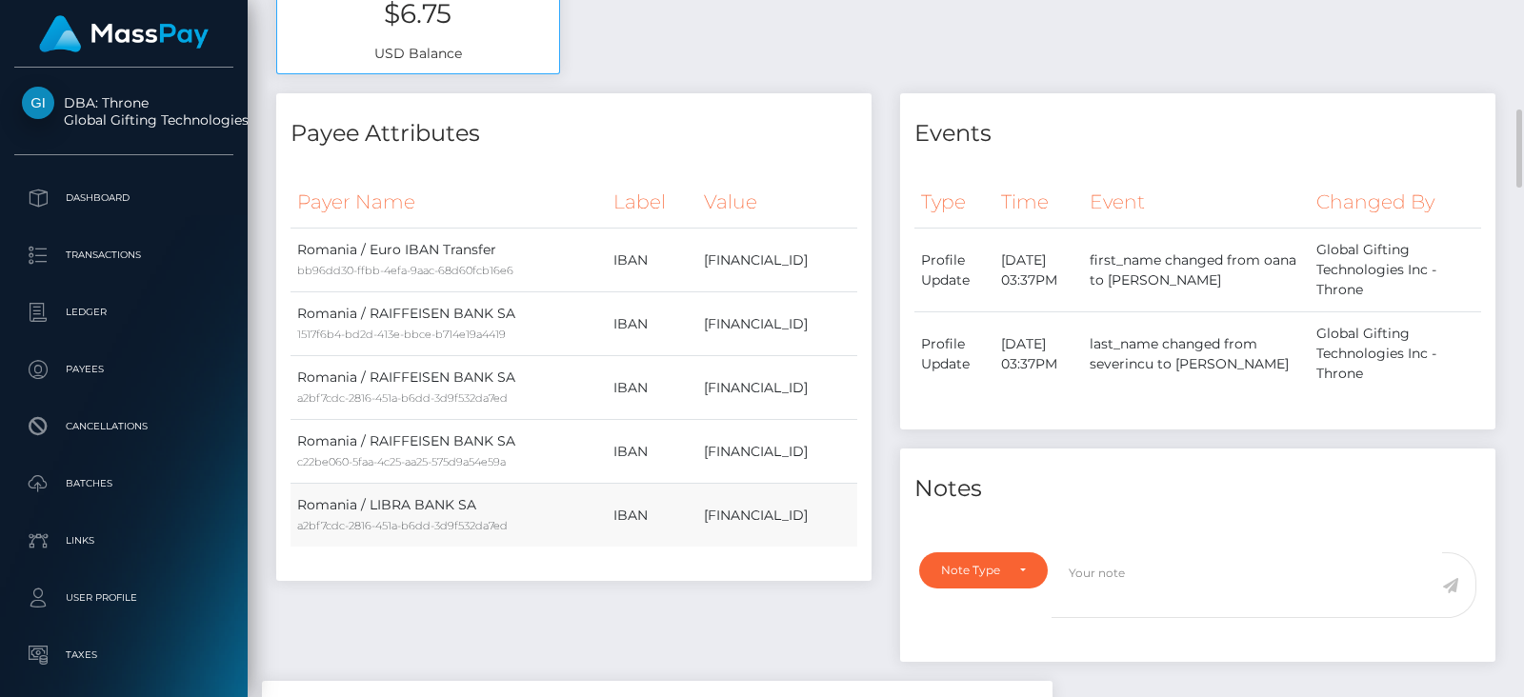
click at [711, 511] on td "RO50BREL0002003536500302" at bounding box center [777, 516] width 160 height 64
click at [700, 386] on td "RO14RZBR0000060022611229" at bounding box center [777, 388] width 160 height 64
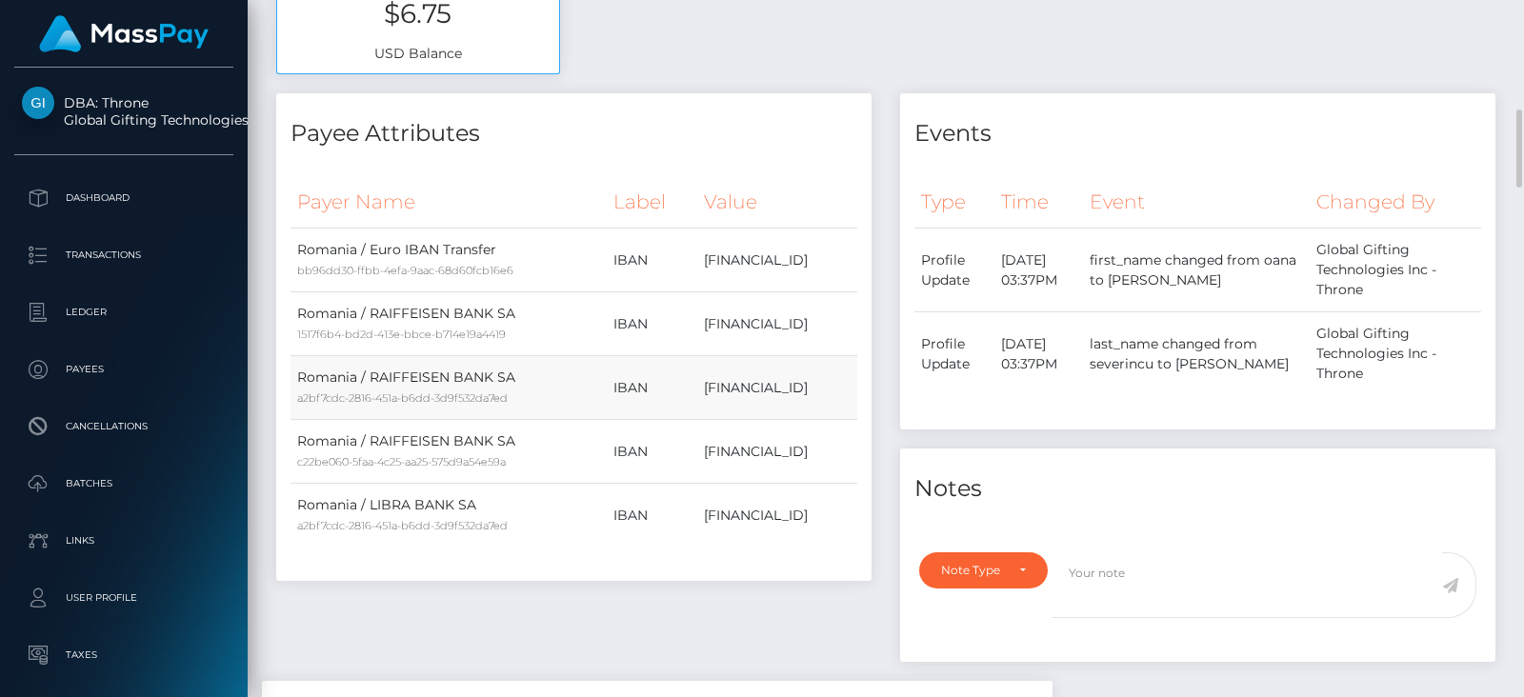
click at [700, 386] on td "RO14RZBR0000060022611229" at bounding box center [777, 388] width 160 height 64
click at [704, 321] on td "RO14RZBR0000060022611229" at bounding box center [777, 324] width 160 height 64
click at [724, 387] on td "RO14RZBR0000060022611229" at bounding box center [777, 388] width 160 height 64
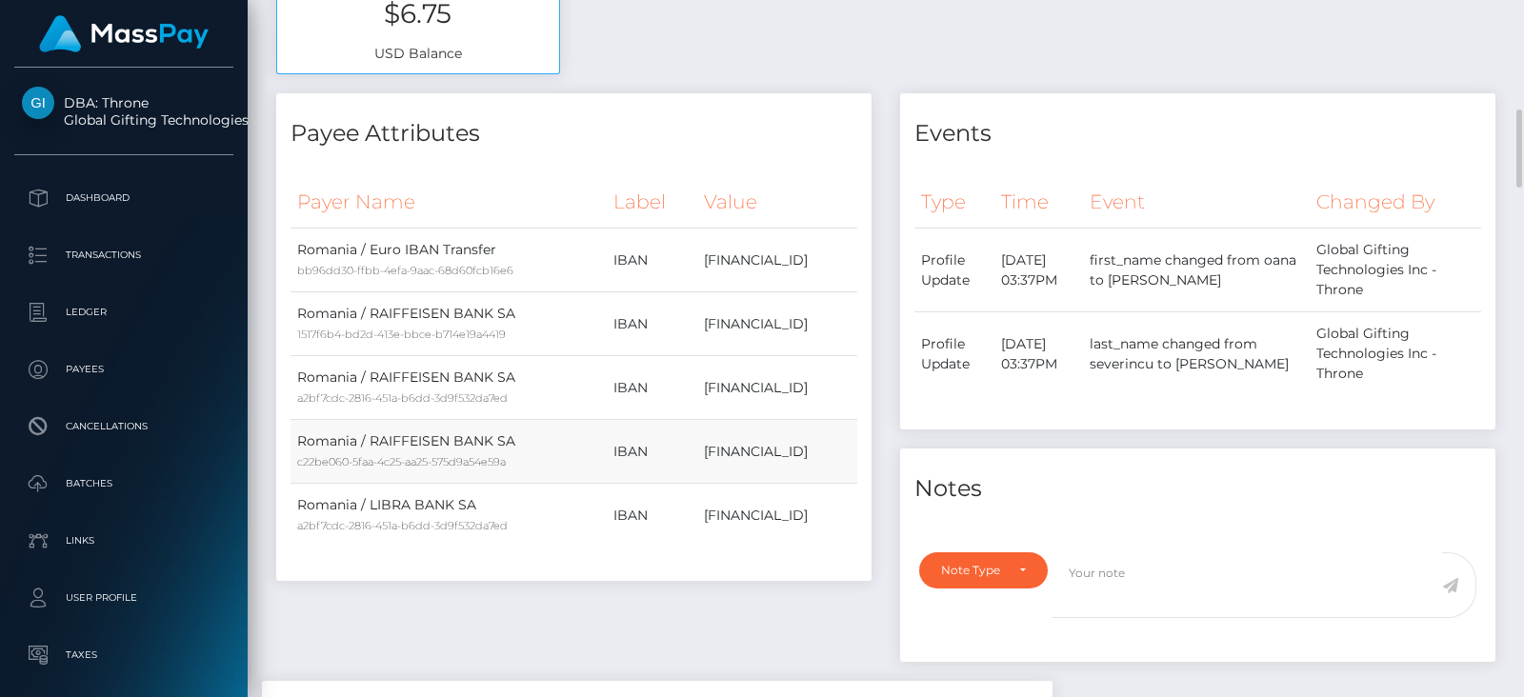
click at [737, 447] on td "RO50BREL0002003536500302" at bounding box center [777, 452] width 160 height 64
click at [729, 508] on td "RO50BREL0002003536500302" at bounding box center [777, 516] width 160 height 64
click at [729, 388] on td "RO14RZBR0000060022611229" at bounding box center [777, 388] width 160 height 64
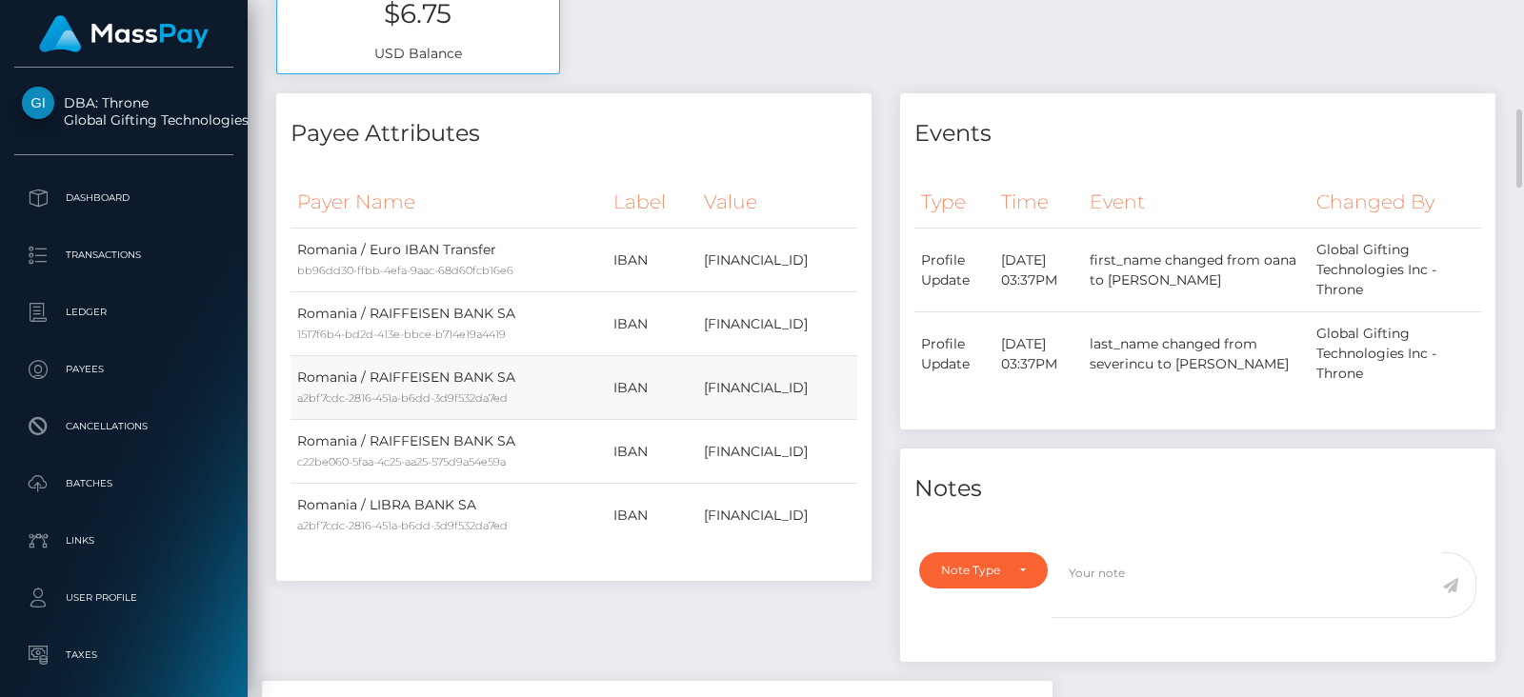
click at [729, 388] on td "RO14RZBR0000060022611229" at bounding box center [777, 388] width 160 height 64
click at [728, 445] on td "RO50BREL0002003536500302" at bounding box center [777, 452] width 160 height 64
click at [725, 514] on td "RO50BREL0002003536500302" at bounding box center [777, 516] width 160 height 64
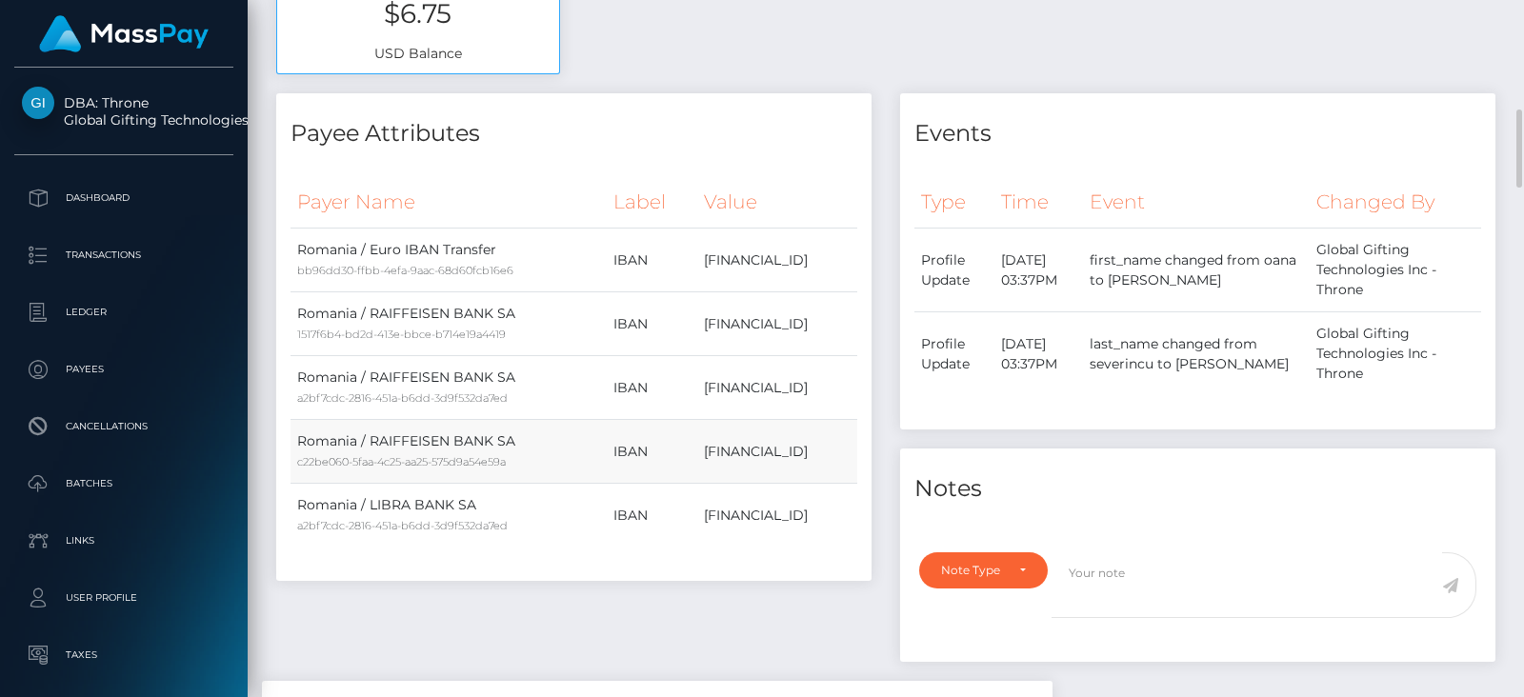
click at [721, 450] on td "RO50BREL0002003536500302" at bounding box center [777, 452] width 160 height 64
click at [715, 459] on td "RO50BREL0002003536500302" at bounding box center [777, 452] width 160 height 64
click at [709, 321] on td "RO14RZBR0000060022611229" at bounding box center [777, 324] width 160 height 64
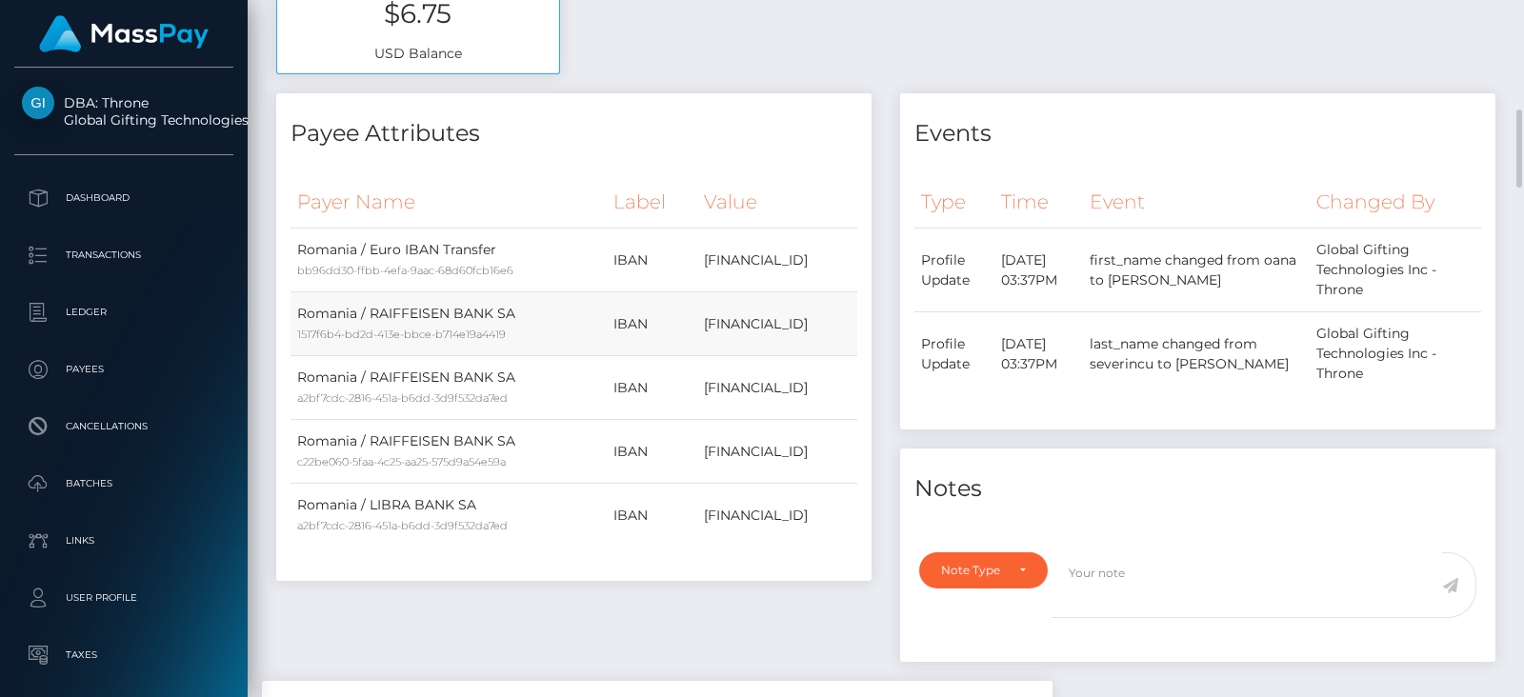
click at [709, 321] on td "RO14RZBR0000060022611229" at bounding box center [777, 324] width 160 height 64
click at [724, 388] on td "RO14RZBR0000060022611229" at bounding box center [777, 388] width 160 height 64
click at [728, 453] on td "RO50BREL0002003536500302" at bounding box center [777, 452] width 160 height 64
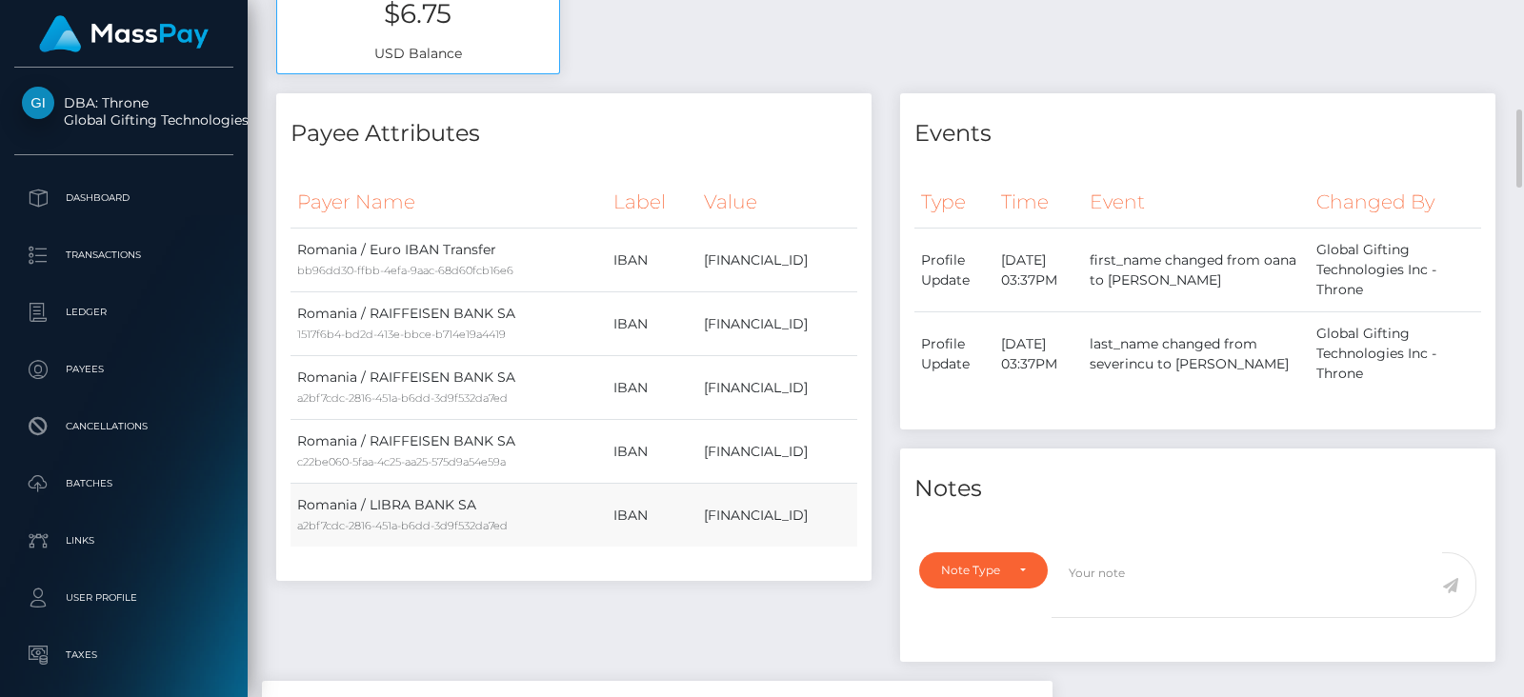
click at [732, 510] on td "RO50BREL0002003536500302" at bounding box center [777, 516] width 160 height 64
click at [719, 381] on td "RO14RZBR0000060022611229" at bounding box center [777, 388] width 160 height 64
click at [705, 323] on td "RO14RZBR0000060022611229" at bounding box center [777, 324] width 160 height 64
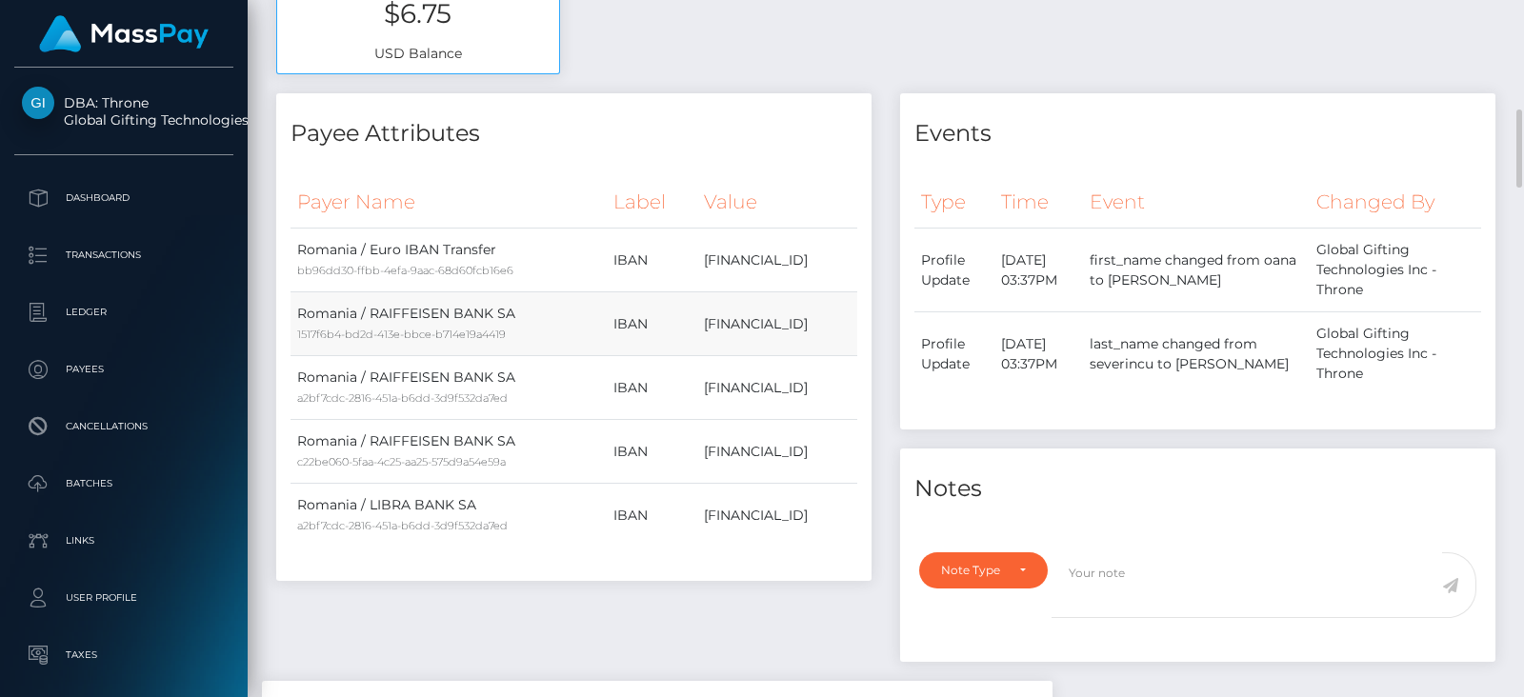
click at [705, 323] on td "RO14RZBR0000060022611229" at bounding box center [777, 324] width 160 height 64
click at [697, 261] on td "RO61BREL0002003536500201" at bounding box center [777, 261] width 160 height 64
click at [767, 209] on th "Value" at bounding box center [777, 202] width 160 height 52
click at [697, 448] on td "RO50BREL0002003536500302" at bounding box center [777, 452] width 160 height 64
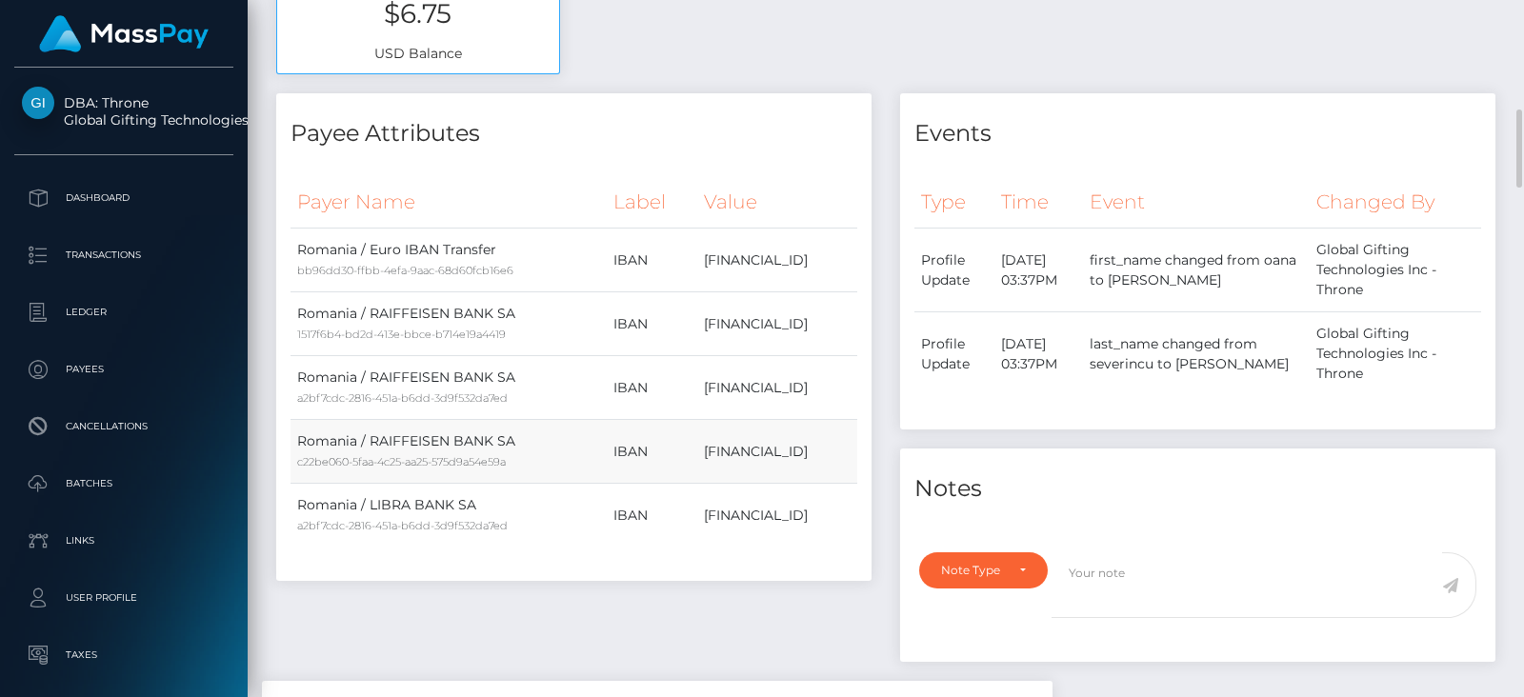
click at [697, 448] on td "RO50BREL0002003536500302" at bounding box center [777, 452] width 160 height 64
click at [704, 516] on td "RO50BREL0002003536500302" at bounding box center [777, 516] width 160 height 64
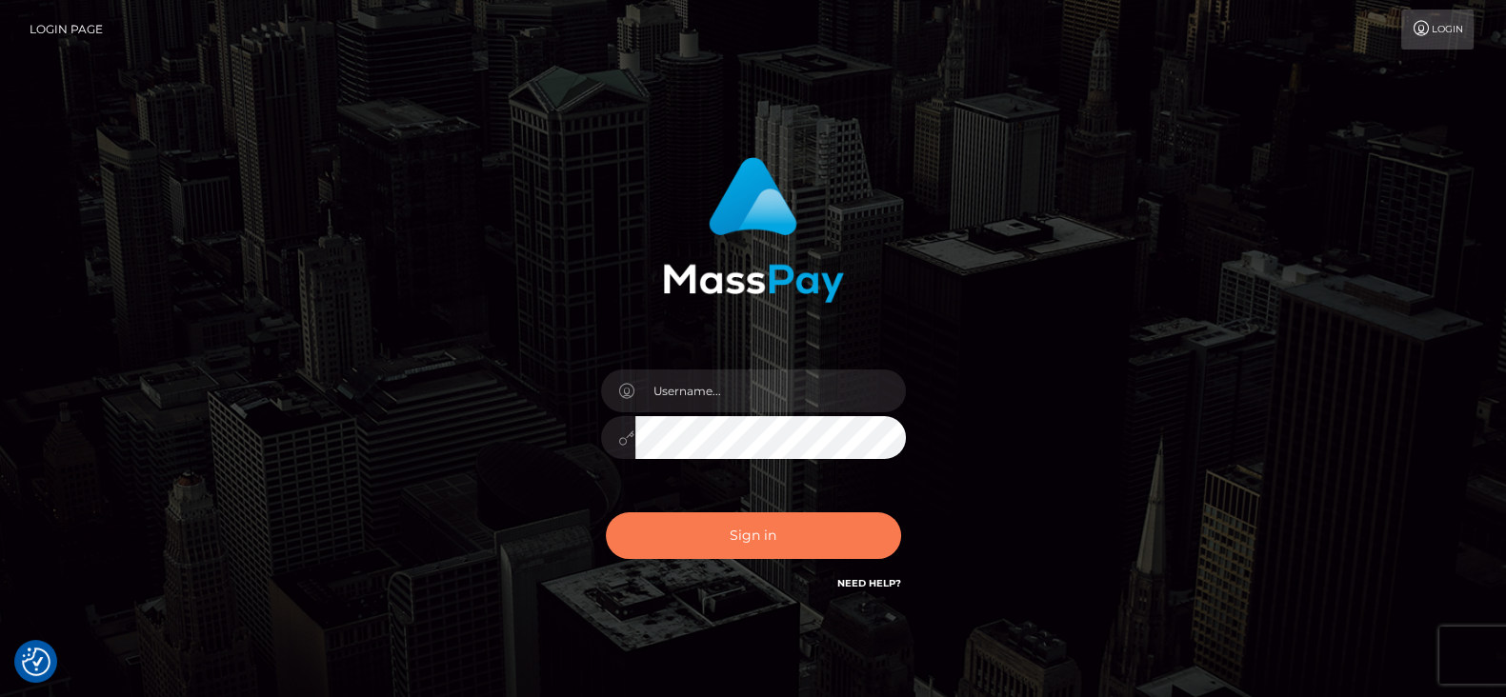
checkbox input "true"
type input "[DOMAIN_NAME]"
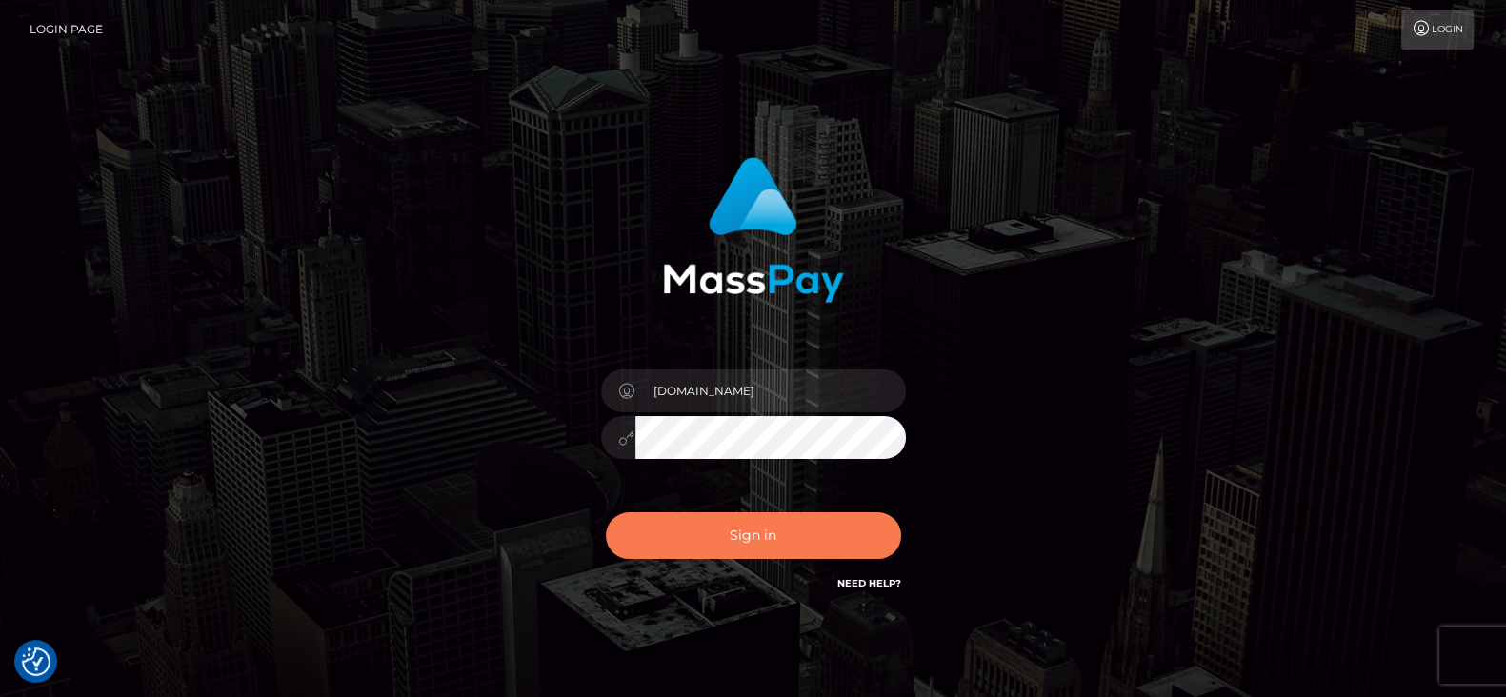
click at [732, 534] on button "Sign in" at bounding box center [753, 535] width 295 height 47
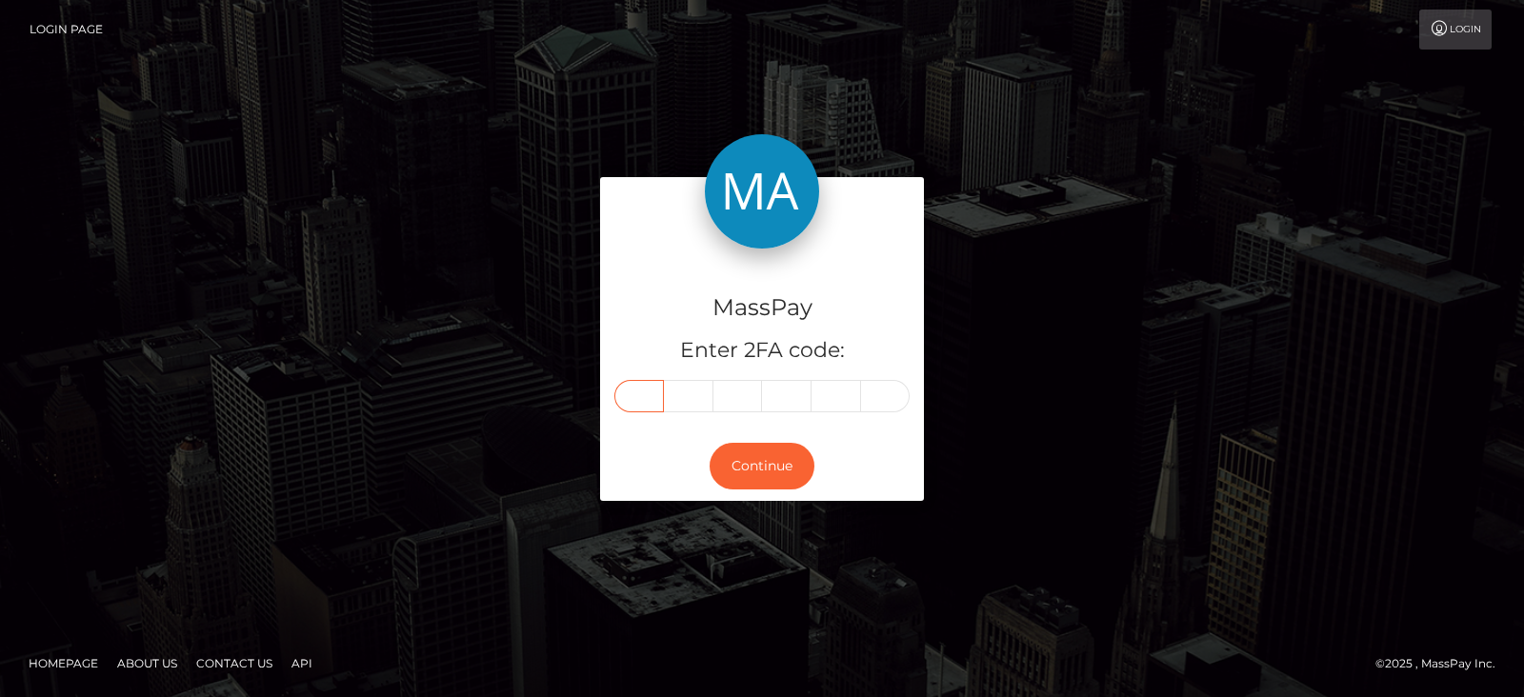
click at [643, 394] on input "text" at bounding box center [639, 396] width 50 height 32
paste input "9"
type input "9"
type input "2"
type input "0"
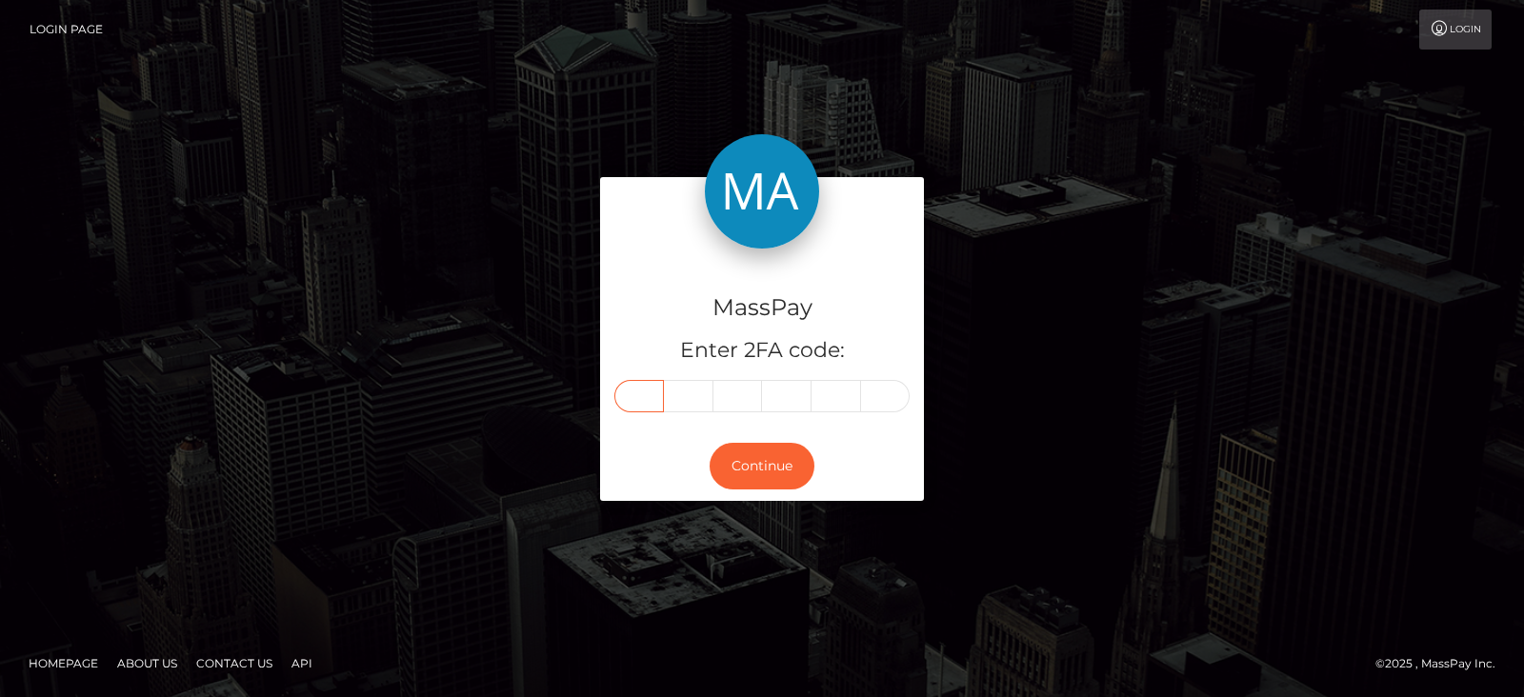
type input "9"
type input "2"
type input "1"
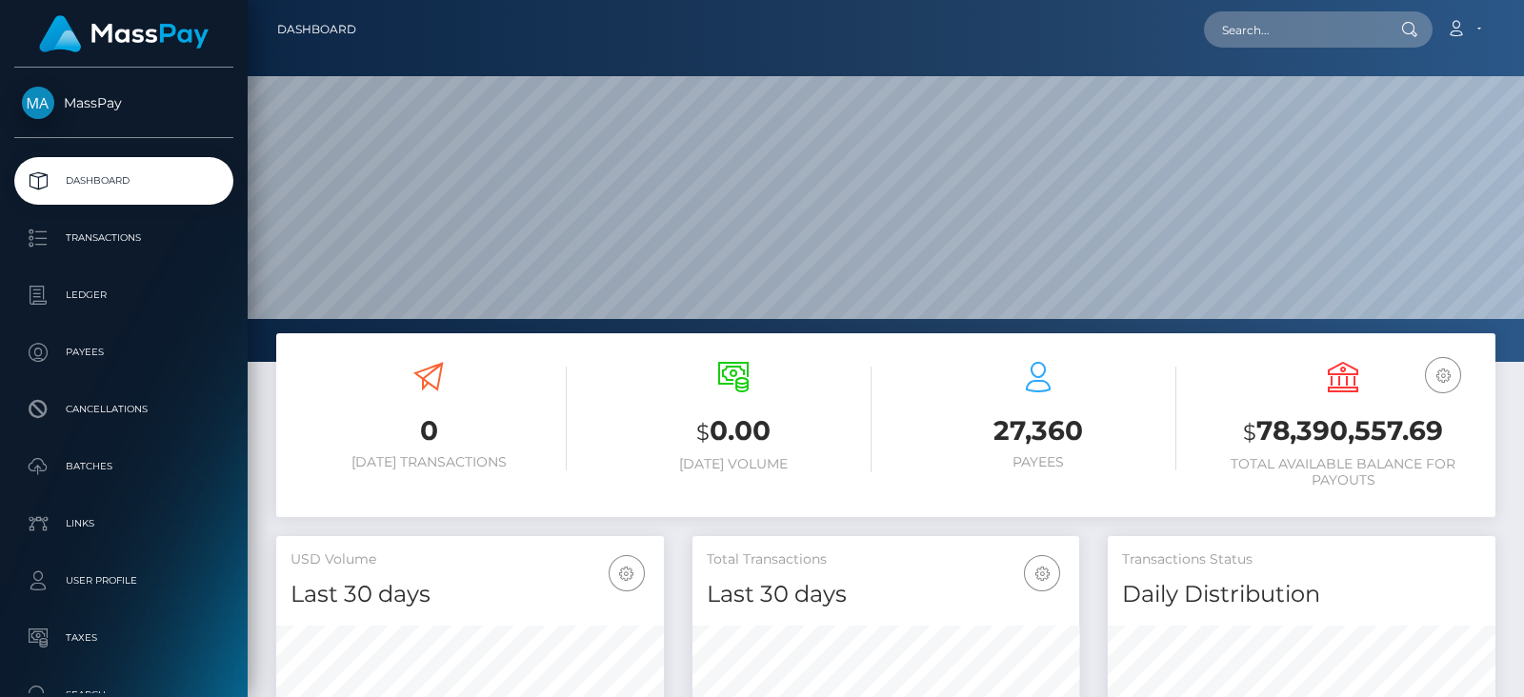
scroll to position [337, 387]
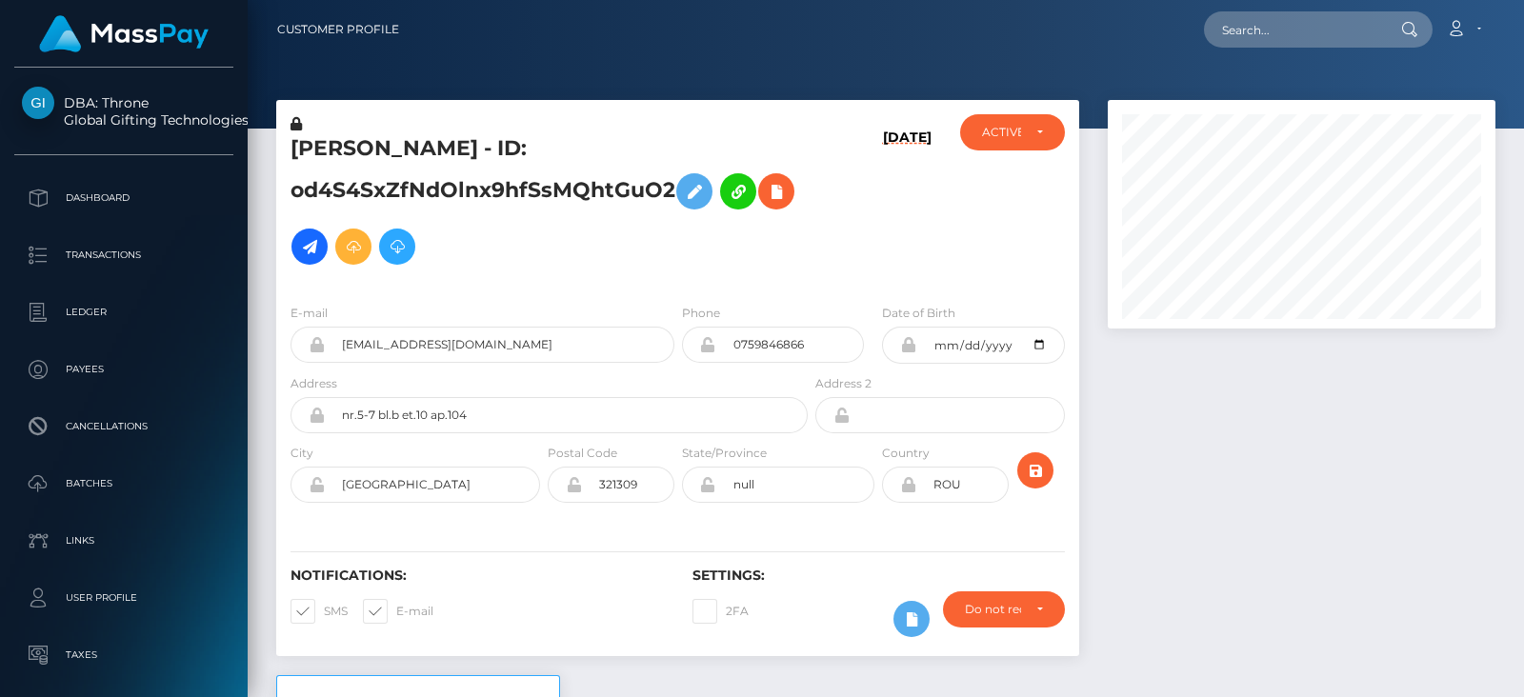
scroll to position [228, 387]
click at [321, 250] on icon at bounding box center [309, 247] width 23 height 24
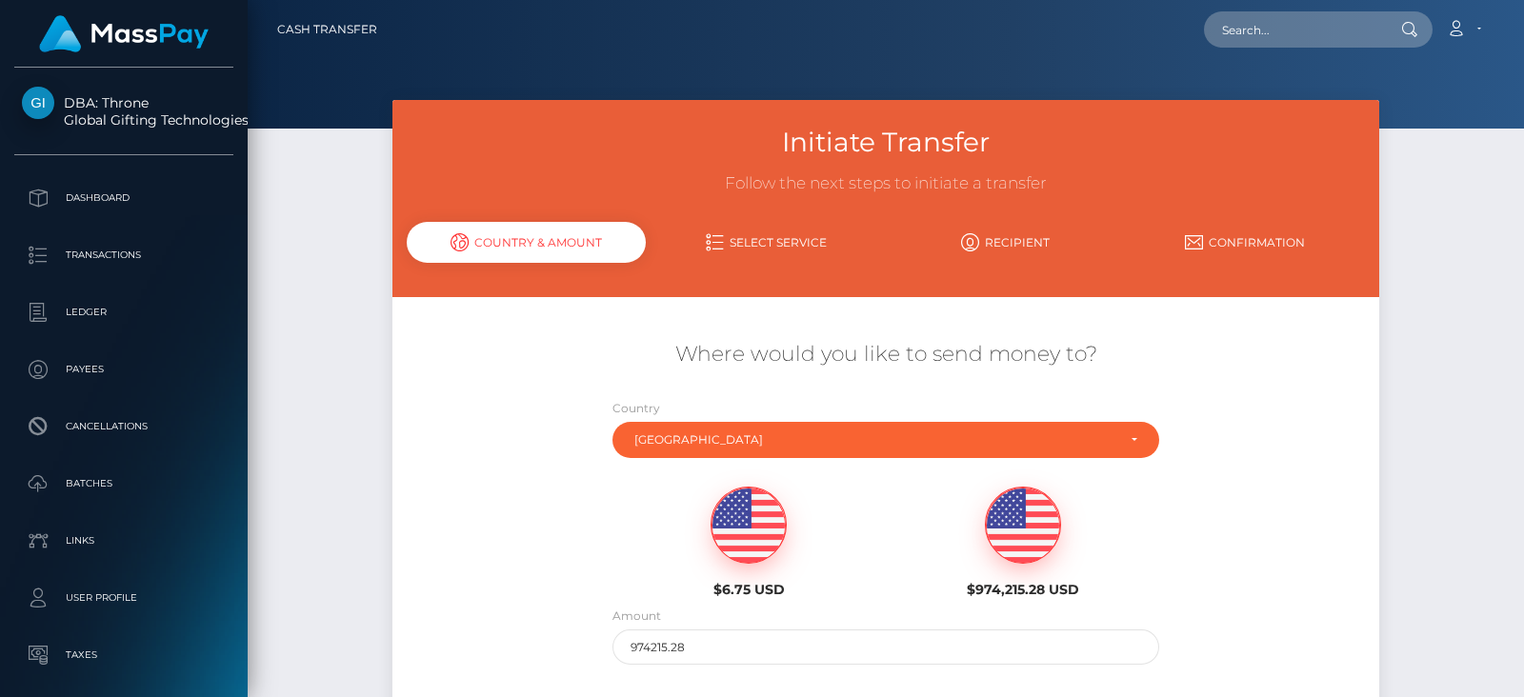
click at [752, 526] on img at bounding box center [748, 526] width 74 height 76
type input "6.75"
click at [1316, 583] on div "Where would you like to send money to? Country Abkhazia Afghanistan Albania Alg…" at bounding box center [886, 502] width 988 height 344
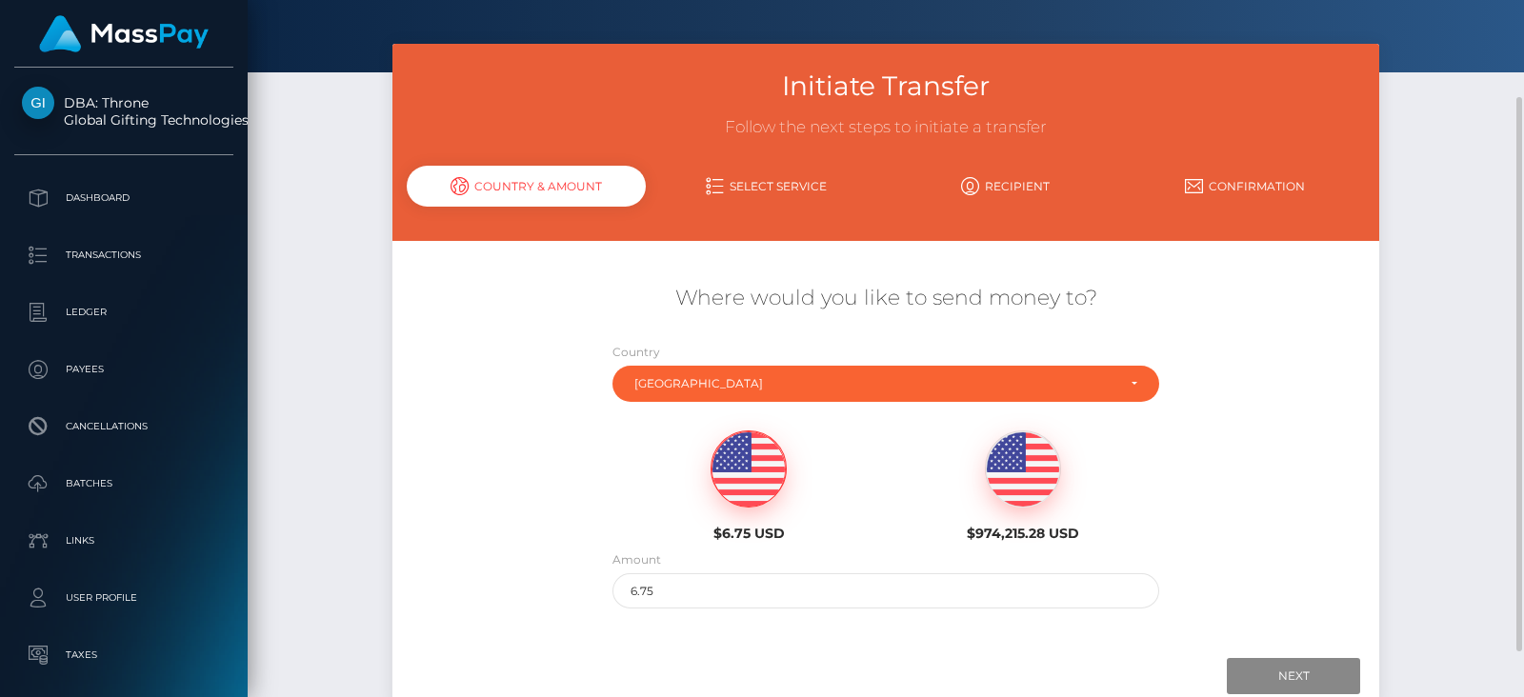
scroll to position [86, 0]
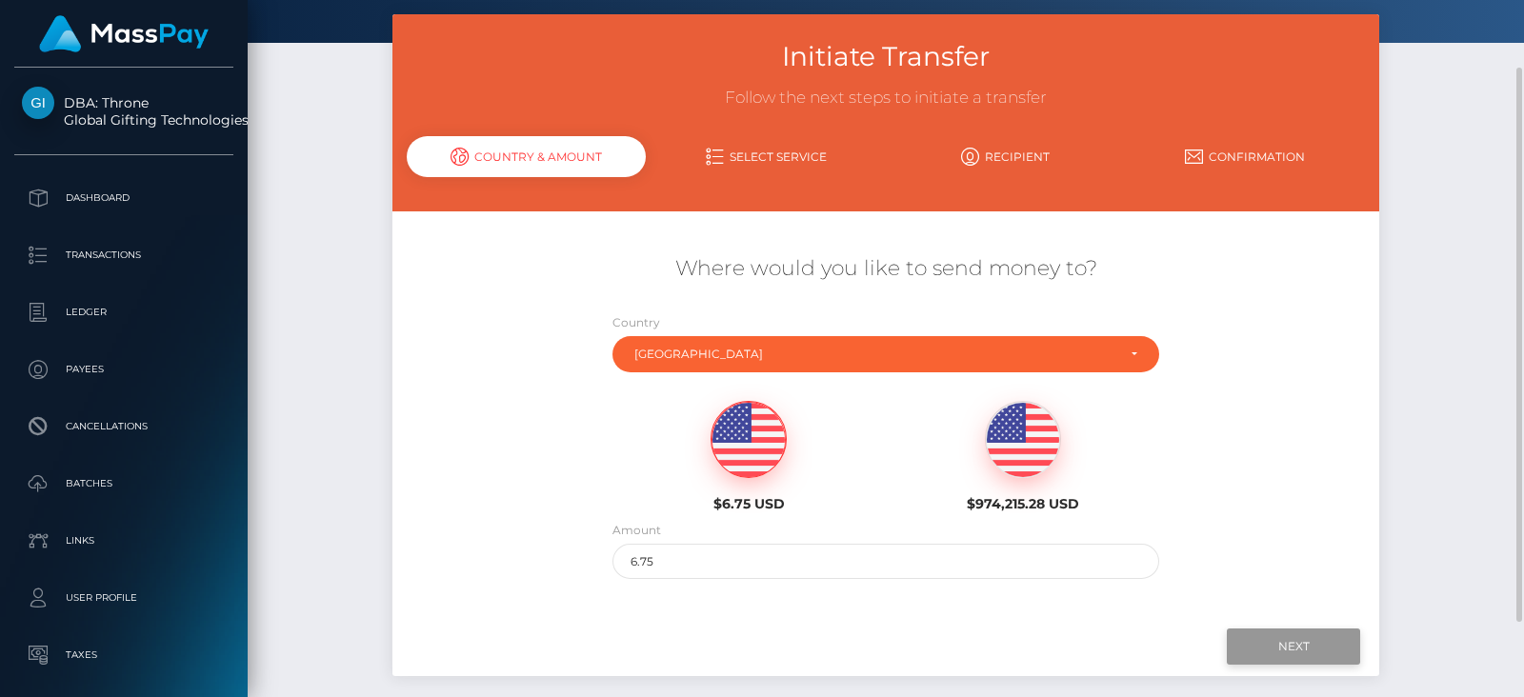
click at [1303, 649] on input "Next" at bounding box center [1293, 647] width 133 height 36
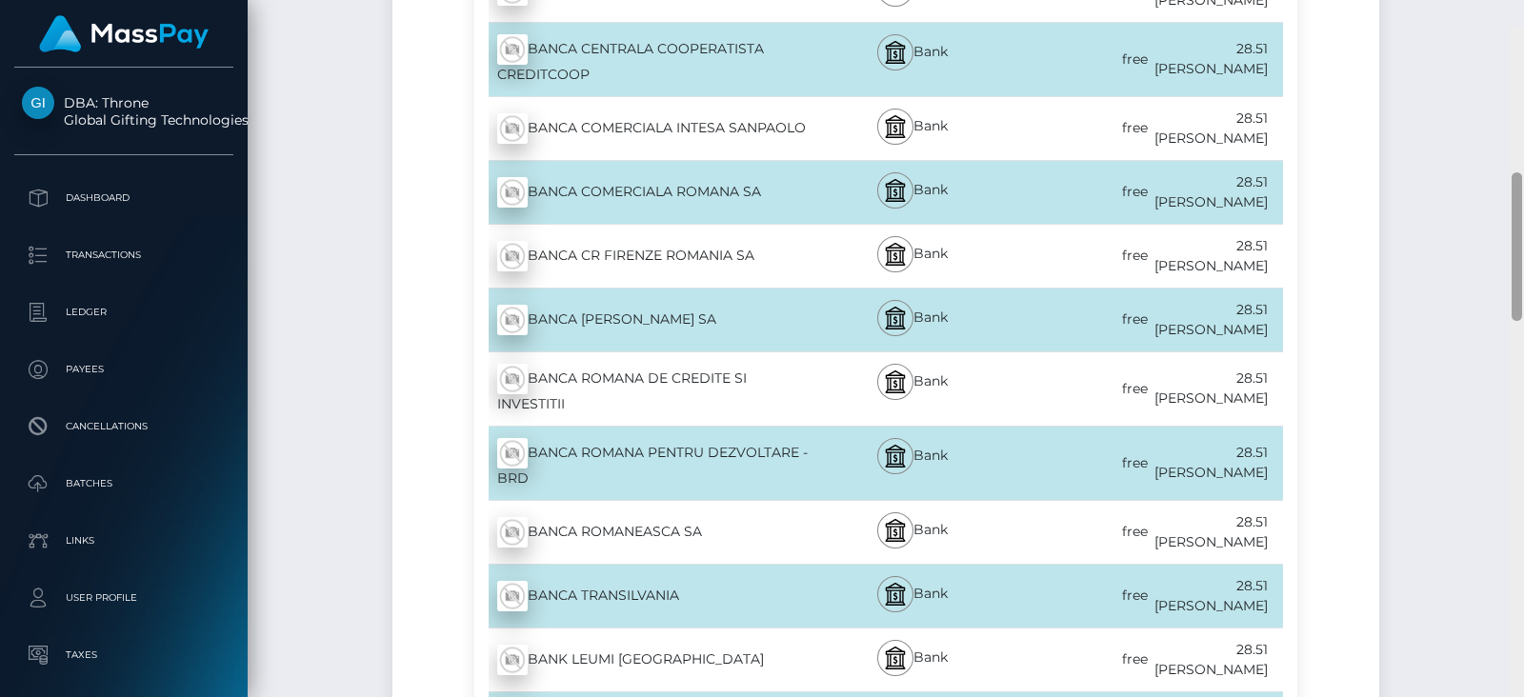
scroll to position [686, 0]
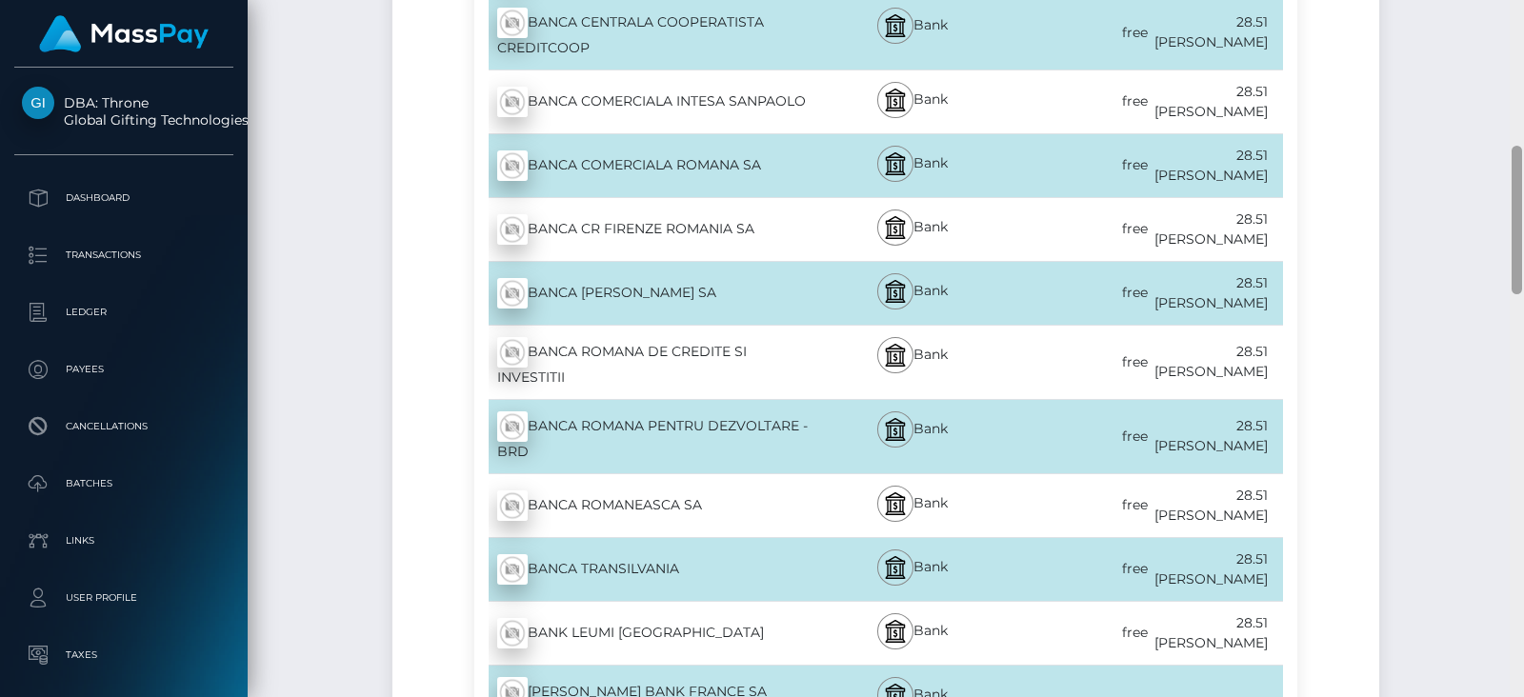
drag, startPoint x: 1514, startPoint y: 273, endPoint x: 1468, endPoint y: 752, distance: 481.3
click at [1468, 696] on html "DBA: Throne Global Gifting Technologies Inc Dashboard Transactions Ledger Payee…" at bounding box center [762, 348] width 1524 height 697
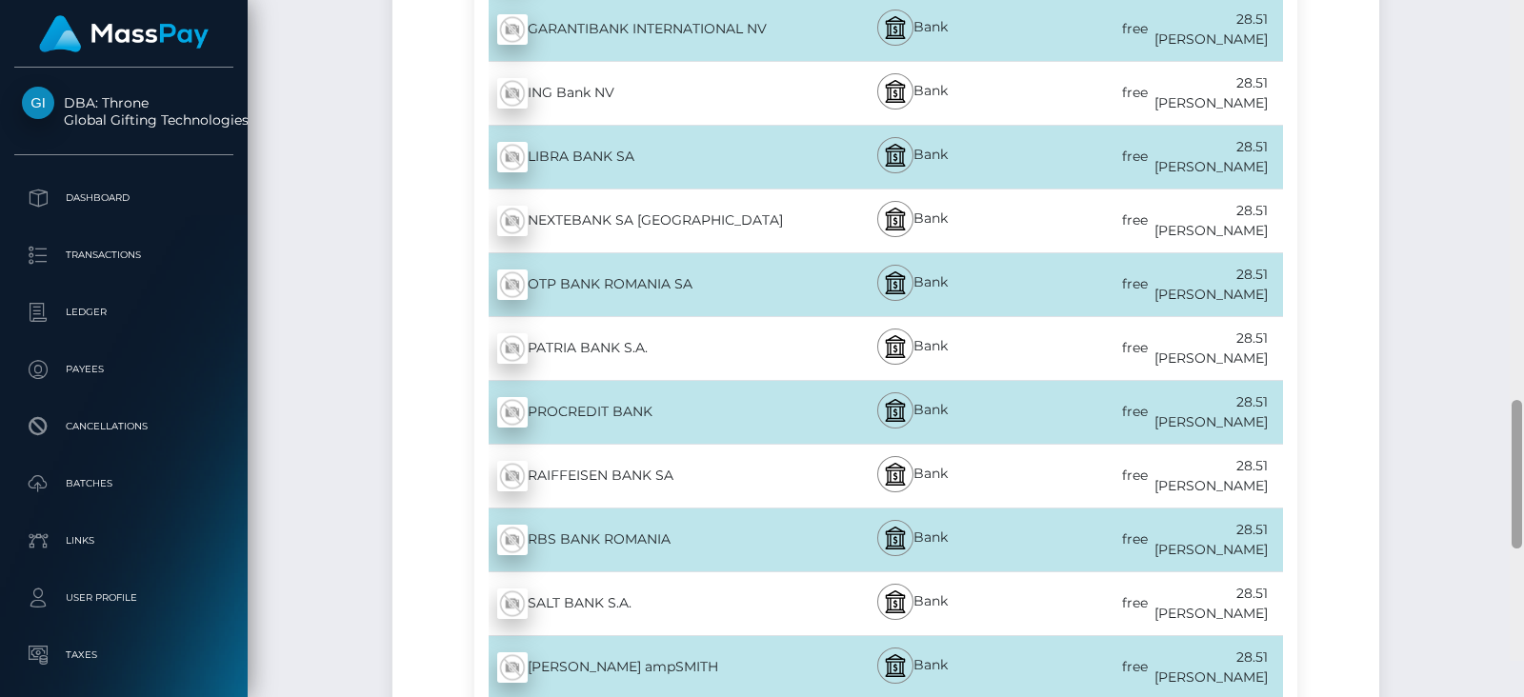
scroll to position [2102, 0]
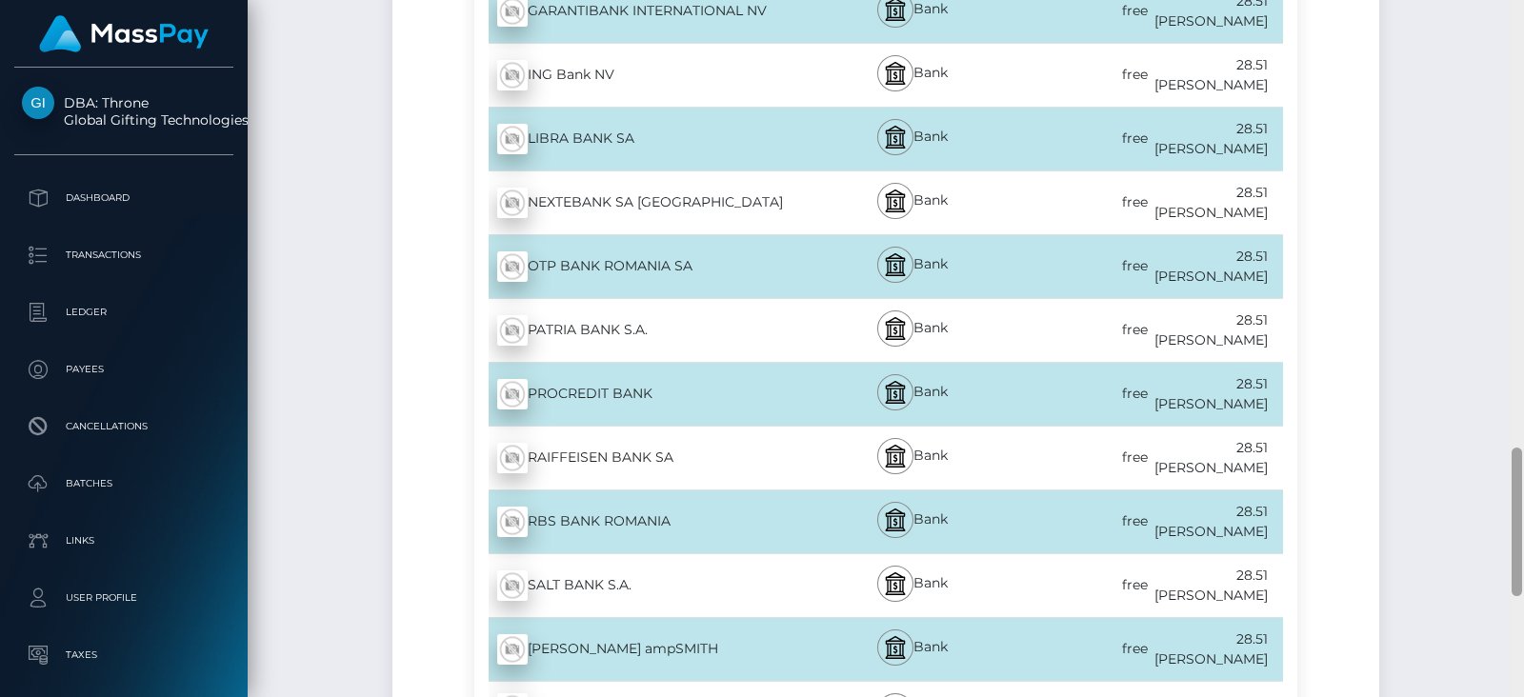
drag, startPoint x: 1516, startPoint y: 273, endPoint x: 1523, endPoint y: 575, distance: 302.0
click at [1523, 575] on div at bounding box center [1516, 348] width 14 height 697
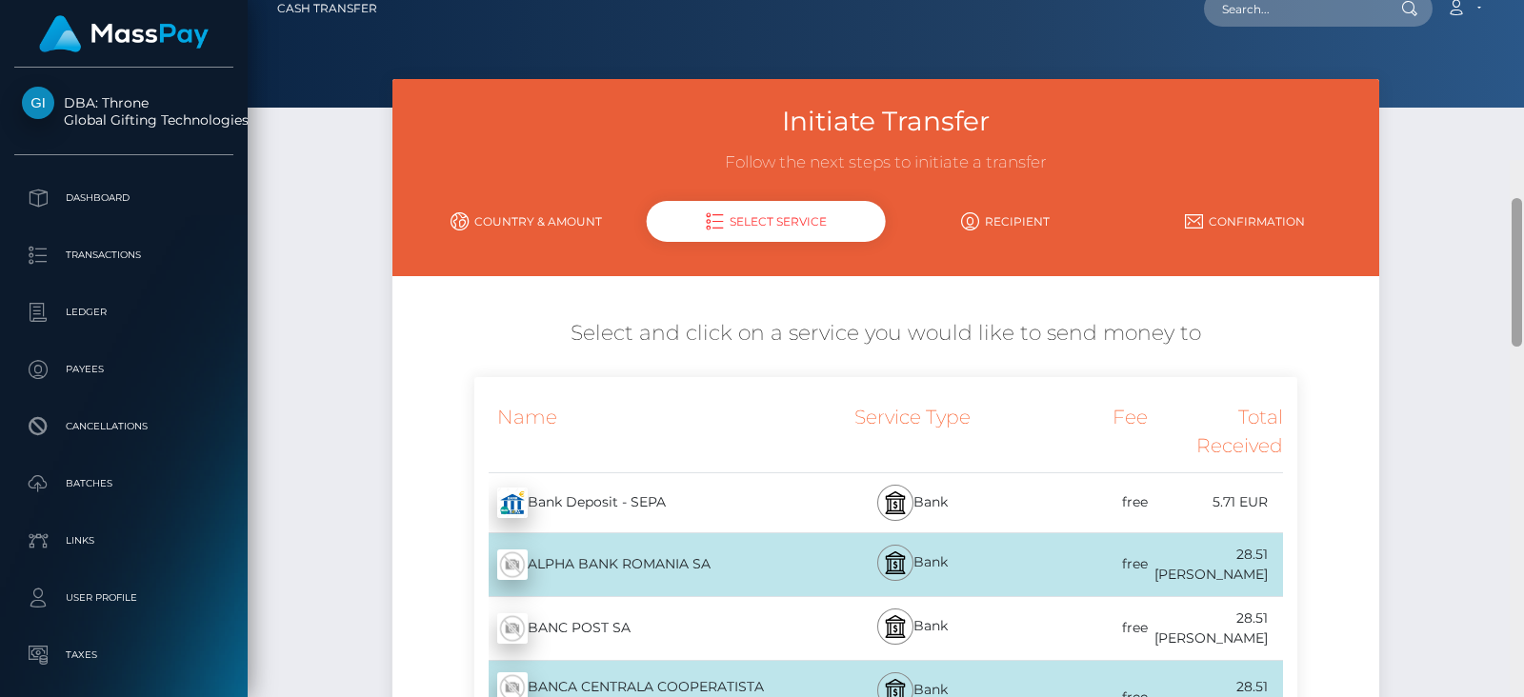
scroll to position [0, 0]
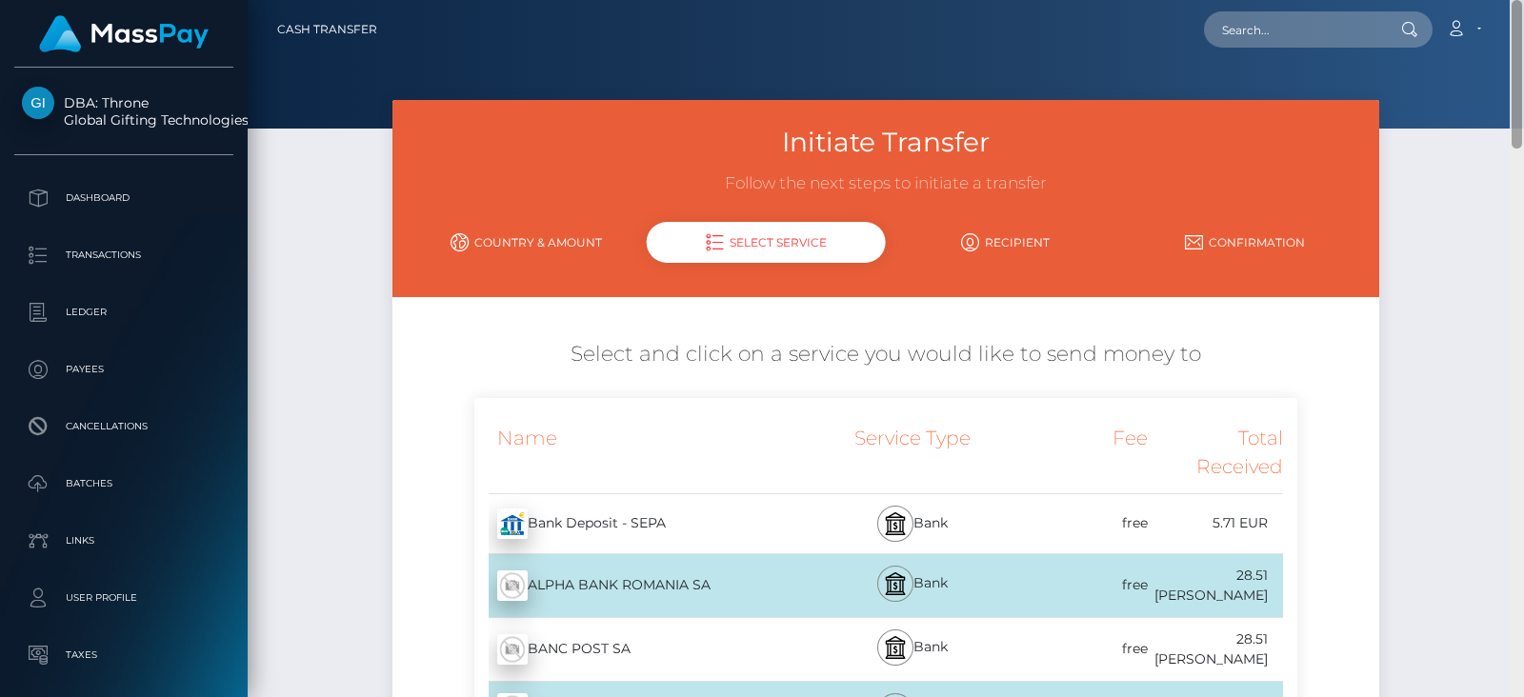
drag, startPoint x: 1514, startPoint y: 526, endPoint x: 1414, endPoint y: 64, distance: 472.6
click at [1414, 64] on div "Cash Transfer Loading... Loading..." at bounding box center [886, 348] width 1276 height 697
drag, startPoint x: 1517, startPoint y: 88, endPoint x: 1495, endPoint y: 82, distance: 22.6
click at [1495, 82] on div "Cash Transfer Loading... Loading..." at bounding box center [886, 348] width 1276 height 697
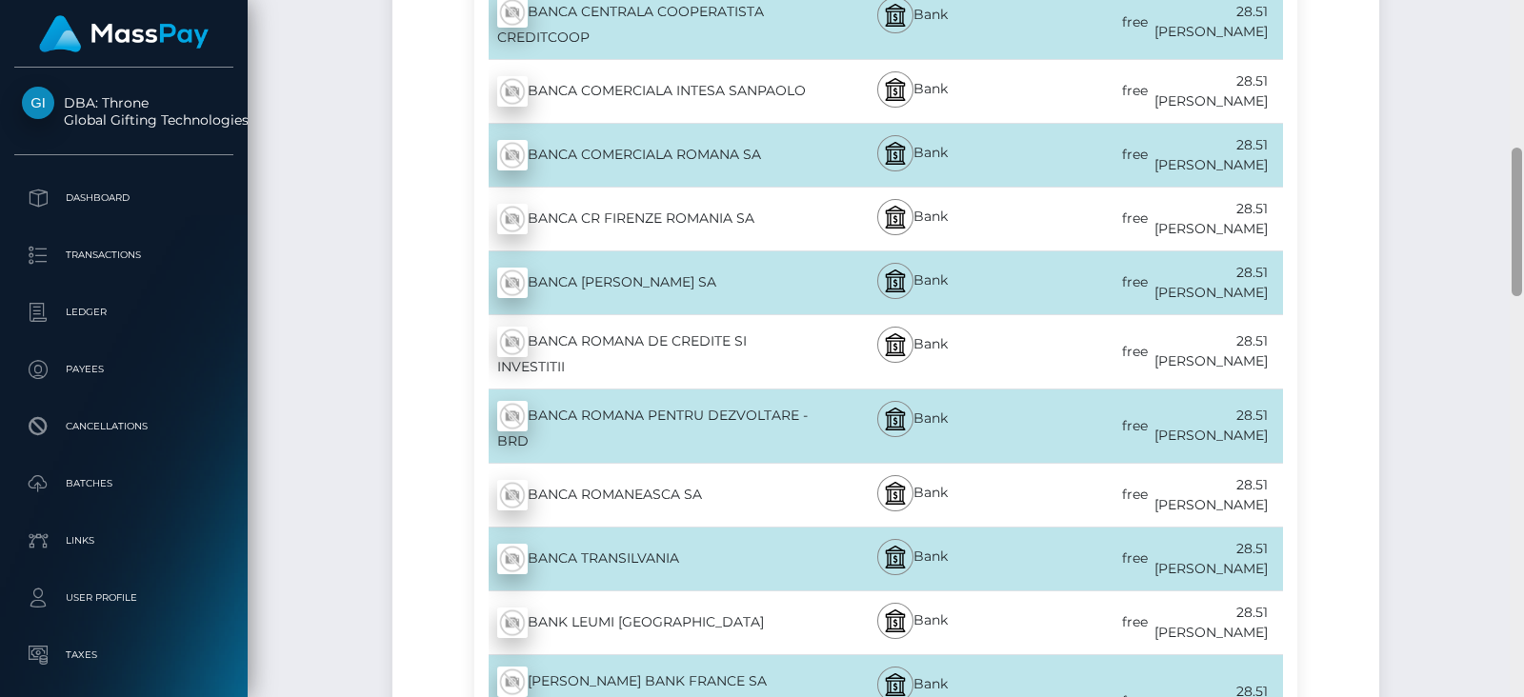
click at [1514, 186] on div at bounding box center [1516, 348] width 14 height 697
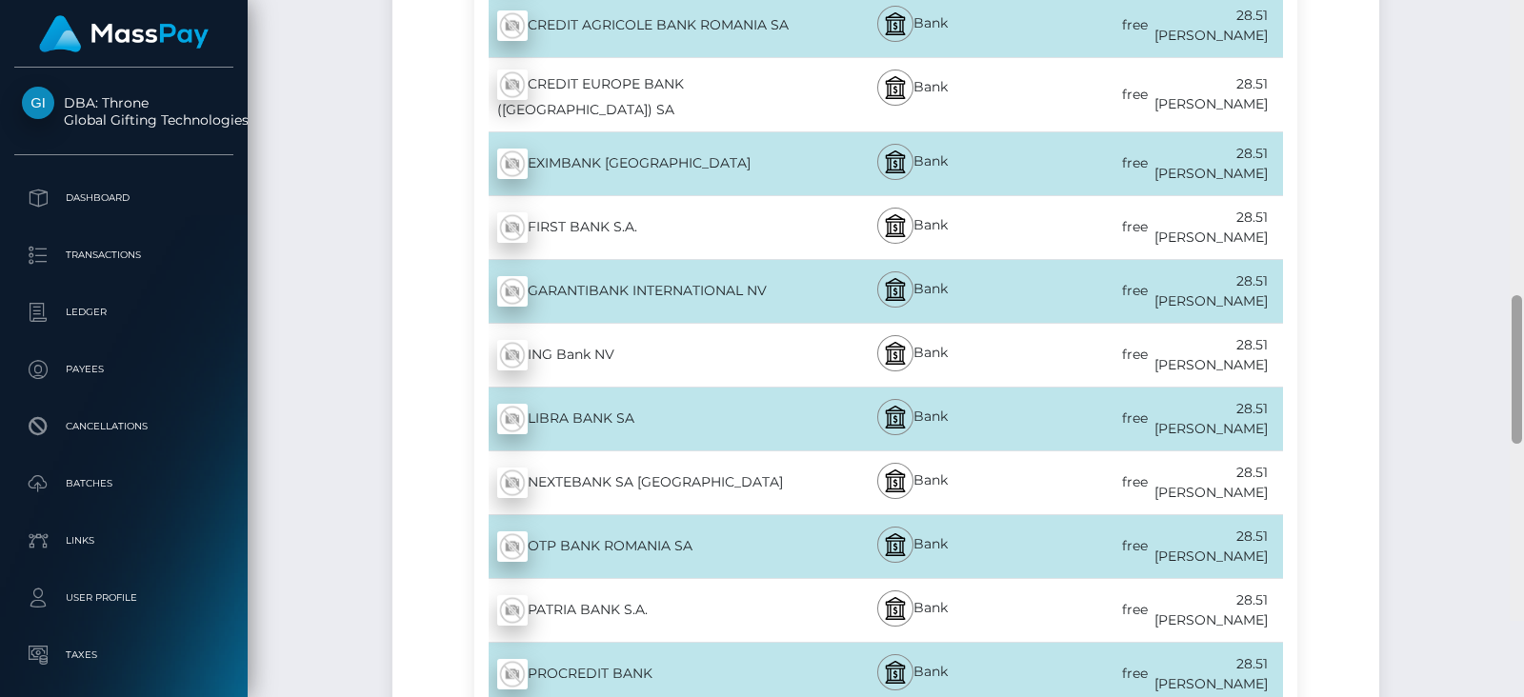
scroll to position [1893, 0]
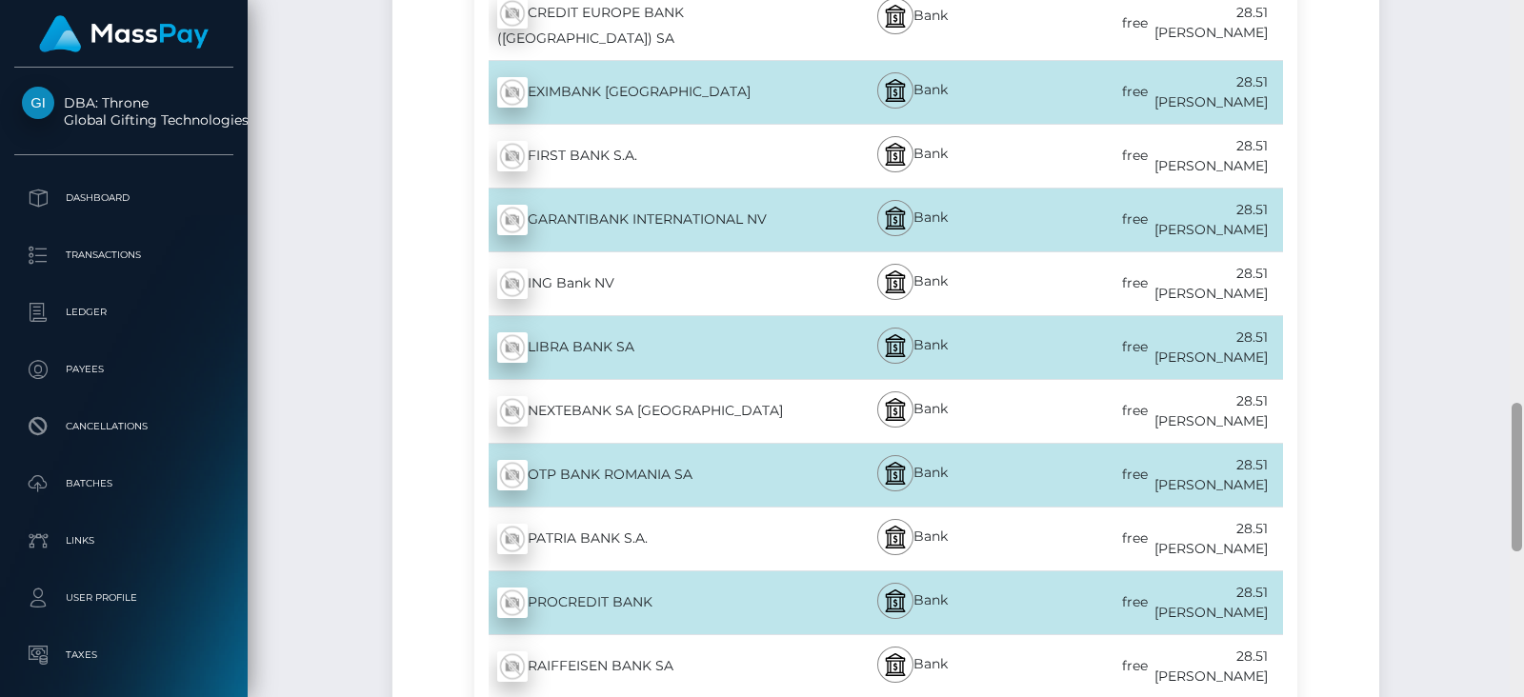
drag, startPoint x: 1514, startPoint y: 186, endPoint x: 1523, endPoint y: 441, distance: 255.4
click at [1523, 441] on div at bounding box center [1516, 348] width 14 height 697
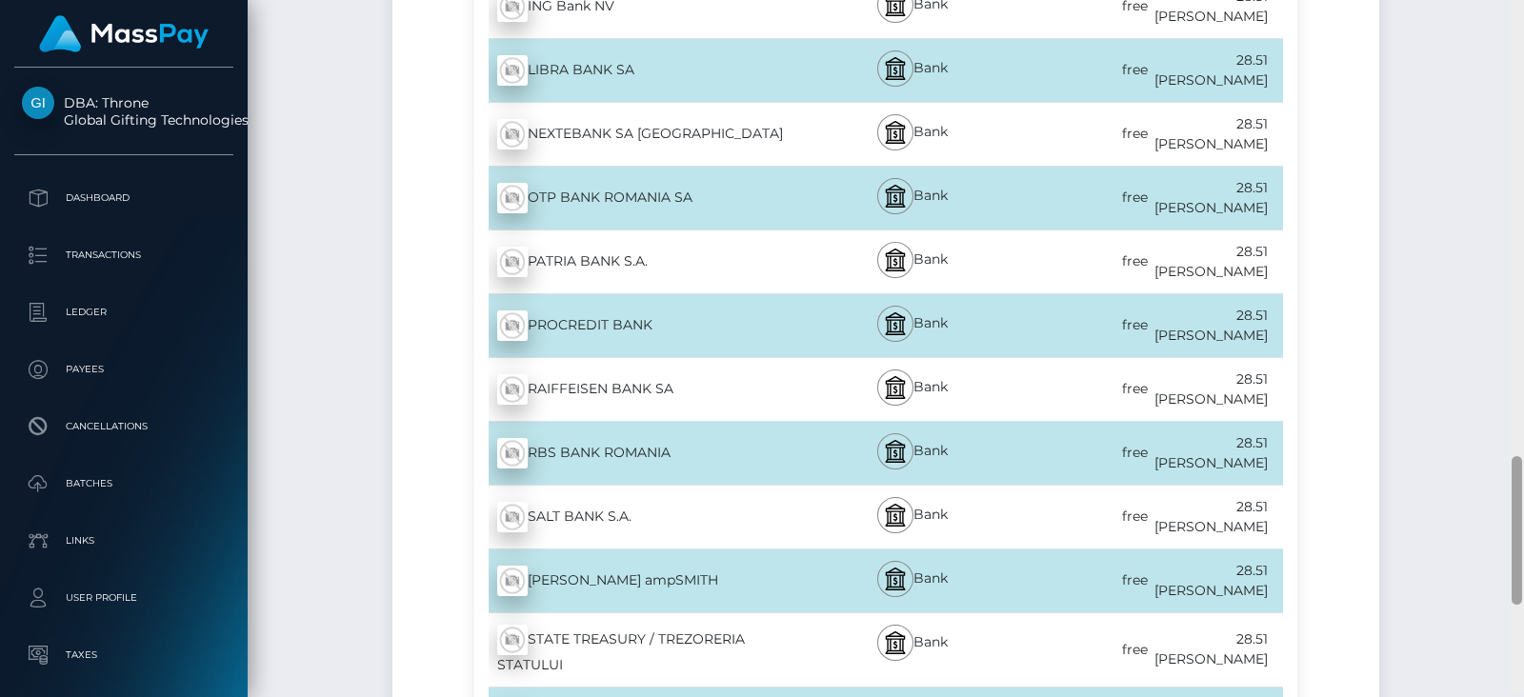
scroll to position [2166, 0]
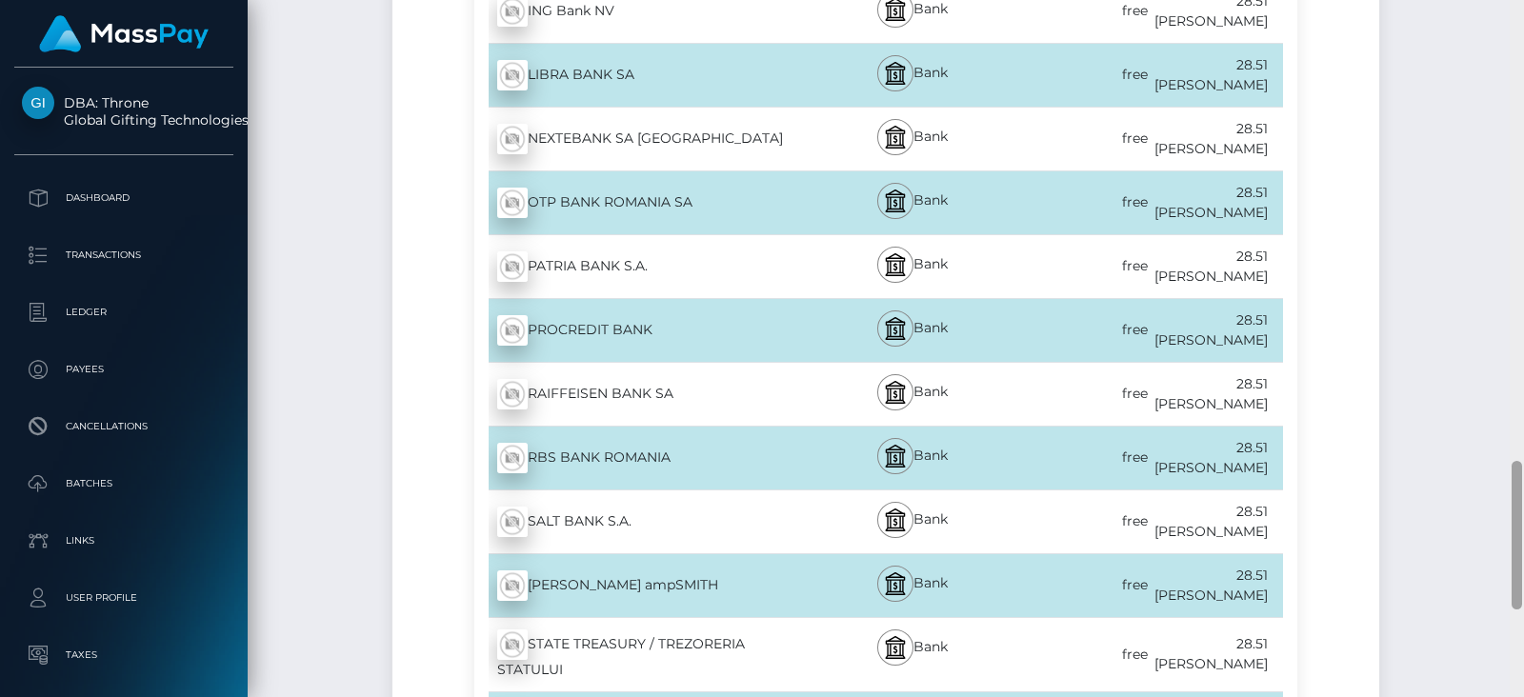
drag, startPoint x: 1516, startPoint y: 509, endPoint x: 1522, endPoint y: 567, distance: 58.4
click at [1522, 567] on div at bounding box center [1516, 348] width 14 height 697
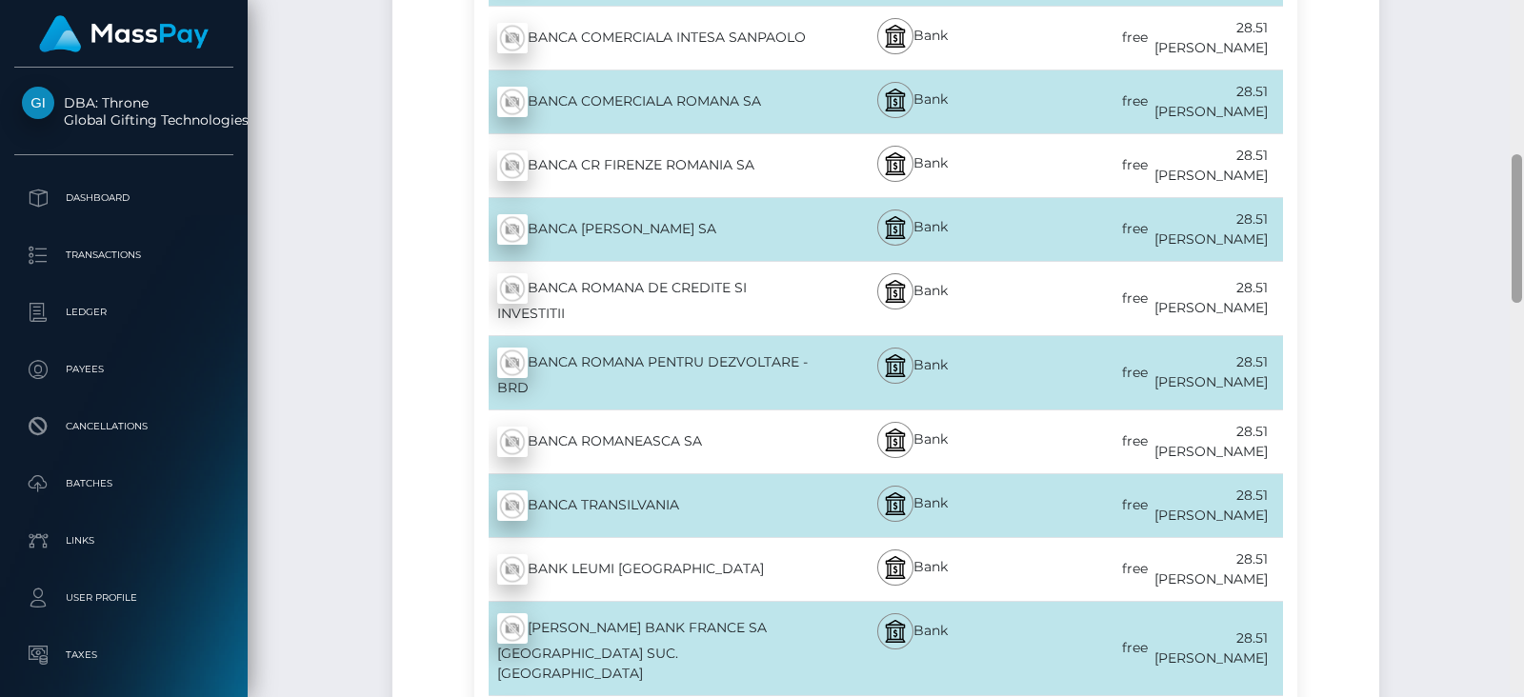
scroll to position [746, 0]
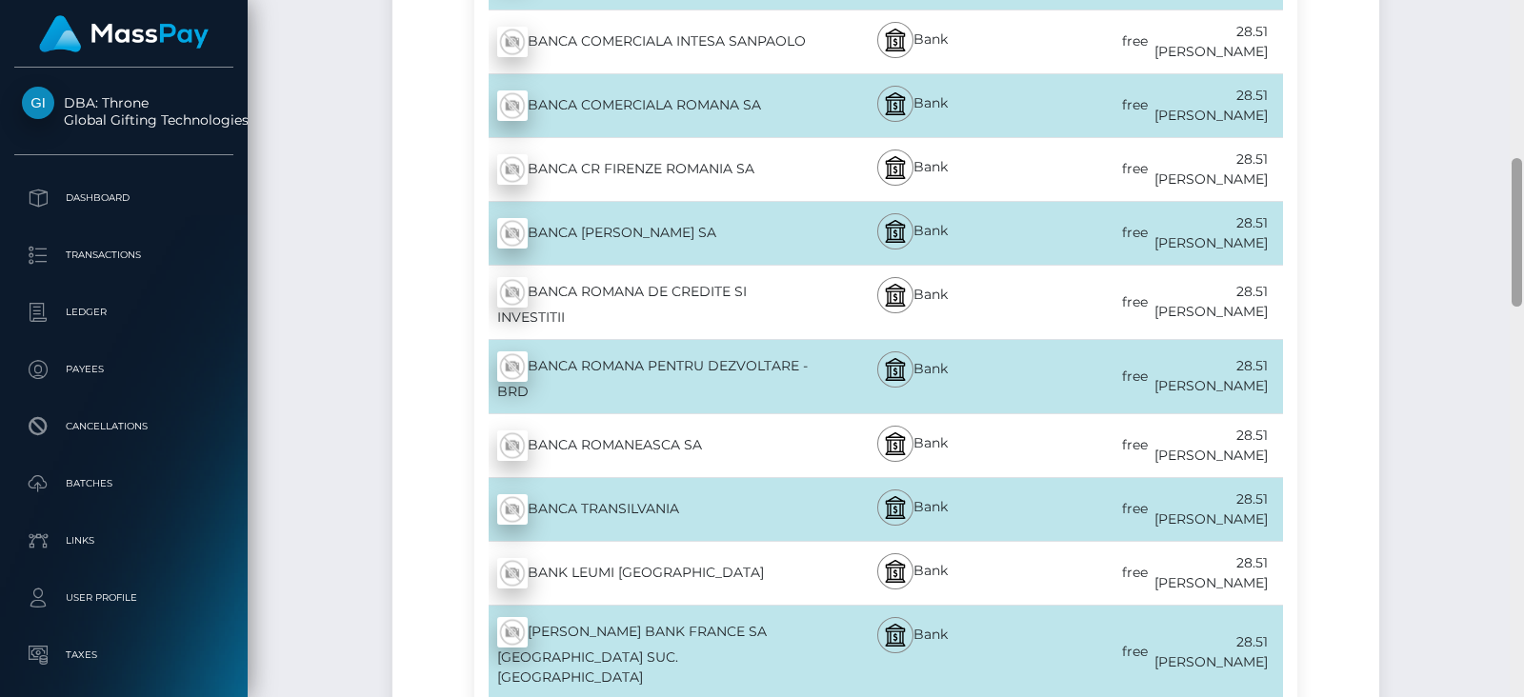
drag, startPoint x: 1516, startPoint y: 557, endPoint x: 1519, endPoint y: 254, distance: 302.8
click at [1519, 254] on div at bounding box center [1516, 232] width 10 height 149
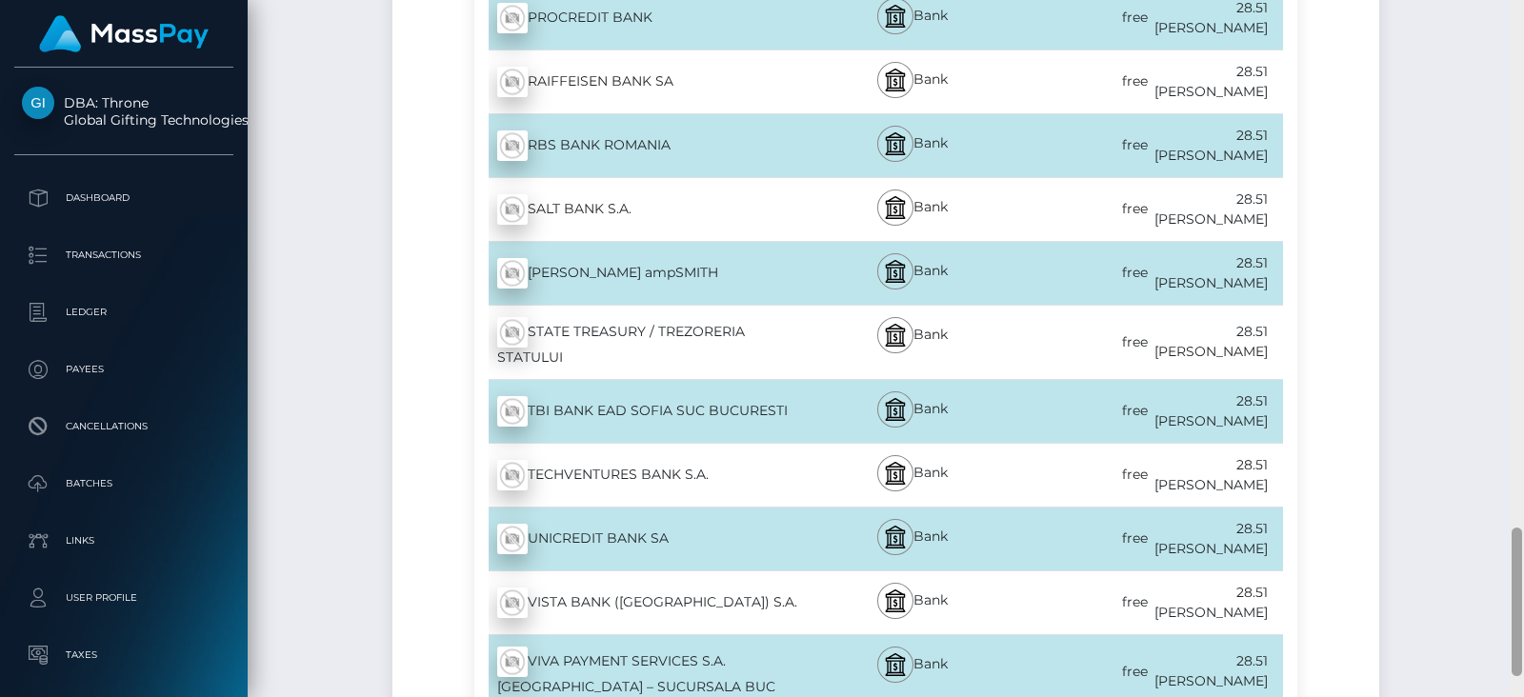
scroll to position [2505, 0]
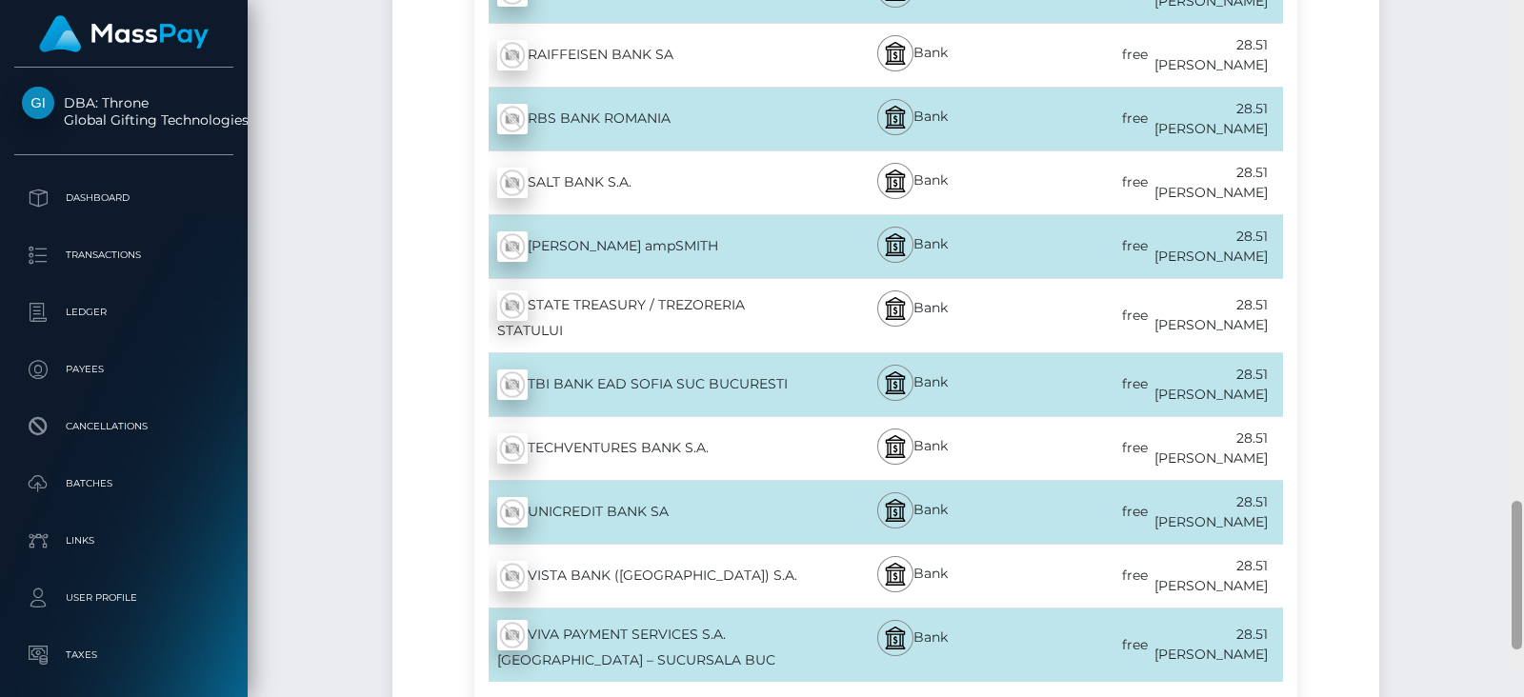
drag, startPoint x: 1518, startPoint y: 245, endPoint x: 1488, endPoint y: 620, distance: 376.4
click at [1488, 620] on div "Cash Transfer Loading... Loading..." at bounding box center [886, 348] width 1276 height 697
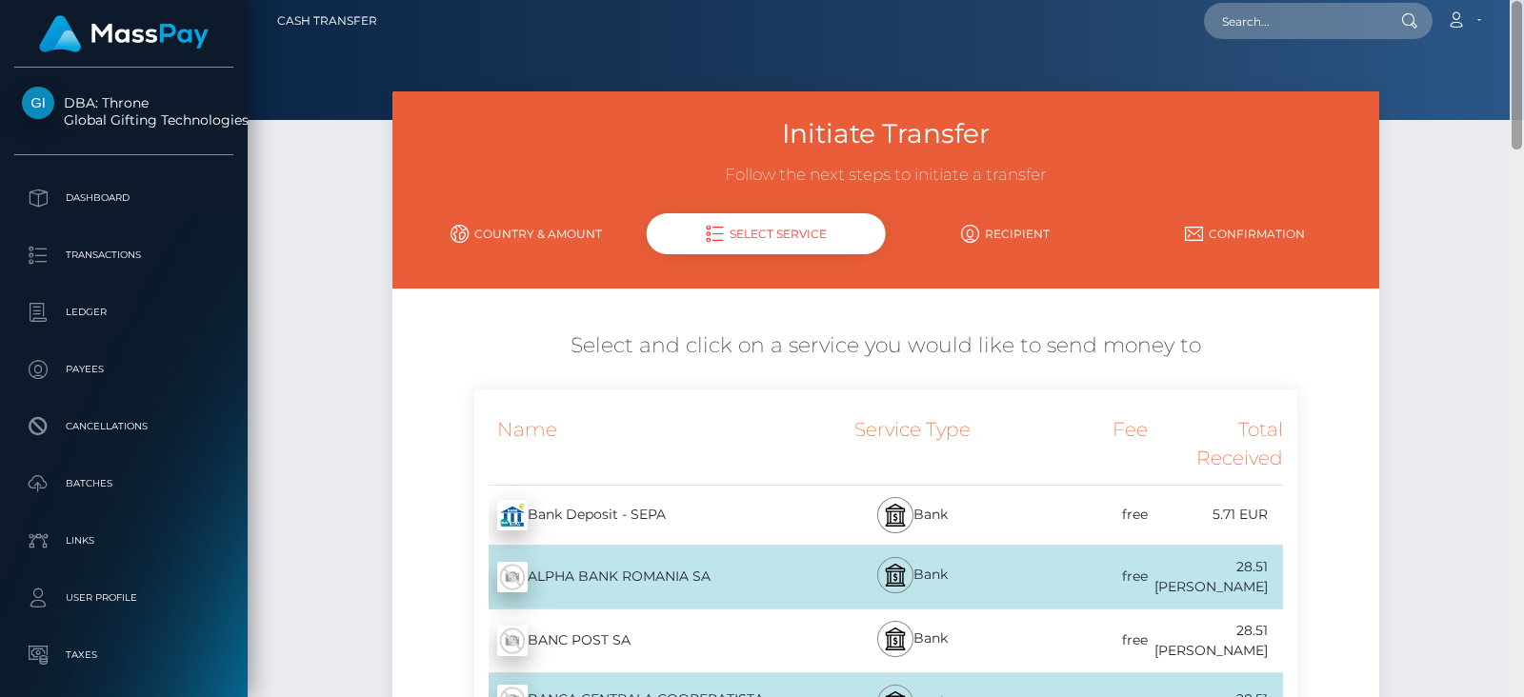
scroll to position [0, 0]
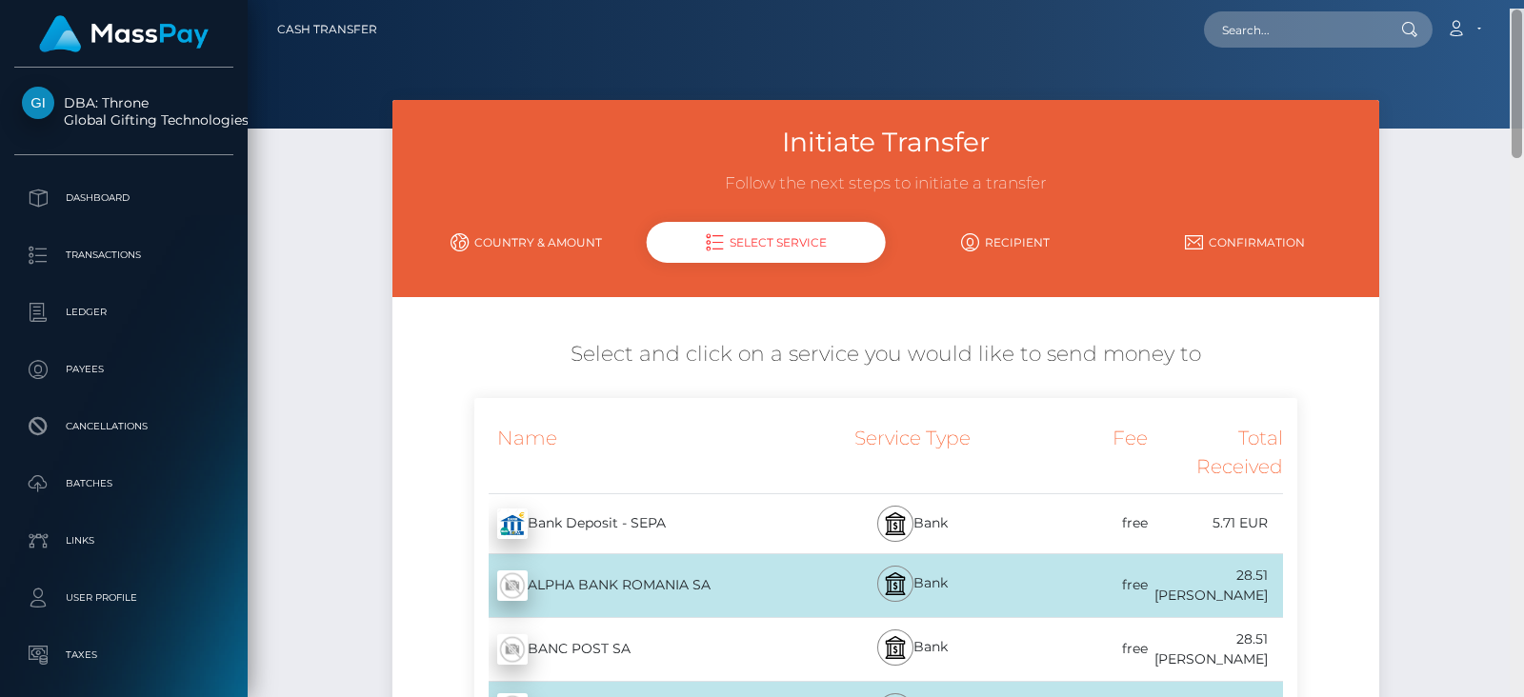
drag, startPoint x: 1514, startPoint y: 611, endPoint x: 1523, endPoint y: 40, distance: 571.4
click at [1523, 40] on div "Cash Transfer Loading... Loading..." at bounding box center [886, 348] width 1276 height 697
click at [1518, 116] on div at bounding box center [1516, 74] width 10 height 149
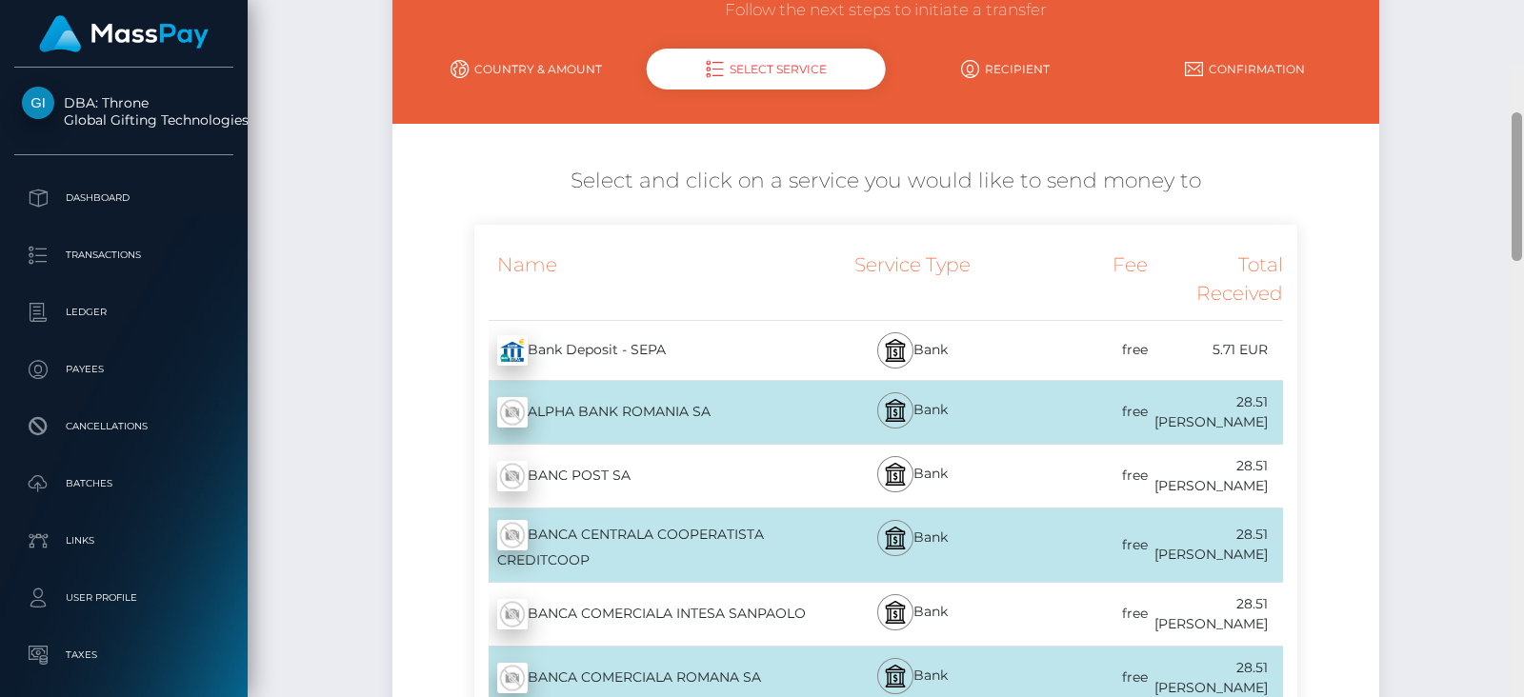
scroll to position [67, 0]
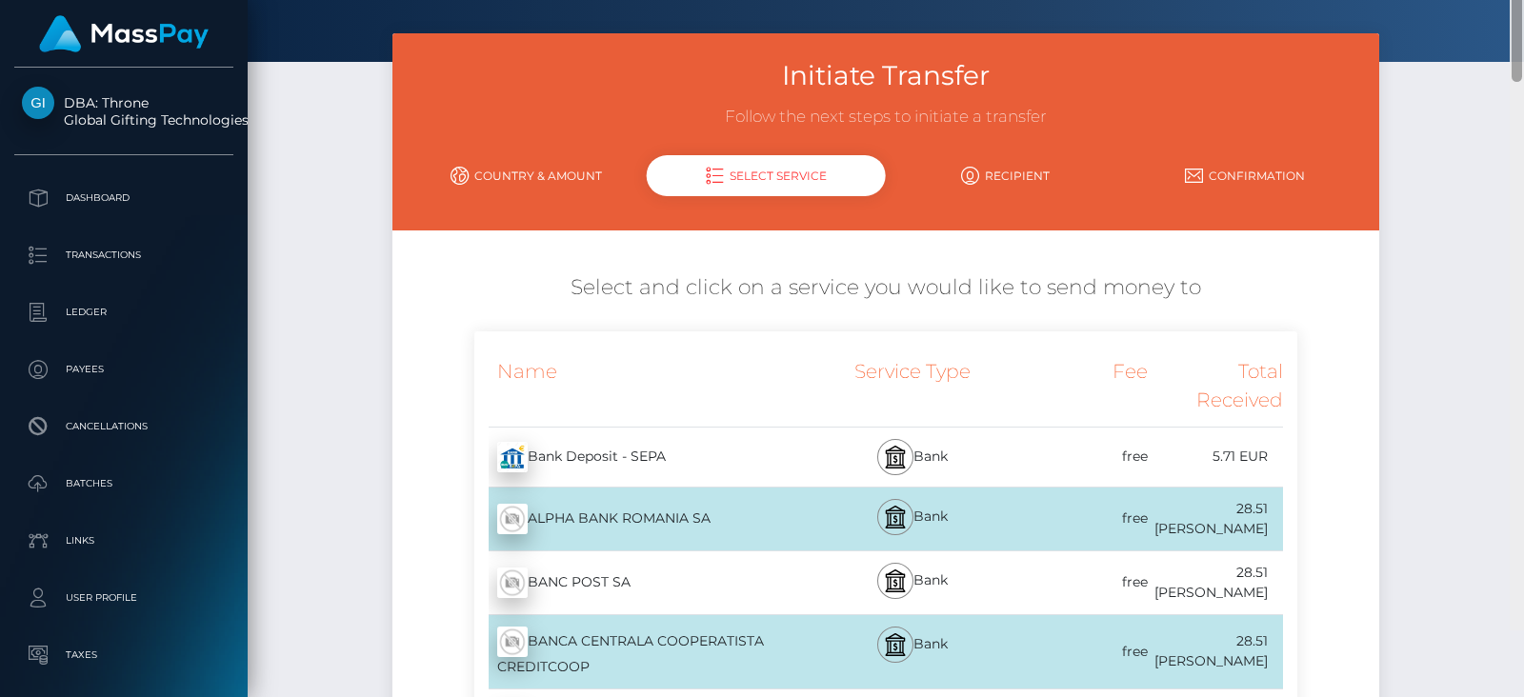
drag, startPoint x: 1518, startPoint y: 111, endPoint x: 1523, endPoint y: 102, distance: 10.6
click at [1523, 102] on div at bounding box center [1516, 281] width 14 height 697
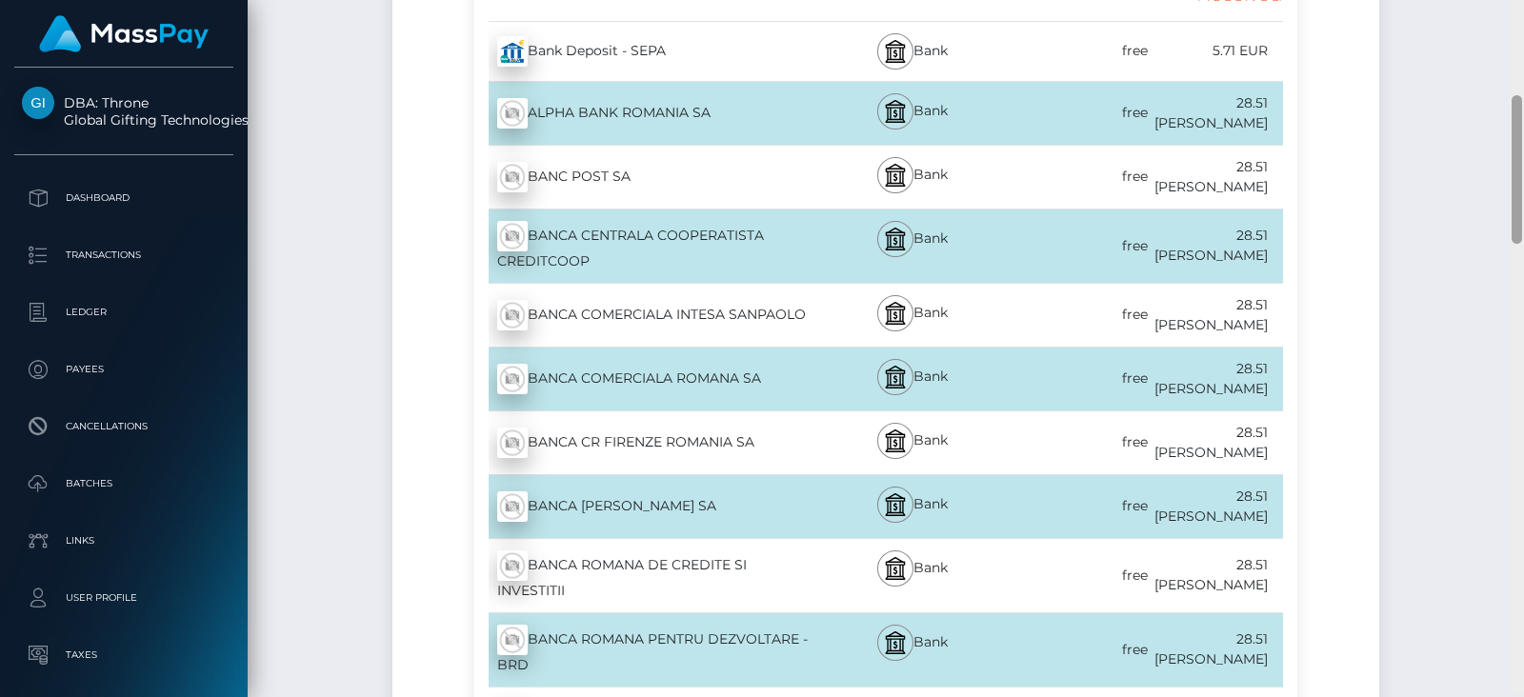
scroll to position [482, 0]
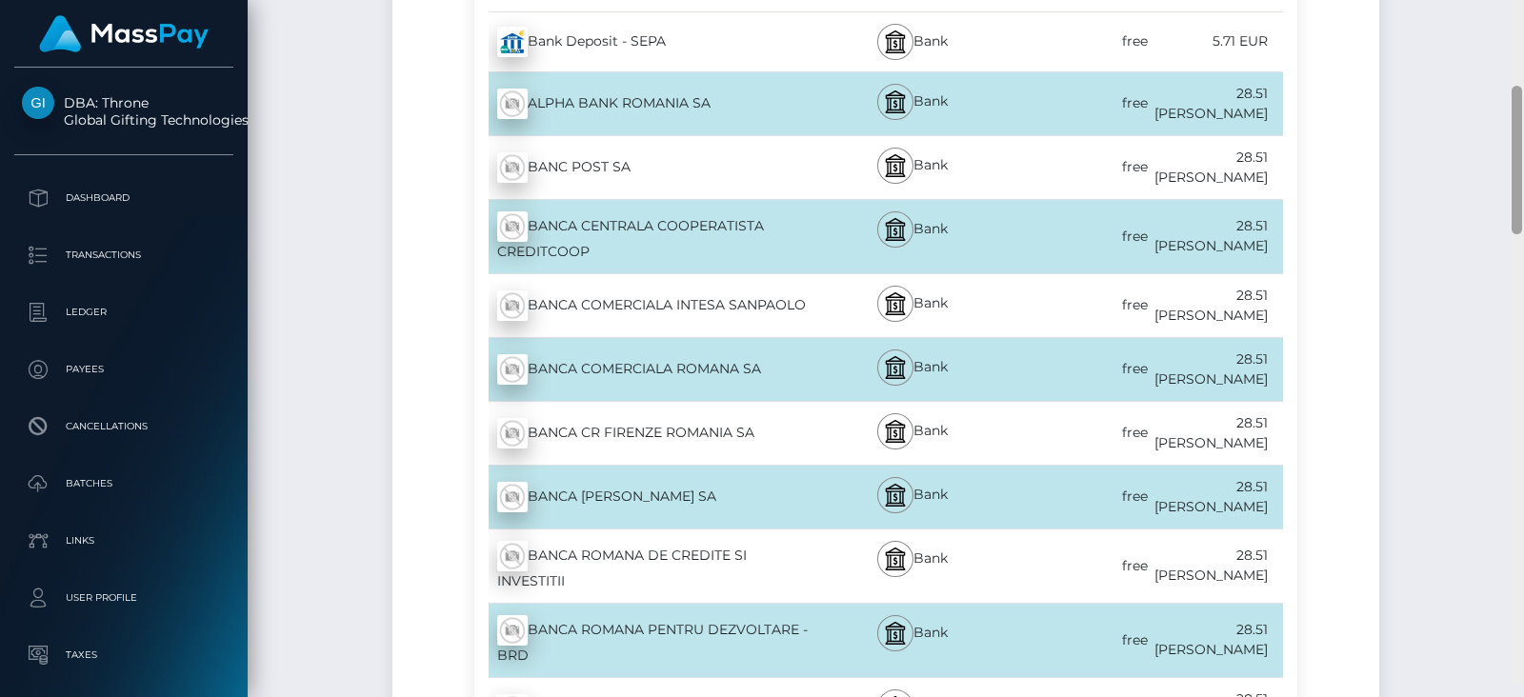
drag, startPoint x: 1519, startPoint y: 140, endPoint x: 1495, endPoint y: 243, distance: 105.6
click at [1495, 243] on div "Cash Transfer Loading... Loading..." at bounding box center [886, 348] width 1276 height 697
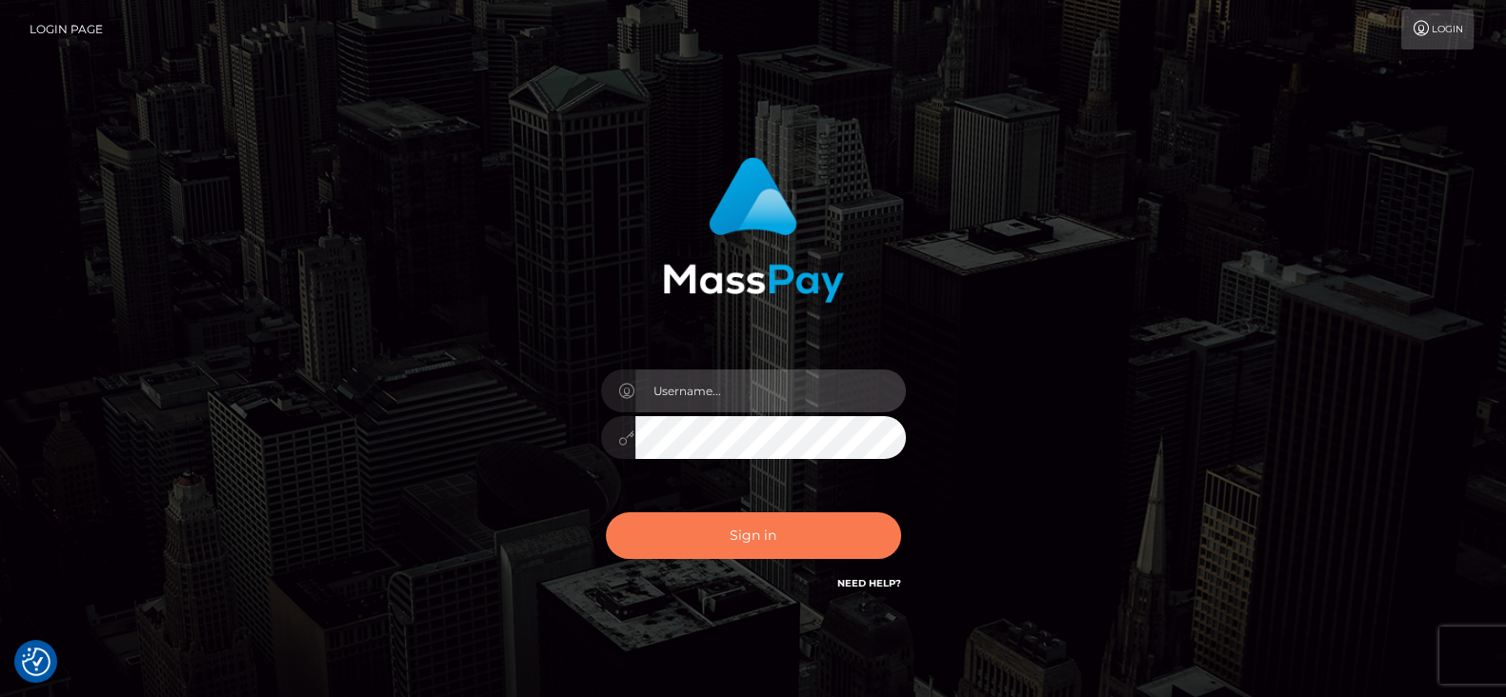
type input "fr.es"
click at [779, 535] on button "Sign in" at bounding box center [753, 535] width 295 height 47
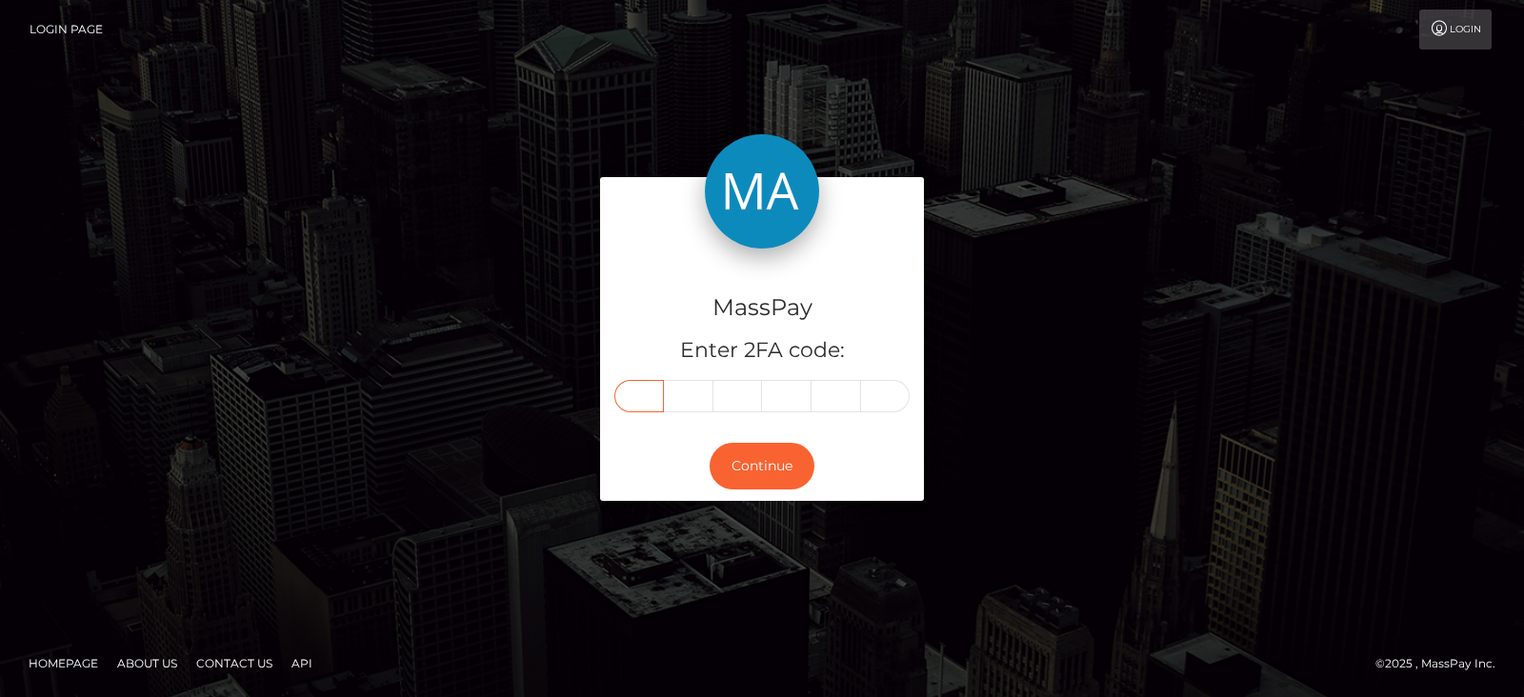
click at [648, 402] on input "text" at bounding box center [639, 396] width 50 height 32
paste input "5"
type input "5"
type input "9"
type input "8"
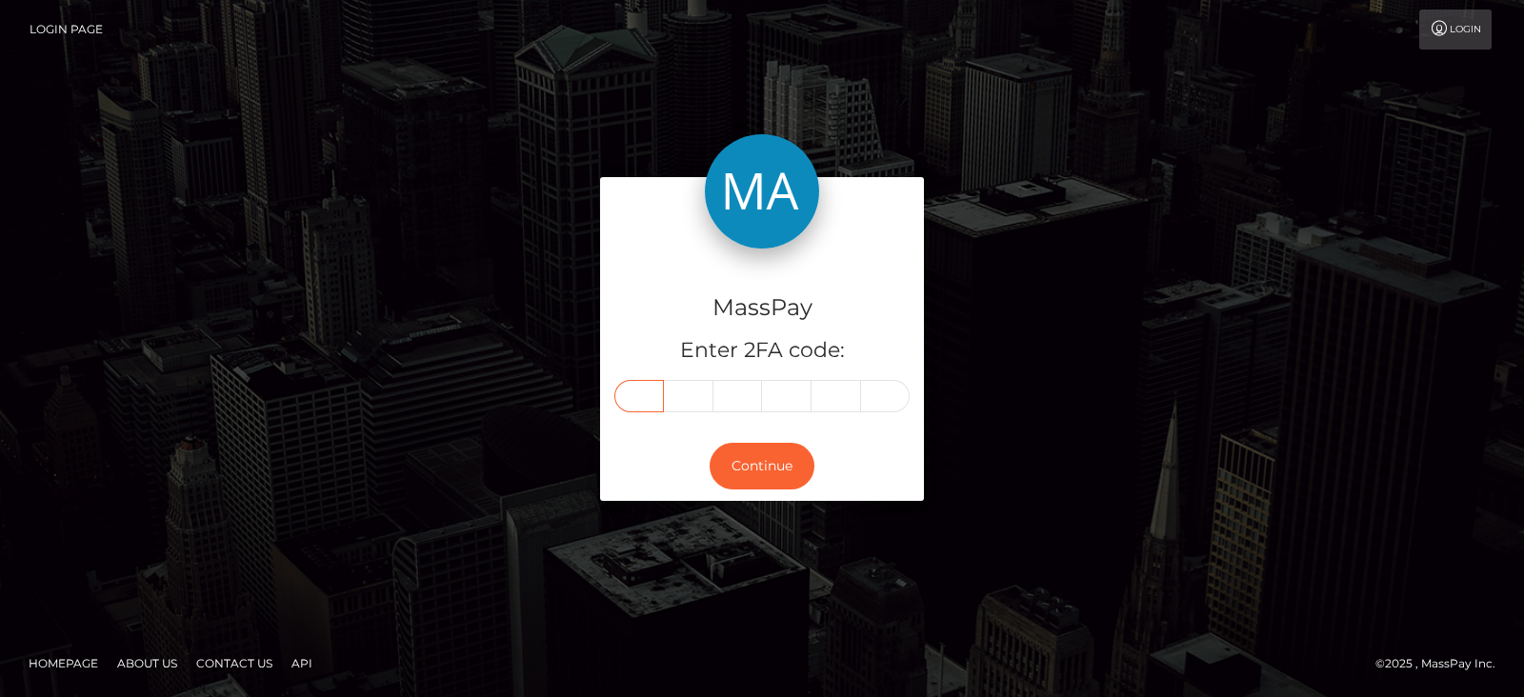
type input "8"
type input "5"
type input "7"
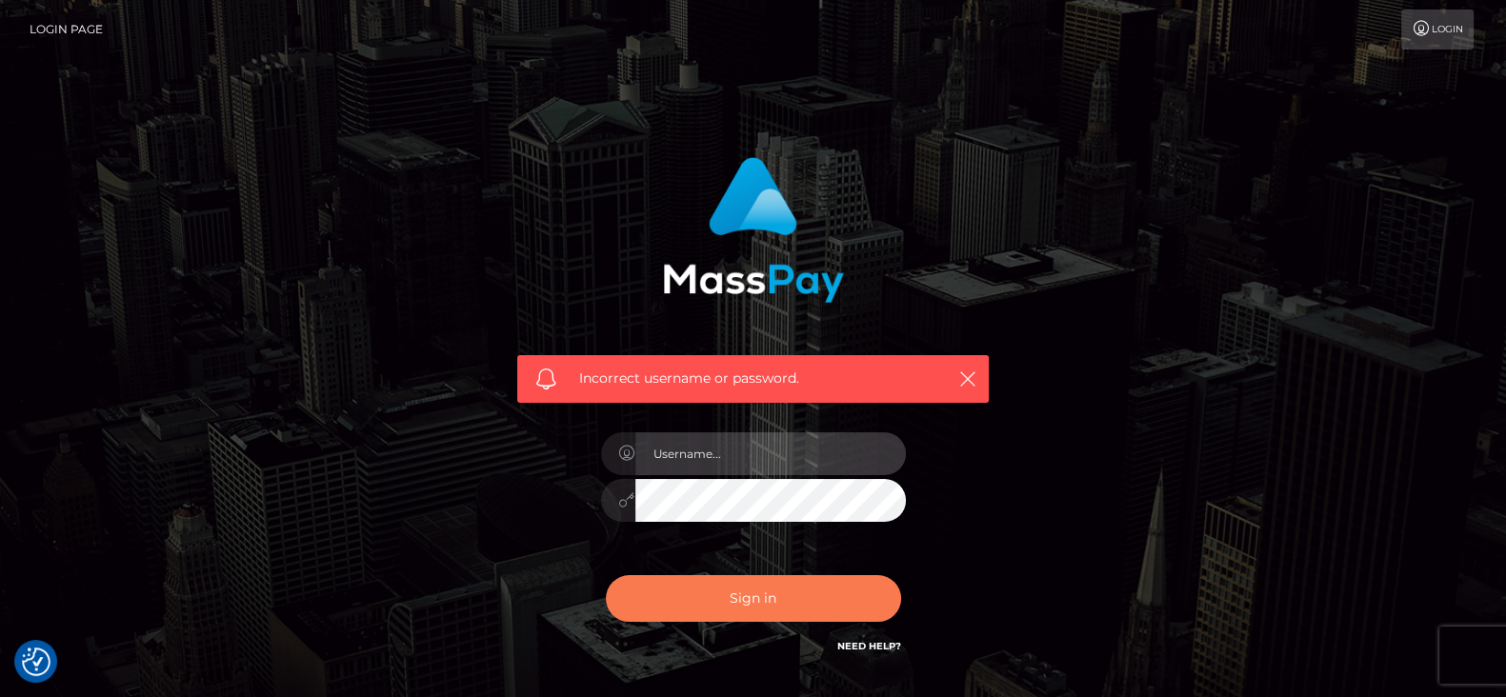
type input "fr.es"
click at [688, 583] on button "Sign in" at bounding box center [753, 598] width 295 height 47
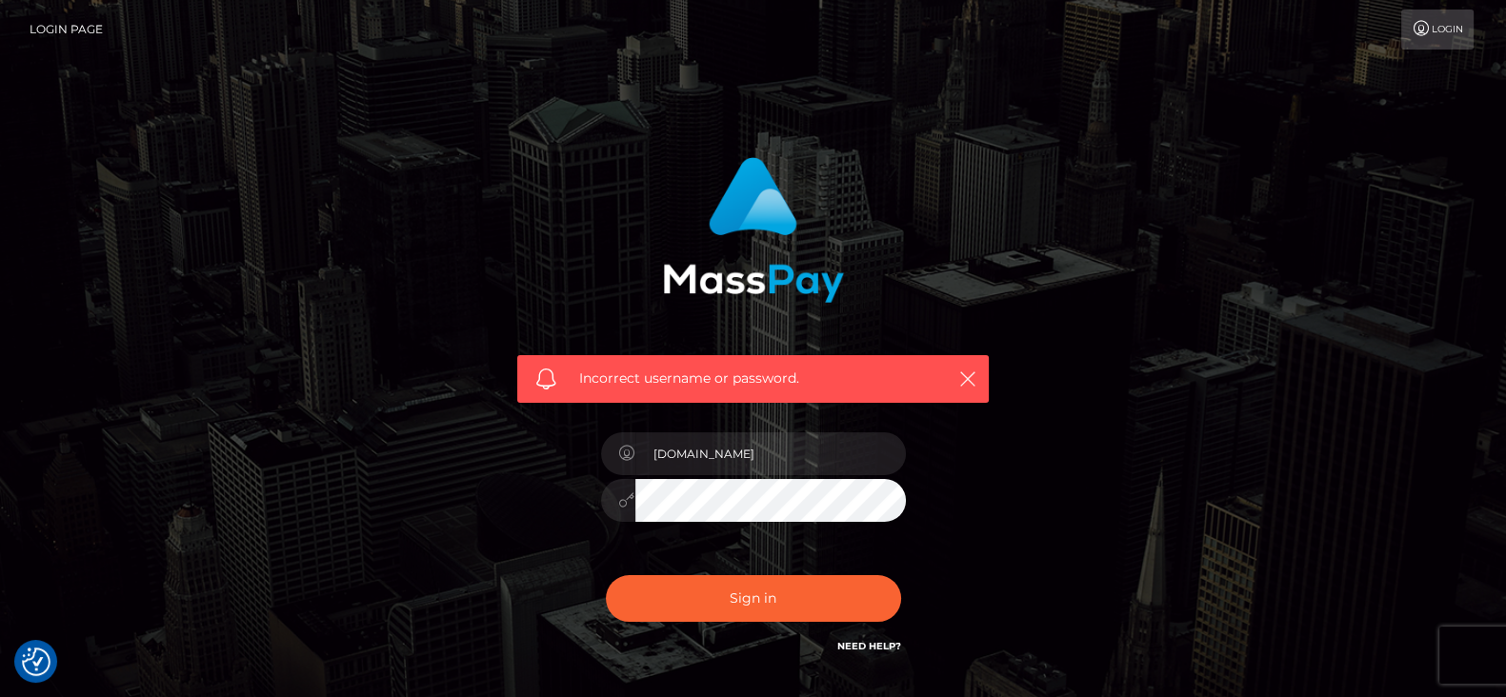
click at [682, 188] on img at bounding box center [753, 230] width 181 height 146
click at [962, 375] on icon "button" at bounding box center [967, 378] width 19 height 19
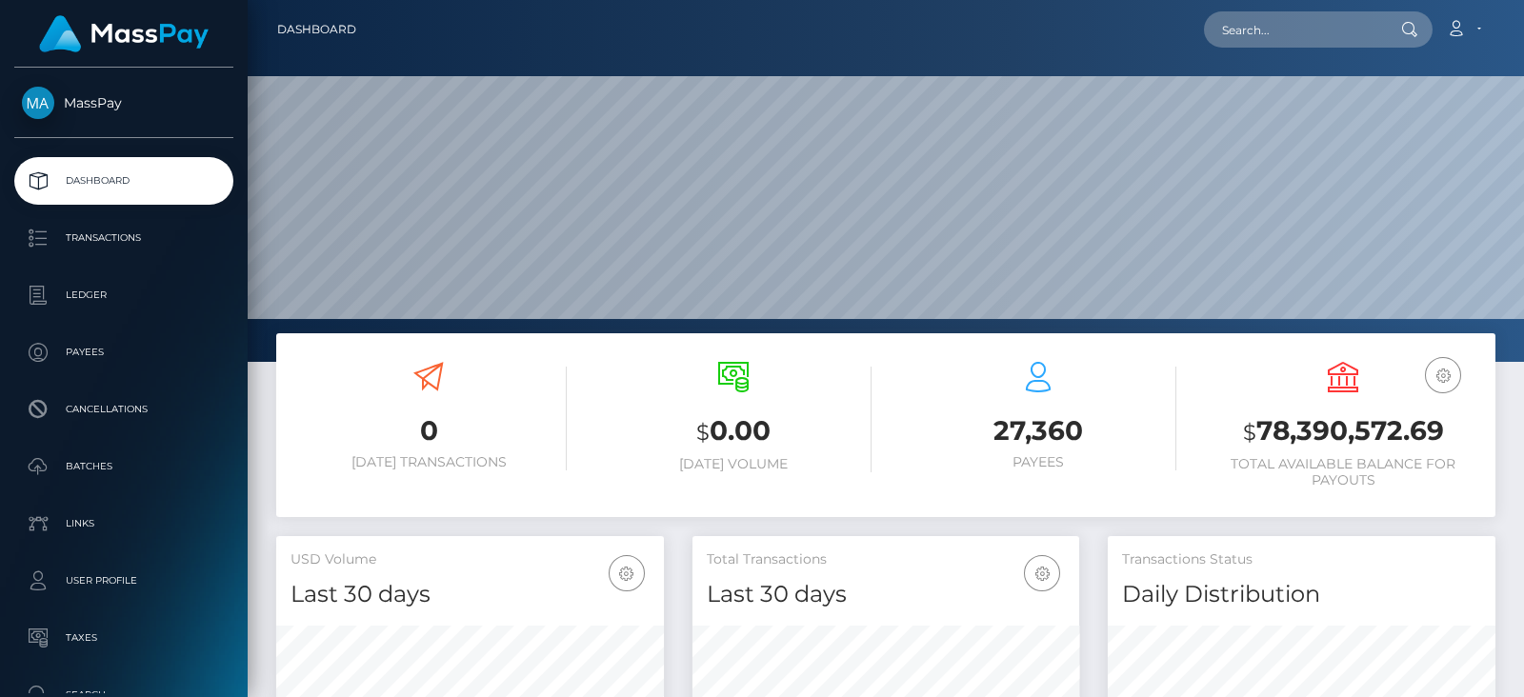
scroll to position [337, 387]
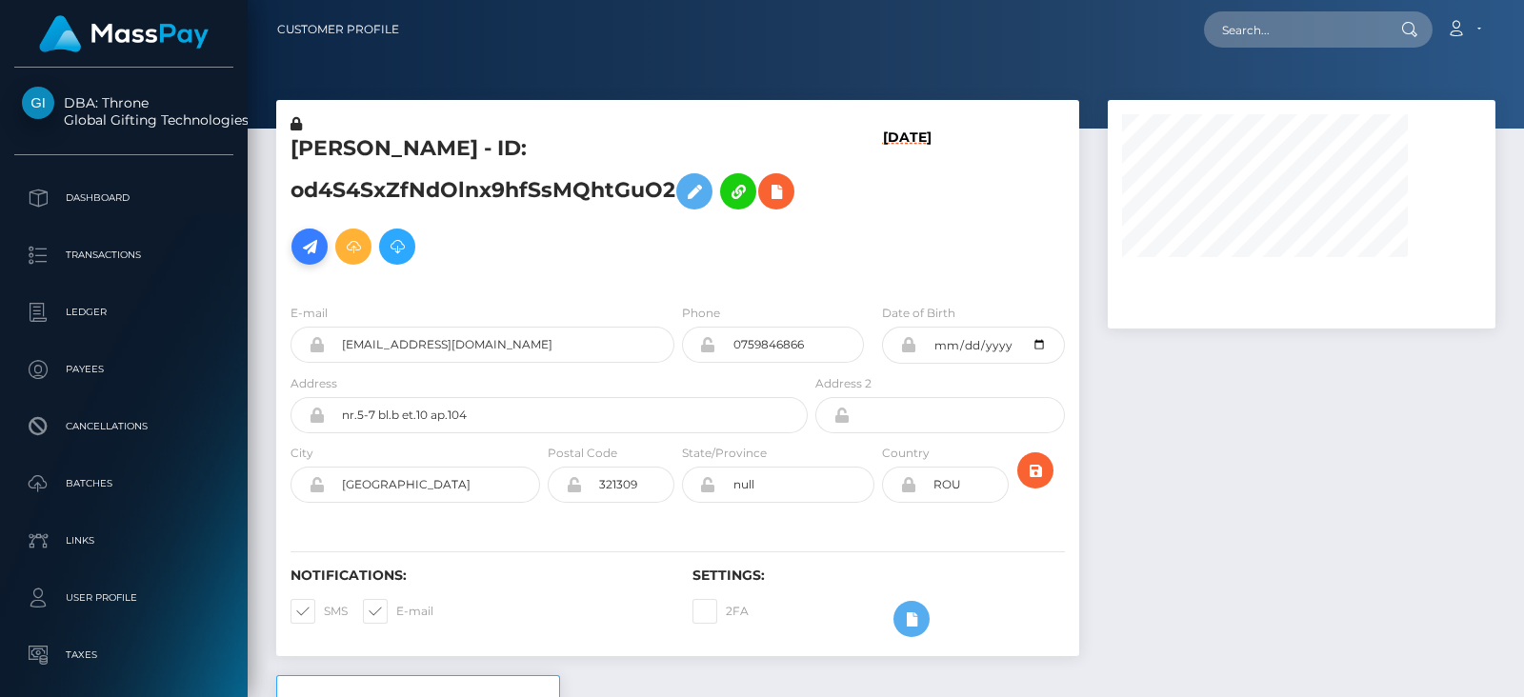
click at [321, 250] on icon at bounding box center [309, 247] width 23 height 24
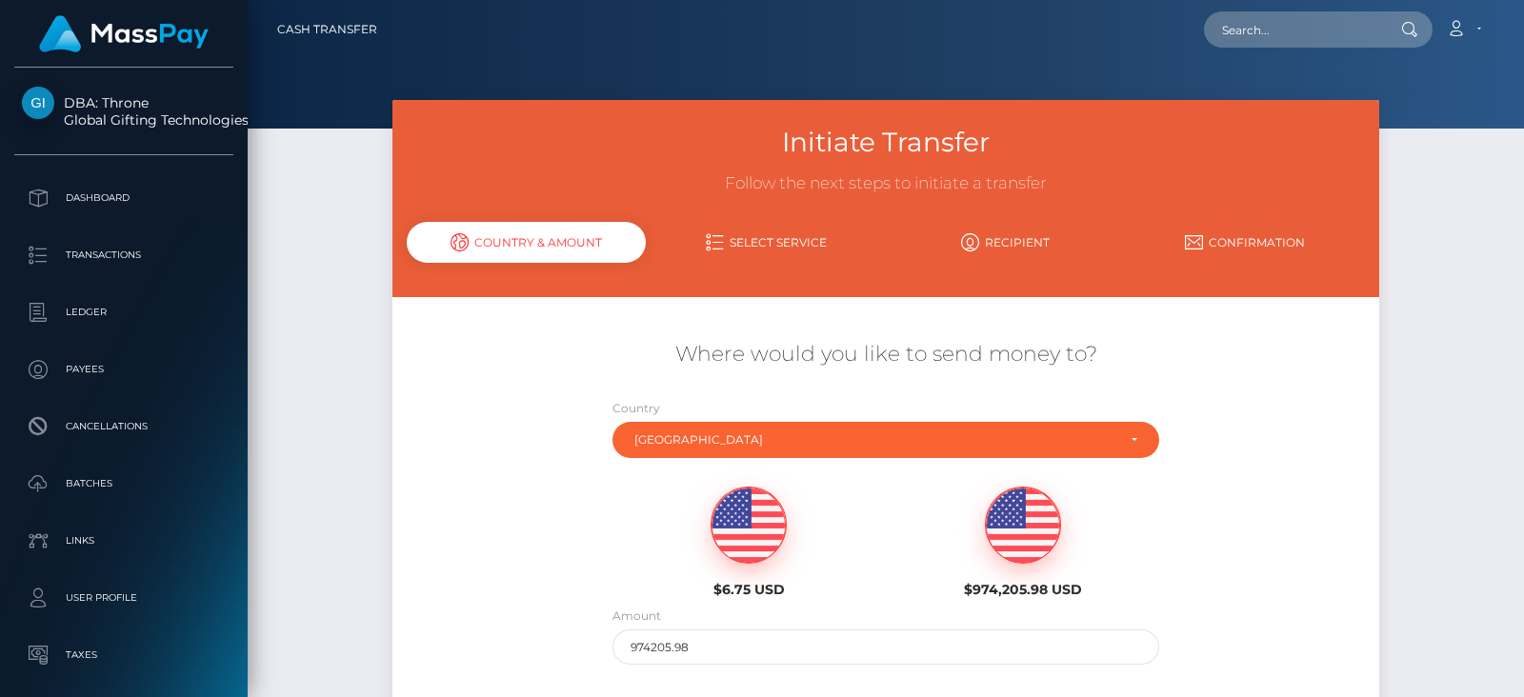
click at [738, 509] on img at bounding box center [748, 526] width 74 height 76
type input "6.75"
click at [557, 508] on div "$6.75 USD $974,205.98 USD" at bounding box center [885, 537] width 823 height 138
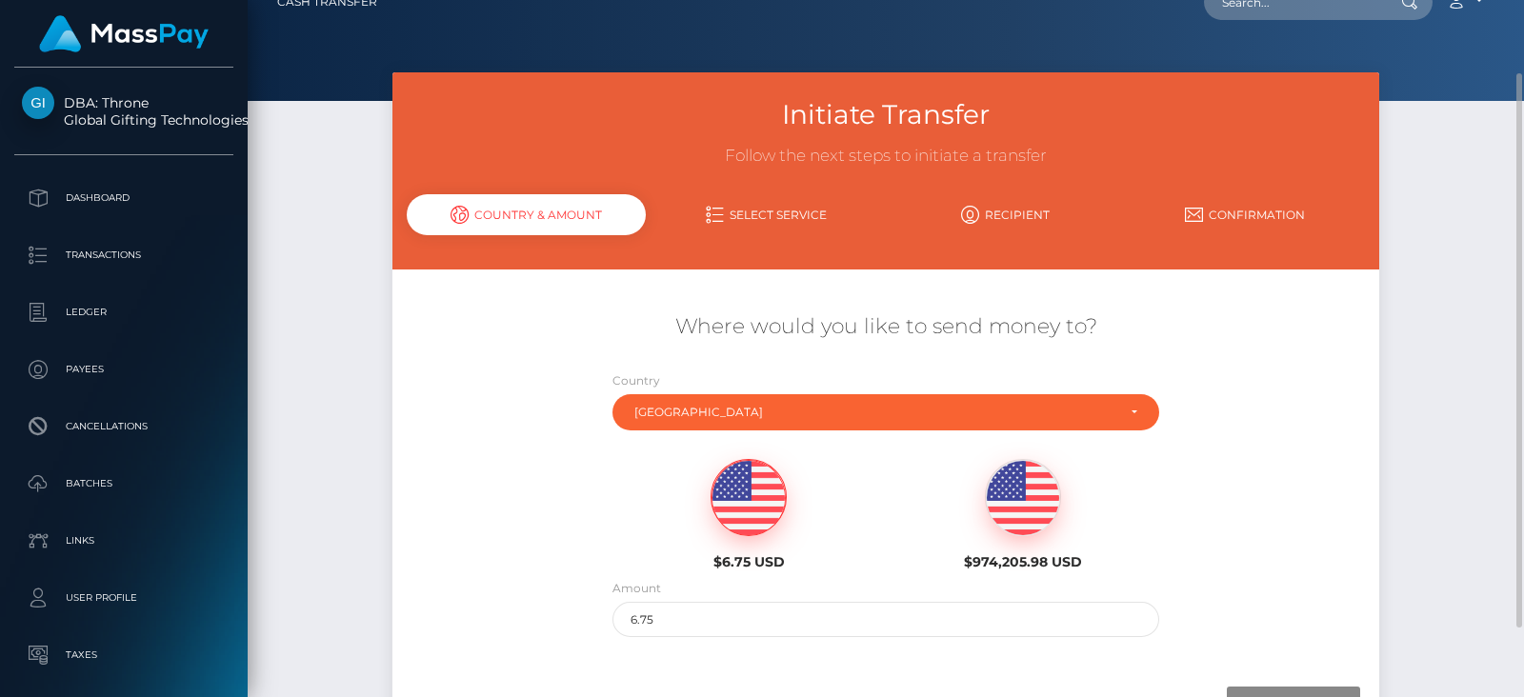
scroll to position [86, 0]
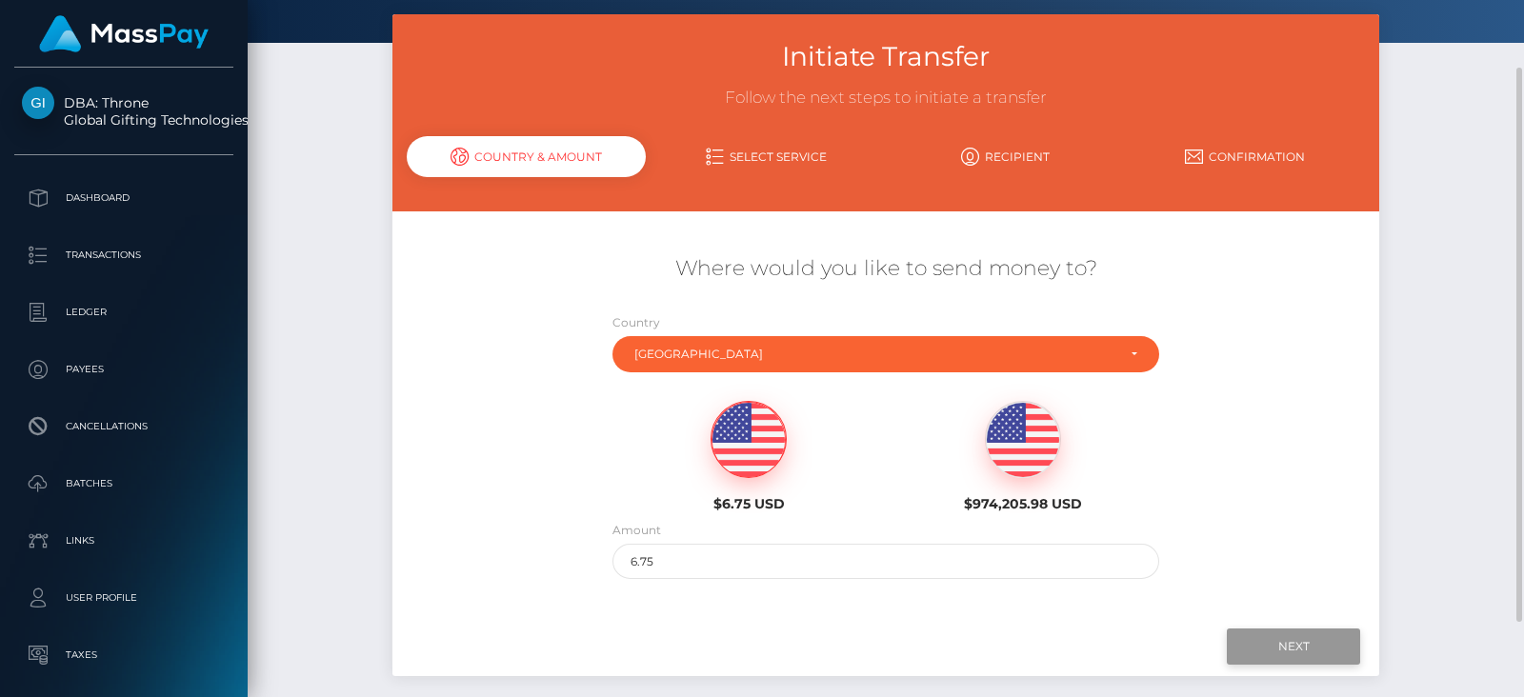
click at [1266, 647] on input "Next" at bounding box center [1293, 647] width 133 height 36
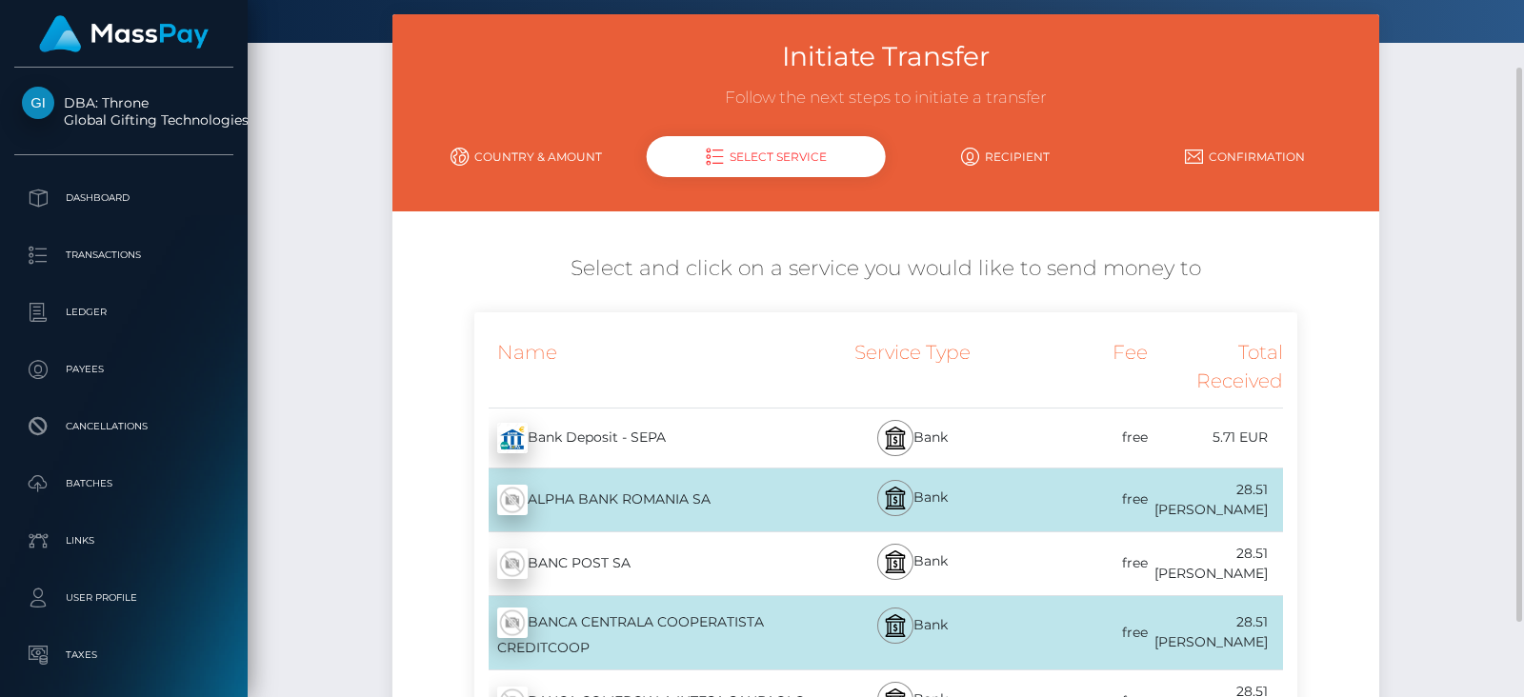
drag, startPoint x: 450, startPoint y: 501, endPoint x: 715, endPoint y: 497, distance: 264.8
copy div "ALPHA BANK ROMANIA SA"
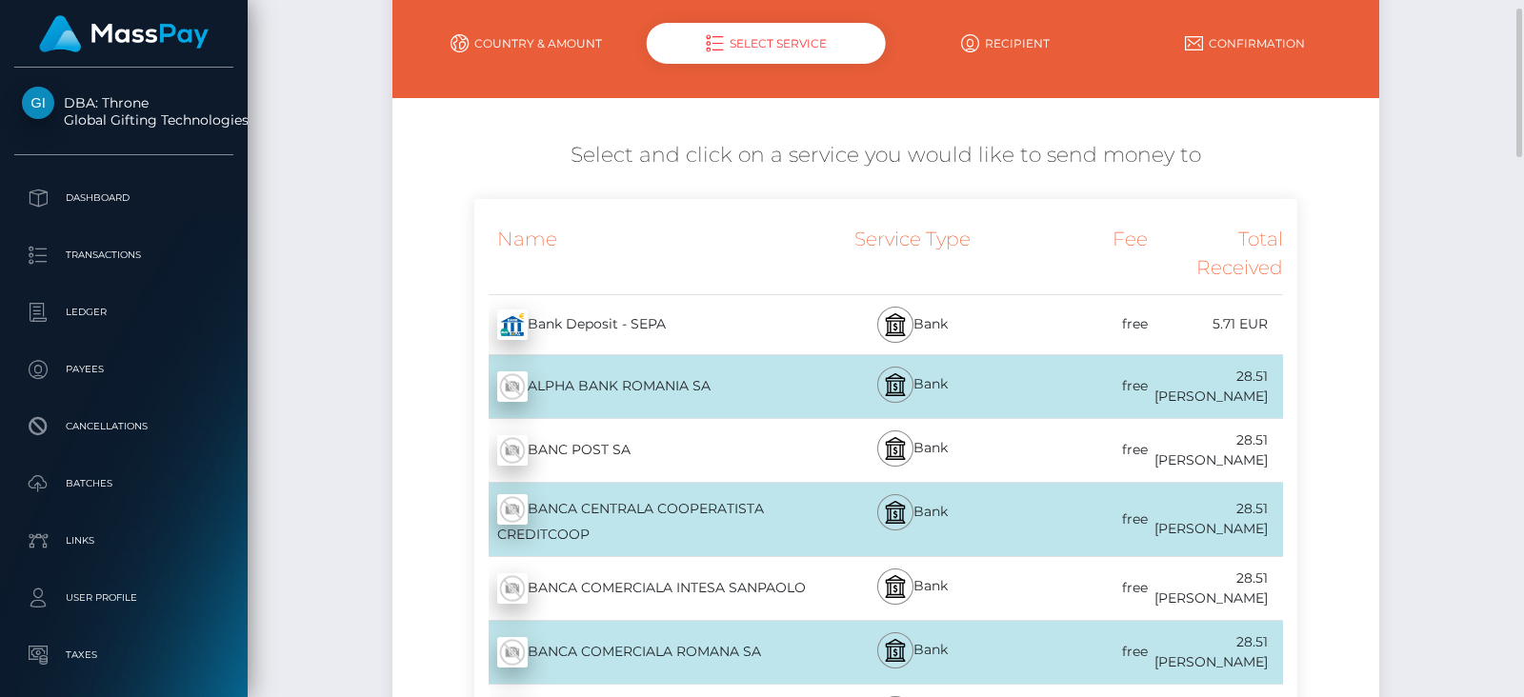
scroll to position [171, 0]
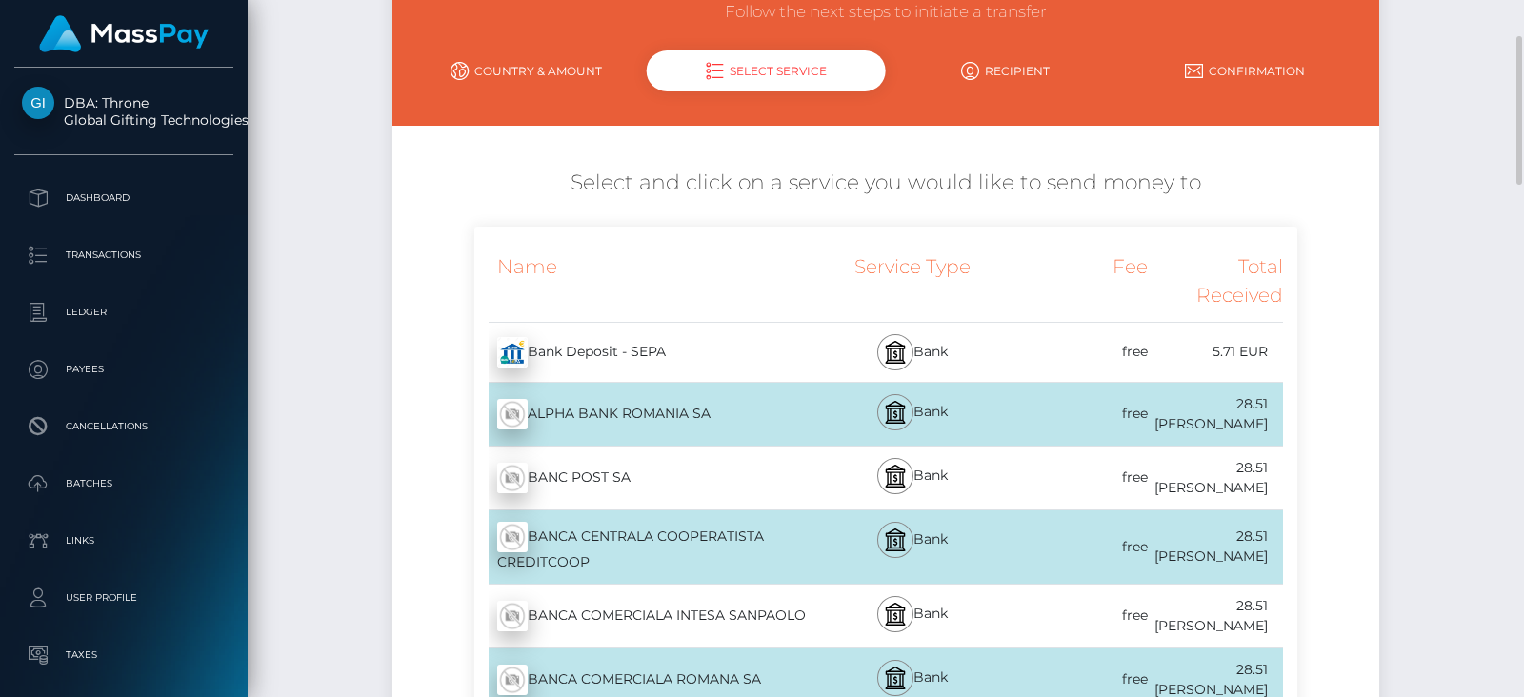
click at [741, 479] on div "BANC POST SA - RON" at bounding box center [642, 477] width 337 height 53
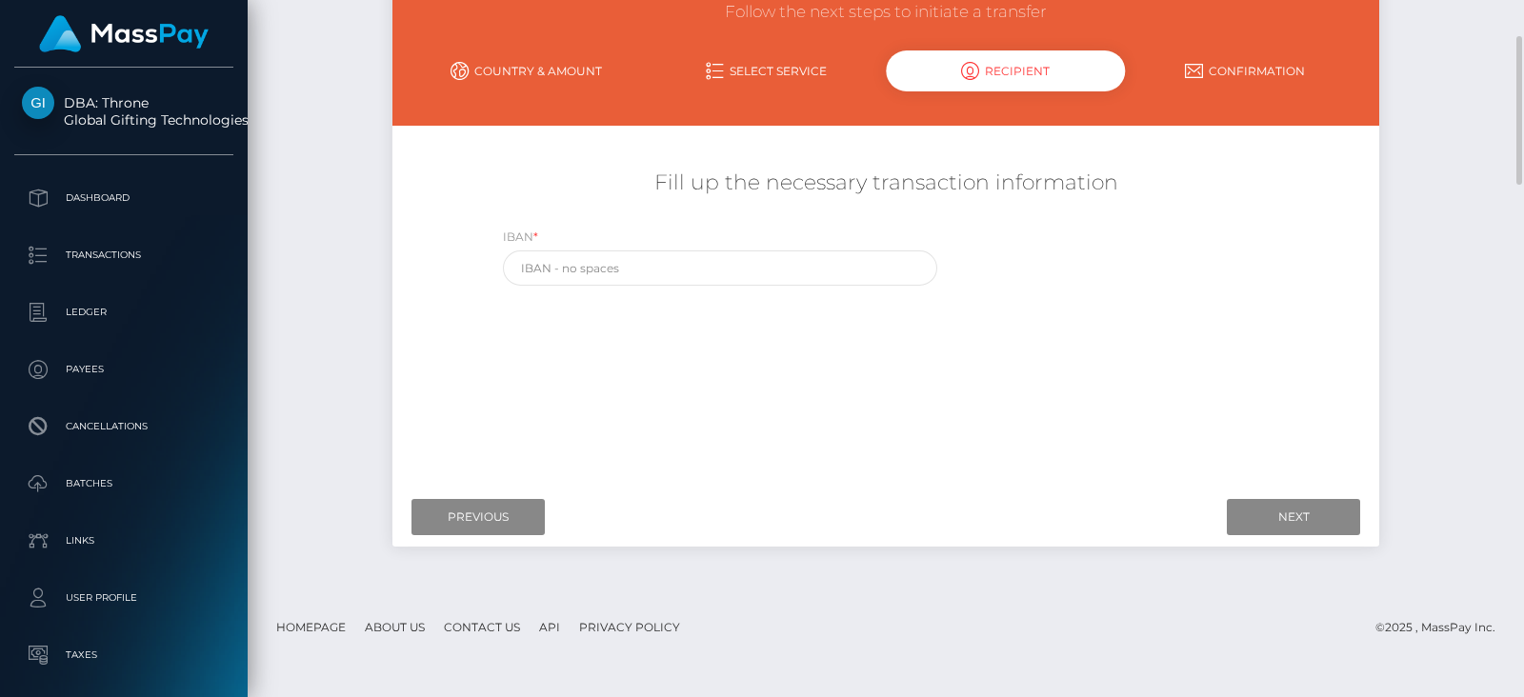
click at [783, 67] on link "Select Service" at bounding box center [766, 70] width 240 height 33
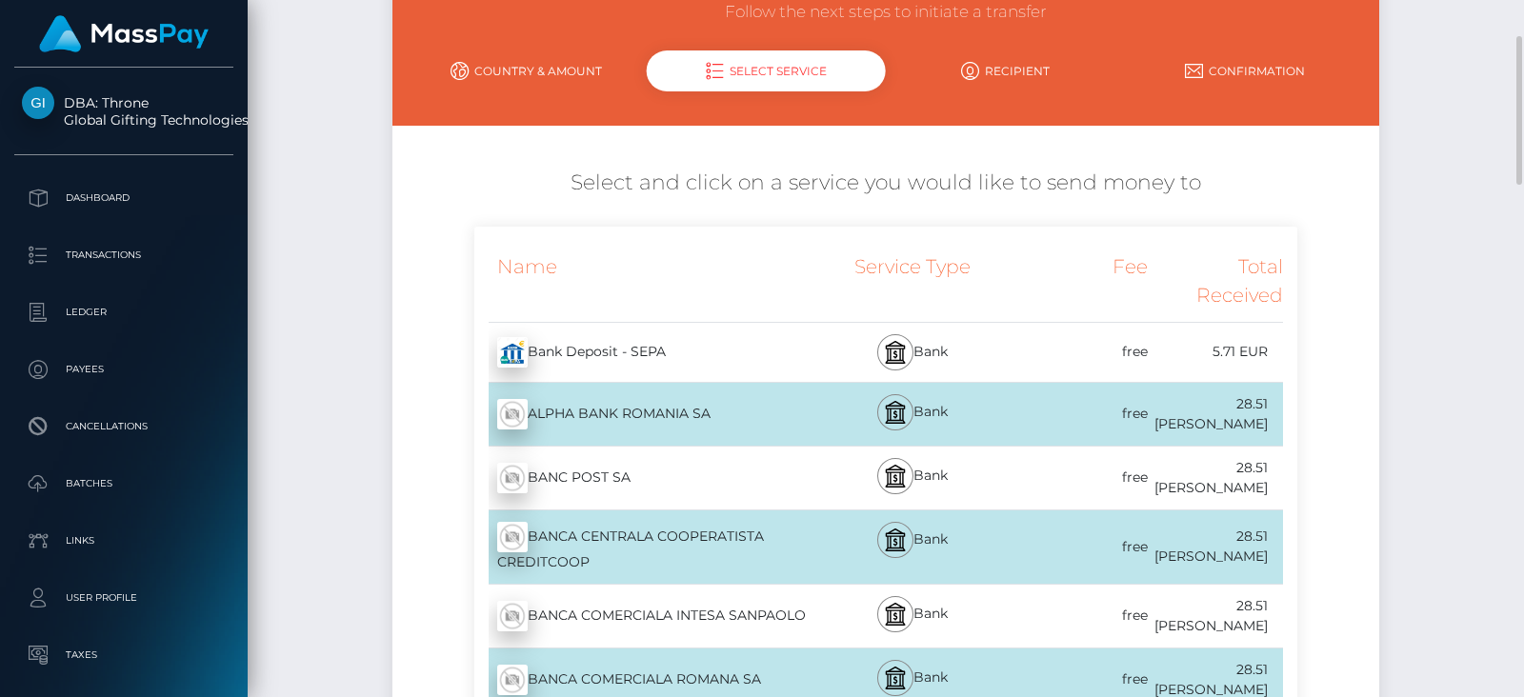
click at [682, 539] on div "BANCA CENTRALA COOPERATISTA CREDITCOOP - RON" at bounding box center [642, 546] width 337 height 73
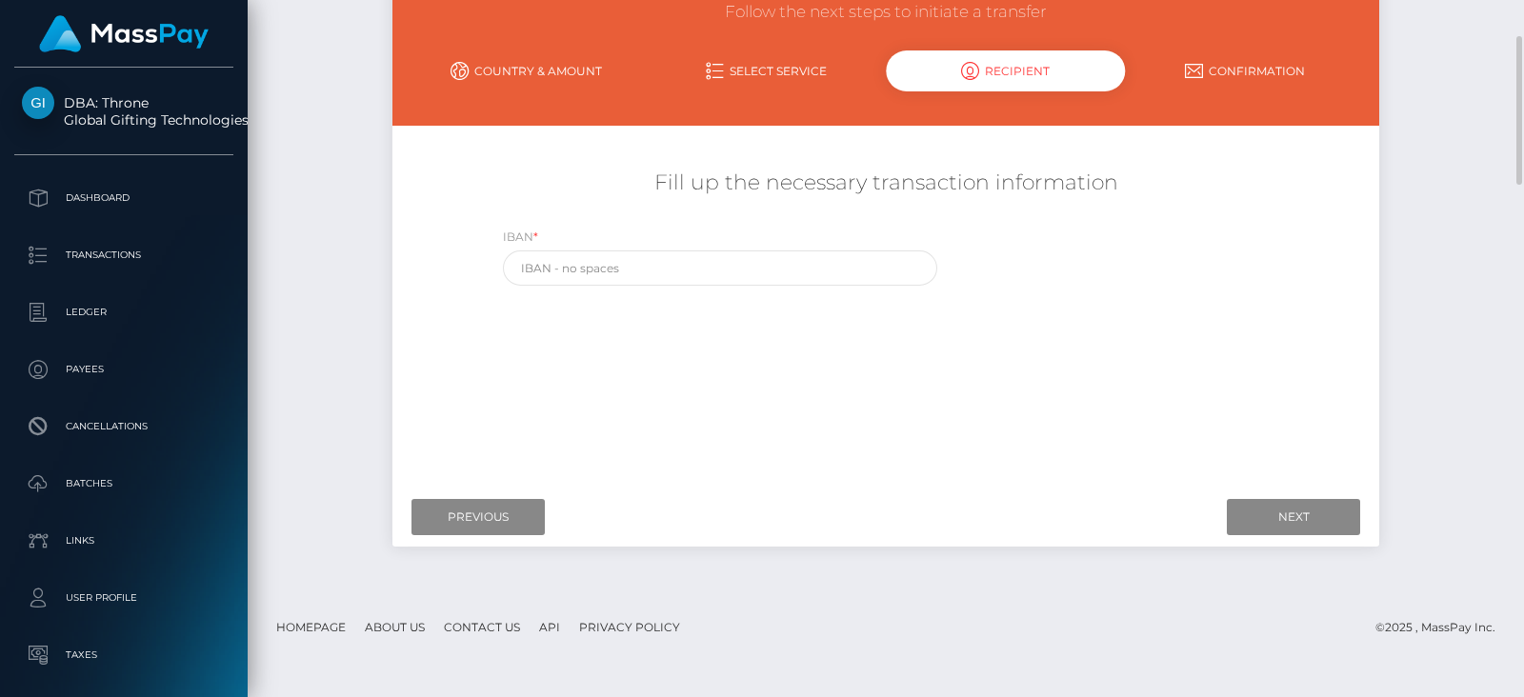
click at [742, 72] on link "Select Service" at bounding box center [766, 70] width 240 height 33
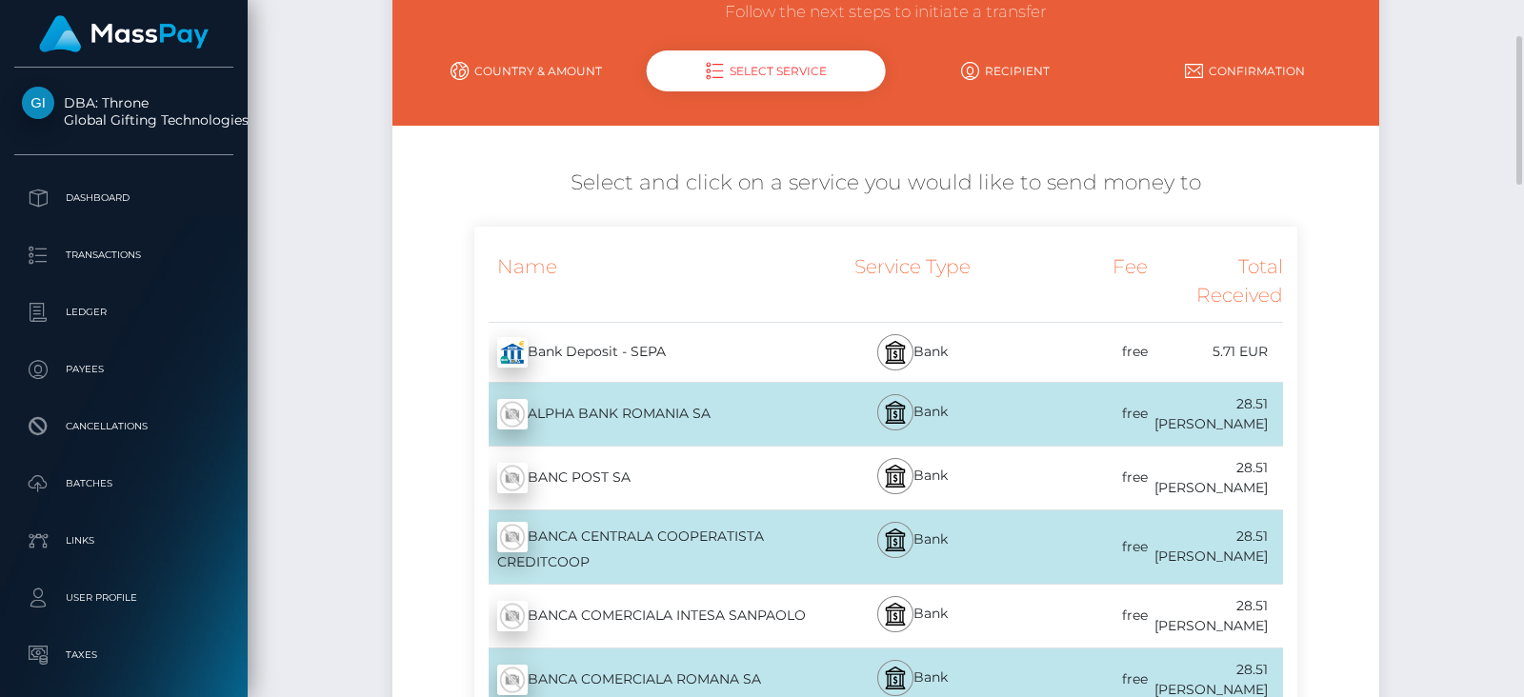
click at [732, 605] on div "BANCA COMERCIALA INTESA SANPAOLO - RON" at bounding box center [642, 615] width 337 height 53
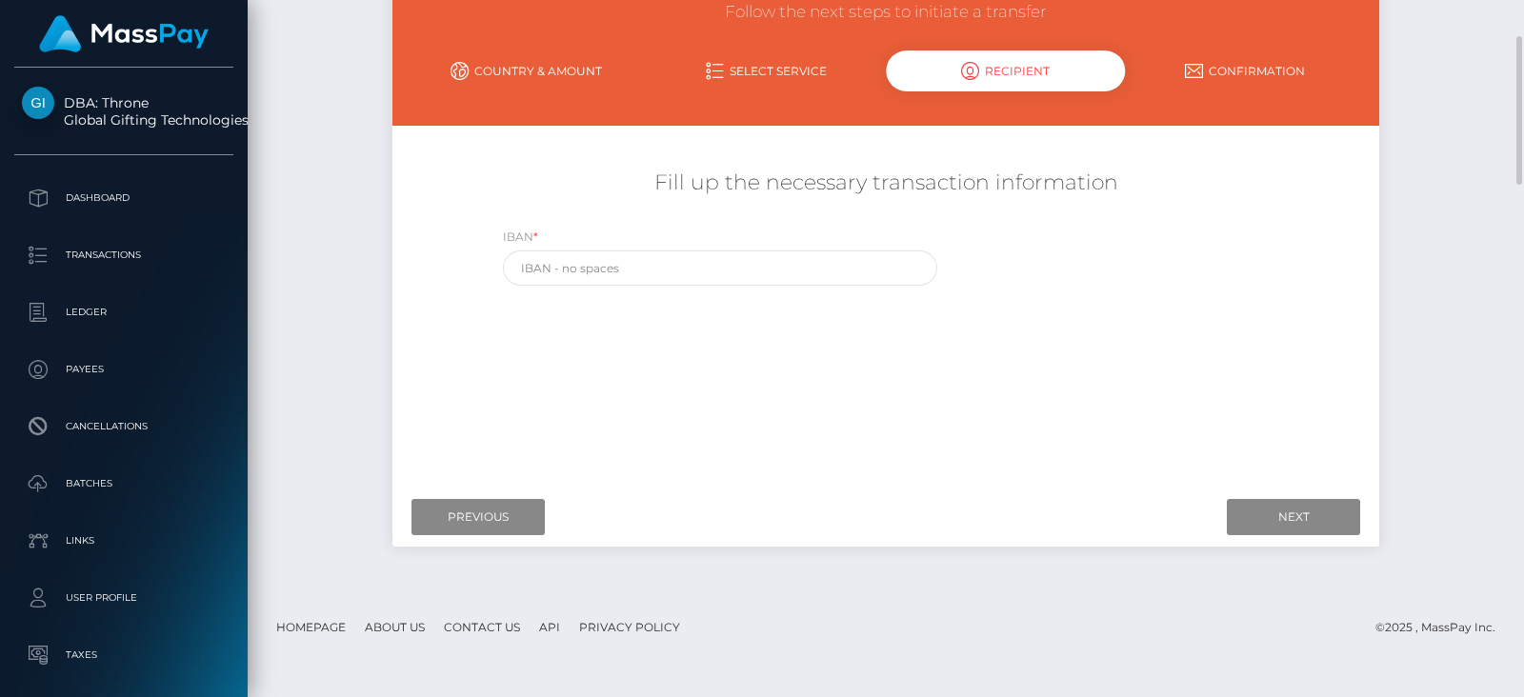
click at [753, 60] on link "Select Service" at bounding box center [766, 70] width 240 height 33
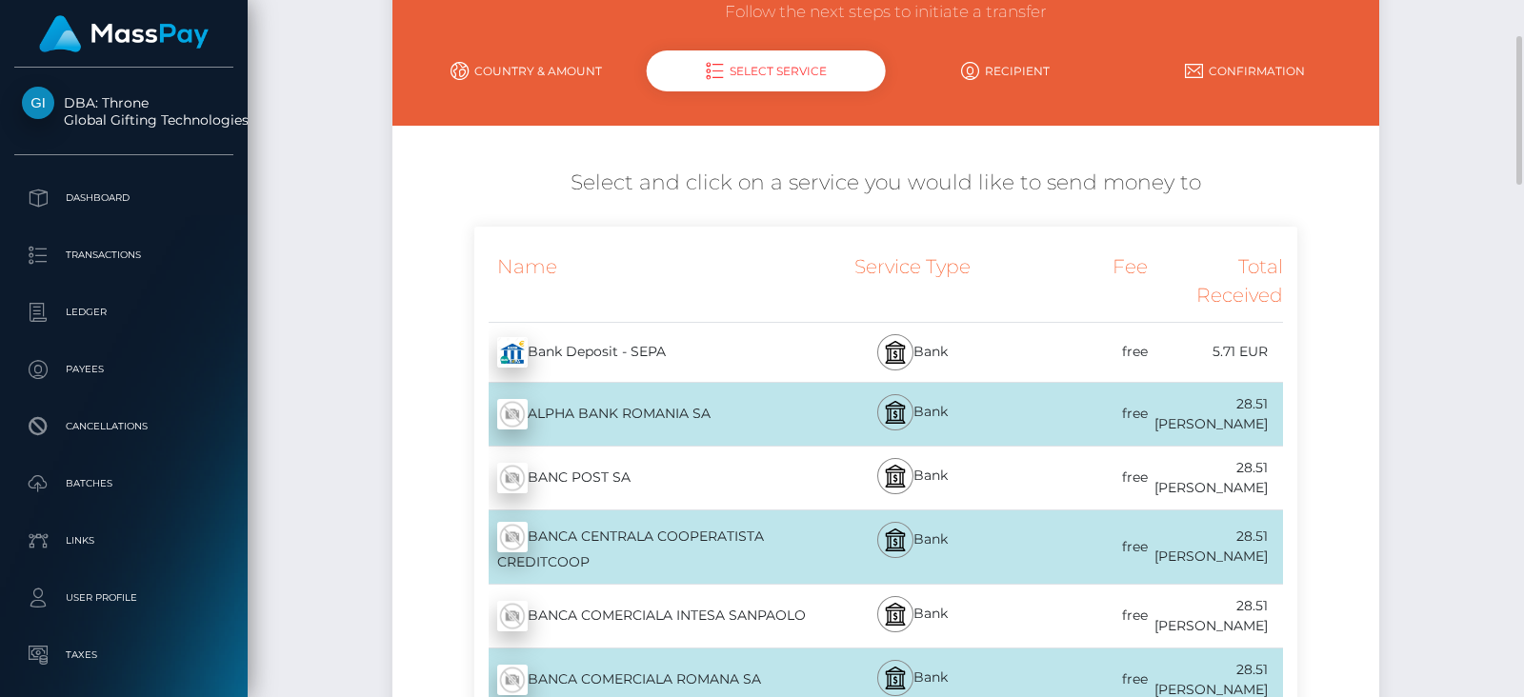
click at [656, 659] on div "BANCA COMERCIALA ROMANA SA - RON" at bounding box center [642, 679] width 337 height 53
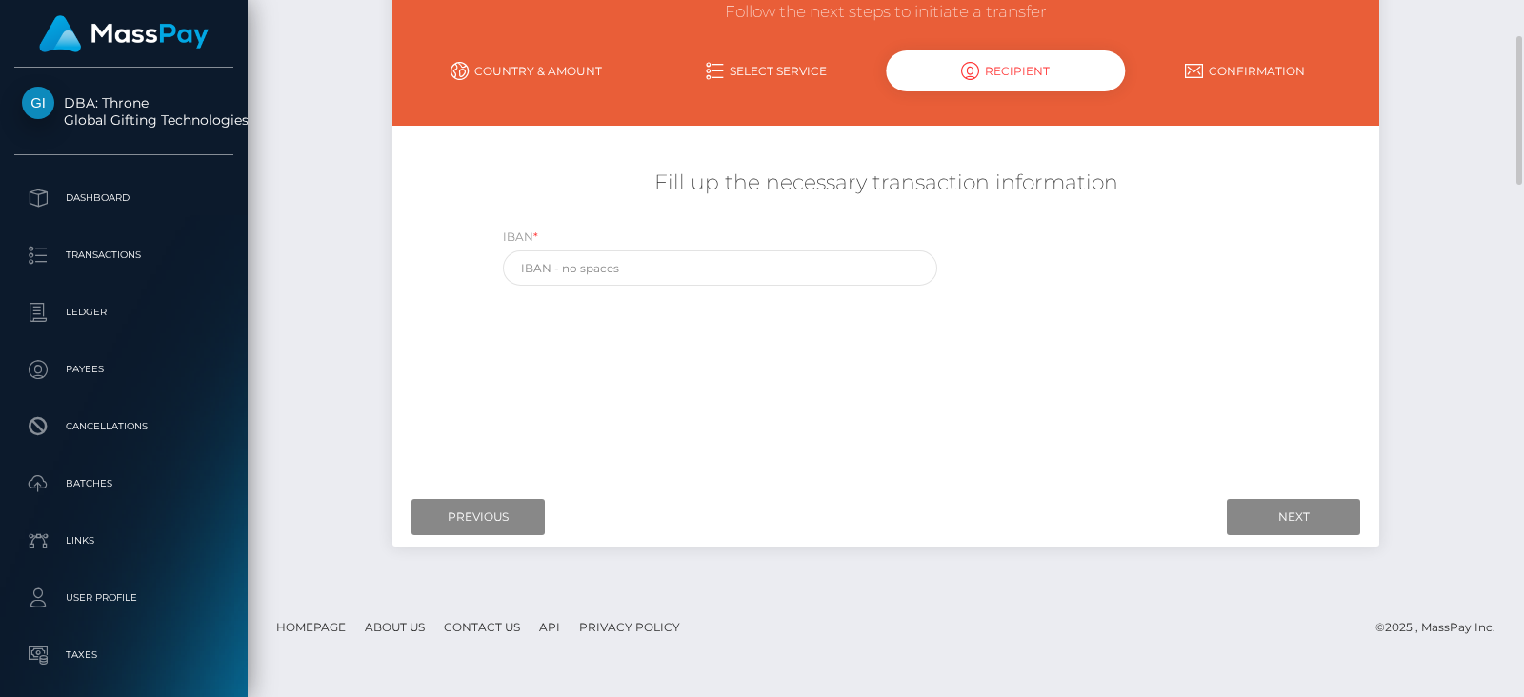
click at [779, 60] on link "Select Service" at bounding box center [766, 70] width 240 height 33
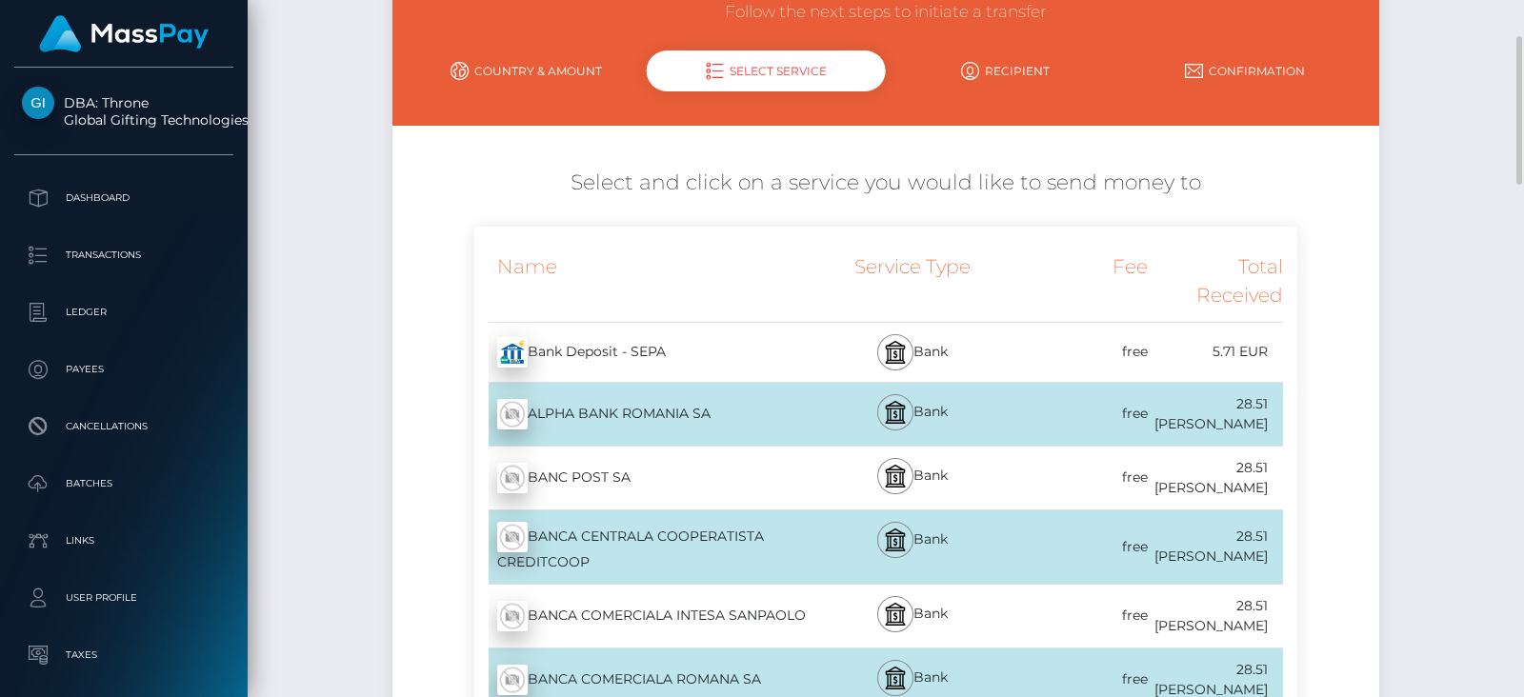
click at [633, 332] on div "Bank Deposit - SEPA - EUR" at bounding box center [642, 352] width 337 height 53
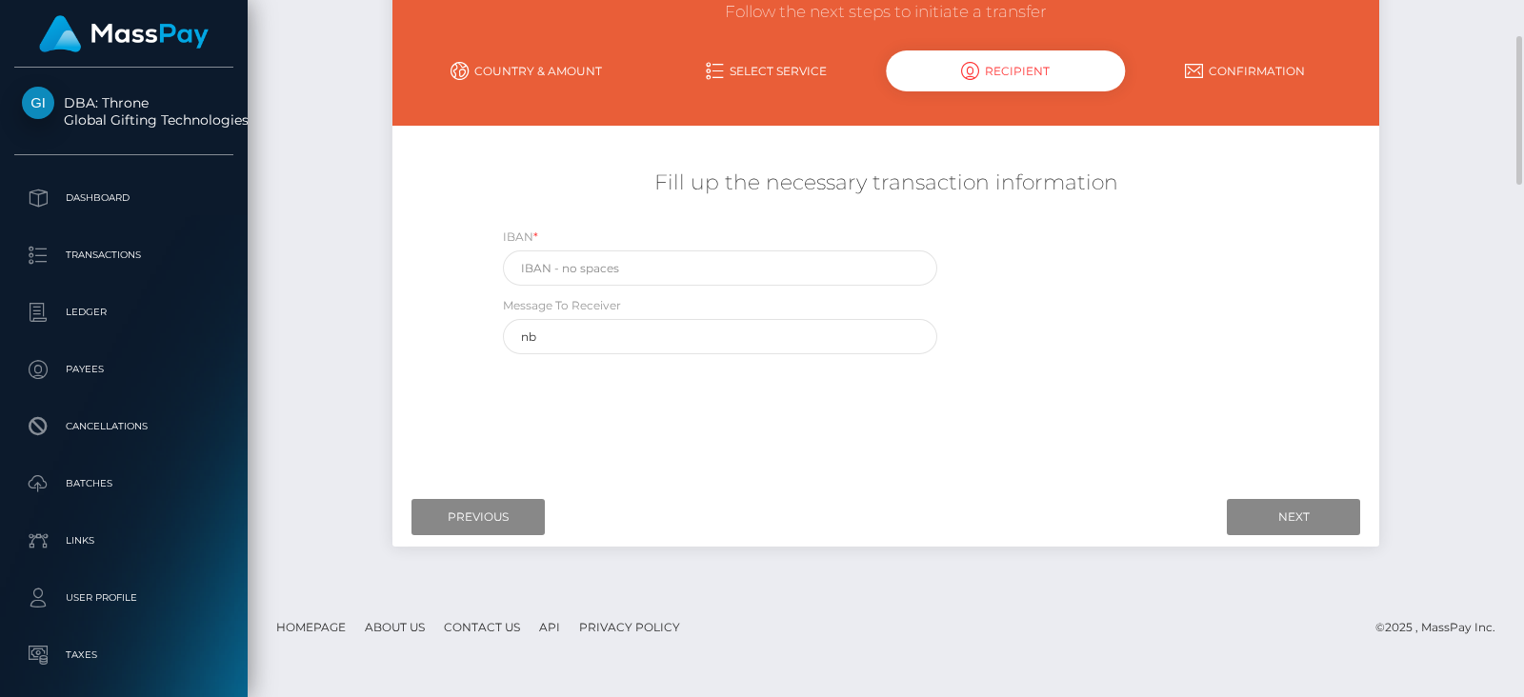
click at [769, 61] on link "Select Service" at bounding box center [766, 70] width 240 height 33
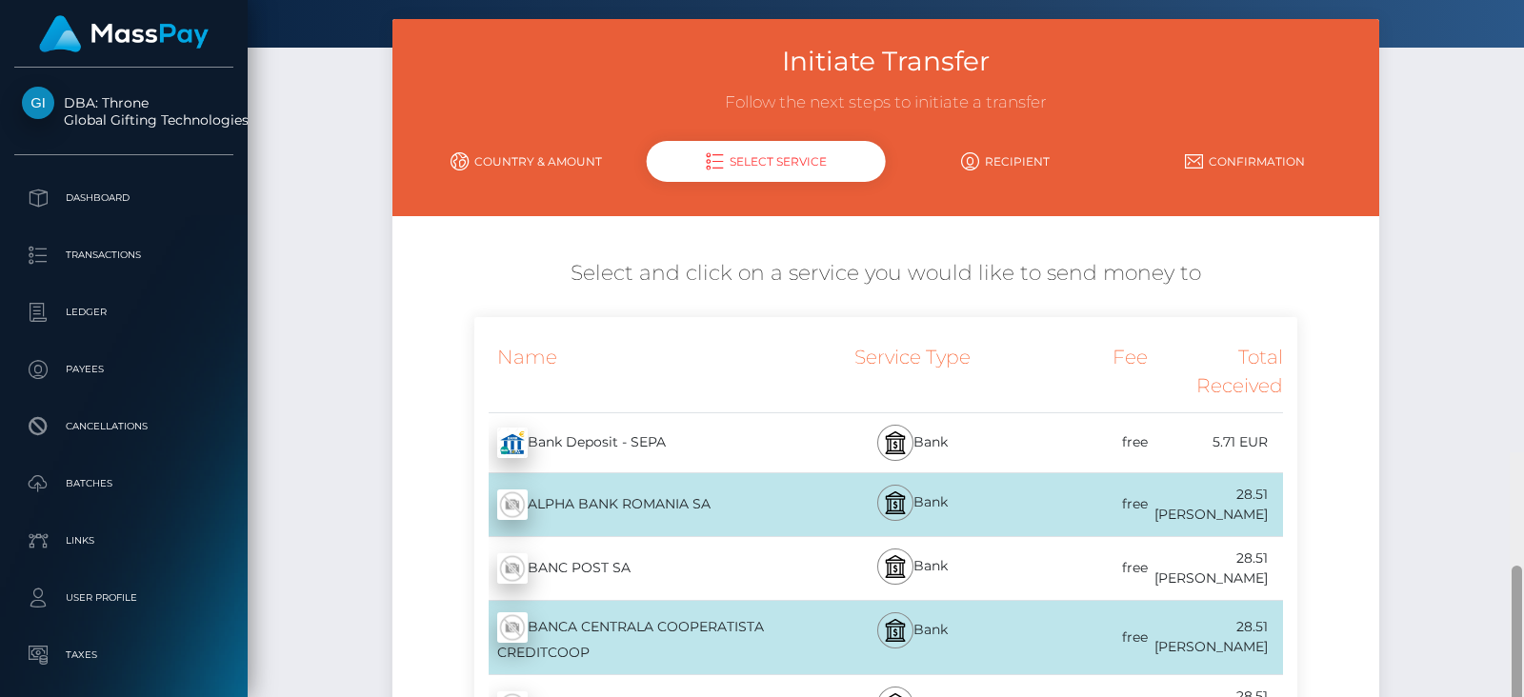
scroll to position [14, 0]
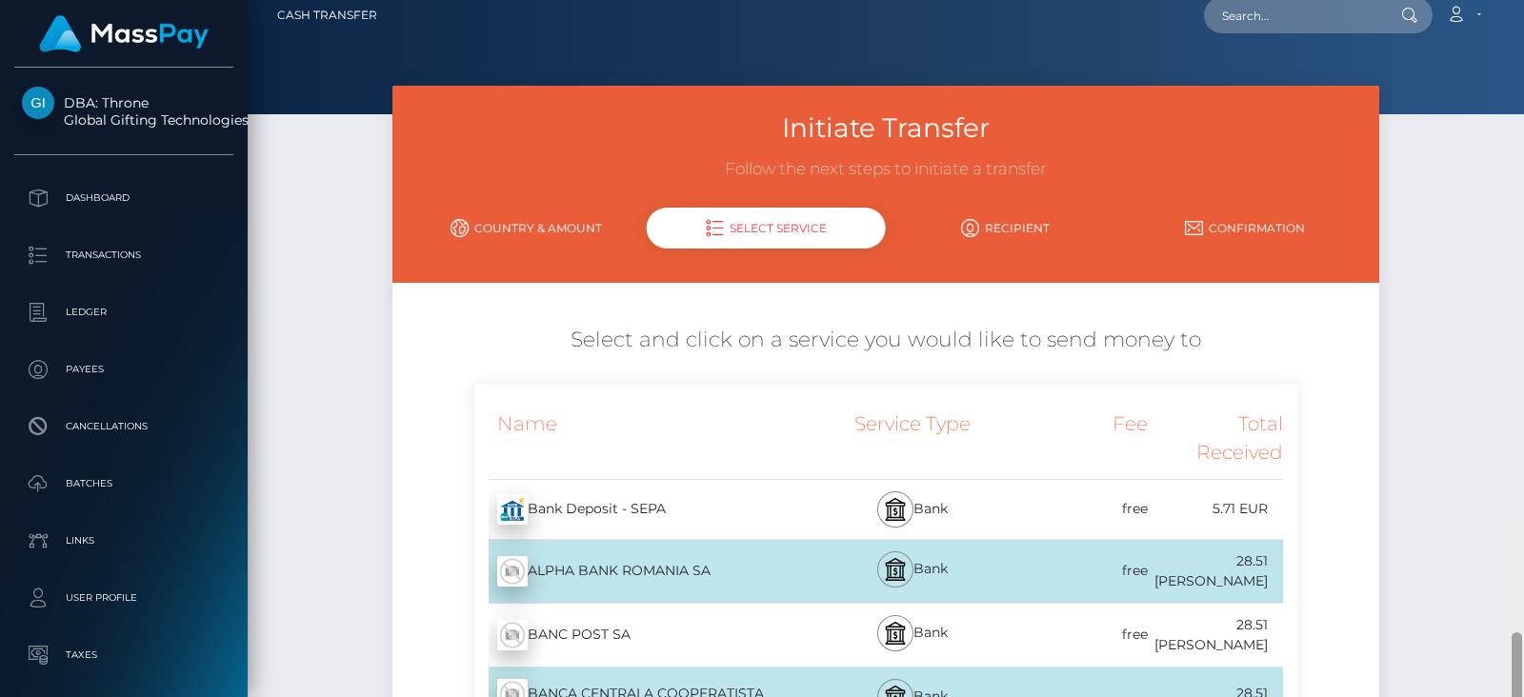
drag, startPoint x: 1518, startPoint y: 139, endPoint x: 1418, endPoint y: 106, distance: 105.4
click at [1418, 106] on div "Cash Transfer Loading... Loading..." at bounding box center [886, 348] width 1276 height 697
click at [547, 227] on link "Country & Amount" at bounding box center [527, 227] width 240 height 33
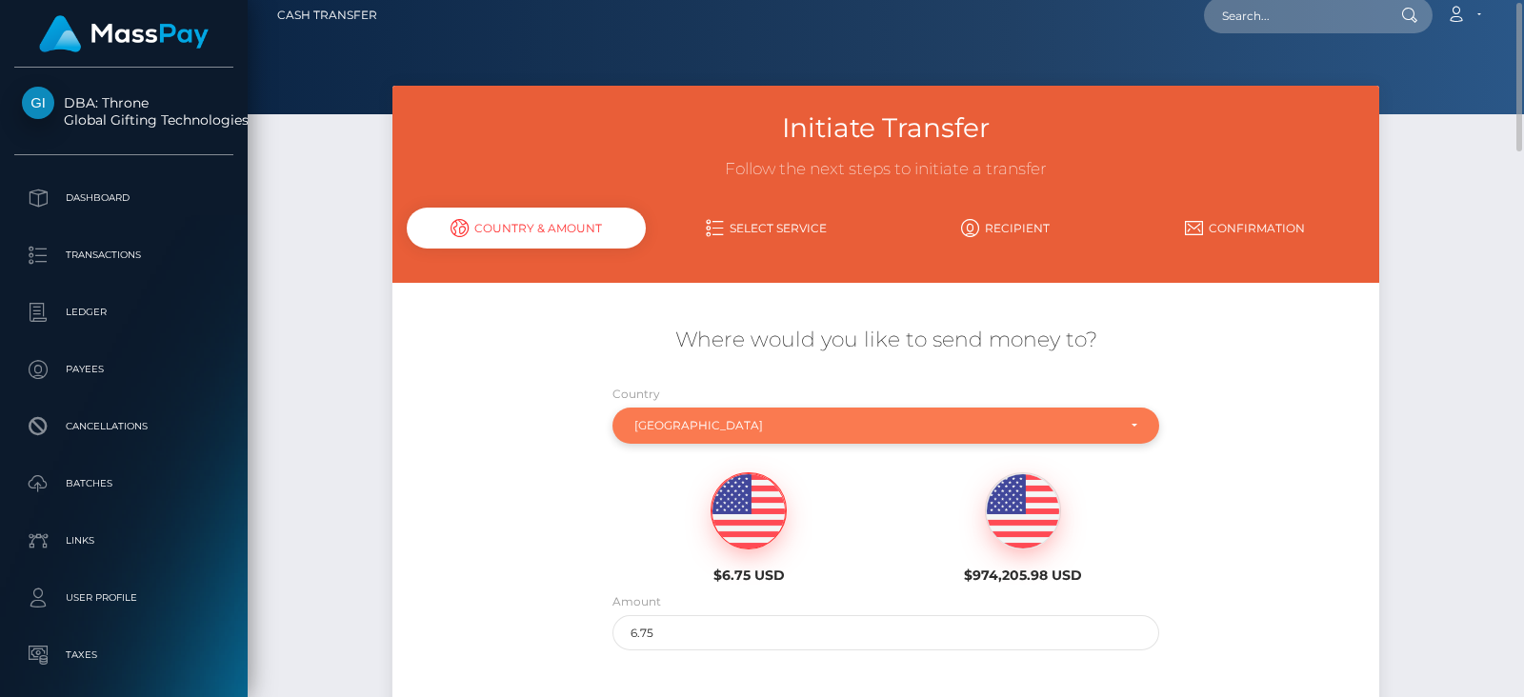
click at [761, 418] on div "[GEOGRAPHIC_DATA]" at bounding box center [875, 425] width 482 height 15
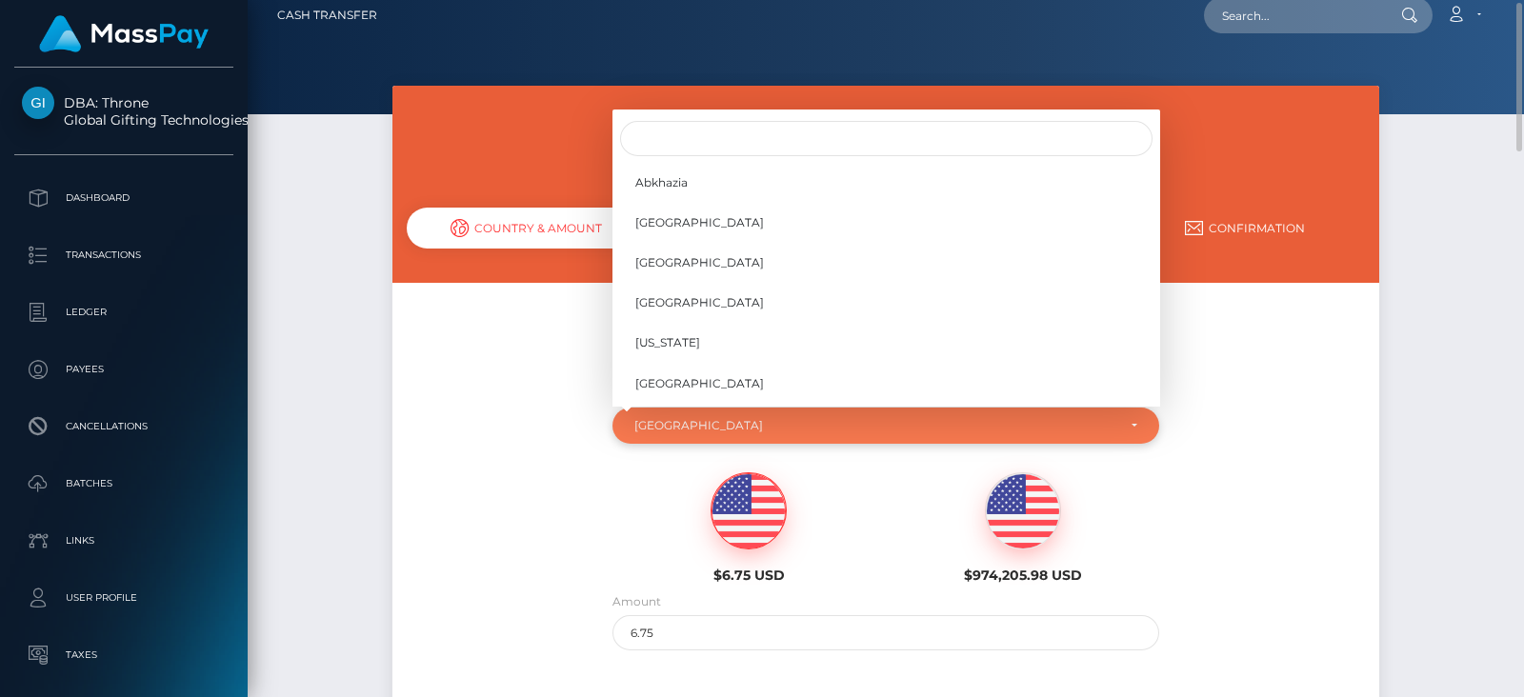
scroll to position [6060, 0]
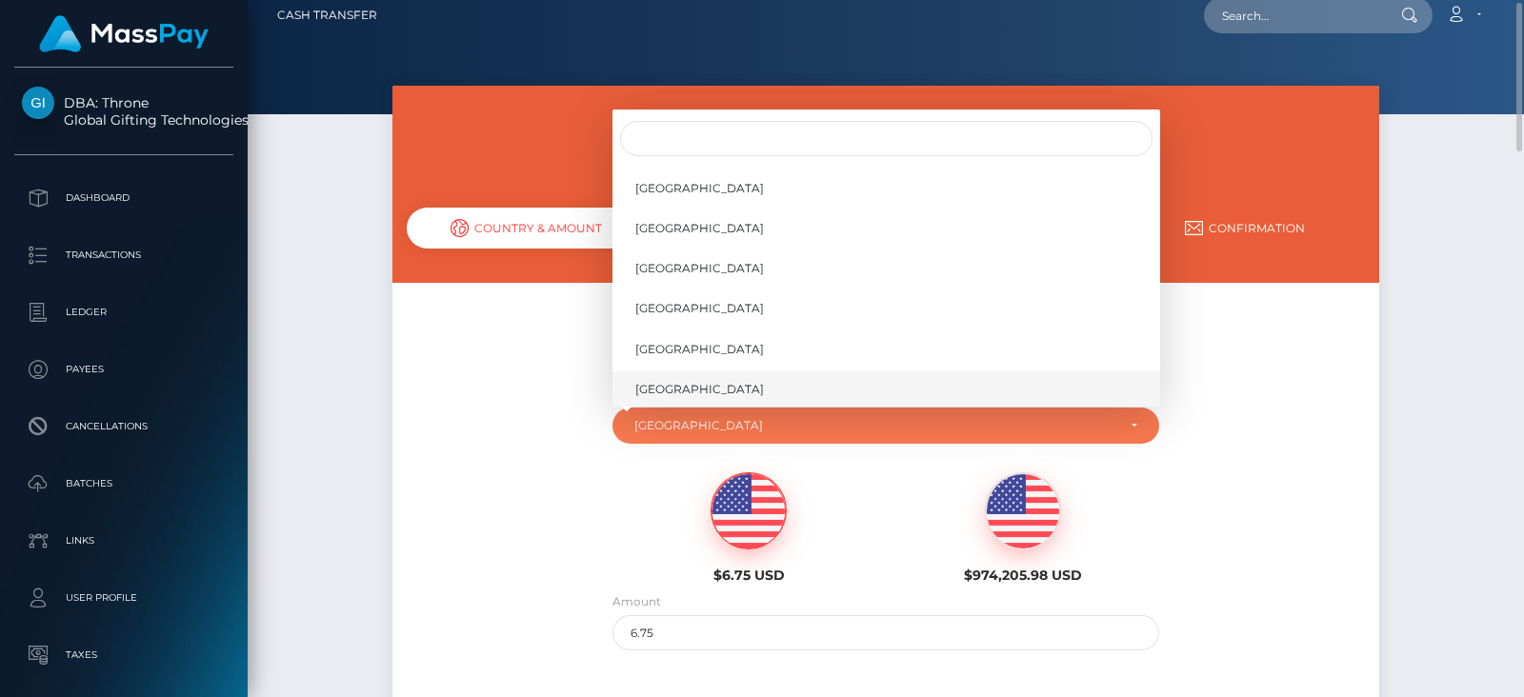
click at [700, 389] on link "[GEOGRAPHIC_DATA]" at bounding box center [886, 388] width 548 height 35
select select "NGA"
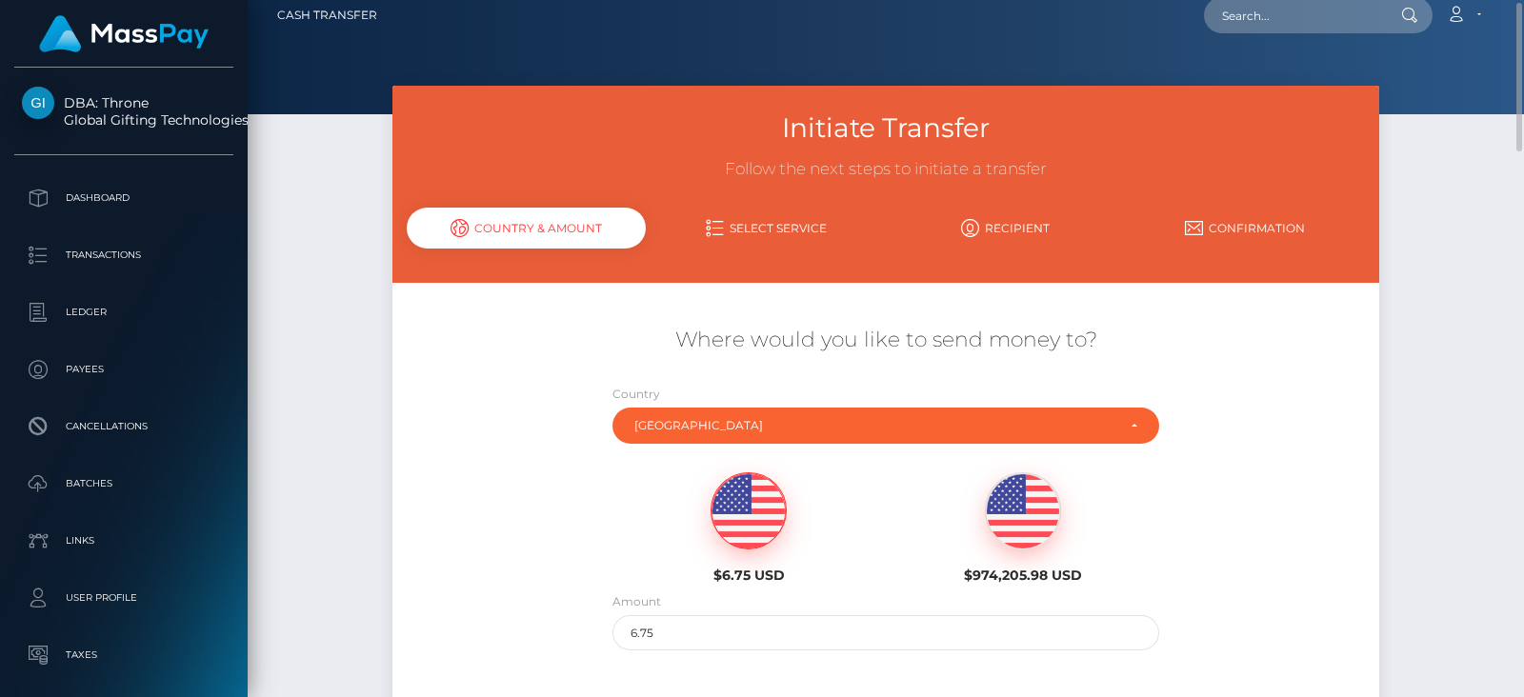
click at [497, 493] on div "$6.75 USD $974,205.98 USD" at bounding box center [885, 522] width 823 height 138
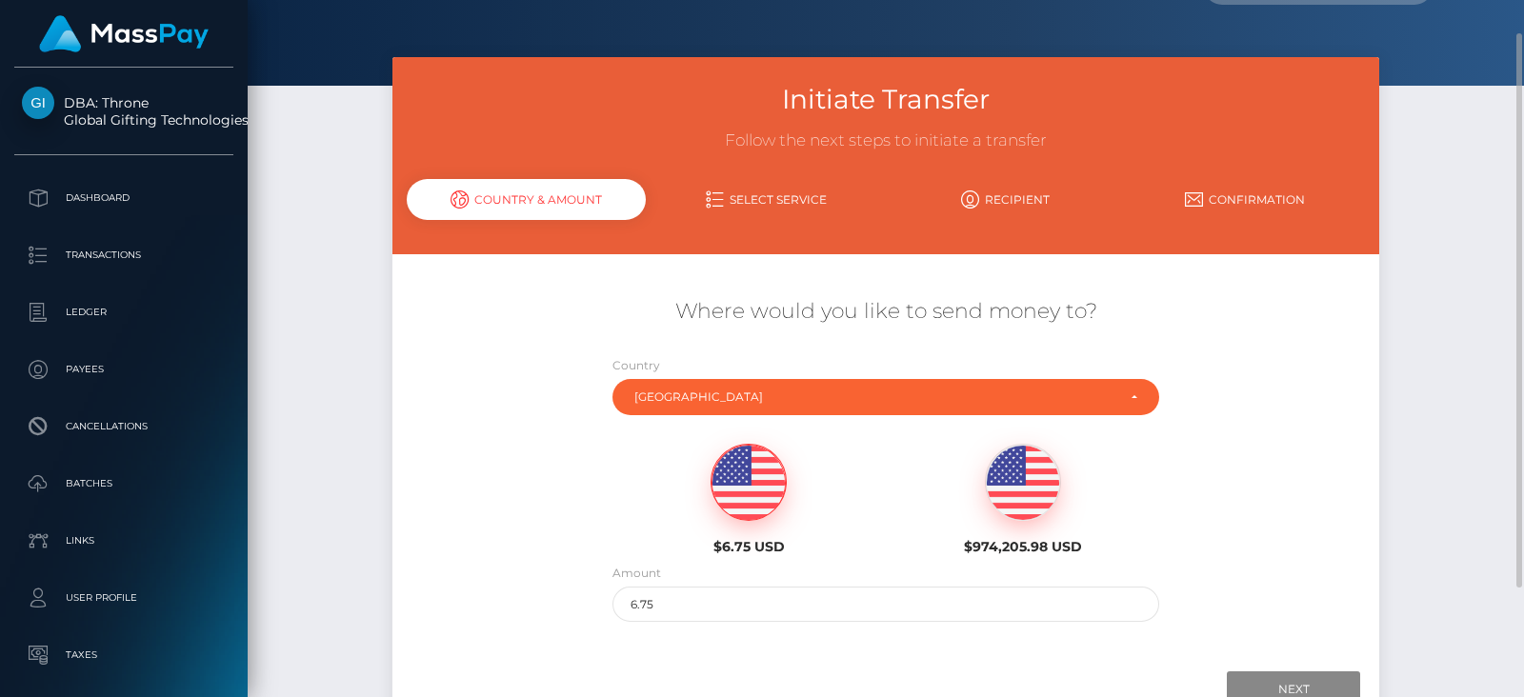
scroll to position [129, 0]
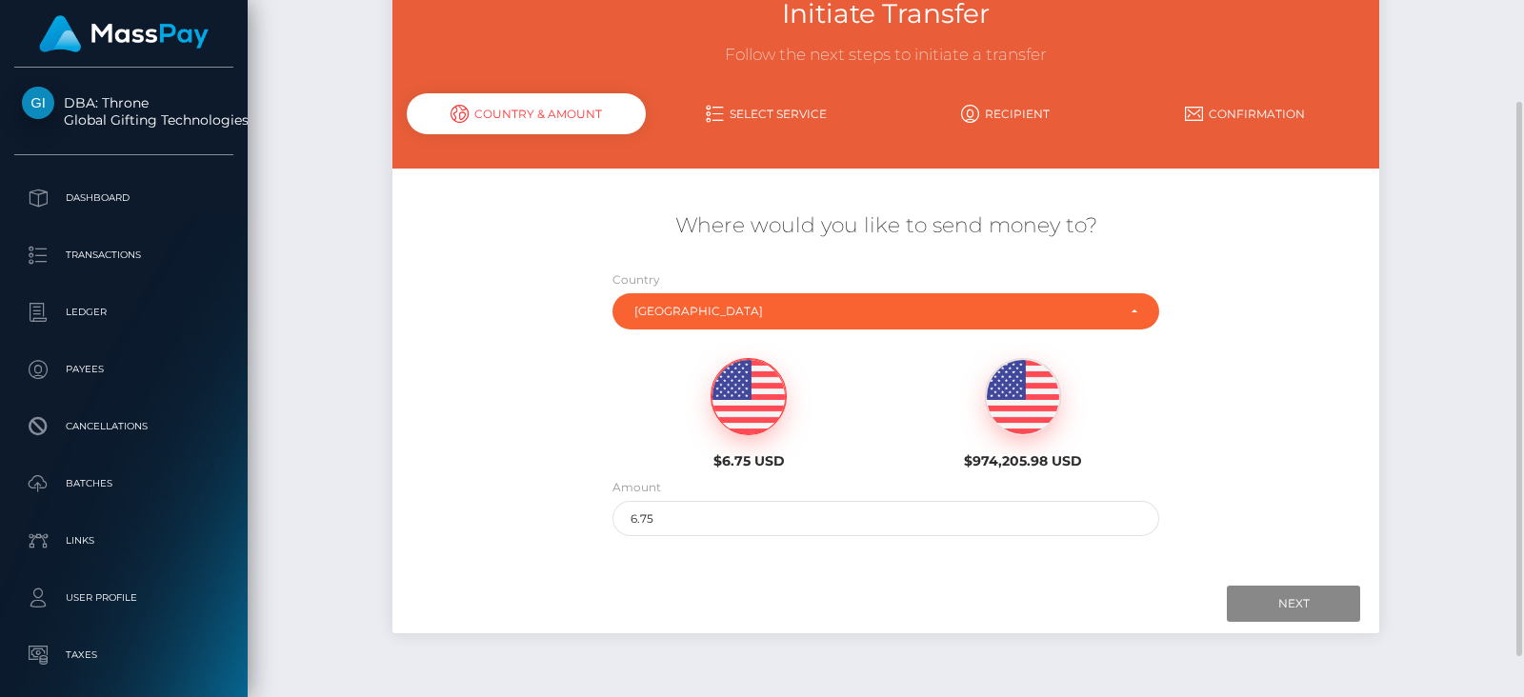
click at [751, 417] on img at bounding box center [748, 397] width 74 height 76
click at [1311, 612] on input "Next" at bounding box center [1293, 604] width 133 height 36
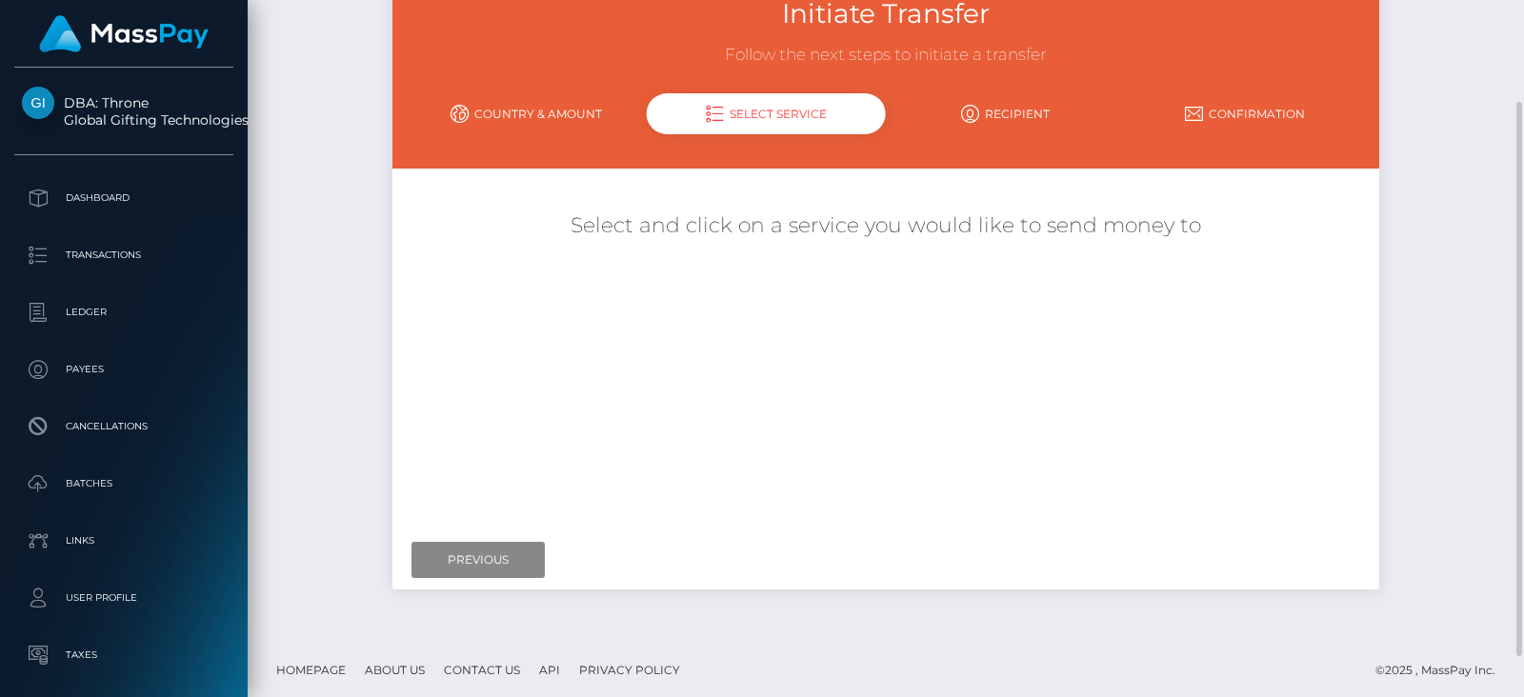
click at [573, 110] on link "Country & Amount" at bounding box center [527, 113] width 240 height 33
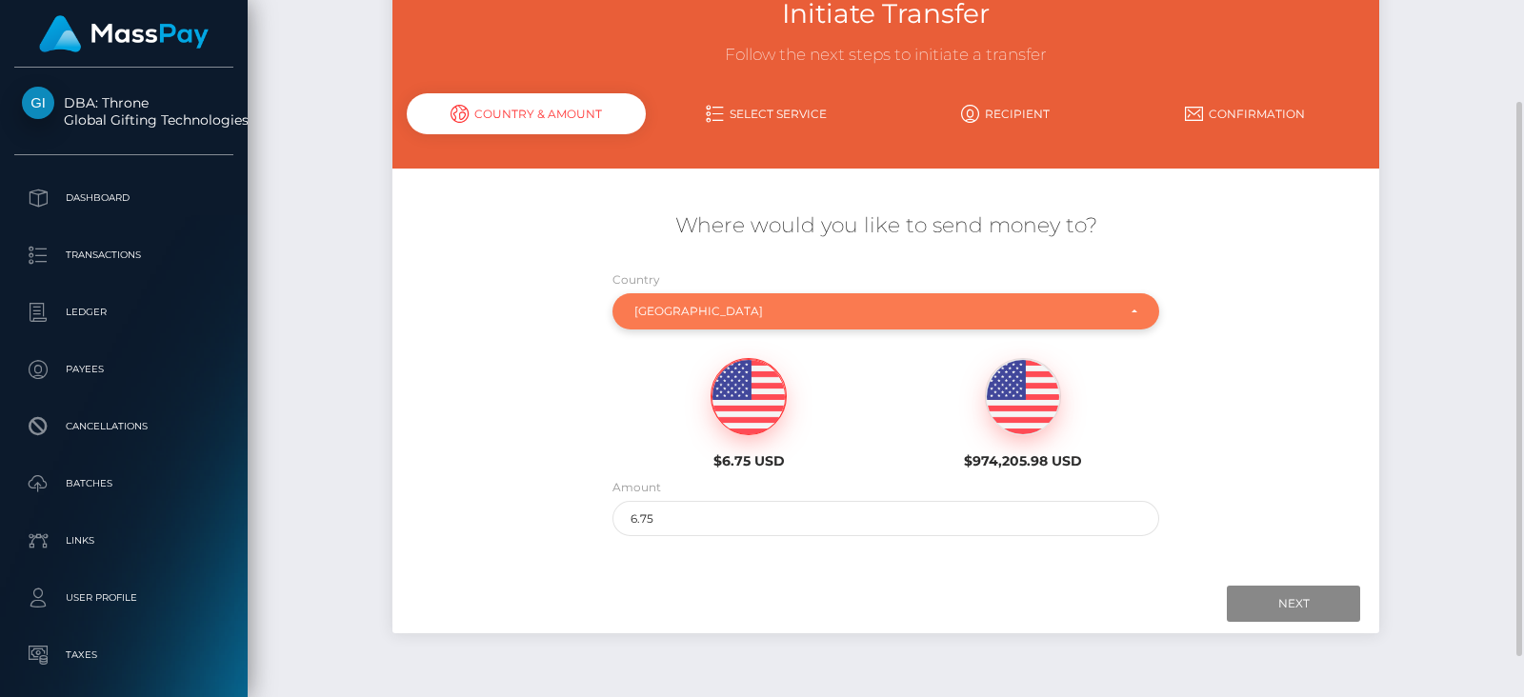
click at [706, 315] on div "[GEOGRAPHIC_DATA]" at bounding box center [875, 311] width 482 height 15
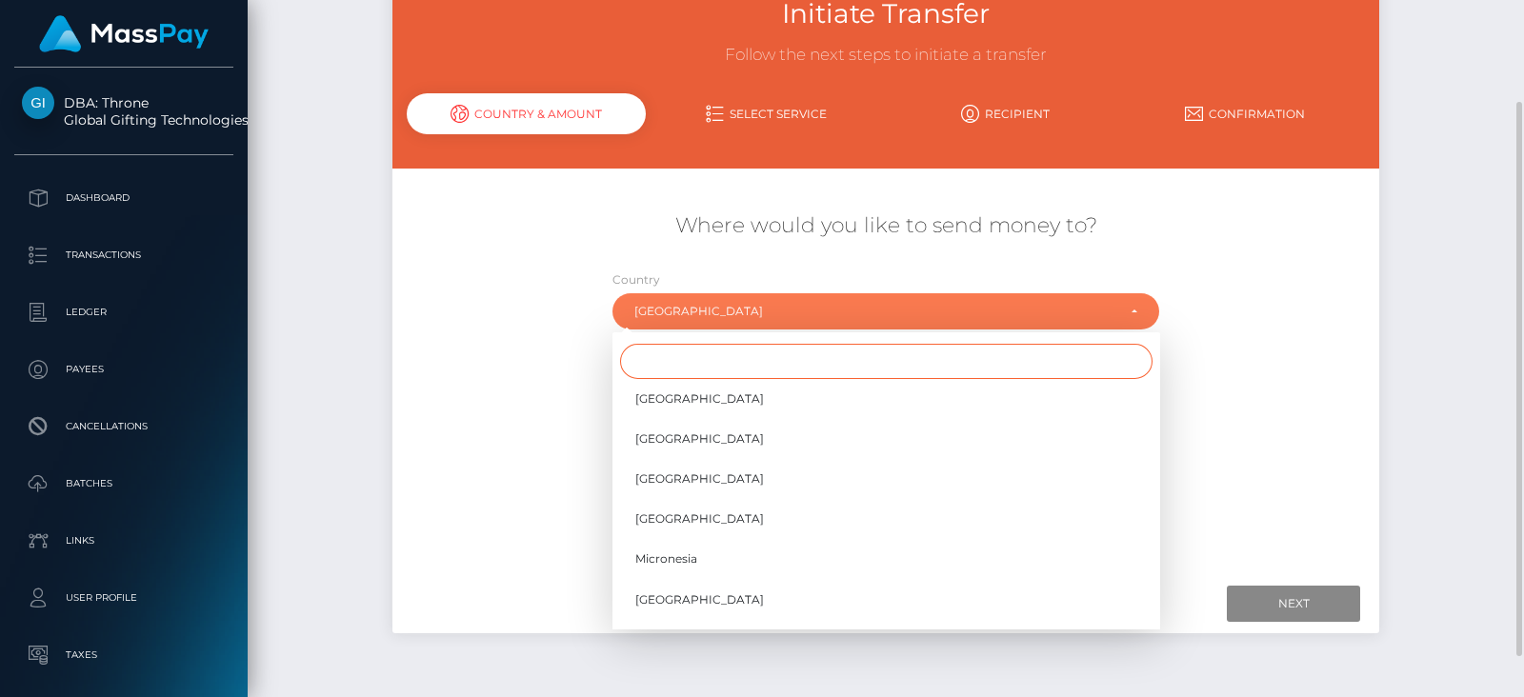
click at [682, 359] on input "Search" at bounding box center [886, 361] width 532 height 35
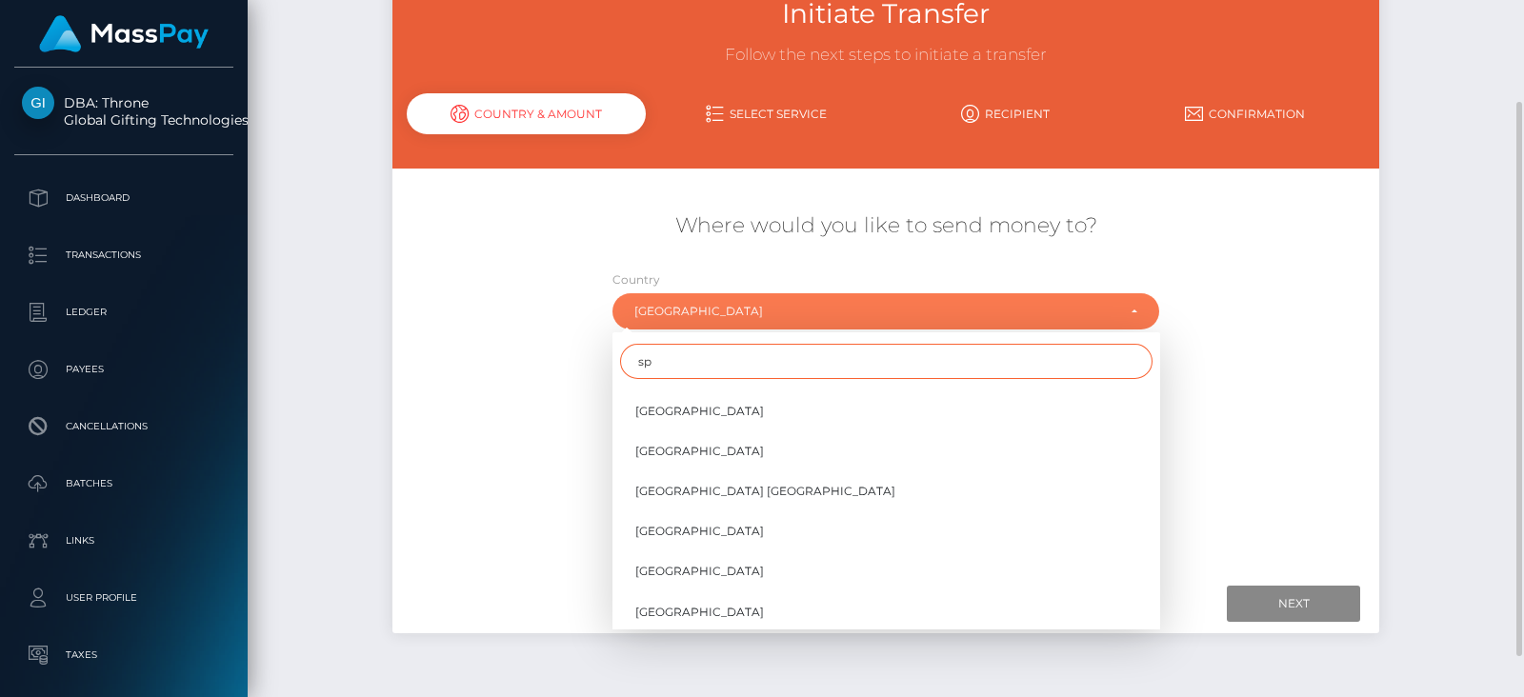
scroll to position [0, 0]
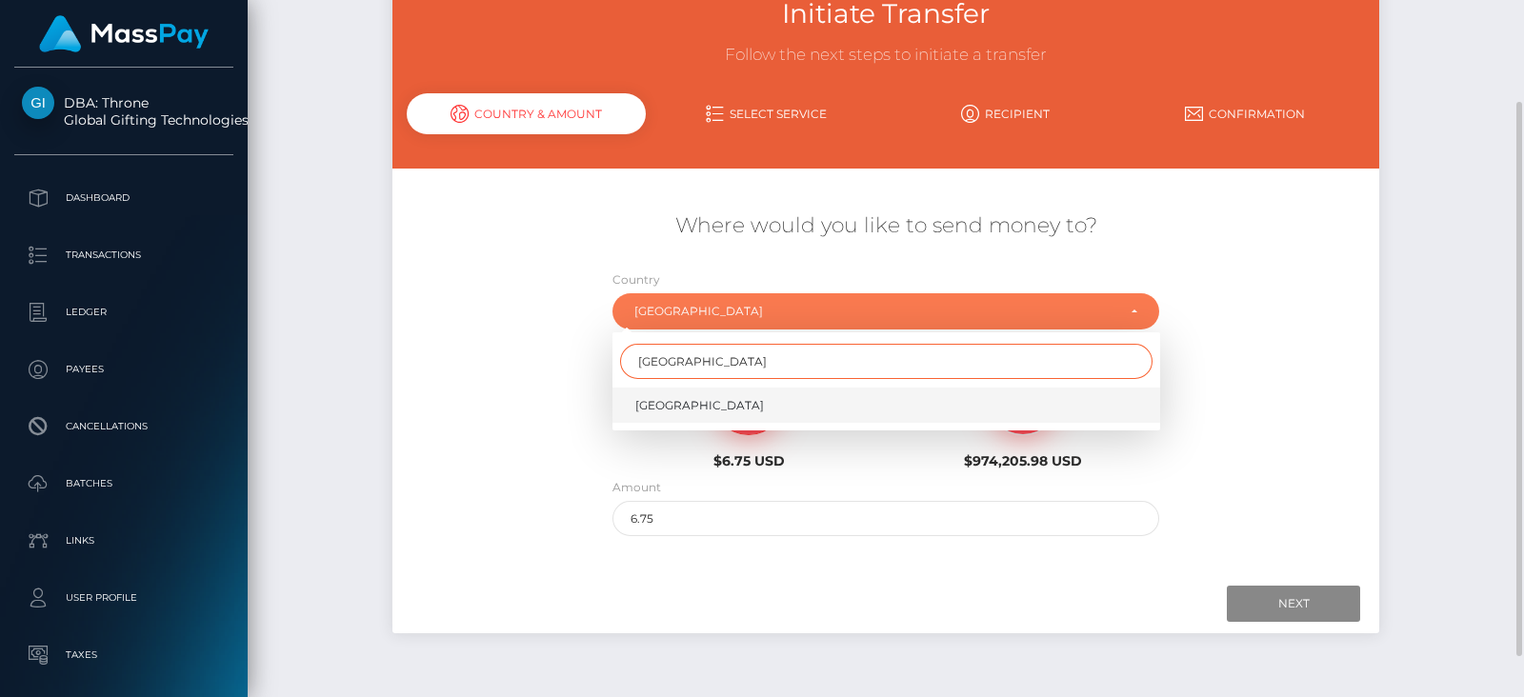
type input "spain"
click at [687, 402] on link "[GEOGRAPHIC_DATA]" at bounding box center [886, 405] width 548 height 35
select select "ESP"
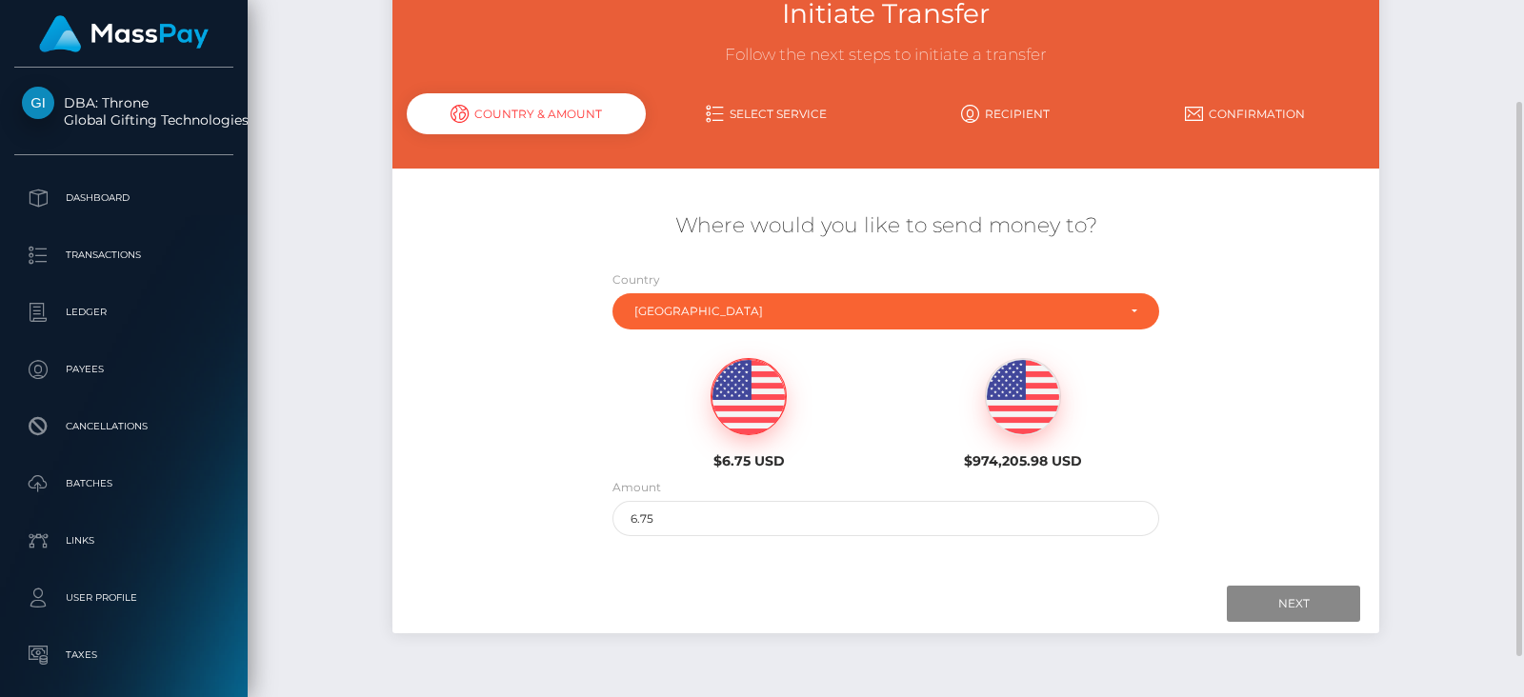
click at [720, 394] on img at bounding box center [748, 397] width 74 height 76
click at [1277, 611] on input "Next" at bounding box center [1293, 604] width 133 height 36
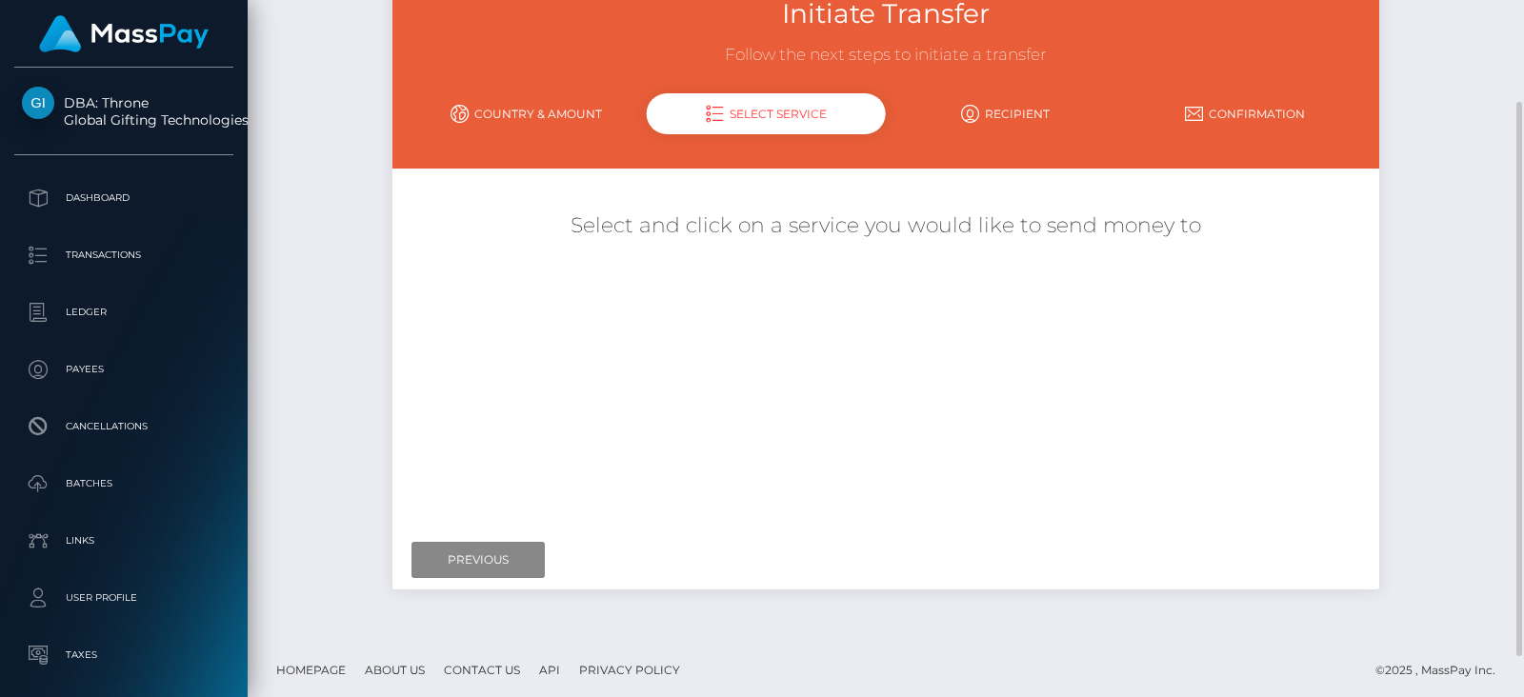
click at [477, 110] on link "Country & Amount" at bounding box center [527, 113] width 240 height 33
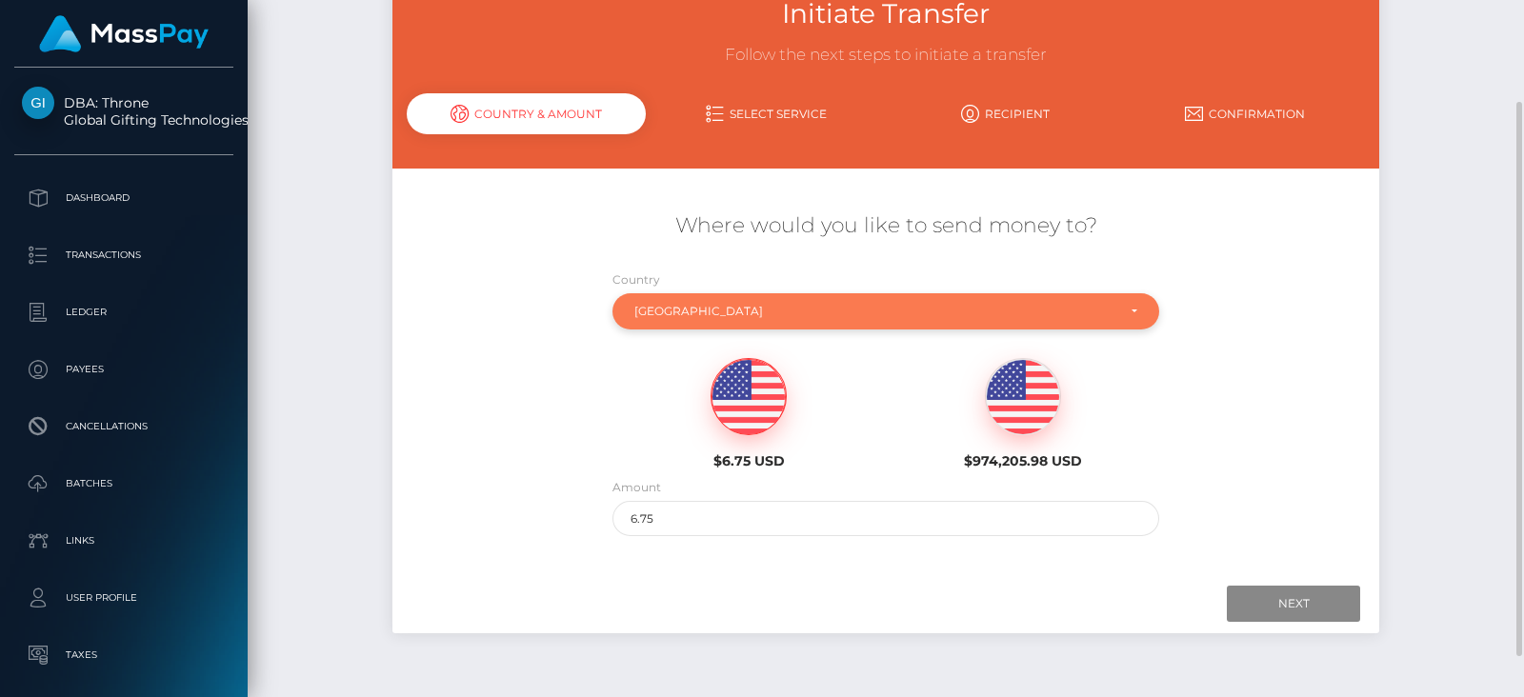
click at [697, 315] on div "[GEOGRAPHIC_DATA]" at bounding box center [875, 311] width 482 height 15
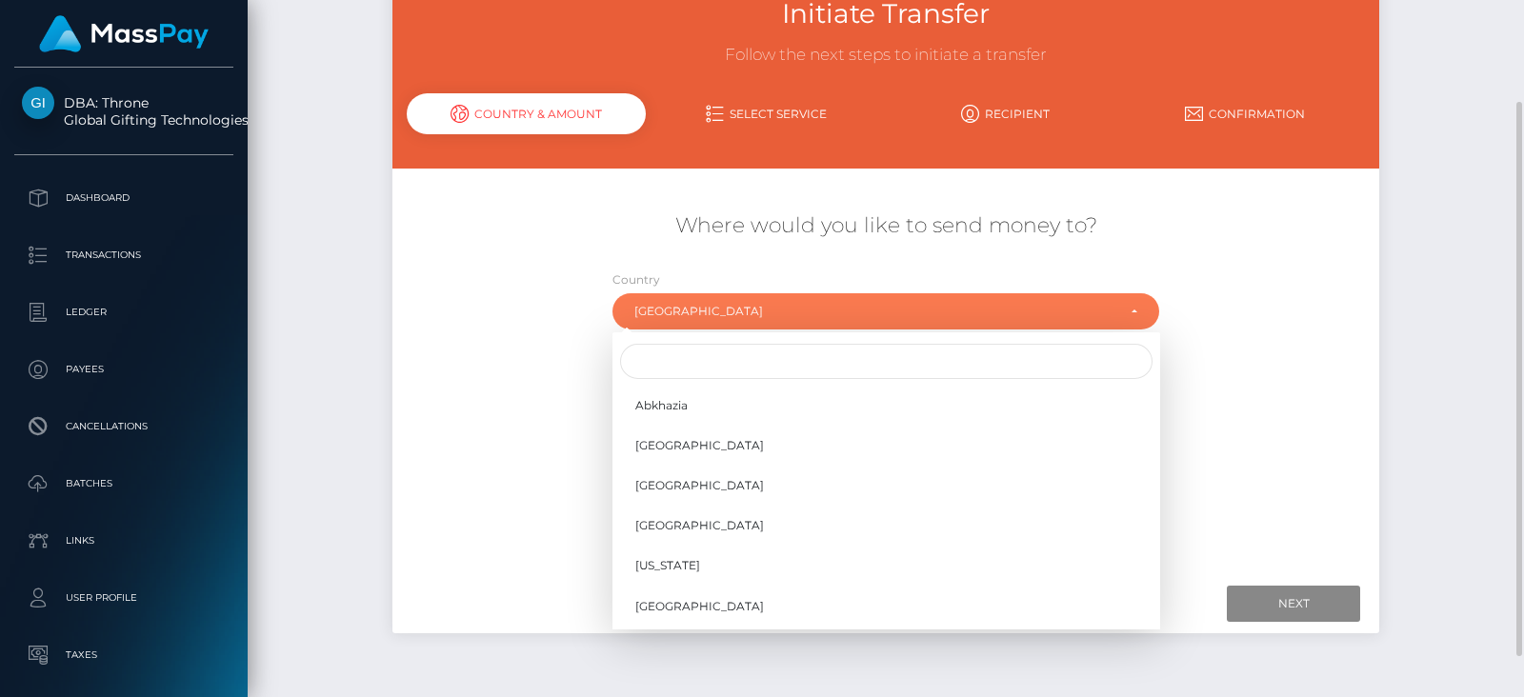
click at [474, 428] on div "$6.75 USD $974,205.98 USD" at bounding box center [885, 408] width 823 height 138
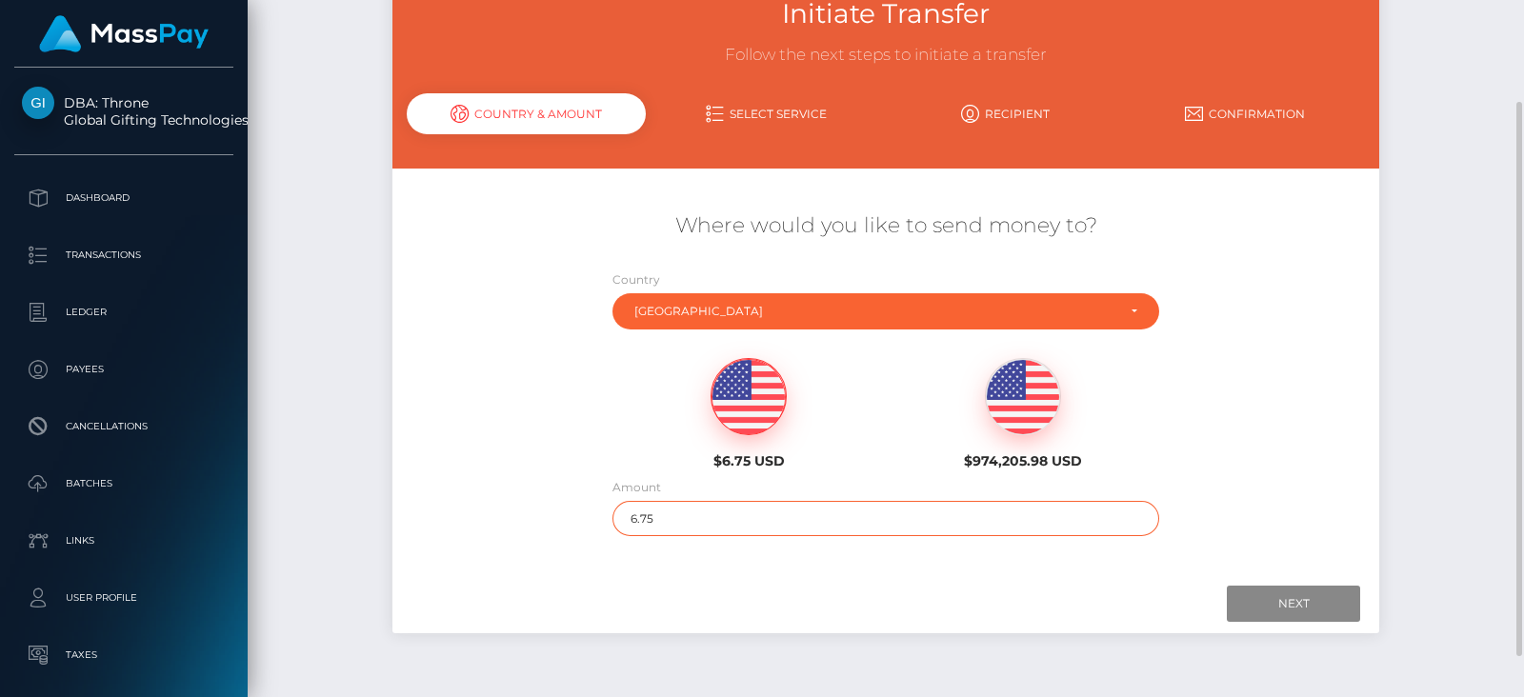
drag, startPoint x: 694, startPoint y: 509, endPoint x: 589, endPoint y: 511, distance: 105.7
click at [589, 511] on div "Where would you like to send money to? Country Abkhazia Afghanistan Albania Alg…" at bounding box center [886, 374] width 988 height 344
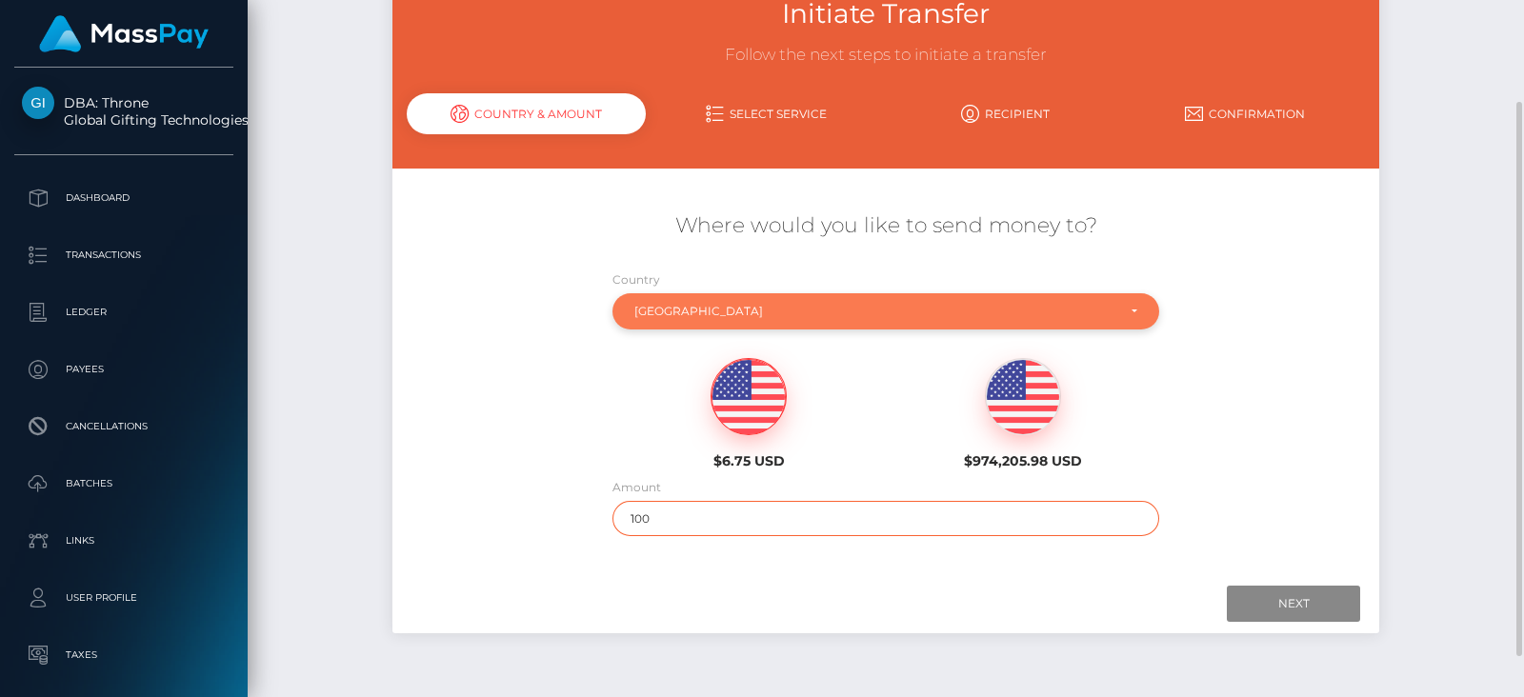
type input "100"
click at [852, 314] on div "[GEOGRAPHIC_DATA]" at bounding box center [875, 311] width 482 height 15
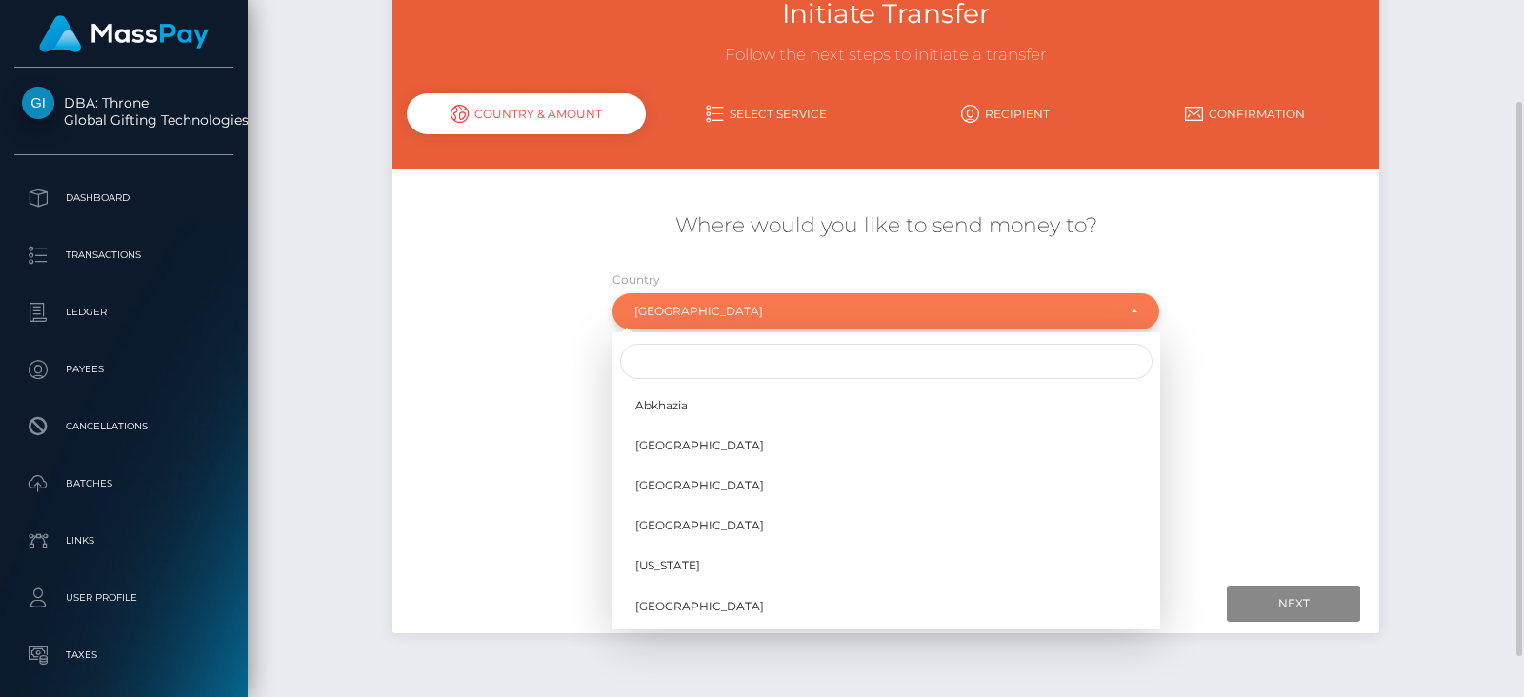
scroll to position [7012, 0]
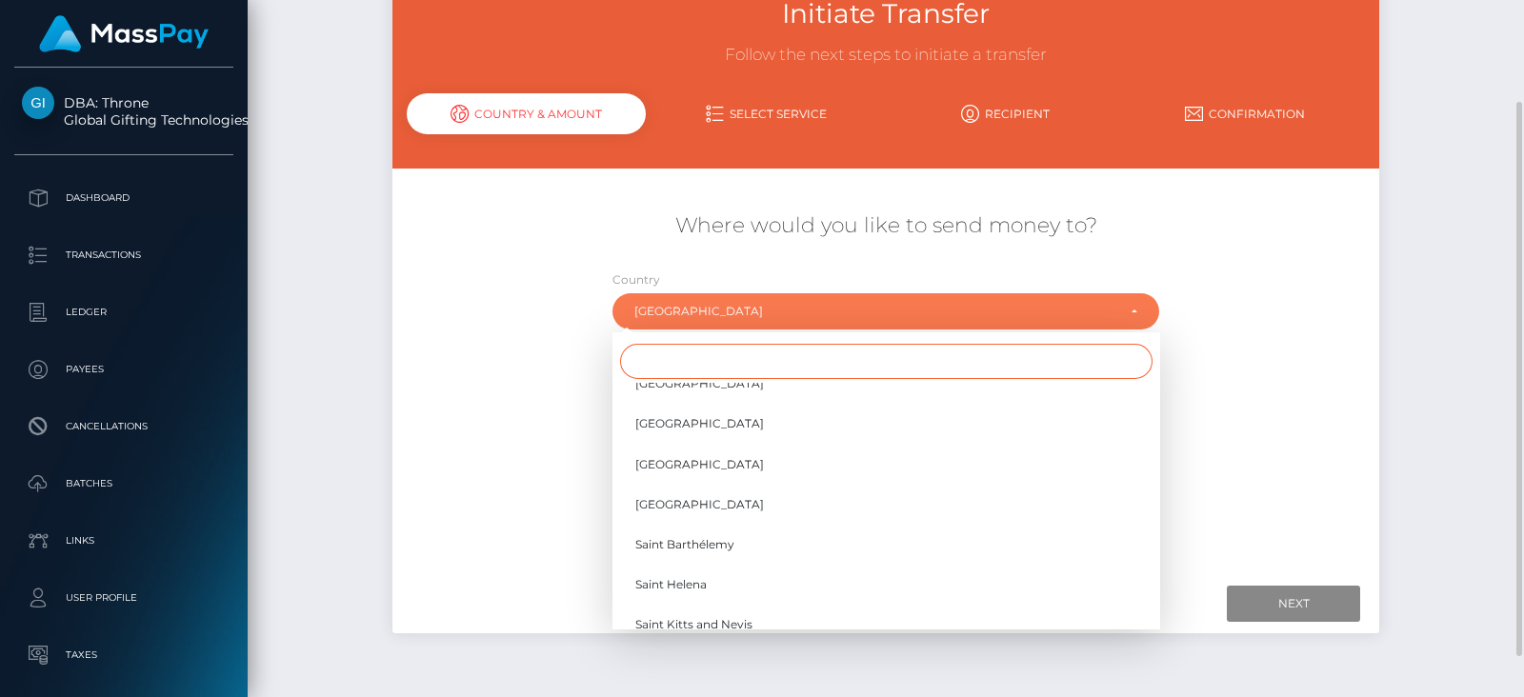
click at [753, 354] on input "Search" at bounding box center [886, 361] width 532 height 35
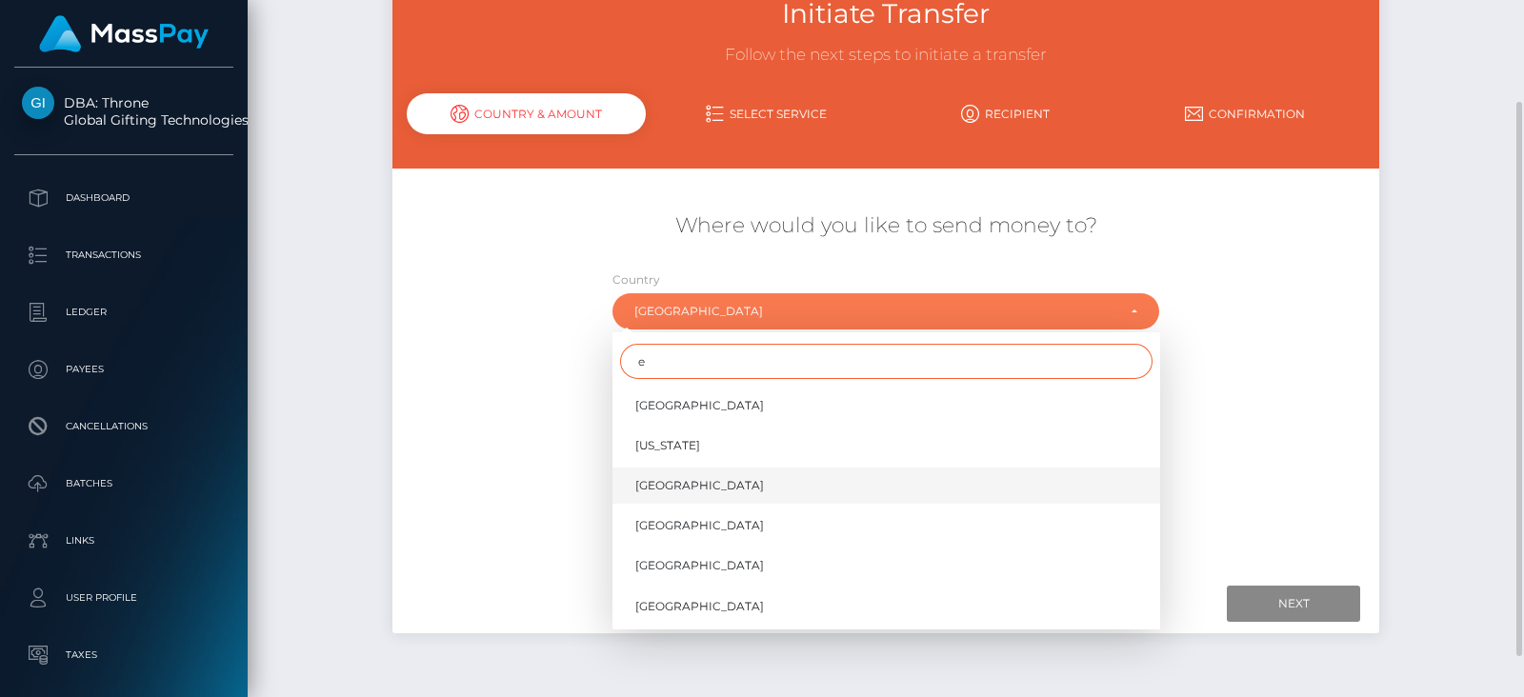
type input "e"
click at [719, 483] on link "[GEOGRAPHIC_DATA]" at bounding box center [886, 485] width 548 height 35
select select "ARG"
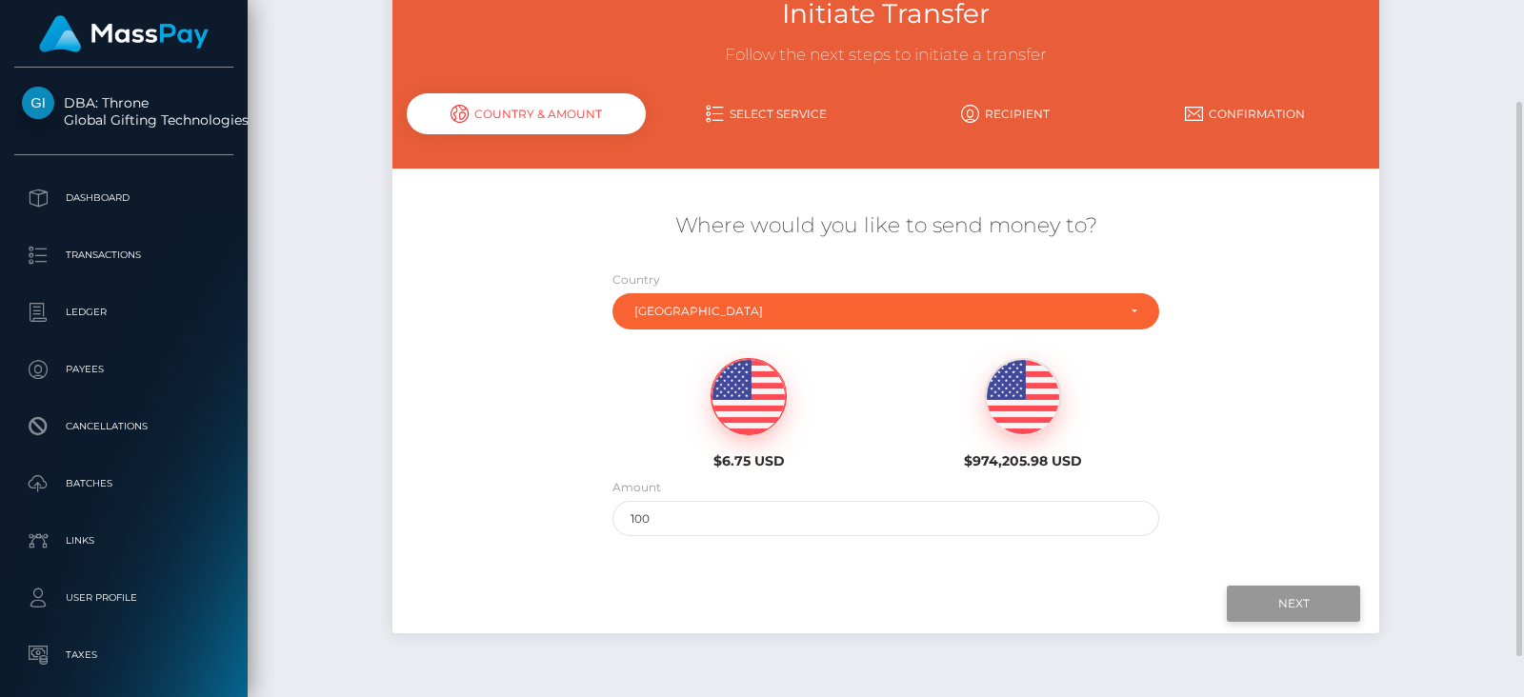
click at [1271, 595] on input "Next" at bounding box center [1293, 604] width 133 height 36
click at [769, 394] on img at bounding box center [748, 397] width 74 height 76
type input "6.75"
click at [1279, 609] on input "Next" at bounding box center [1293, 604] width 133 height 36
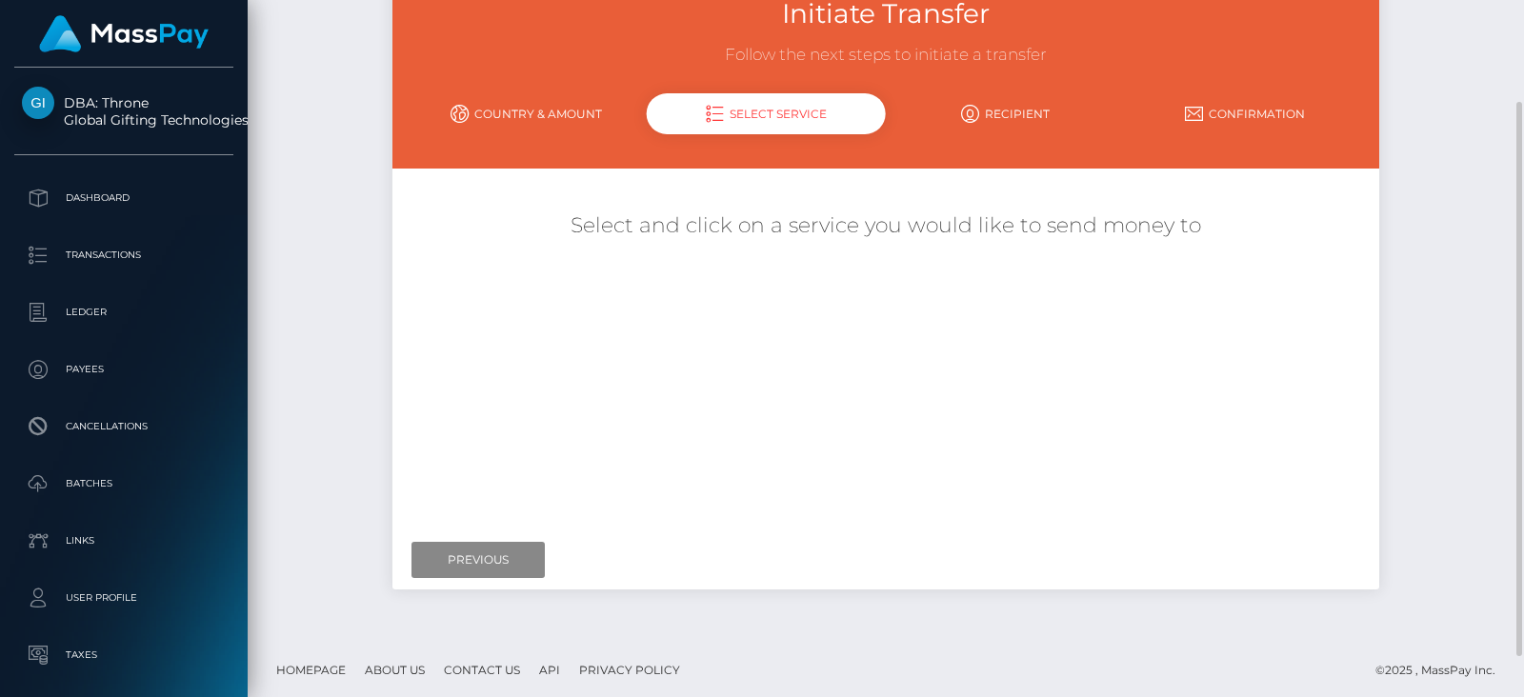
click at [486, 92] on div "Initiate Transfer Follow the next steps to initiate a transfer Country & Amount…" at bounding box center [886, 69] width 988 height 197
drag, startPoint x: 519, startPoint y: 107, endPoint x: 483, endPoint y: 116, distance: 37.4
click at [483, 116] on link "Country & Amount" at bounding box center [527, 113] width 240 height 33
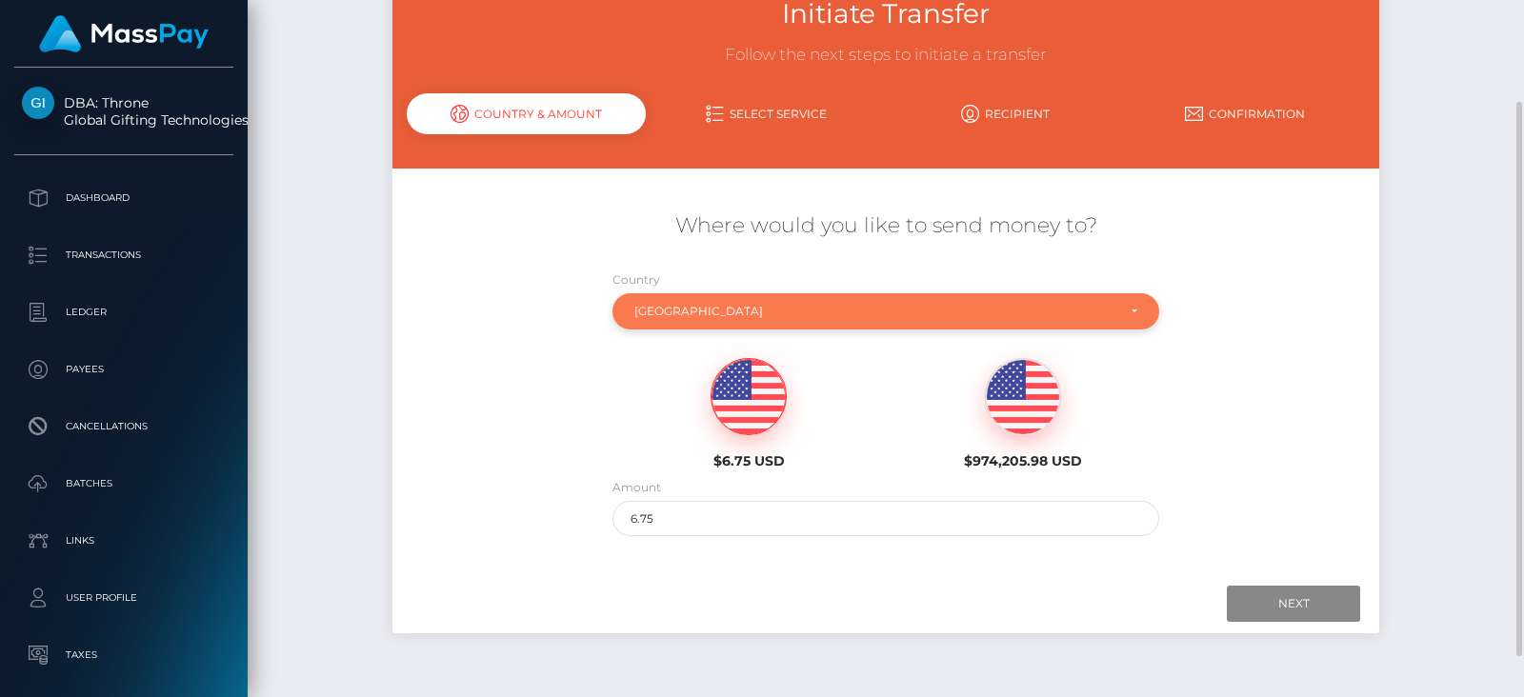
click at [724, 299] on div "[GEOGRAPHIC_DATA]" at bounding box center [886, 311] width 548 height 36
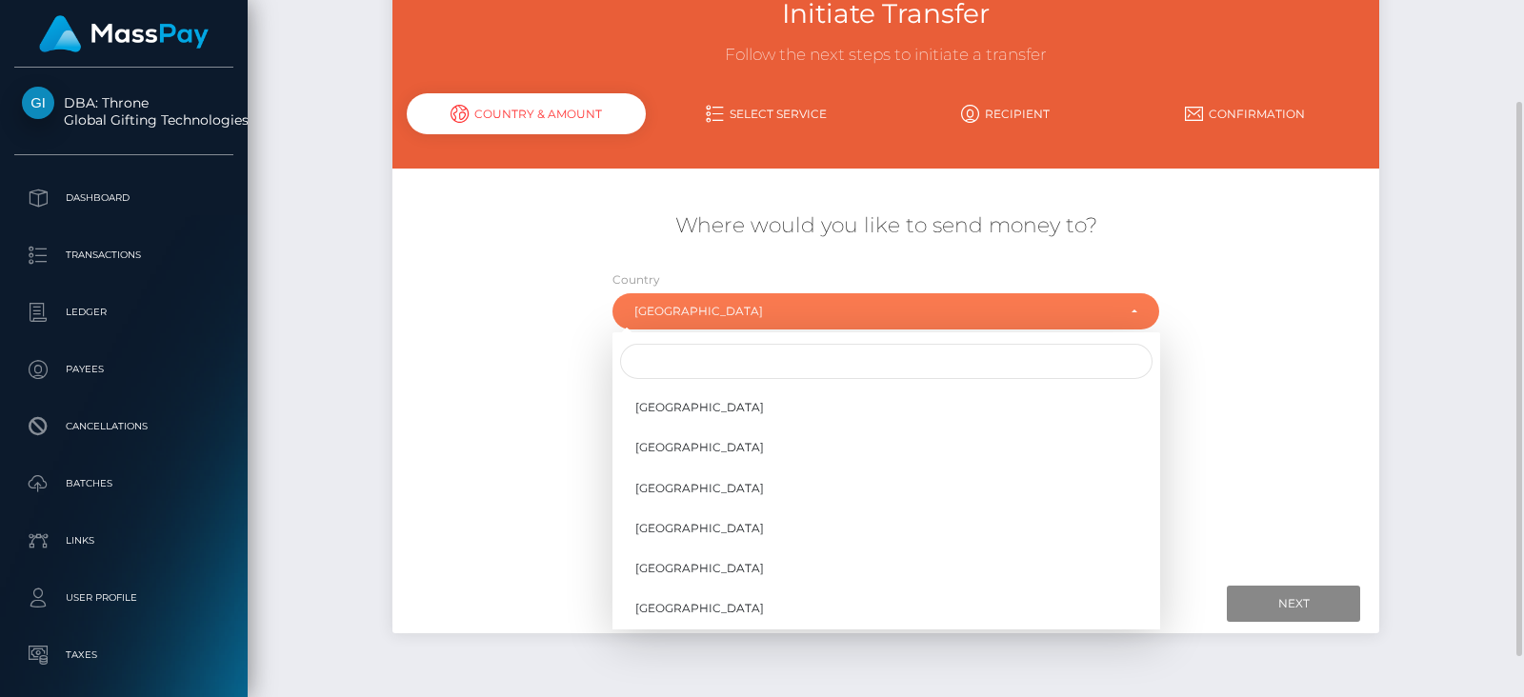
scroll to position [1568, 0]
click at [729, 473] on link "[GEOGRAPHIC_DATA]" at bounding box center [886, 484] width 548 height 35
select select "CAF"
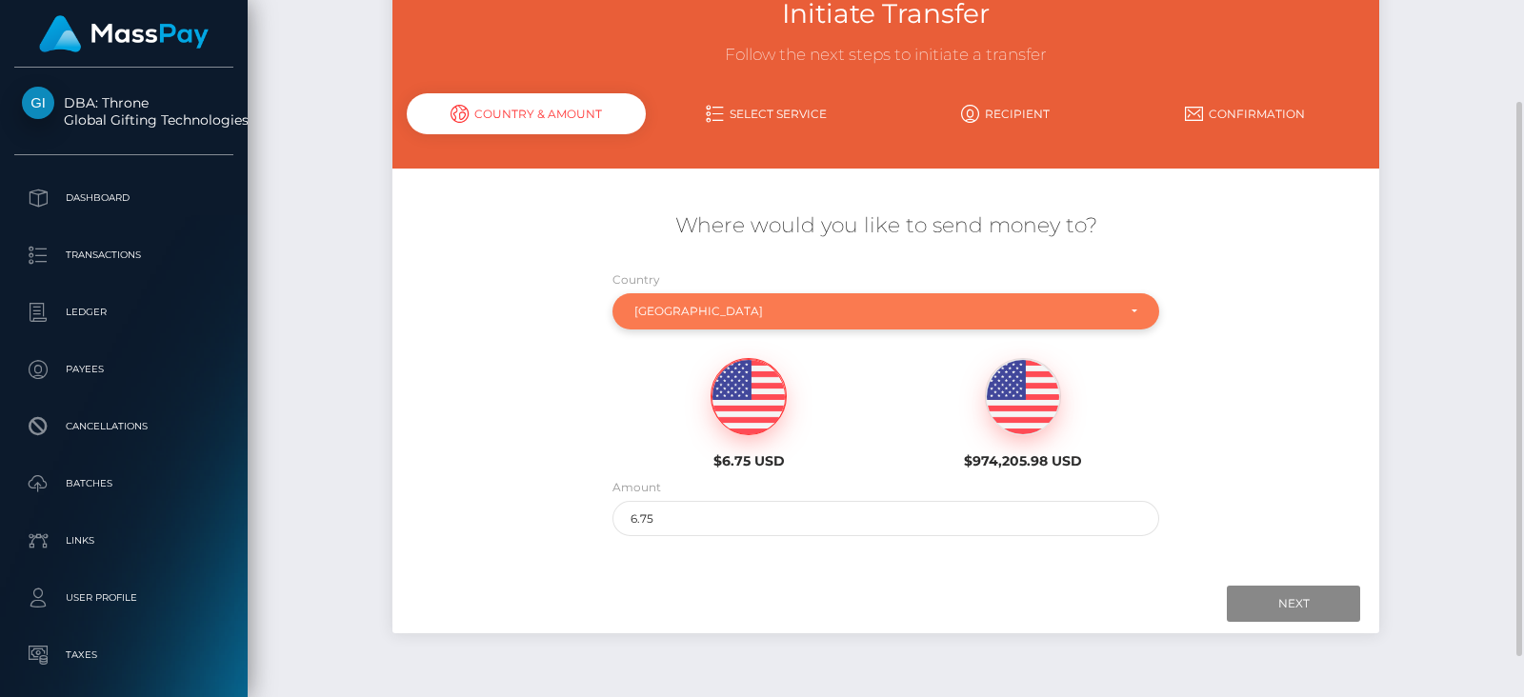
click at [774, 316] on div "[GEOGRAPHIC_DATA]" at bounding box center [875, 311] width 482 height 15
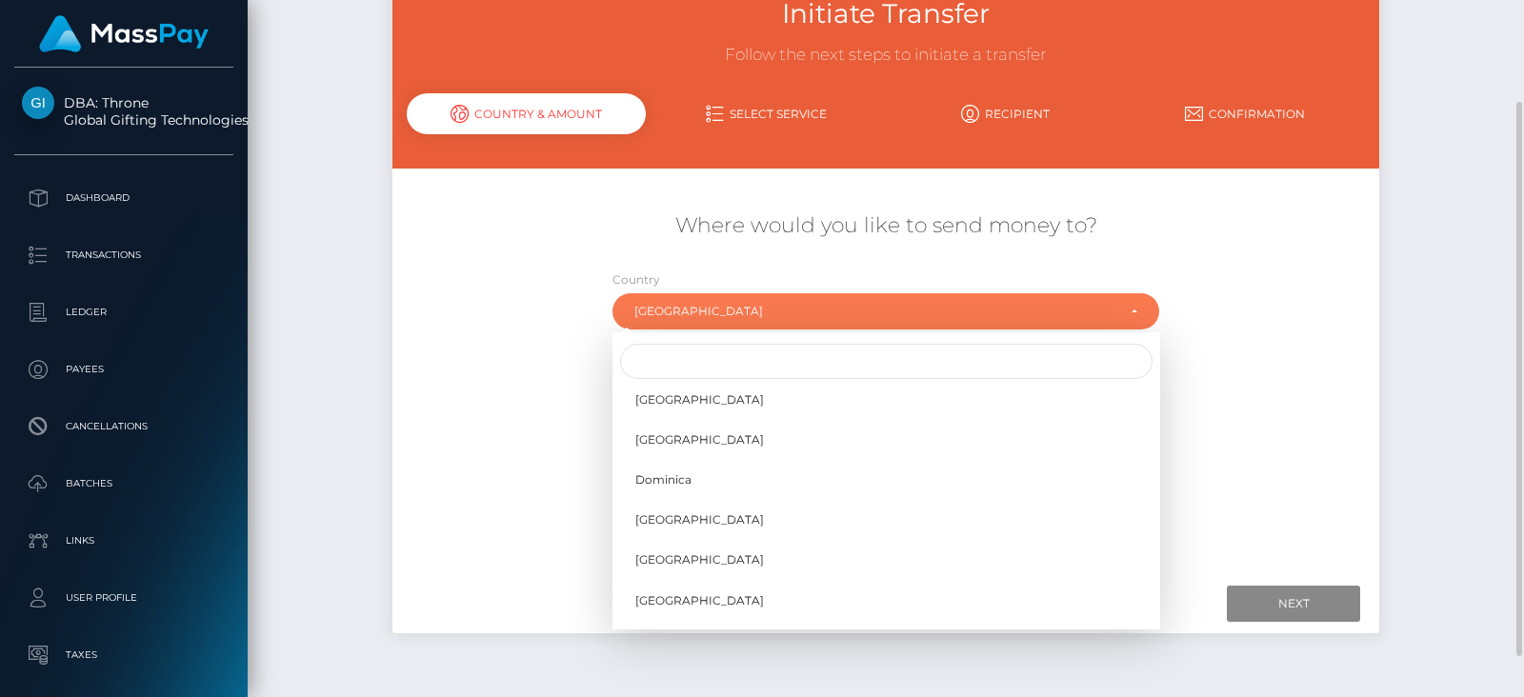
scroll to position [2254, 0]
click at [698, 340] on div at bounding box center [886, 361] width 548 height 43
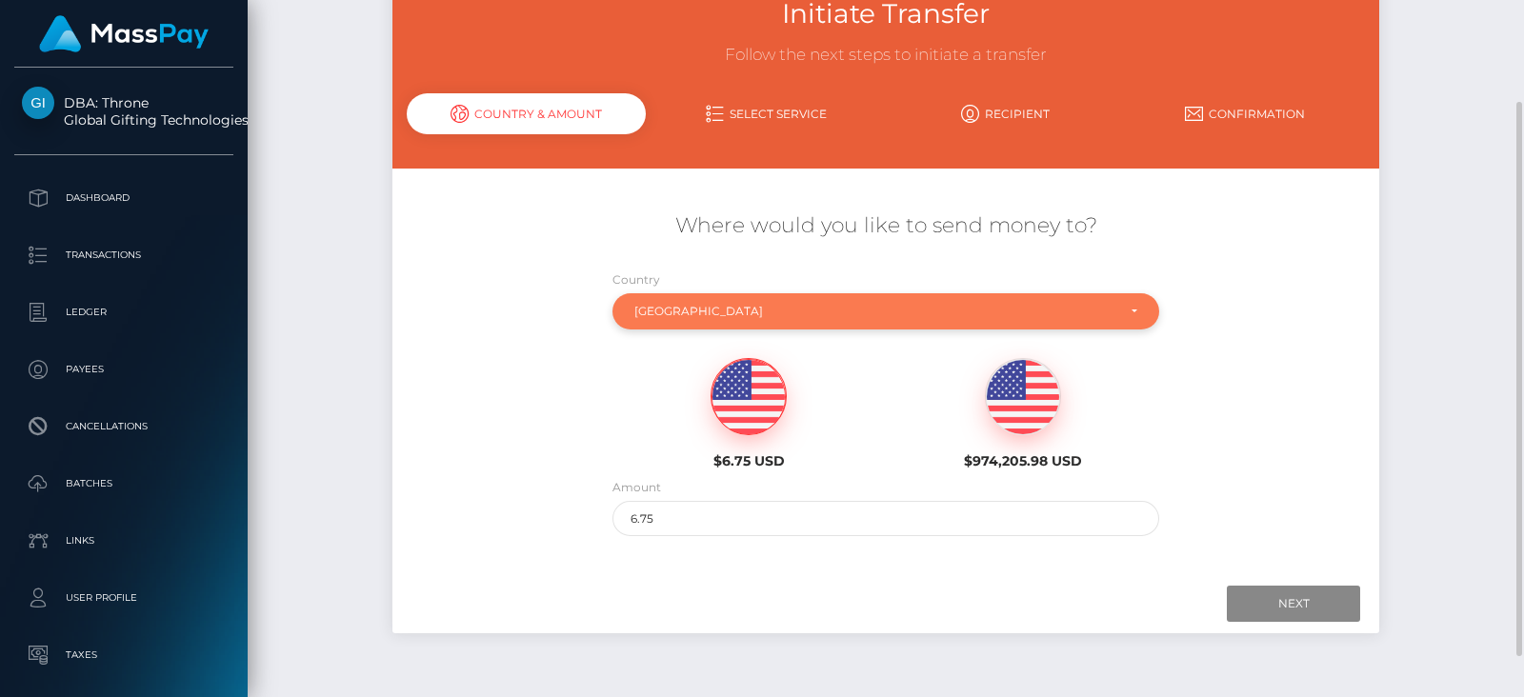
click at [691, 309] on div "[GEOGRAPHIC_DATA]" at bounding box center [875, 311] width 482 height 15
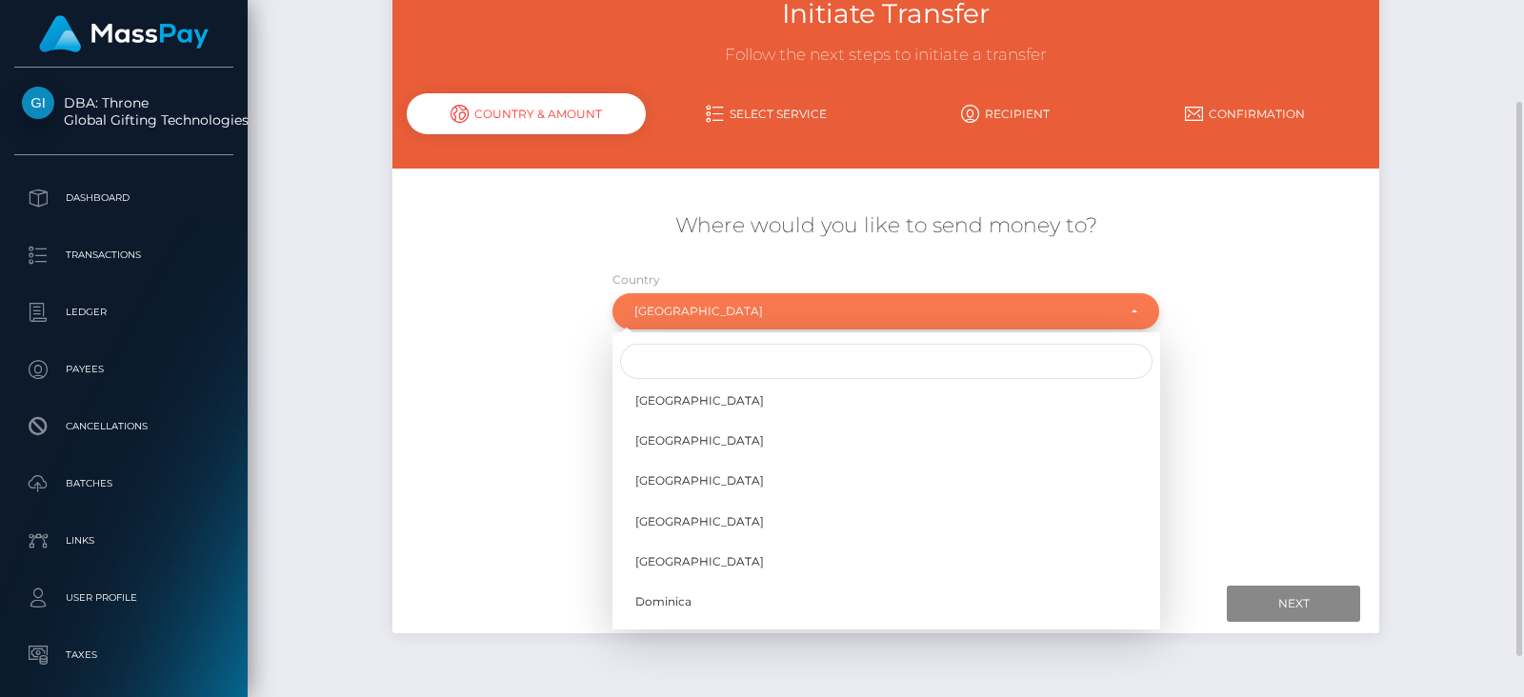
scroll to position [1338, 0]
click at [693, 363] on input "Search" at bounding box center [886, 361] width 532 height 35
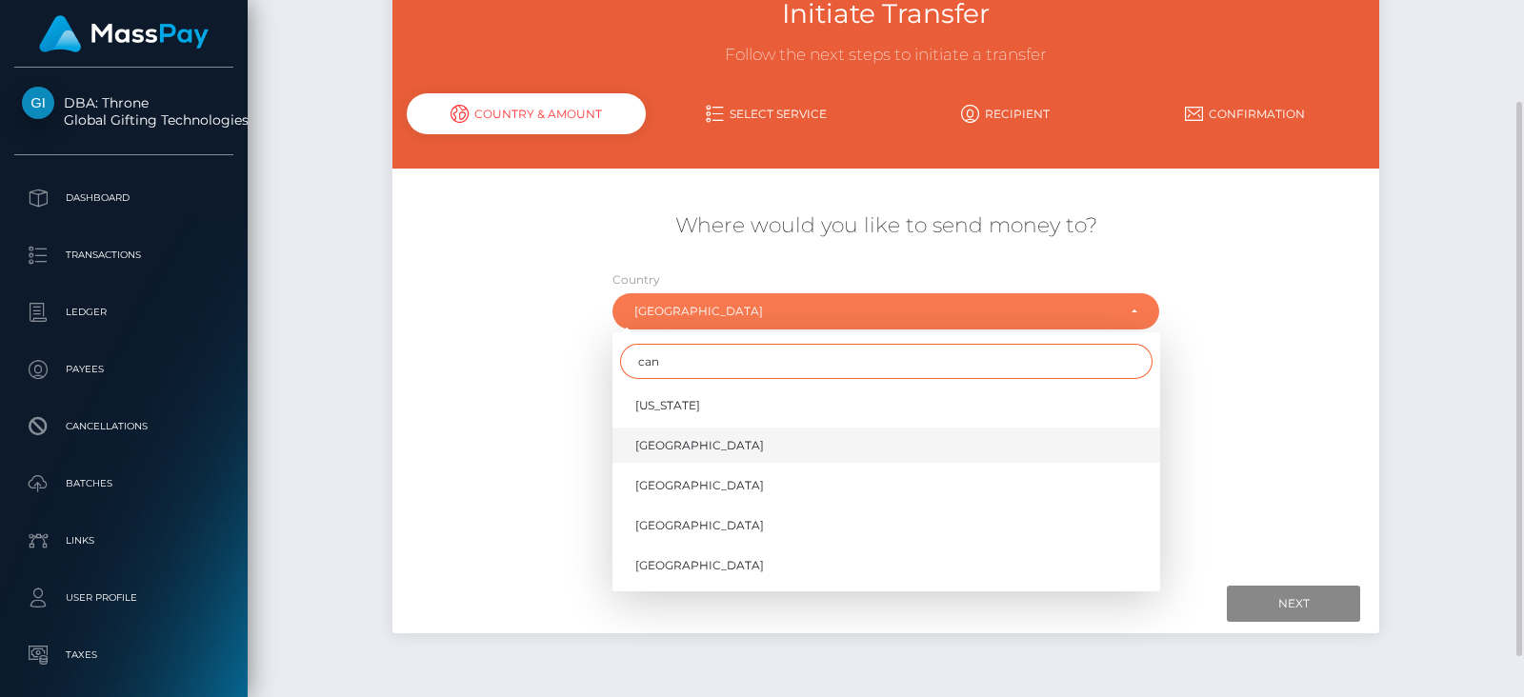
type input "can"
click at [713, 446] on link "[GEOGRAPHIC_DATA]" at bounding box center [886, 445] width 548 height 35
select select "CAN"
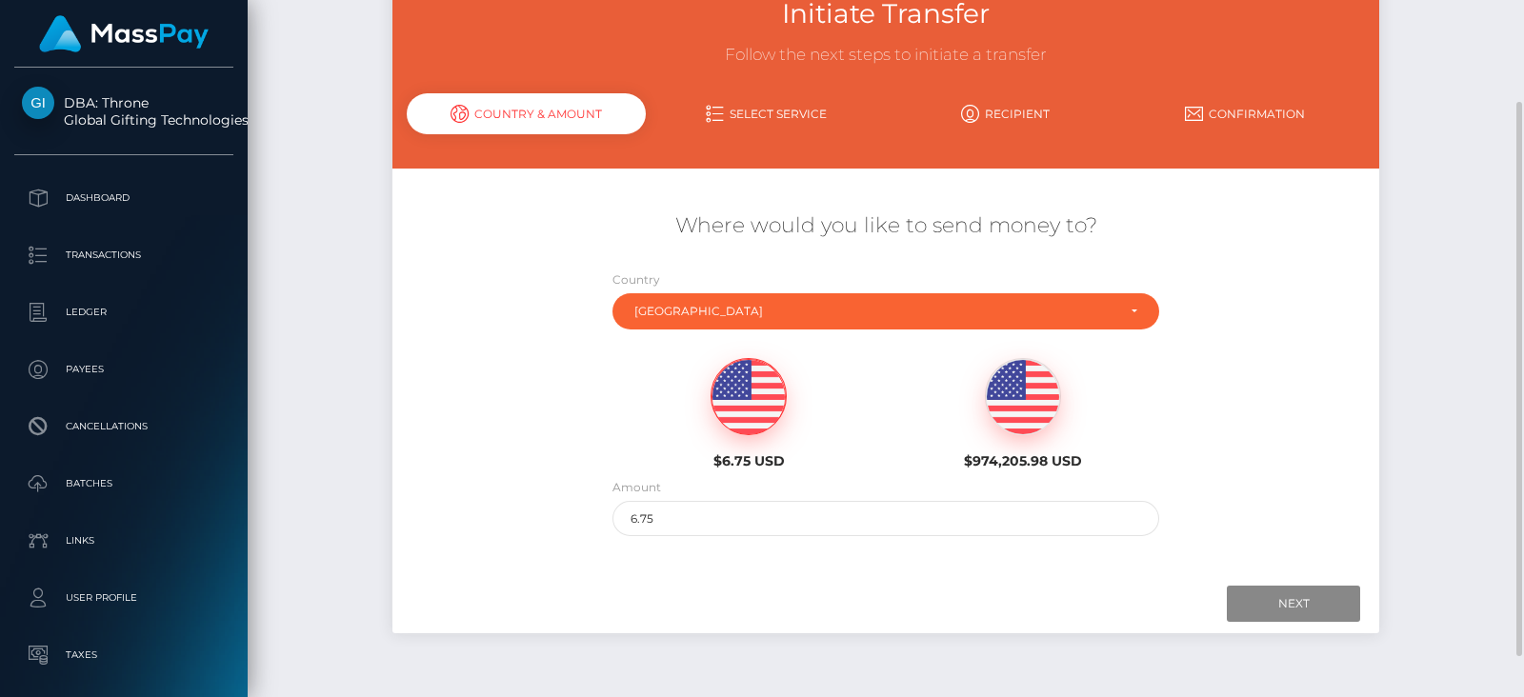
click at [728, 371] on img at bounding box center [748, 397] width 74 height 76
click at [1290, 607] on input "Next" at bounding box center [1293, 604] width 133 height 36
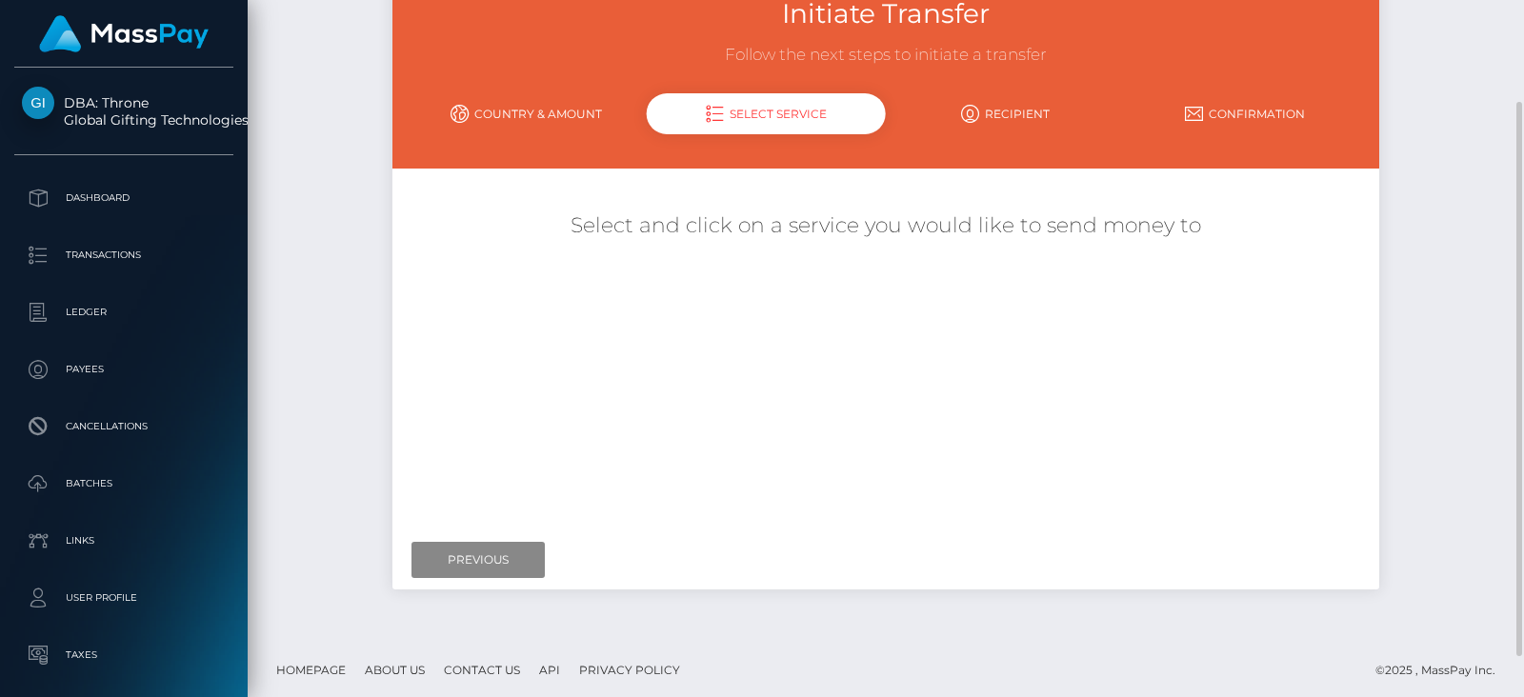
click at [529, 121] on link "Country & Amount" at bounding box center [527, 113] width 240 height 33
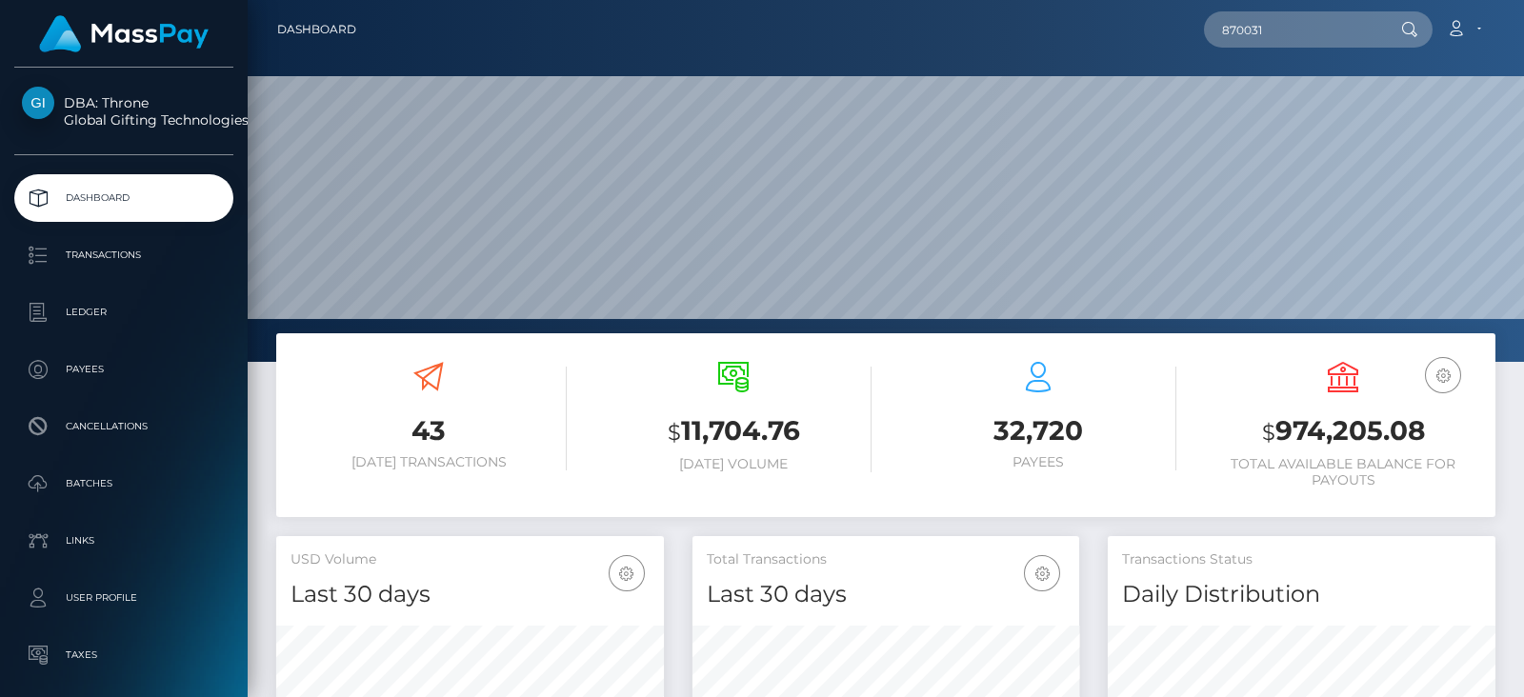
scroll to position [337, 387]
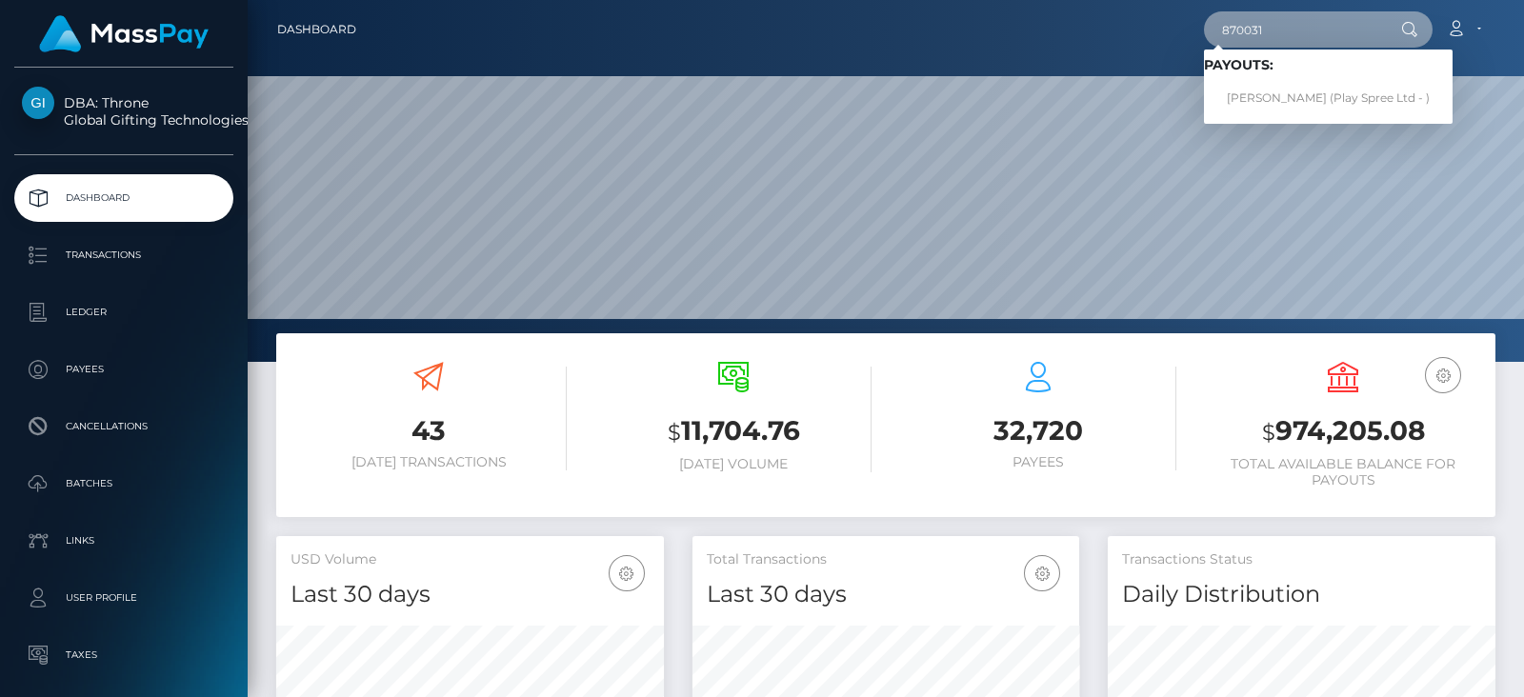
drag, startPoint x: 1281, startPoint y: 31, endPoint x: 1177, endPoint y: 33, distance: 103.8
click at [1177, 33] on div "870031 Loading... Loading... Payouts: [PERSON_NAME] (Play Spree Ltd - ) Account…" at bounding box center [932, 30] width 1123 height 40
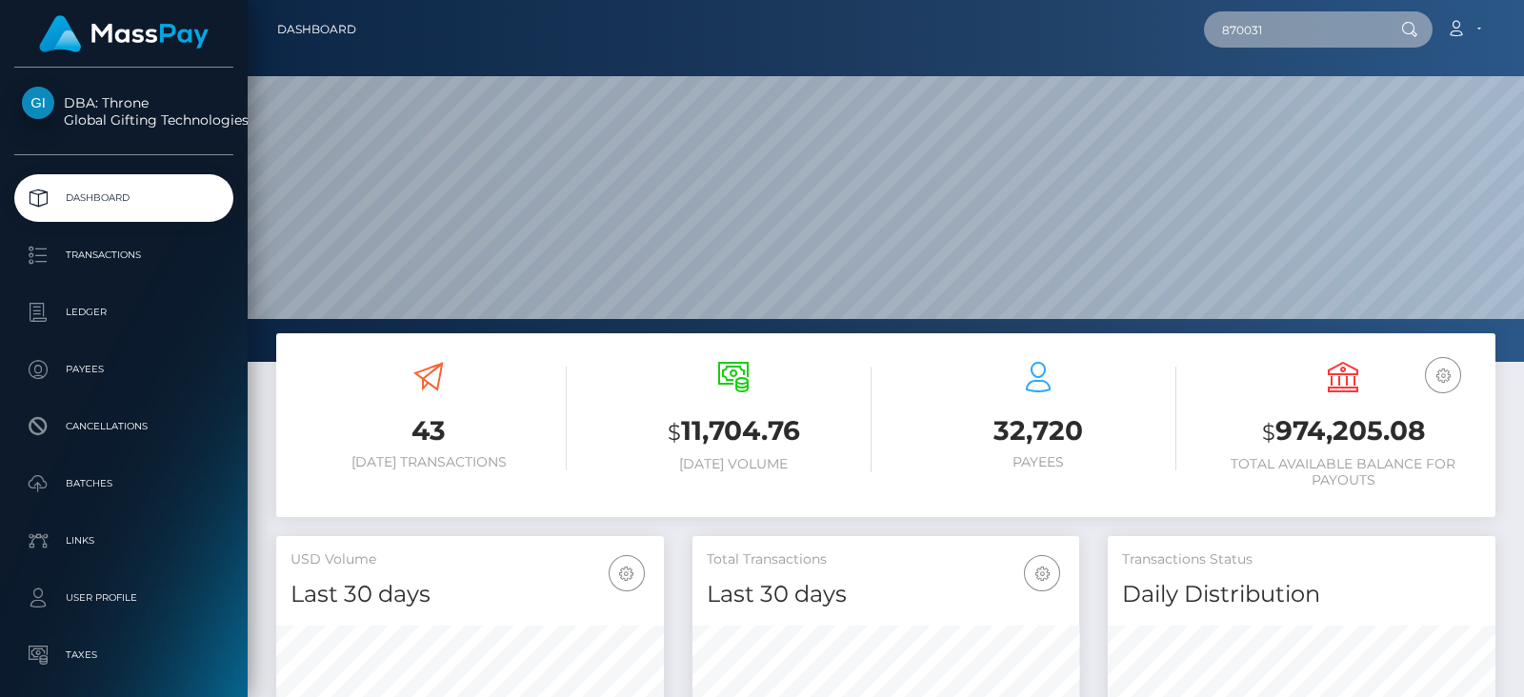
paste input "9e11e47f78af4476a7b2c9a26a86790f"
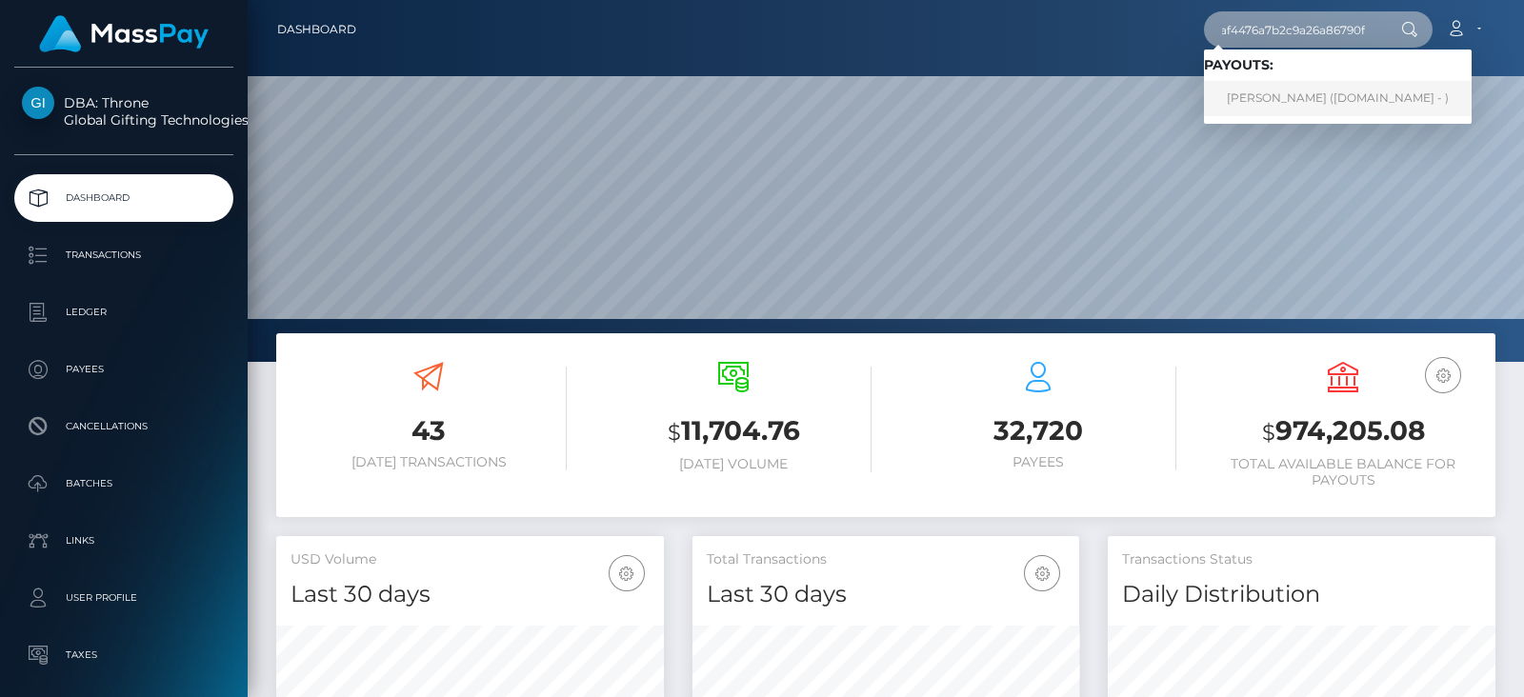
type input "9e11e47f78af4476a7b2c9a26a86790f"
click at [1280, 93] on link "[PERSON_NAME] ([DOMAIN_NAME] - )" at bounding box center [1338, 98] width 268 height 35
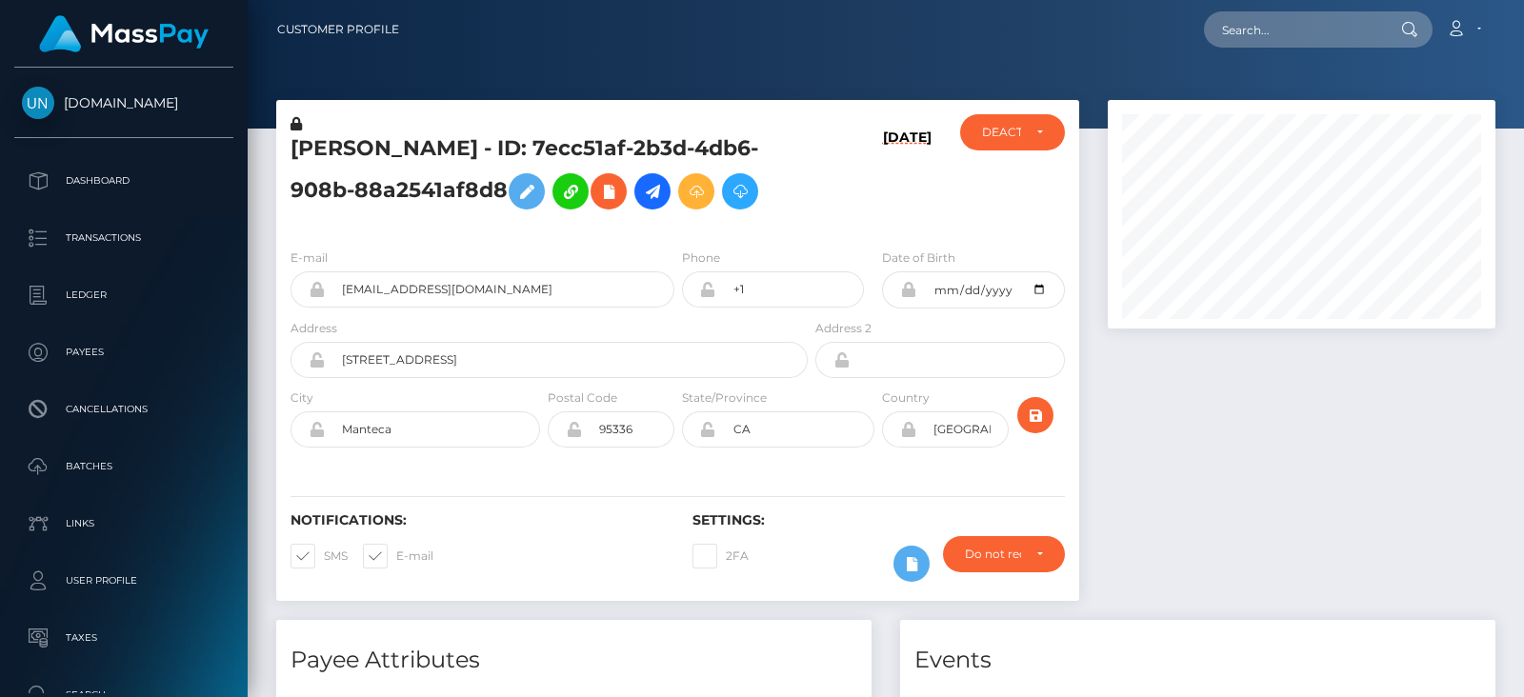
scroll to position [228, 387]
drag, startPoint x: 0, startPoint y: 0, endPoint x: 722, endPoint y: 192, distance: 747.0
click at [664, 192] on icon at bounding box center [652, 192] width 23 height 24
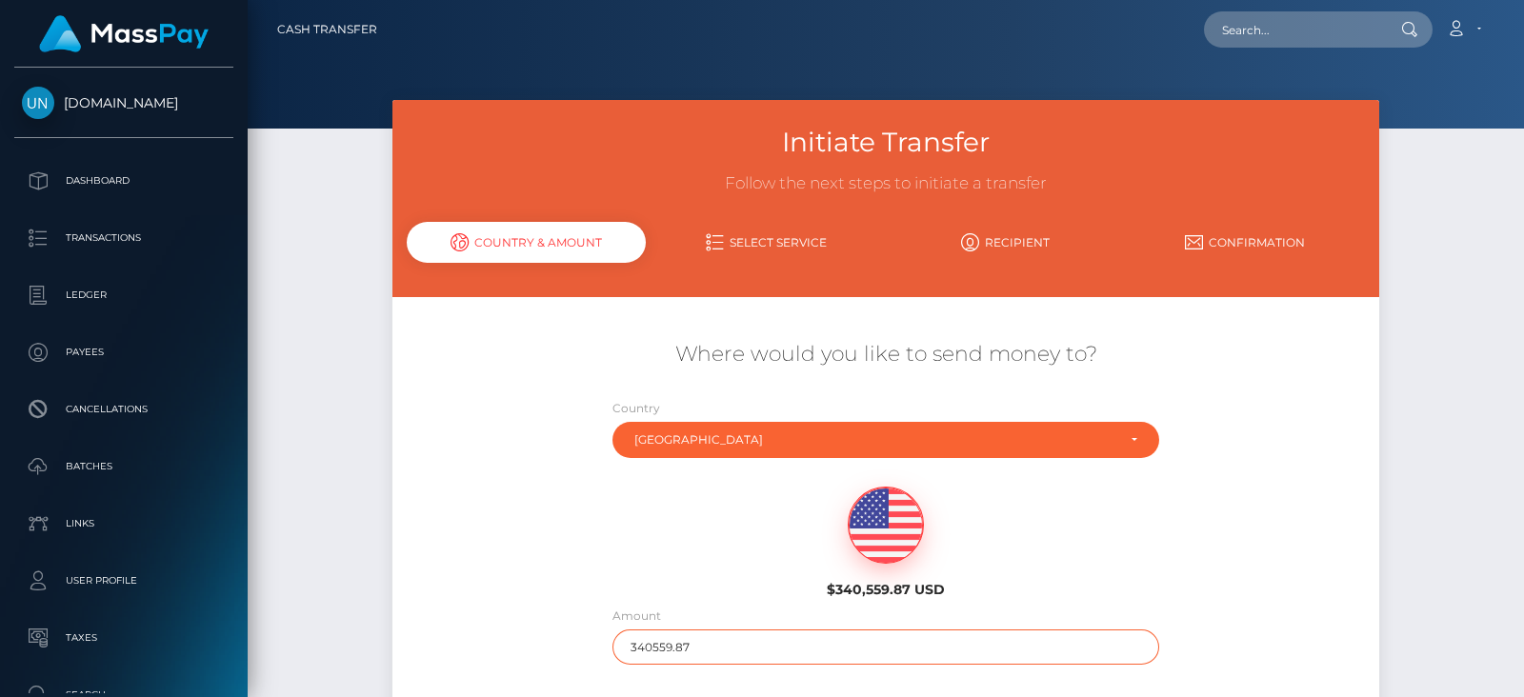
drag, startPoint x: 706, startPoint y: 652, endPoint x: 597, endPoint y: 645, distance: 108.8
click at [598, 645] on div "Amount 340559.87" at bounding box center [886, 640] width 576 height 69
type input "240"
click at [595, 581] on div "$340,559.87 USD" at bounding box center [885, 537] width 823 height 138
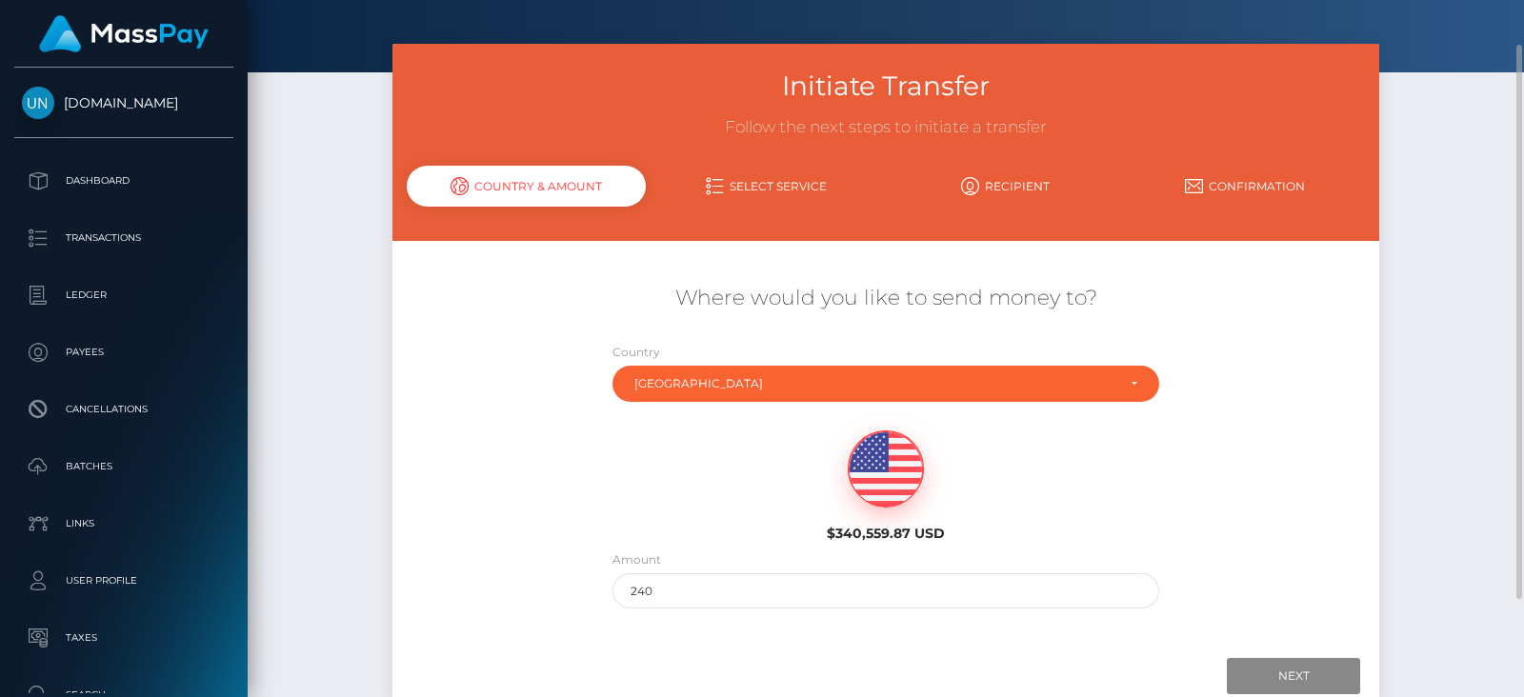
scroll to position [86, 0]
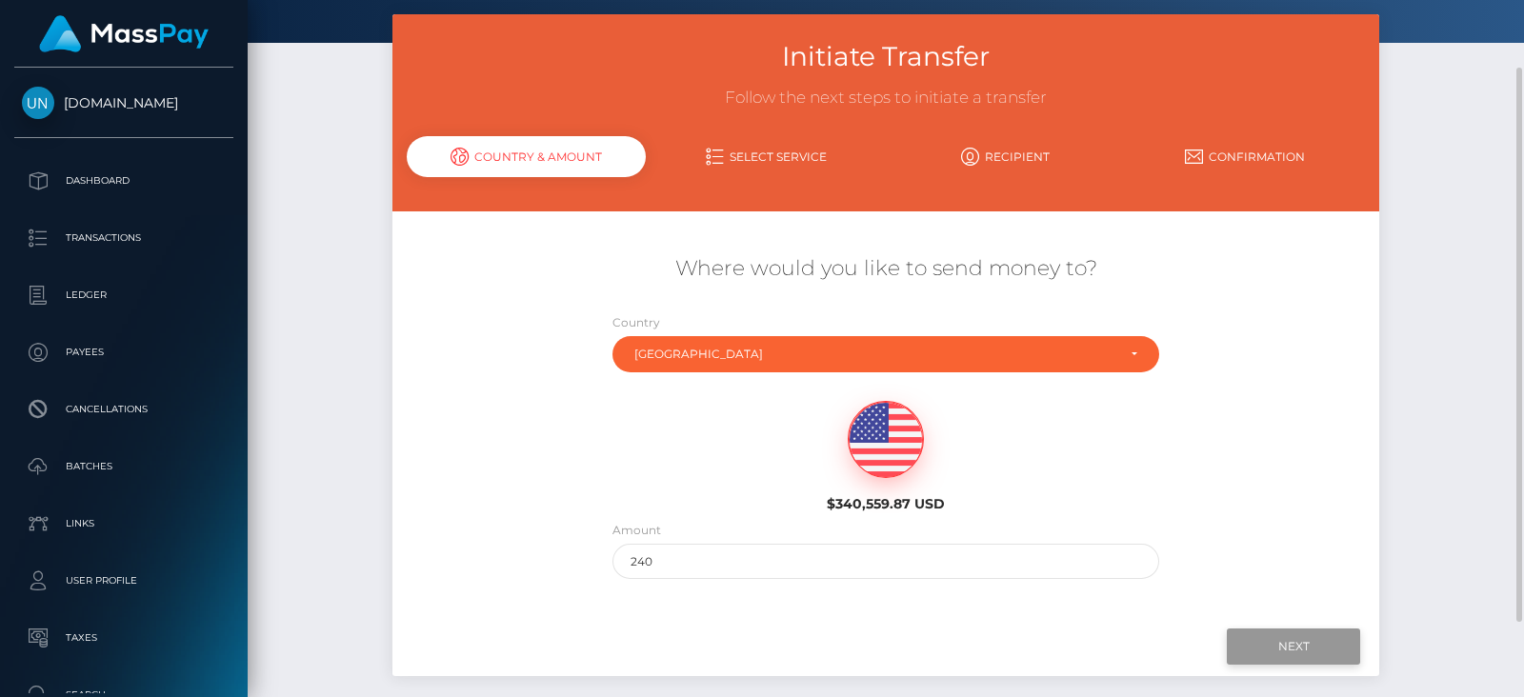
click at [1281, 645] on input "Next" at bounding box center [1293, 647] width 133 height 36
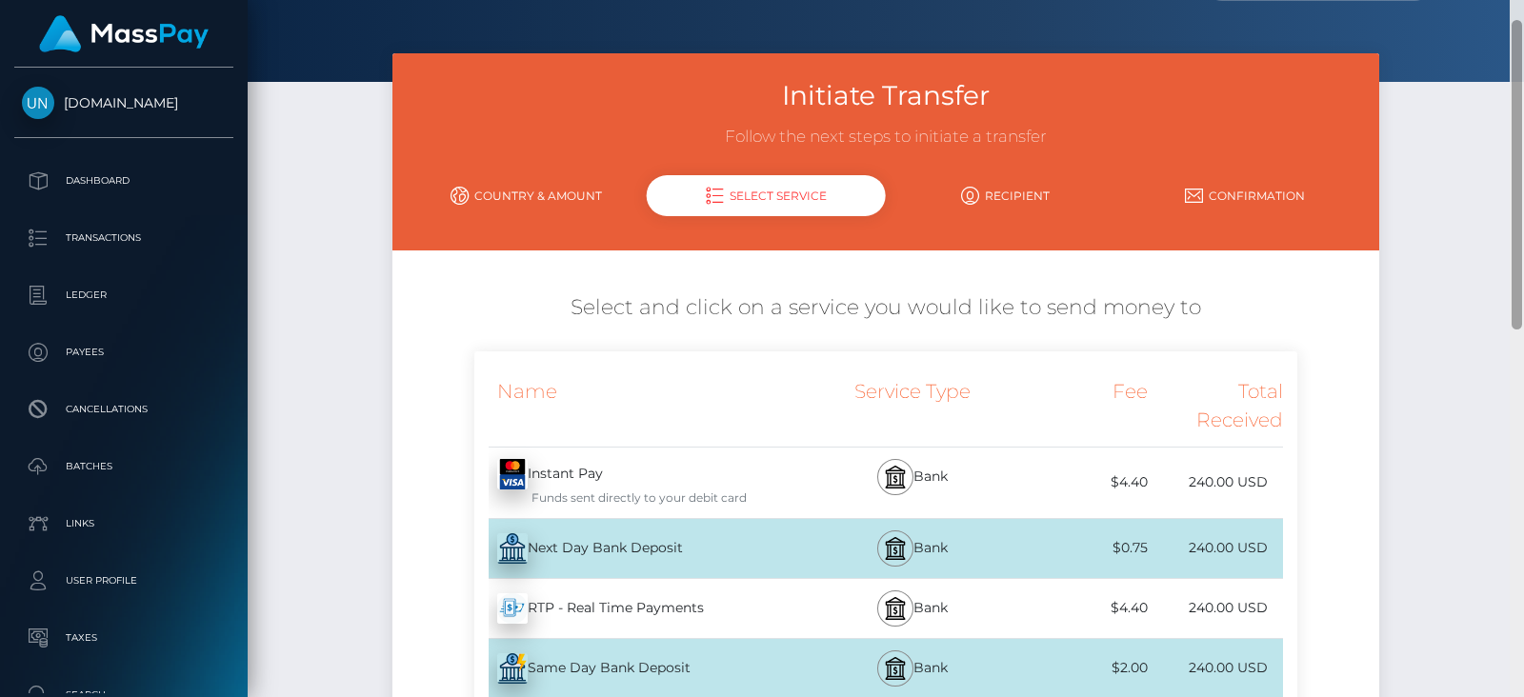
scroll to position [50, 0]
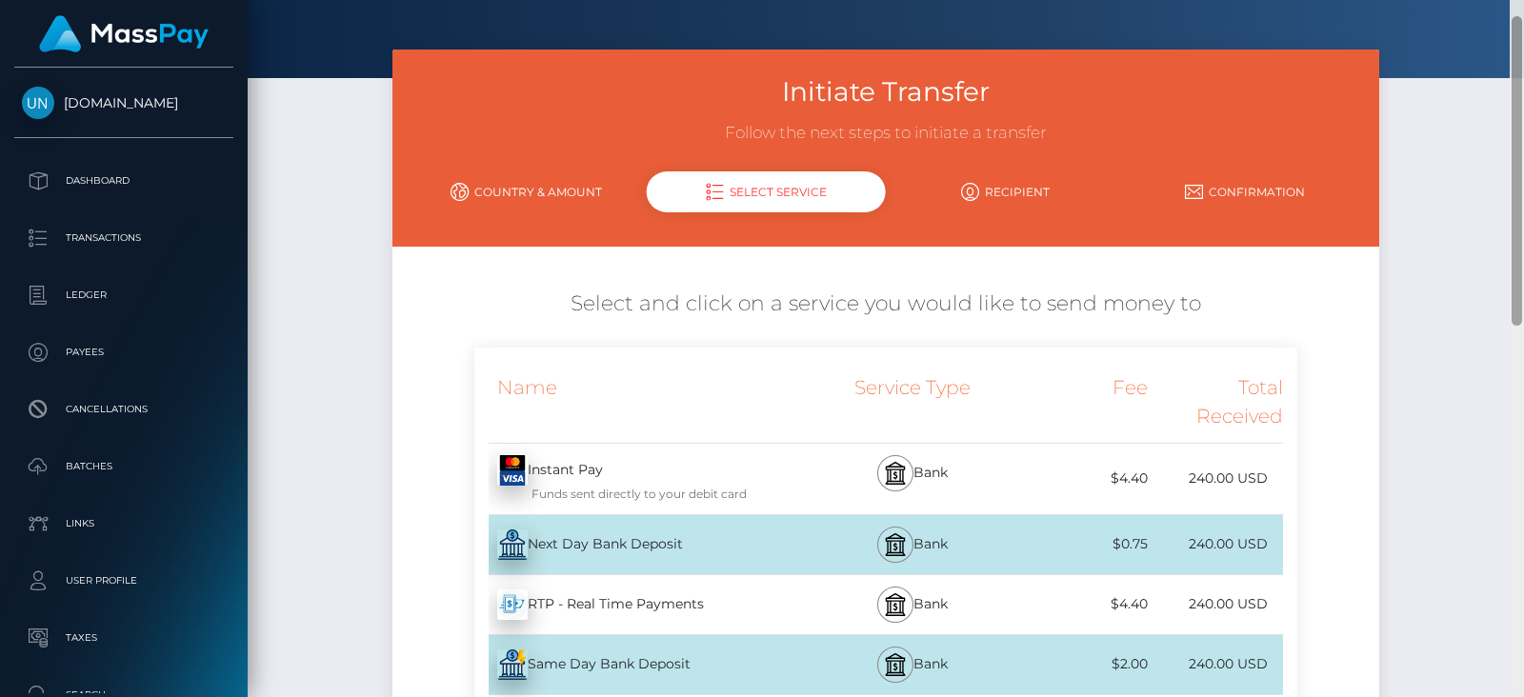
drag, startPoint x: 1517, startPoint y: 323, endPoint x: 1507, endPoint y: 206, distance: 117.6
click at [1507, 206] on div "Cash Transfer Loading... Loading..." at bounding box center [886, 348] width 1276 height 697
click at [564, 183] on link "Country & Amount" at bounding box center [527, 191] width 240 height 33
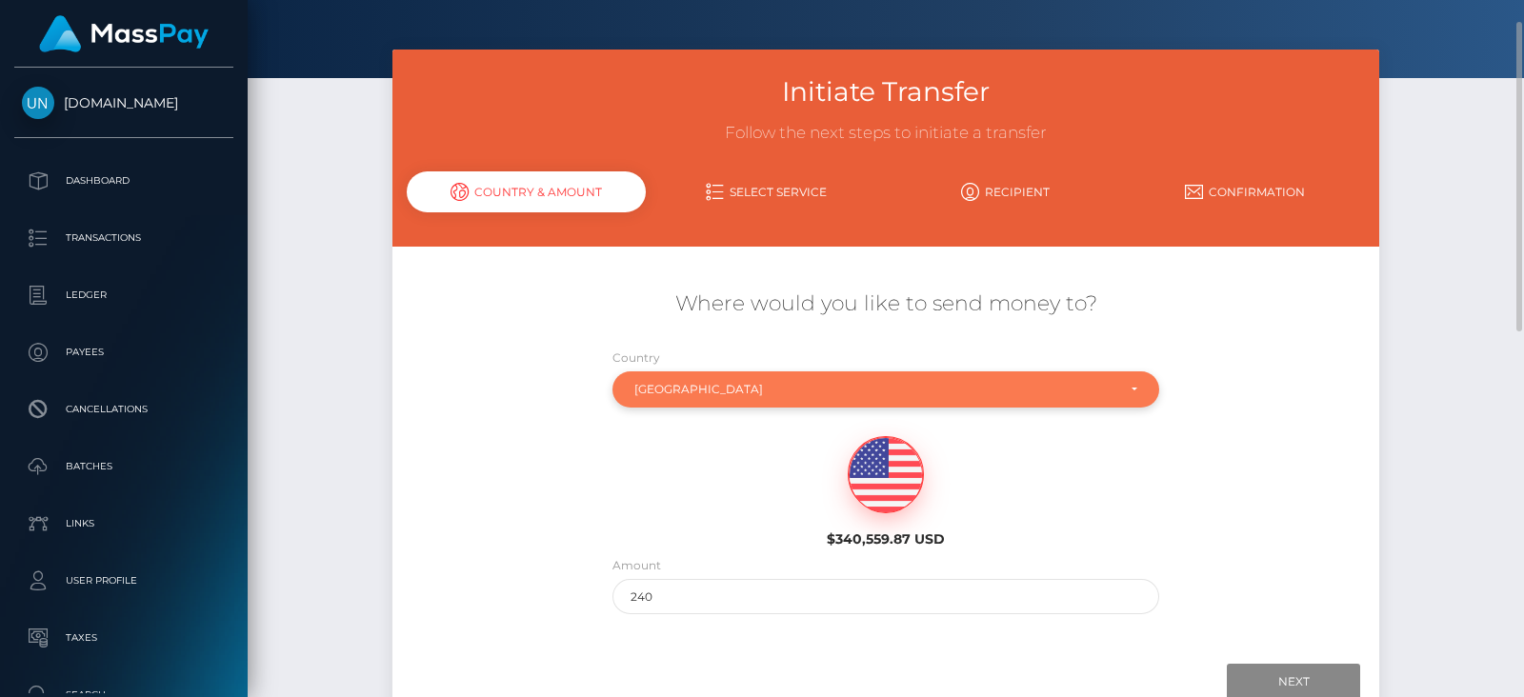
click at [729, 380] on div "[GEOGRAPHIC_DATA]" at bounding box center [886, 389] width 548 height 36
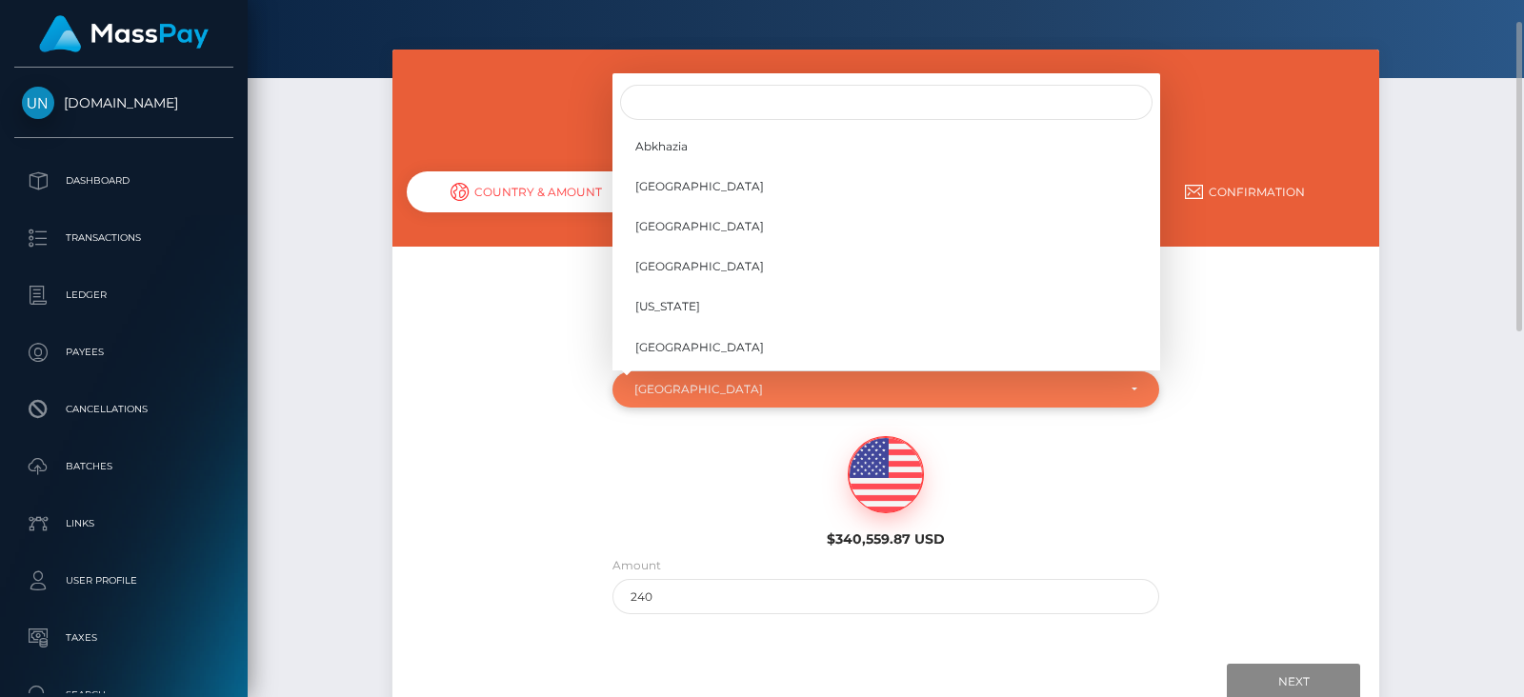
scroll to position [7928, 0]
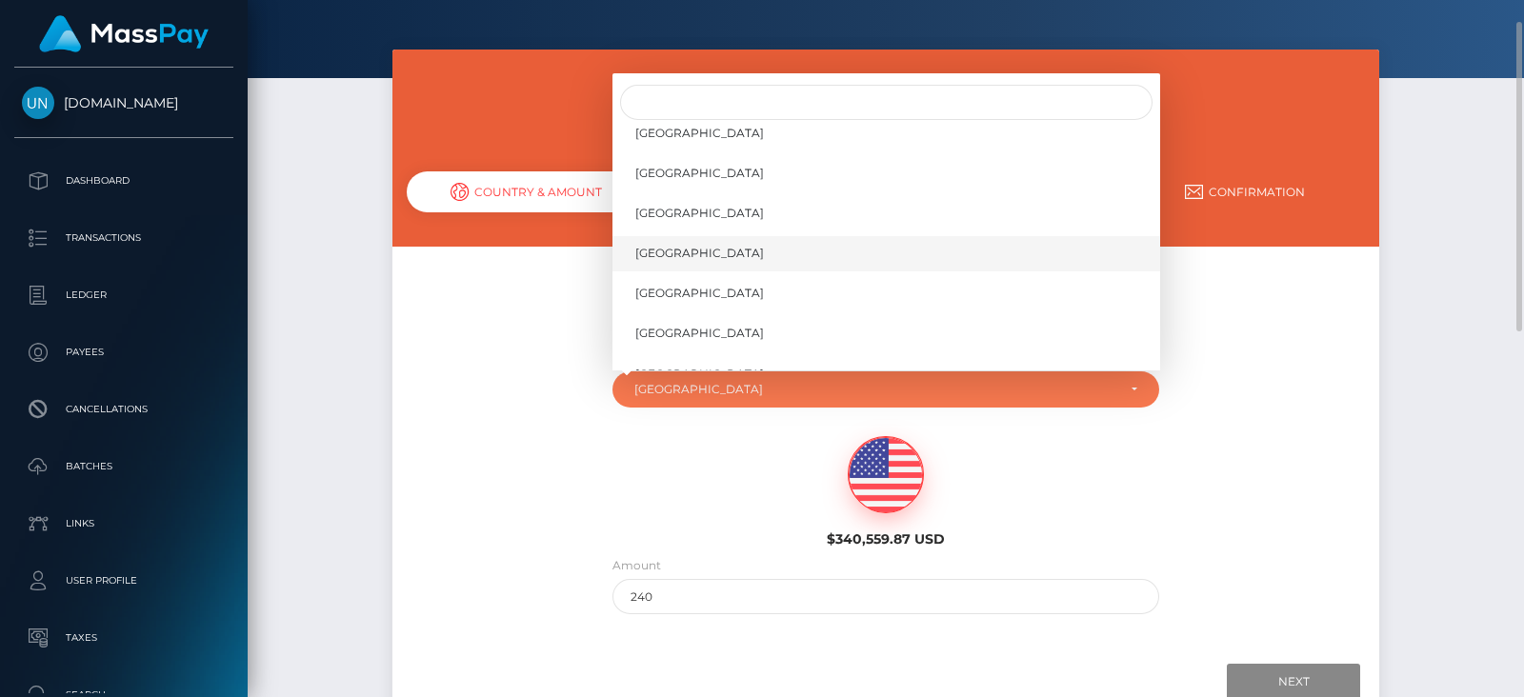
click at [700, 256] on span "[GEOGRAPHIC_DATA]" at bounding box center [699, 253] width 129 height 17
select select "KOR"
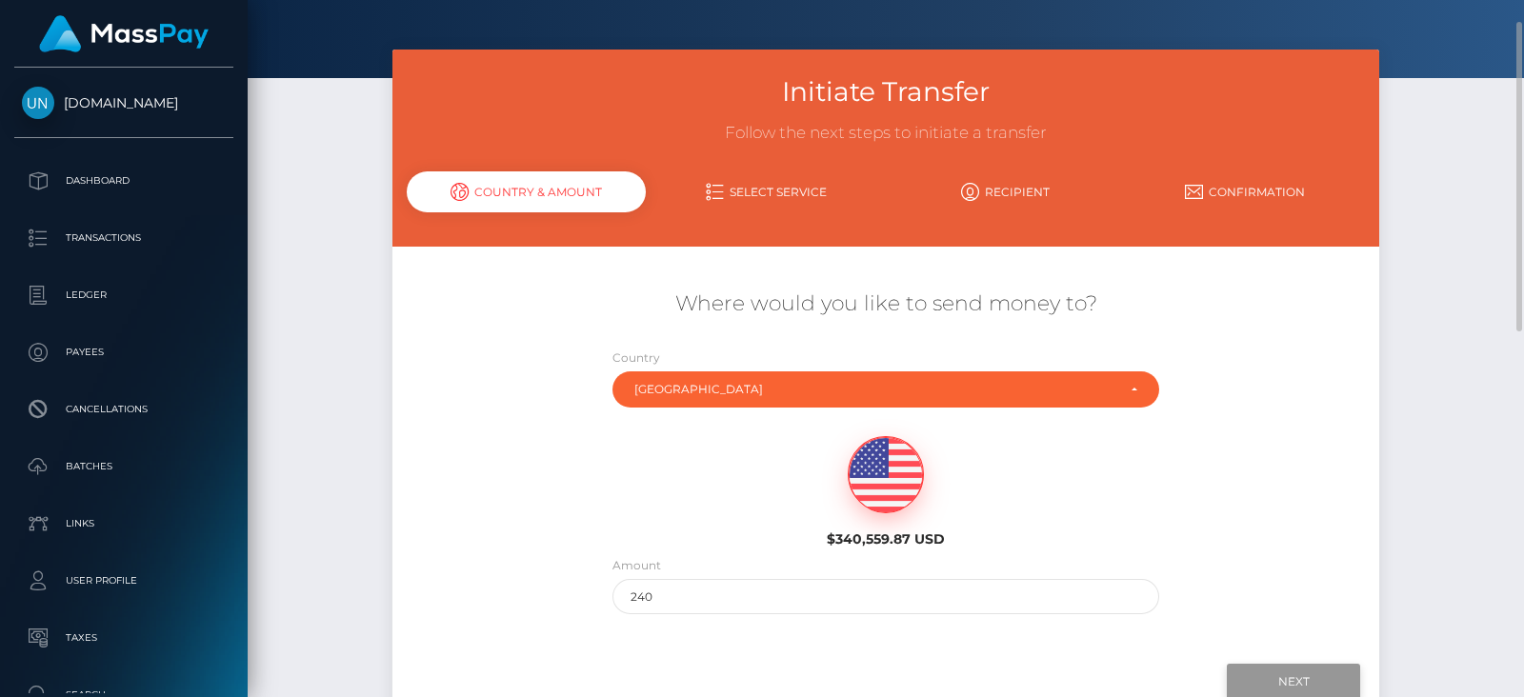
click at [1286, 680] on input "Next" at bounding box center [1293, 682] width 133 height 36
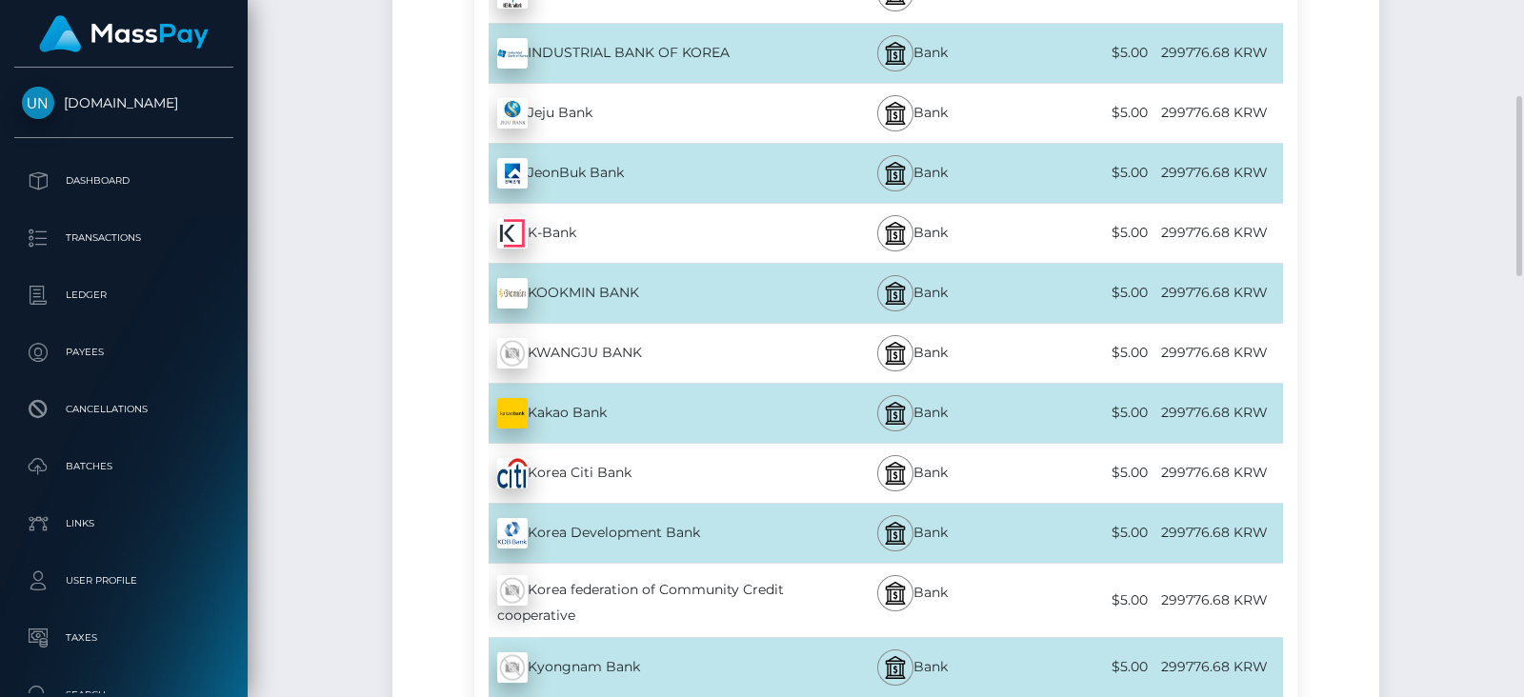
scroll to position [593, 0]
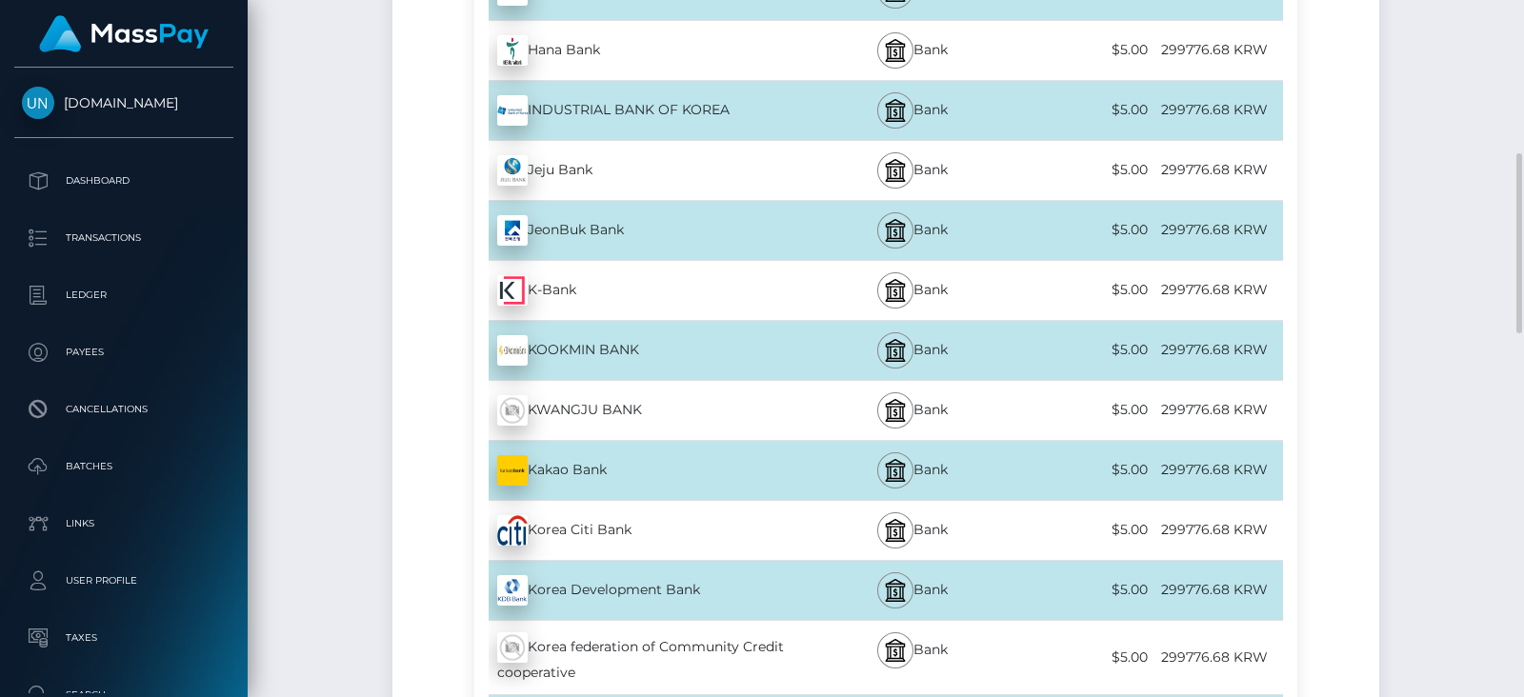
click at [729, 108] on div "INDUSTRIAL BANK OF KOREA - KRW" at bounding box center [642, 110] width 337 height 53
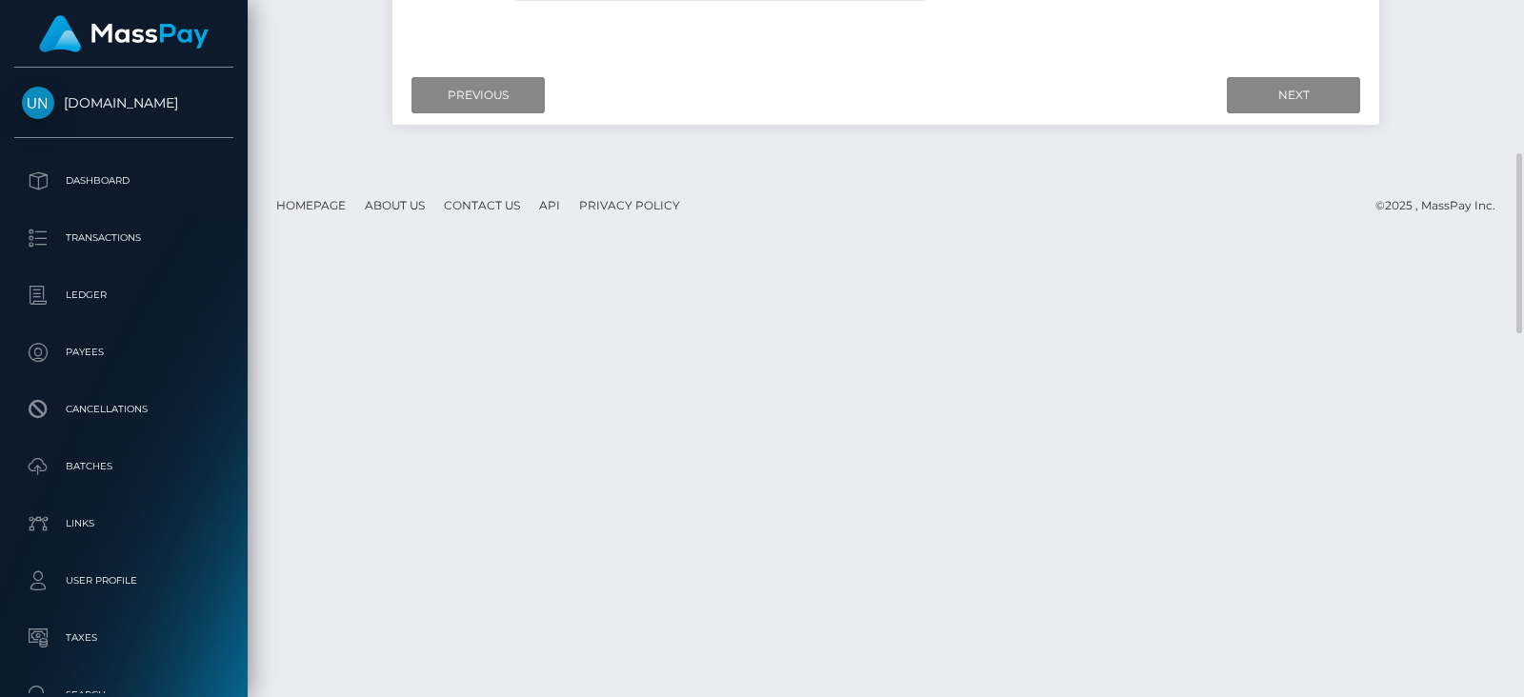
click at [771, 259] on div "Cash Transfer Loading... Loading..." at bounding box center [886, 348] width 1276 height 697
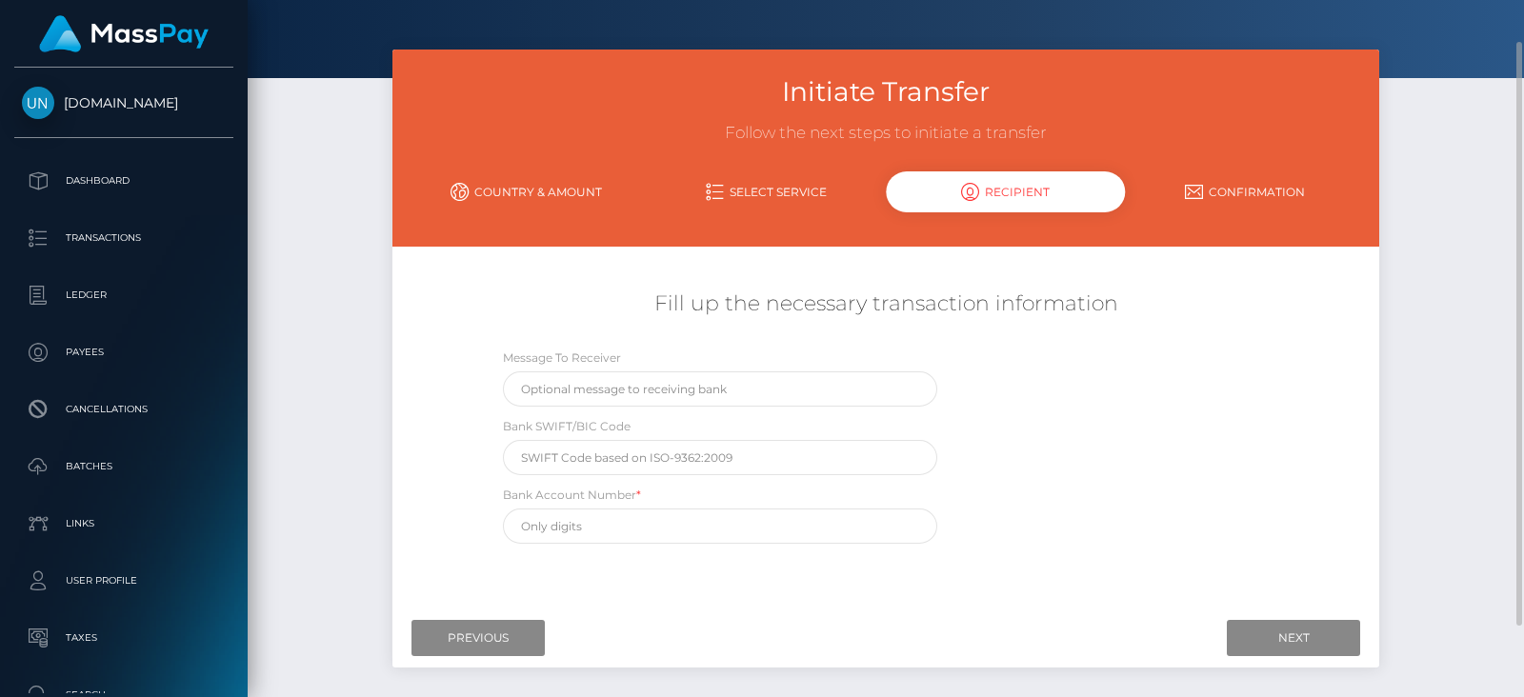
scroll to position [22, 0]
